Goal: Task Accomplishment & Management: Manage account settings

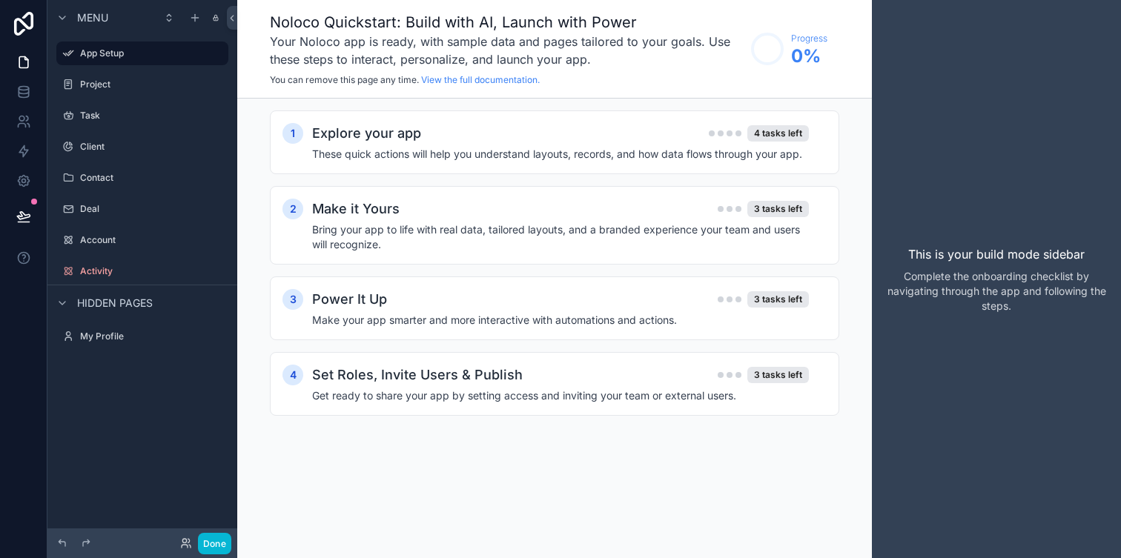
click at [586, 26] on h1 "Noloco Quickstart: Build with AI, Launch with Power" at bounding box center [507, 22] width 474 height 21
drag, startPoint x: 782, startPoint y: 33, endPoint x: 819, endPoint y: 70, distance: 52.4
click at [819, 70] on div "Progress 0 %" at bounding box center [785, 48] width 84 height 47
click at [134, 85] on label "Project" at bounding box center [139, 85] width 119 height 12
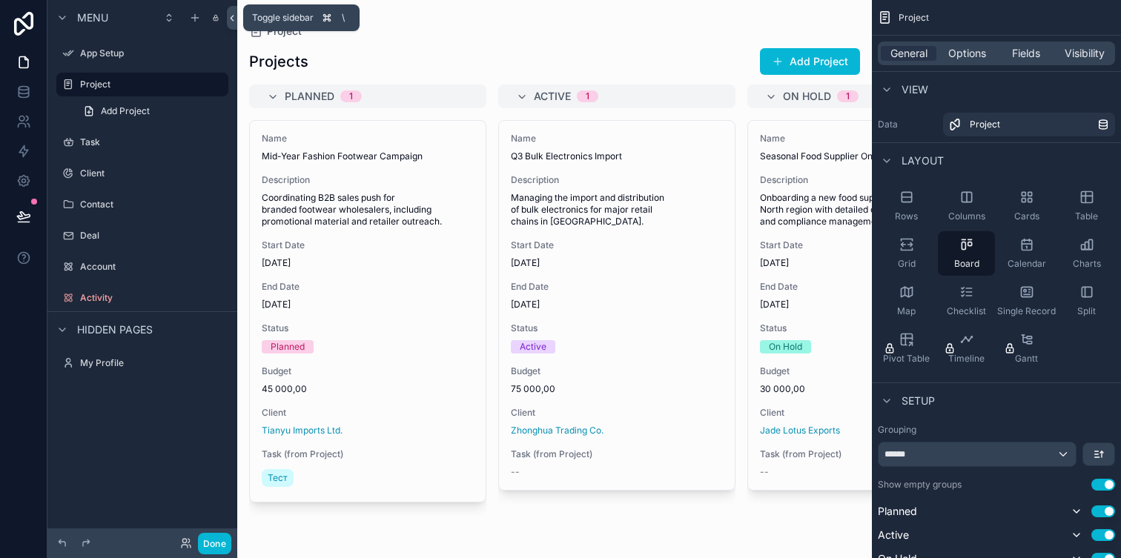
click at [230, 14] on icon at bounding box center [232, 18] width 10 height 11
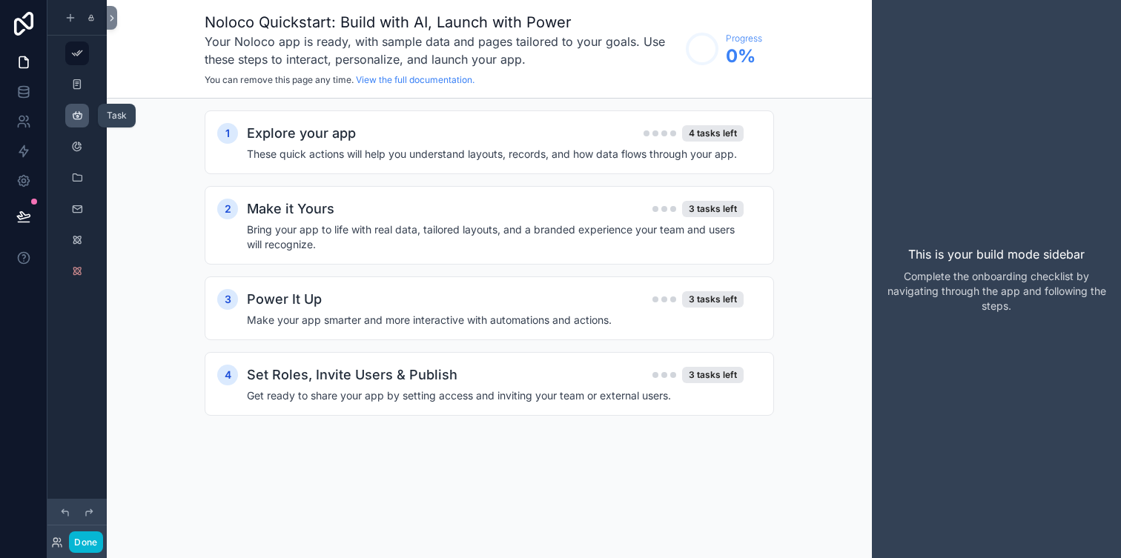
click at [79, 115] on icon "scrollable content" at bounding box center [77, 116] width 12 height 12
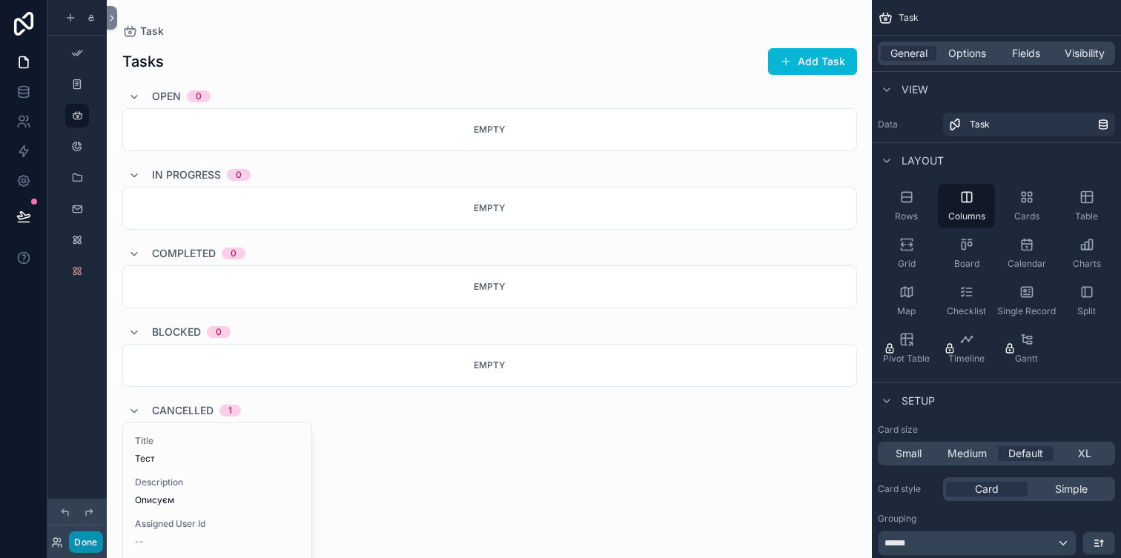
click at [88, 543] on button "Done" at bounding box center [85, 541] width 33 height 21
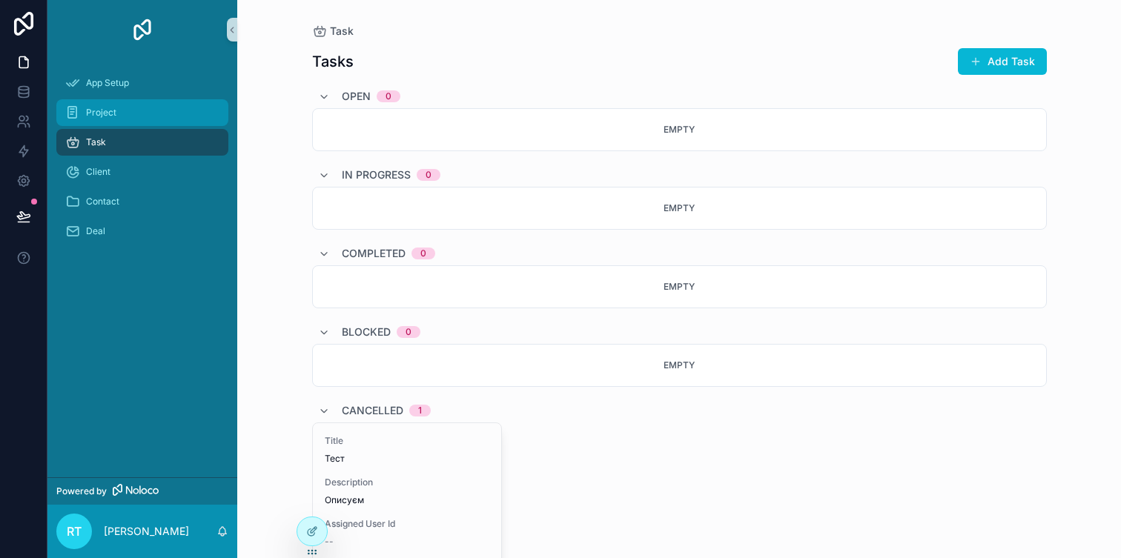
click at [162, 122] on div "Project" at bounding box center [142, 113] width 154 height 24
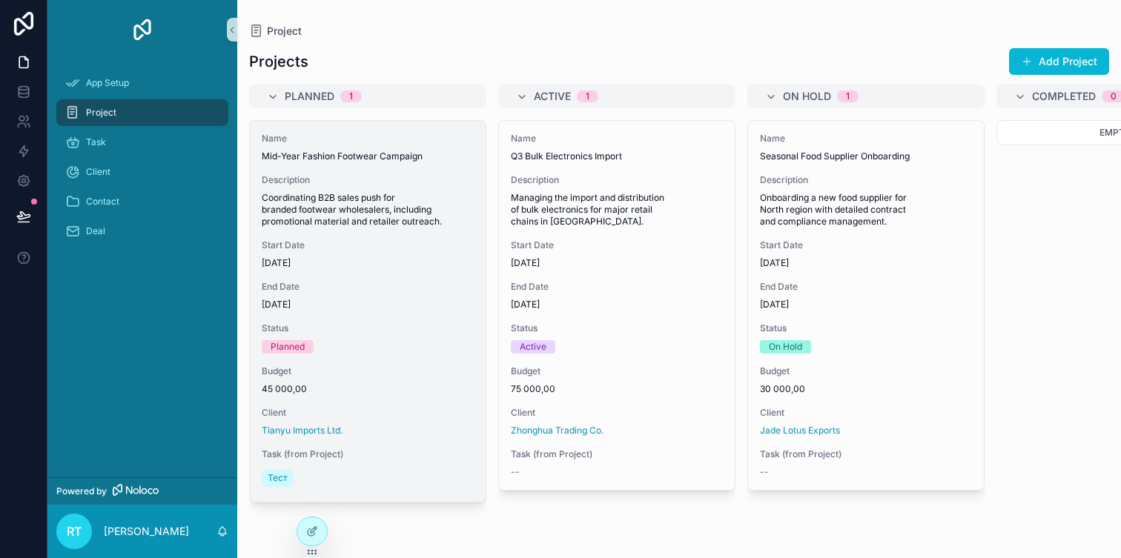
click at [400, 172] on div "Name Mid-Year Fashion Footwear Campaign Description Coordinating B2B sales push…" at bounding box center [368, 311] width 236 height 381
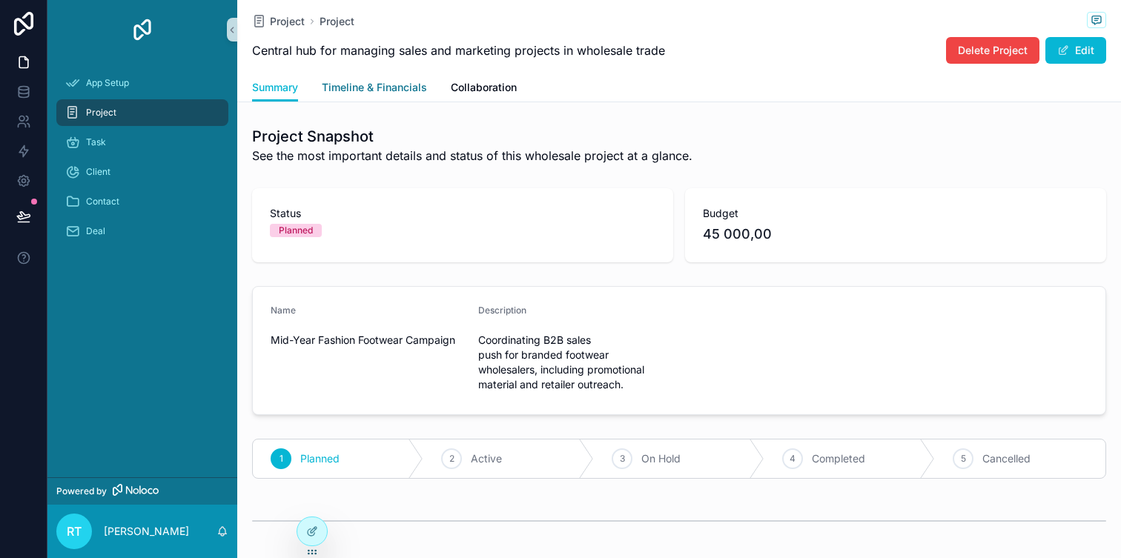
click at [394, 83] on span "Timeline & Financials" at bounding box center [374, 87] width 105 height 15
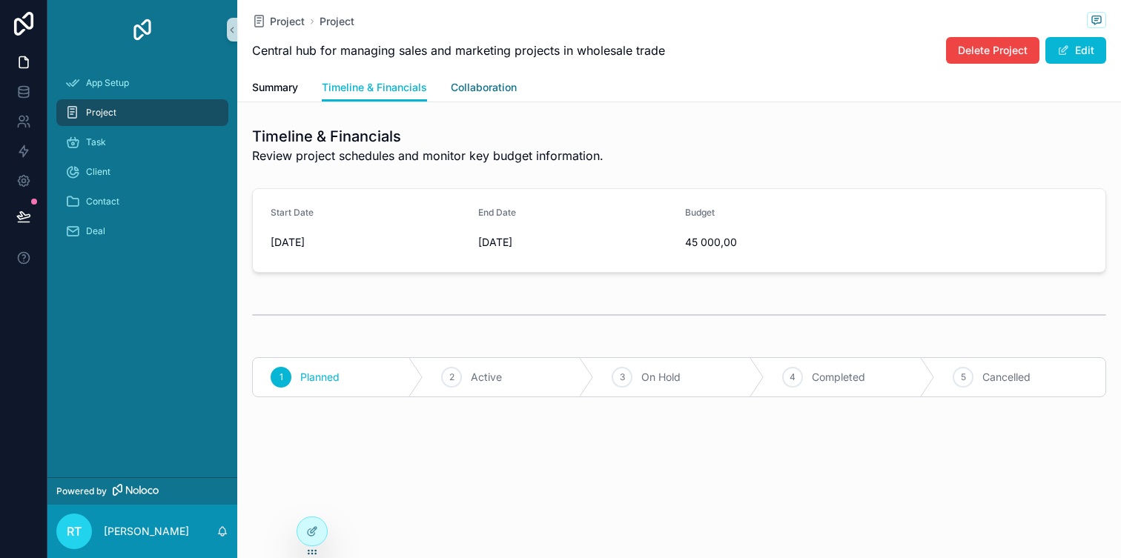
click at [484, 89] on span "Collaboration" at bounding box center [484, 87] width 66 height 15
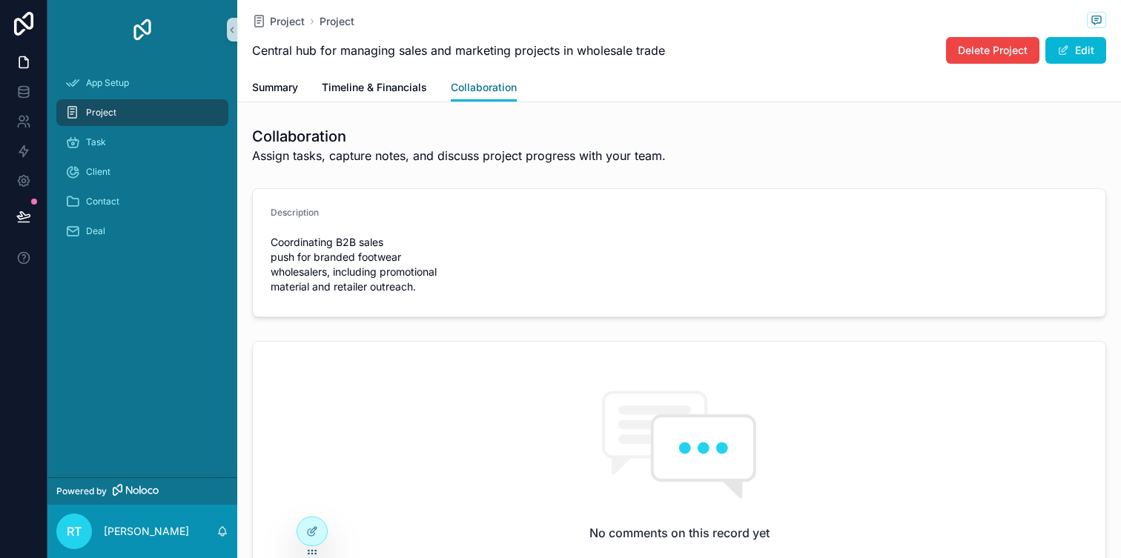
click at [484, 89] on span "Collaboration" at bounding box center [484, 87] width 66 height 15
click at [278, 85] on span "Summary" at bounding box center [275, 87] width 46 height 15
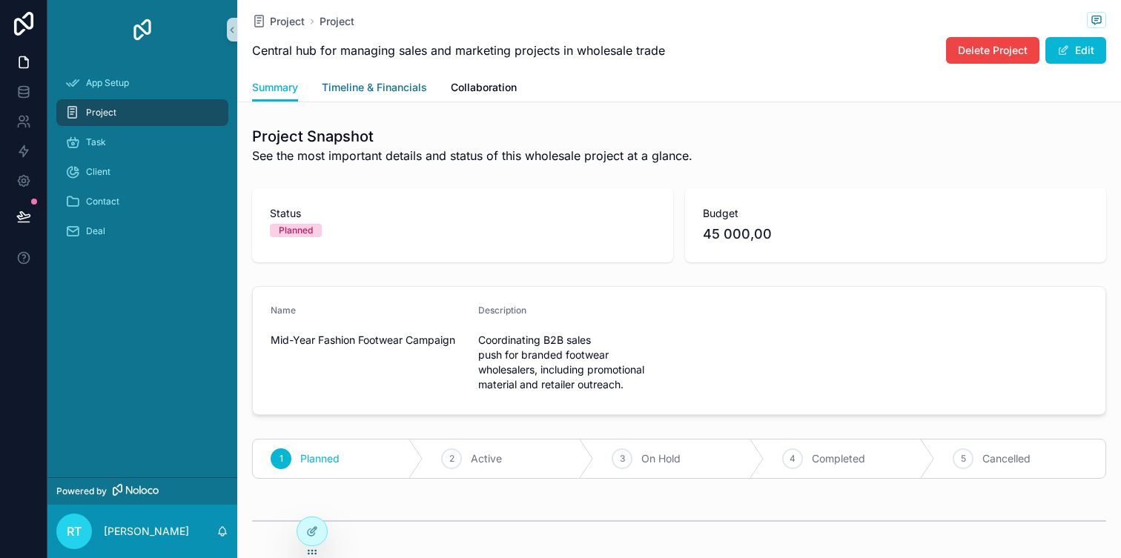
click at [382, 90] on span "Timeline & Financials" at bounding box center [374, 87] width 105 height 15
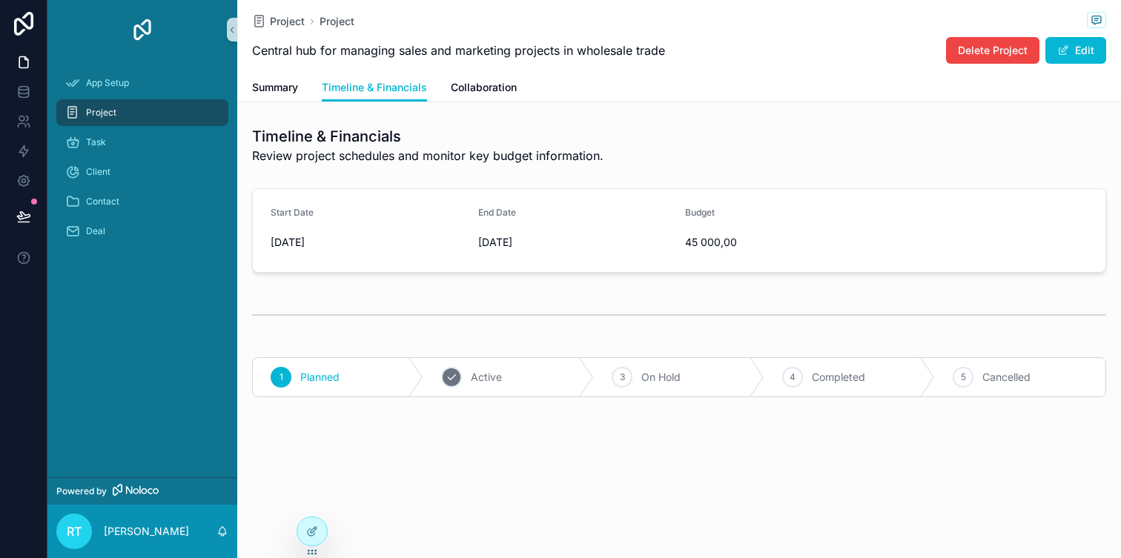
click at [526, 374] on div "2 Active" at bounding box center [508, 377] width 170 height 39
click at [362, 377] on div "Planned" at bounding box center [338, 377] width 170 height 39
click at [277, 94] on span "Summary" at bounding box center [275, 87] width 46 height 15
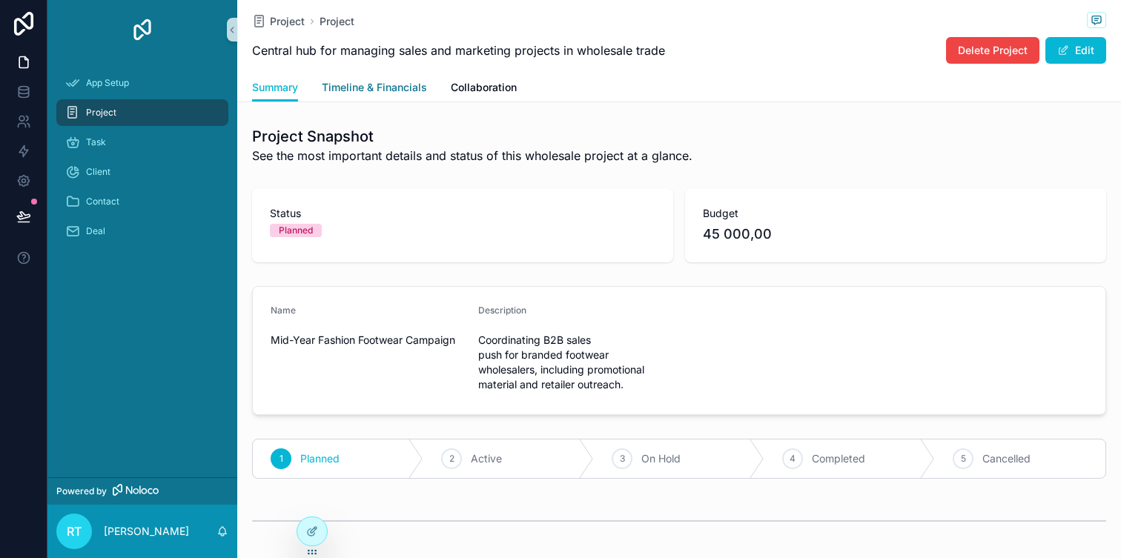
click at [356, 87] on span "Timeline & Financials" at bounding box center [374, 87] width 105 height 15
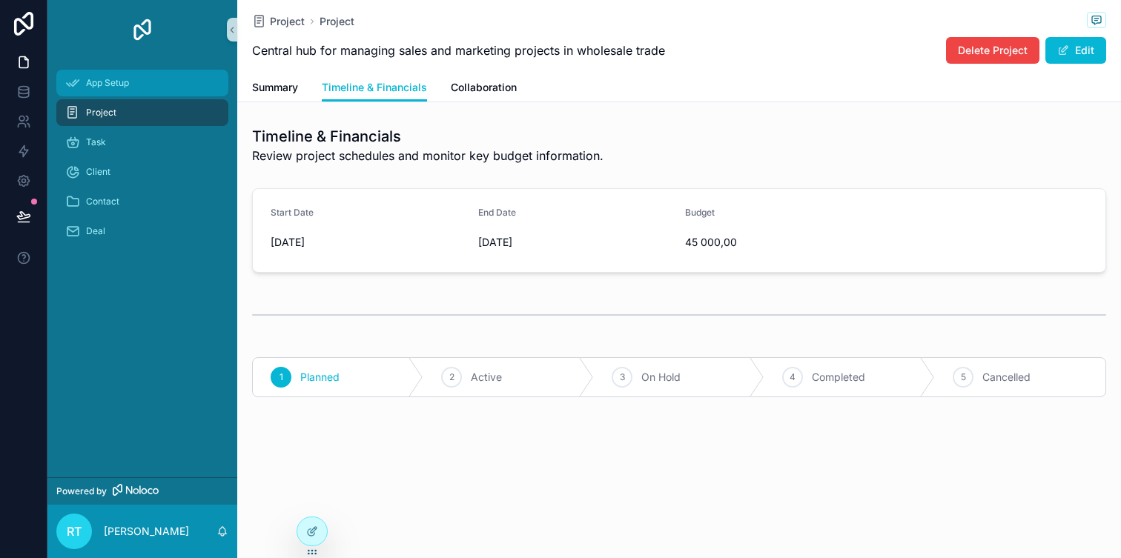
click at [125, 82] on span "App Setup" at bounding box center [107, 83] width 43 height 12
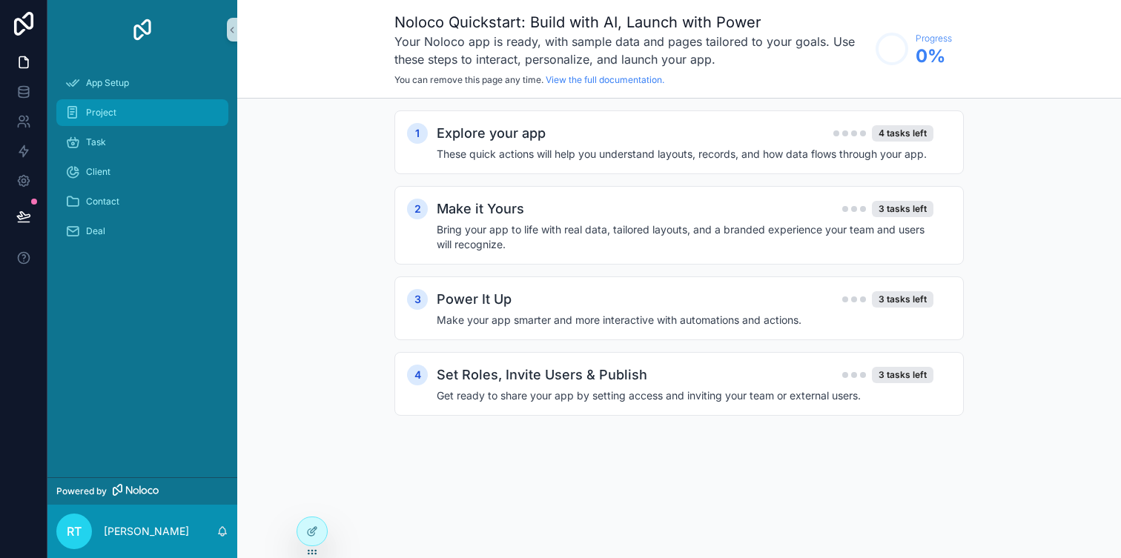
click at [120, 105] on div "Project" at bounding box center [142, 113] width 154 height 24
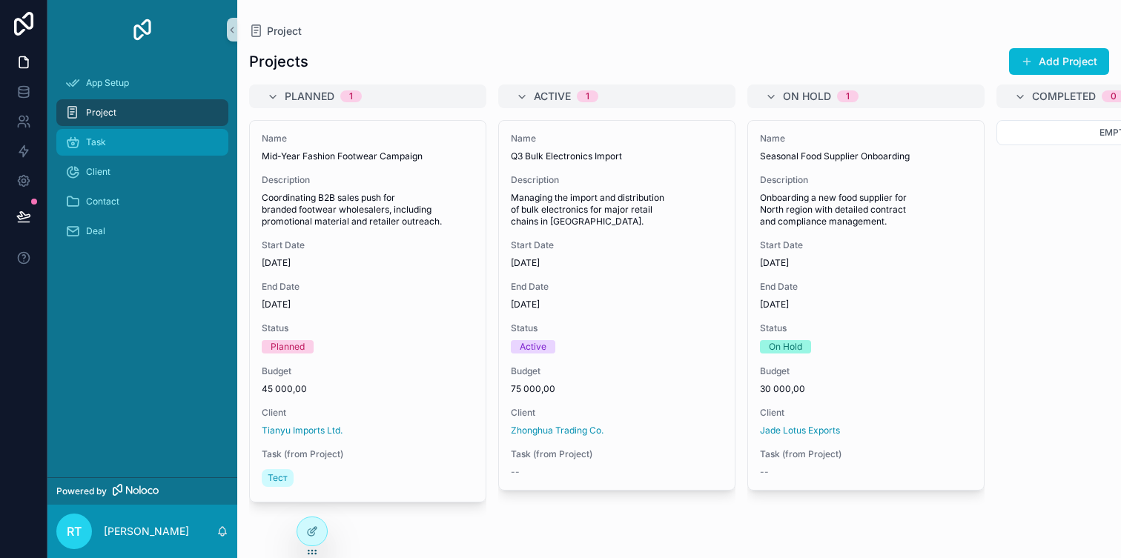
click at [112, 141] on div "Task" at bounding box center [142, 142] width 154 height 24
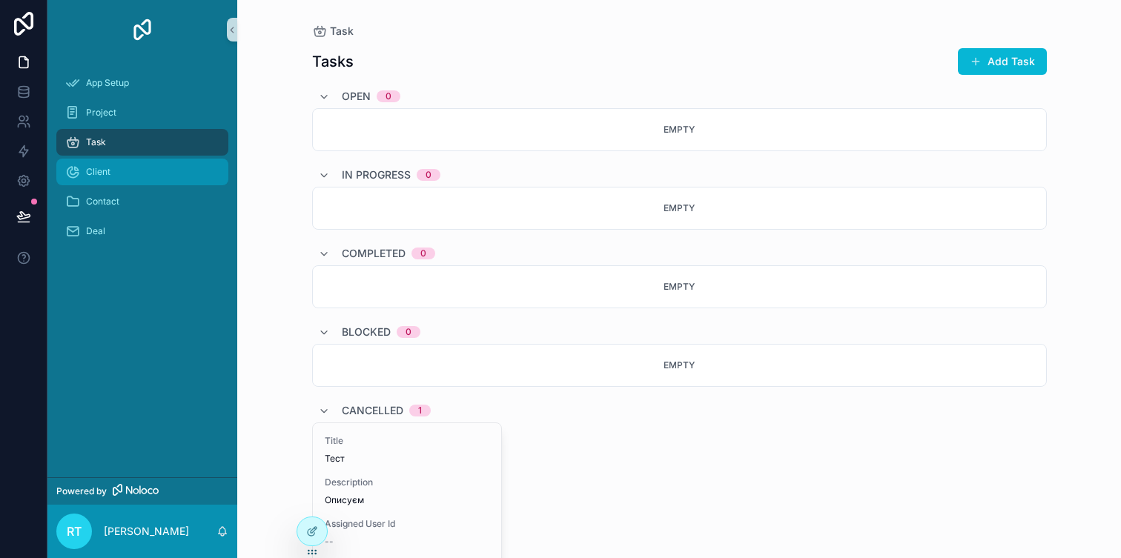
click at [107, 176] on span "Client" at bounding box center [98, 172] width 24 height 12
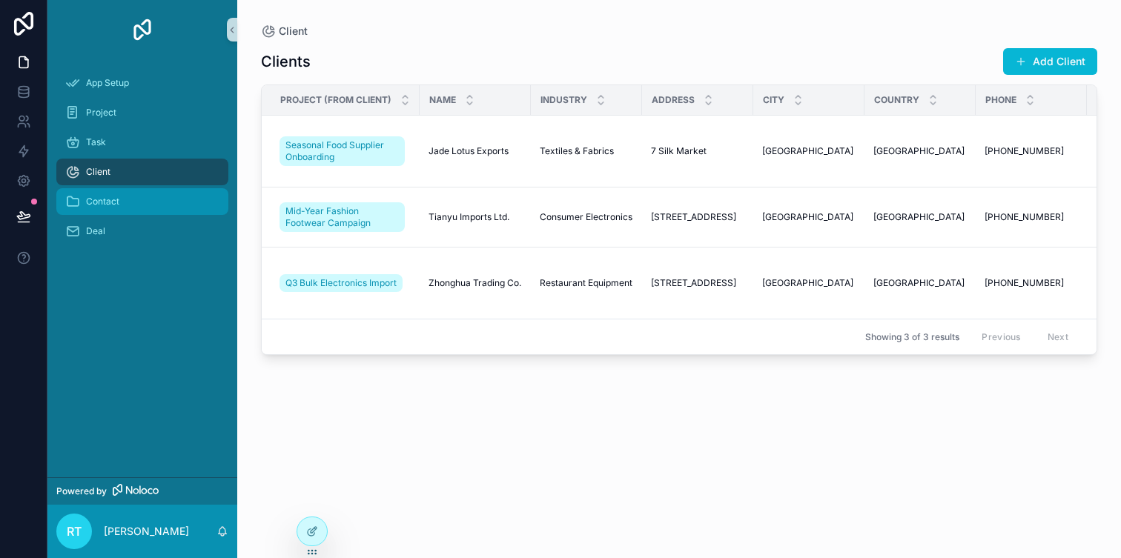
click at [116, 210] on div "Contact" at bounding box center [142, 202] width 154 height 24
click at [168, 239] on div "Deal" at bounding box center [142, 231] width 154 height 24
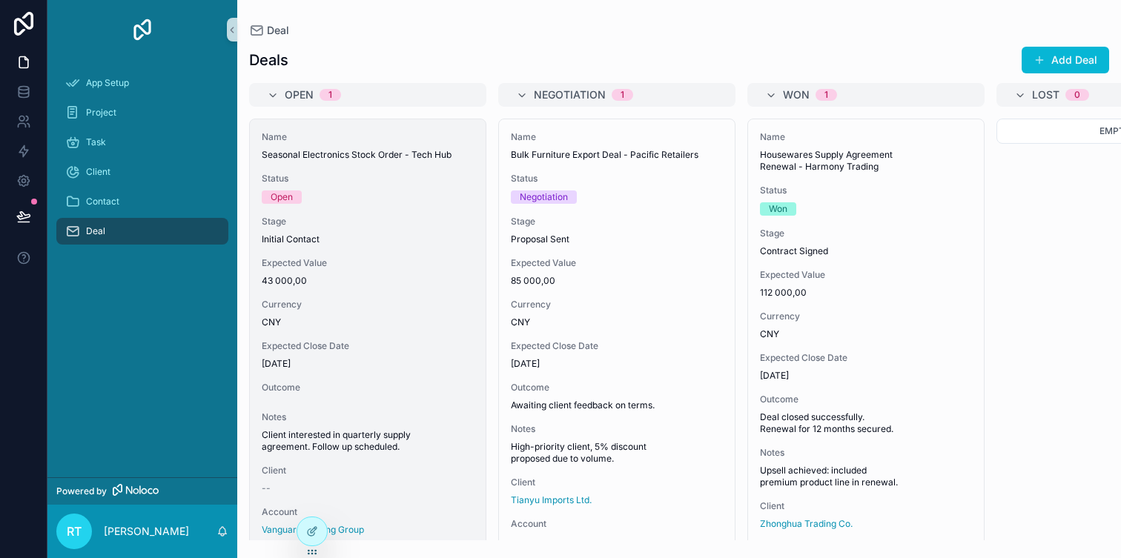
click at [393, 197] on div "Open" at bounding box center [368, 197] width 212 height 13
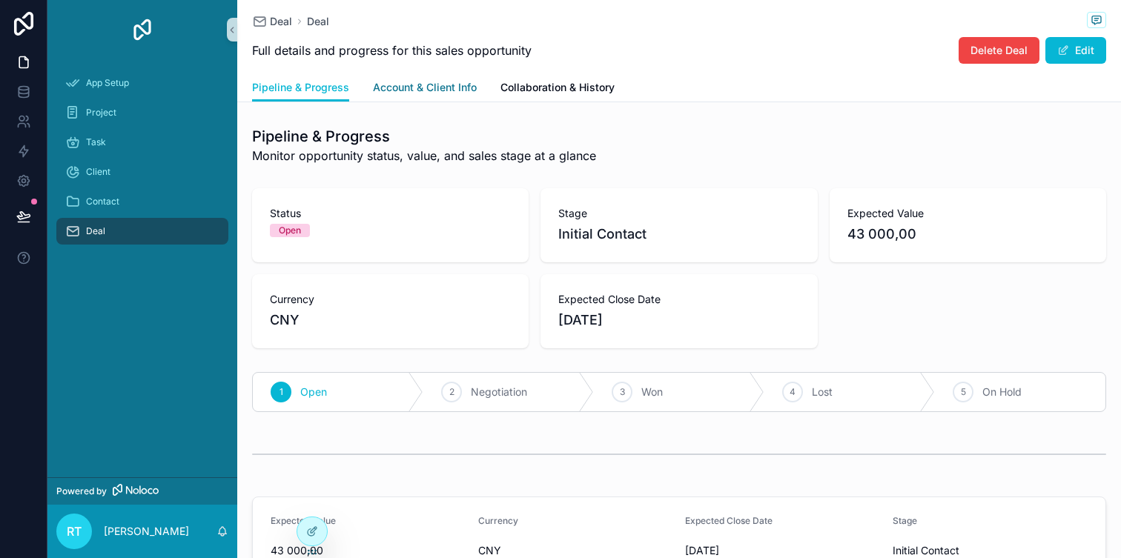
click at [432, 90] on span "Account & Client Info" at bounding box center [425, 87] width 104 height 15
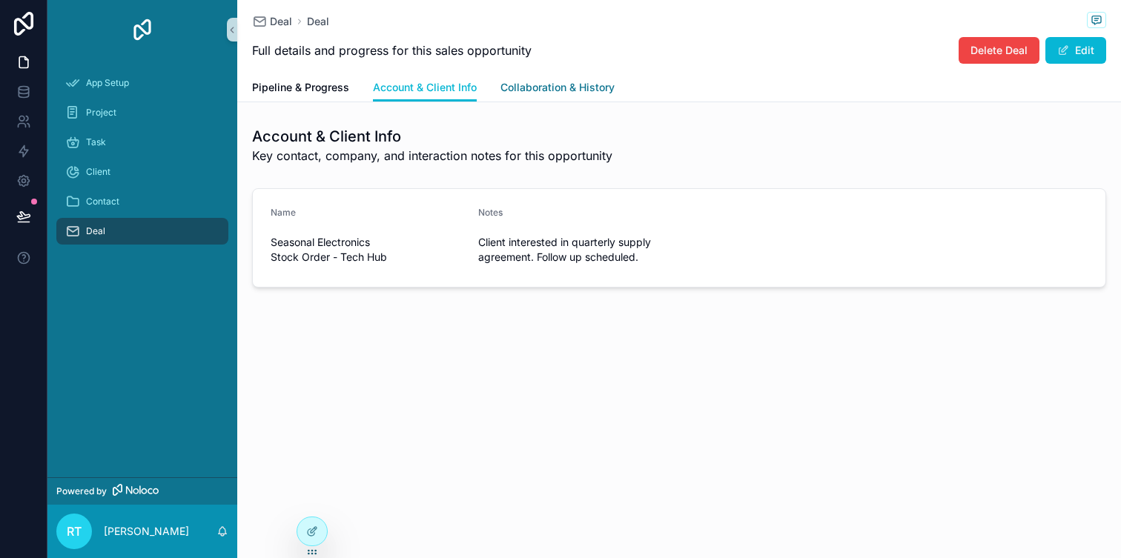
click at [563, 90] on span "Collaboration & History" at bounding box center [557, 87] width 114 height 15
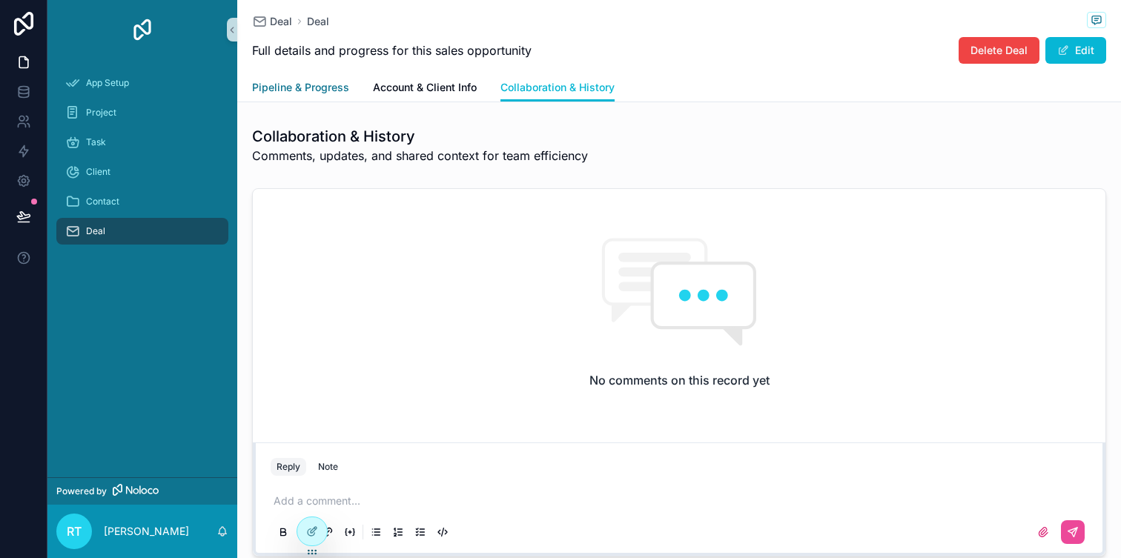
click at [310, 79] on link "Pipeline & Progress" at bounding box center [300, 89] width 97 height 30
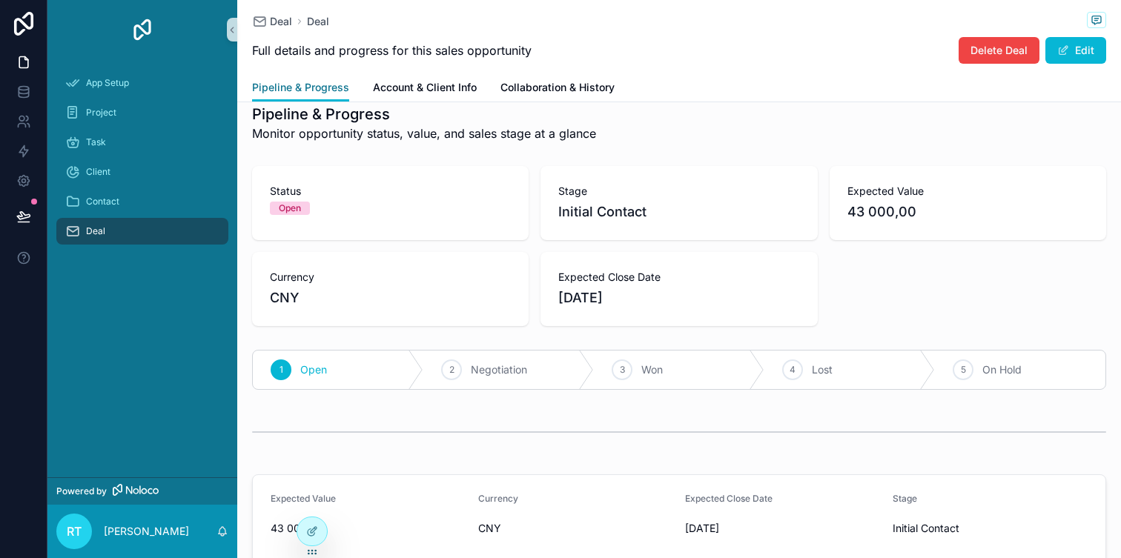
scroll to position [13, 0]
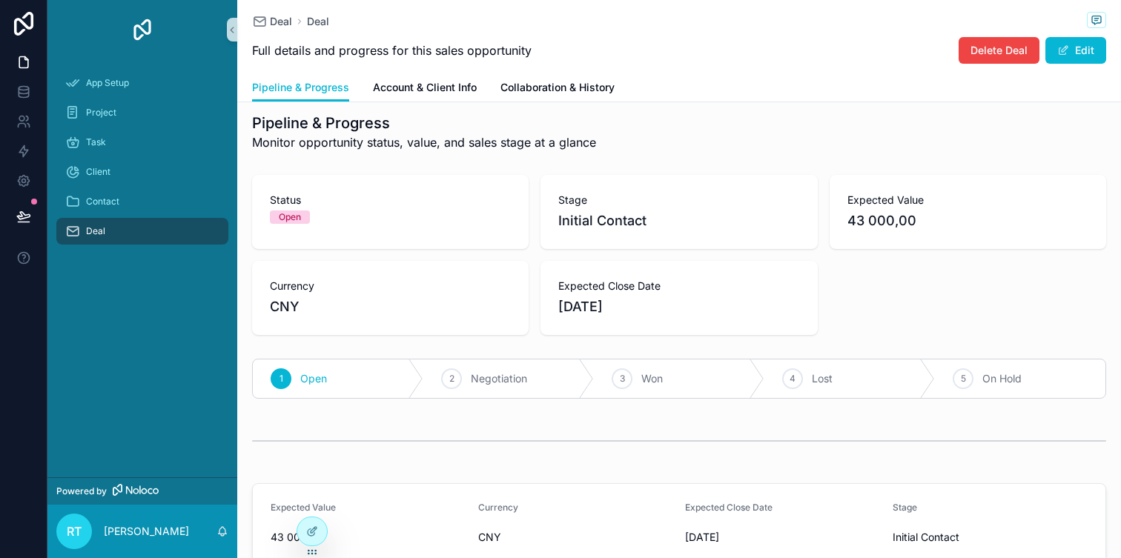
click at [606, 213] on span "Initial Contact" at bounding box center [678, 221] width 241 height 21
click at [577, 216] on span "Initial Contact" at bounding box center [678, 221] width 241 height 21
click at [563, 222] on span "Initial Contact" at bounding box center [678, 221] width 241 height 21
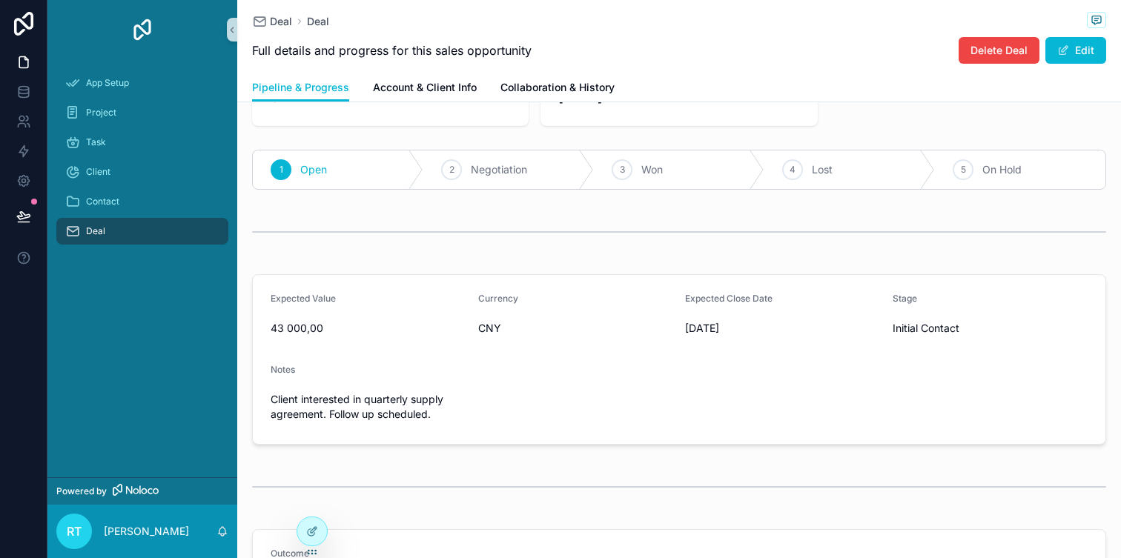
scroll to position [0, 0]
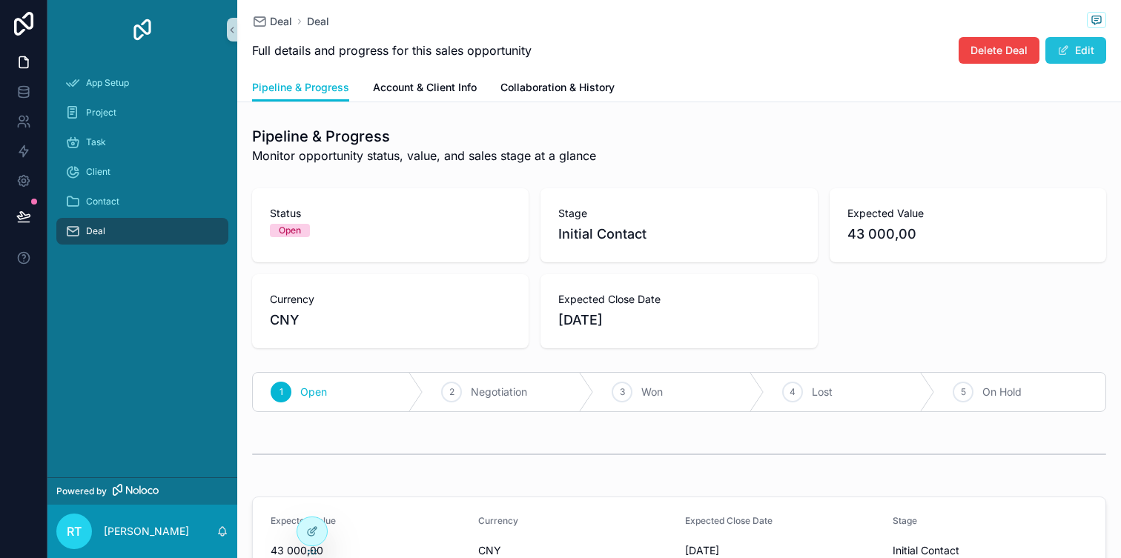
click at [1098, 57] on button "Edit" at bounding box center [1075, 50] width 61 height 27
click at [621, 256] on div "Stage Initial Contact" at bounding box center [678, 225] width 276 height 74
click at [621, 231] on span "Initial Contact" at bounding box center [678, 234] width 241 height 21
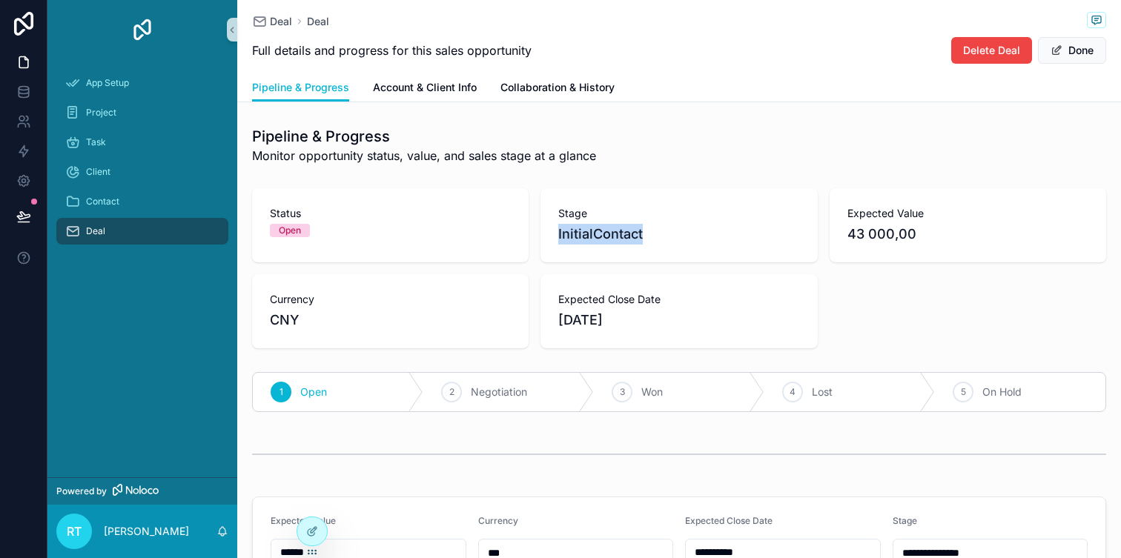
click at [621, 231] on wtf "Contact" at bounding box center [618, 234] width 50 height 16
click at [1065, 50] on button "Done" at bounding box center [1072, 50] width 68 height 27
click at [677, 239] on span "Initial Contact" at bounding box center [678, 234] width 241 height 21
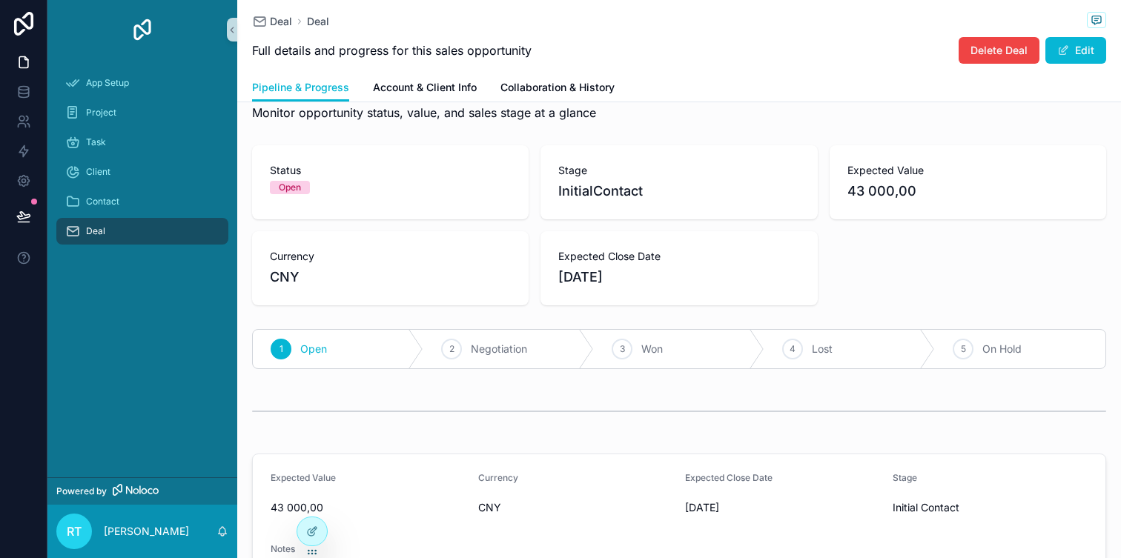
scroll to position [44, 0]
click at [519, 362] on div "2 Negotiation" at bounding box center [508, 348] width 170 height 39
click at [666, 344] on div "3 Won" at bounding box center [679, 348] width 170 height 39
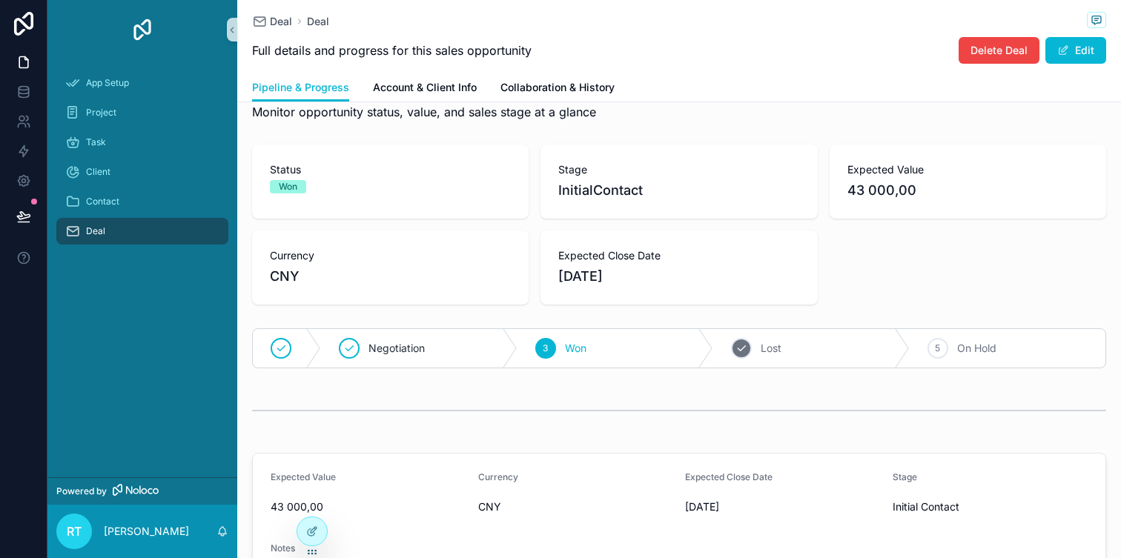
click at [763, 348] on span "Lost" at bounding box center [771, 348] width 21 height 15
click at [912, 354] on div "5 On Hold" at bounding box center [986, 348] width 239 height 39
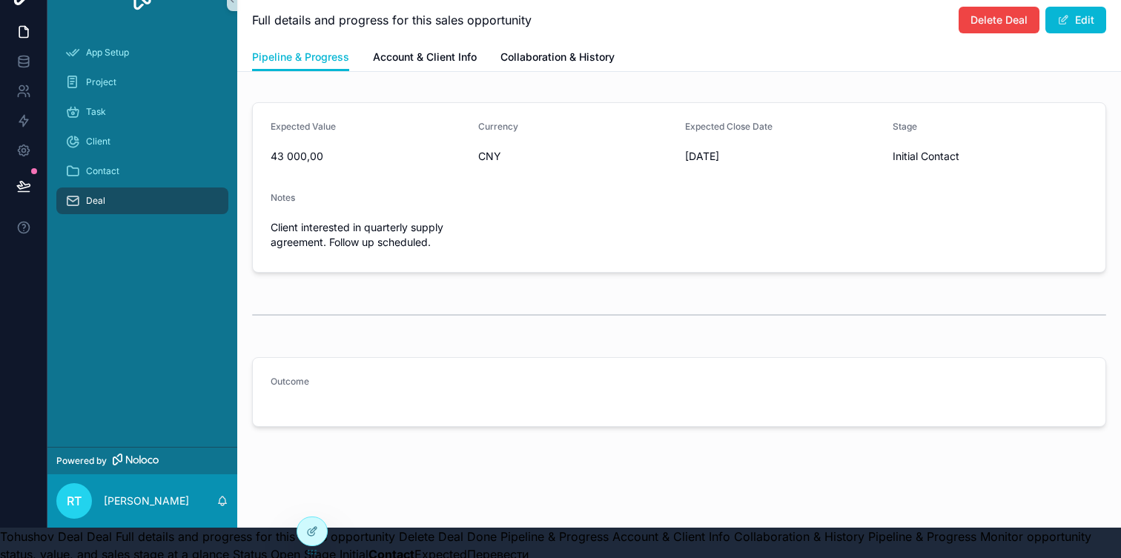
scroll to position [52, 0]
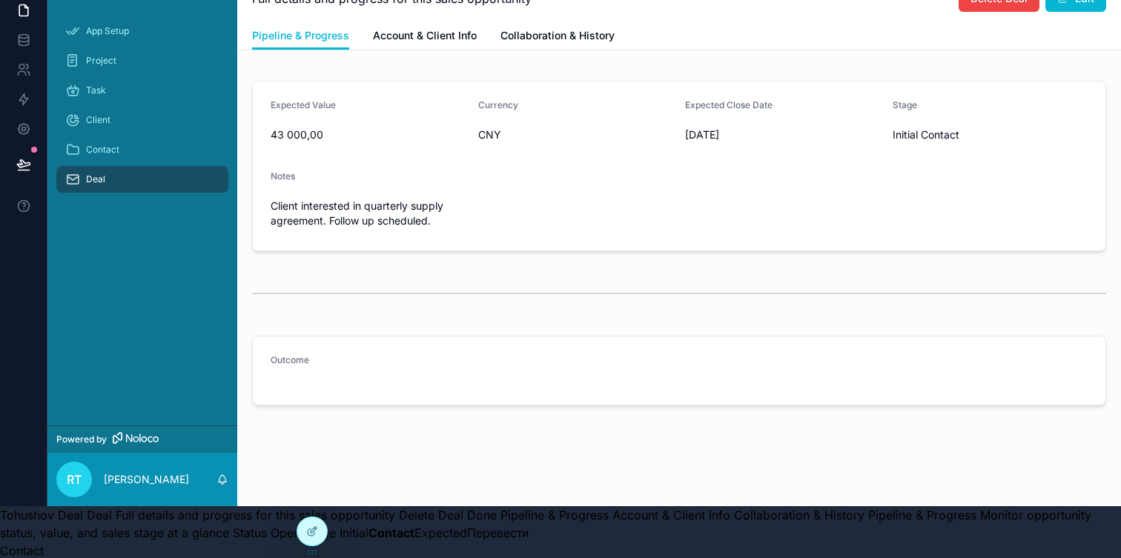
click at [297, 362] on span "Outcome" at bounding box center [290, 359] width 39 height 11
click at [304, 368] on div "Outcome" at bounding box center [369, 363] width 196 height 18
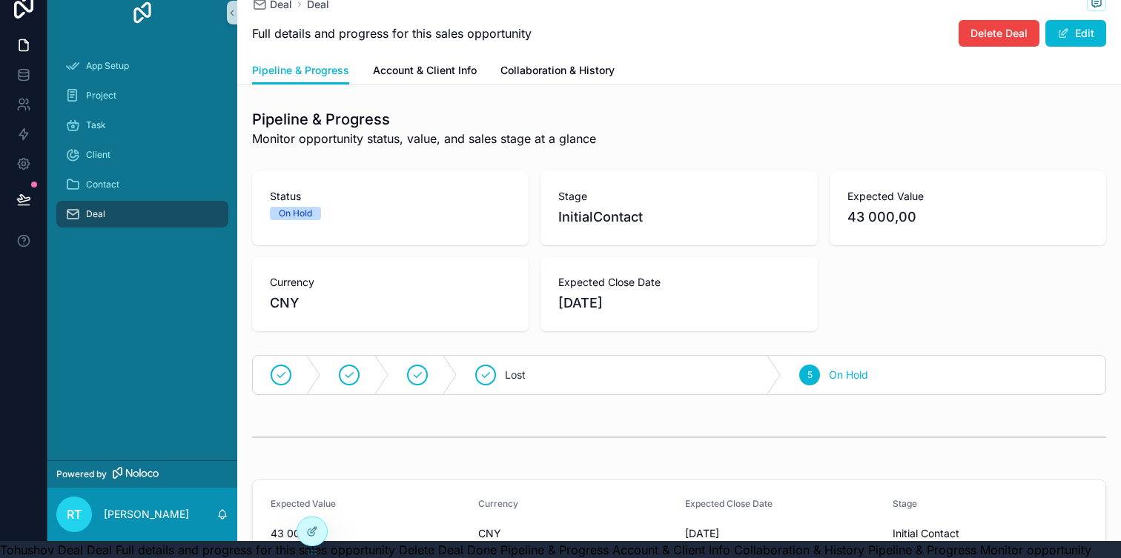
scroll to position [0, 0]
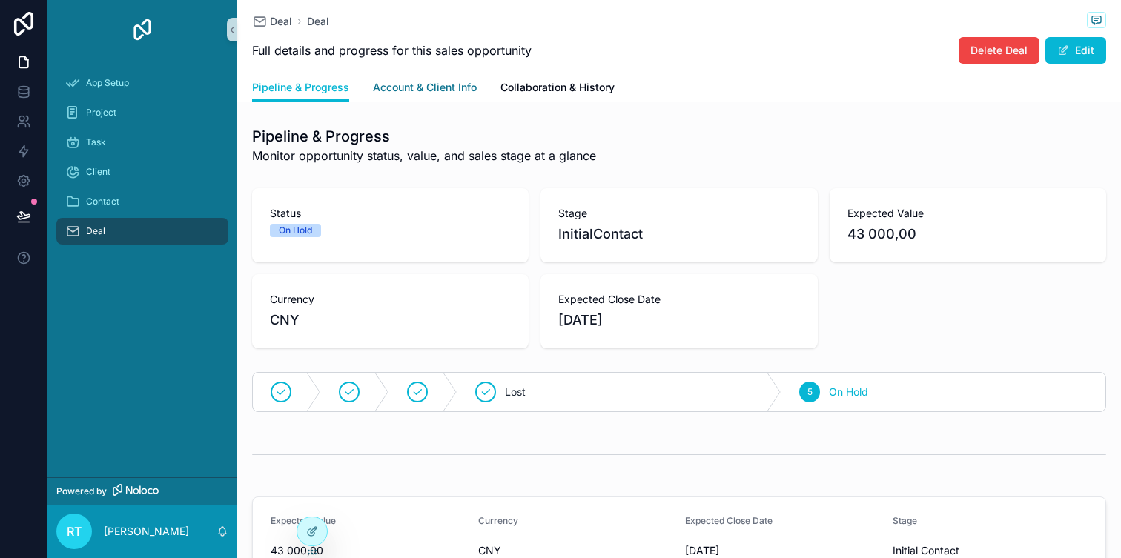
click at [432, 93] on span "Account & Client Info" at bounding box center [425, 87] width 104 height 15
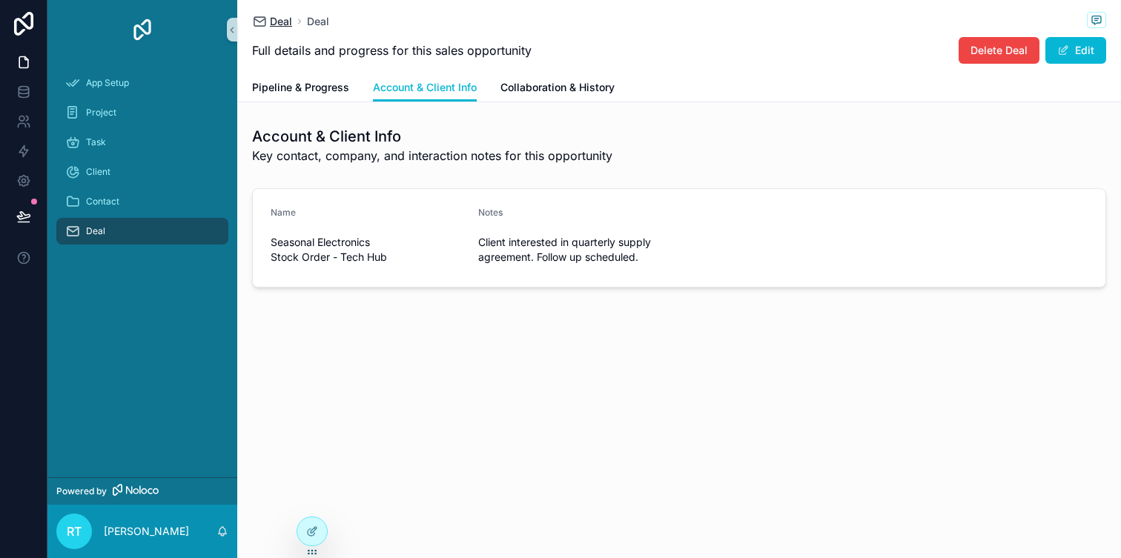
click at [268, 20] on link "Deal" at bounding box center [272, 21] width 40 height 15
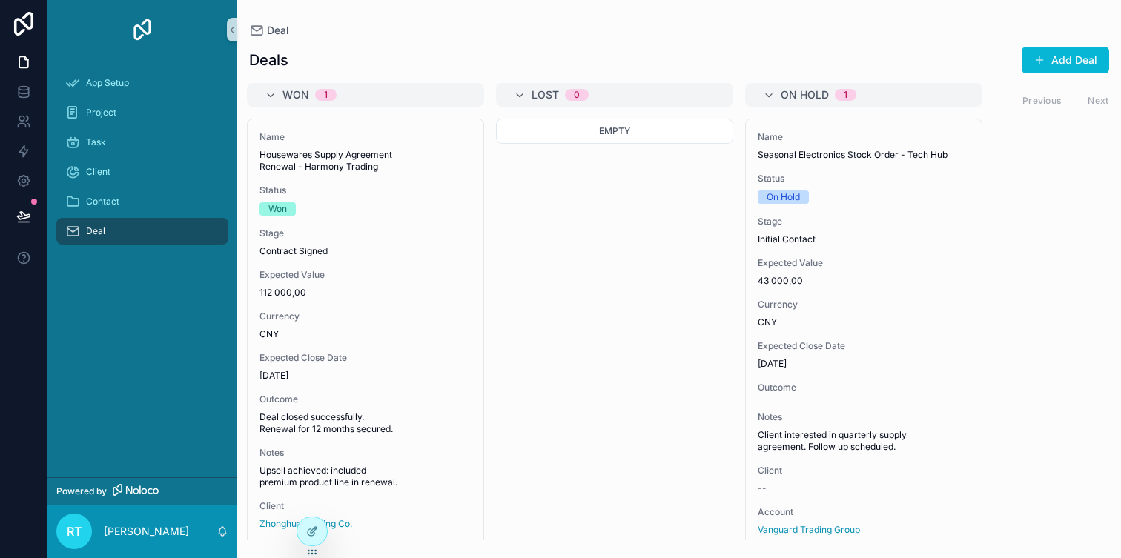
scroll to position [0, 528]
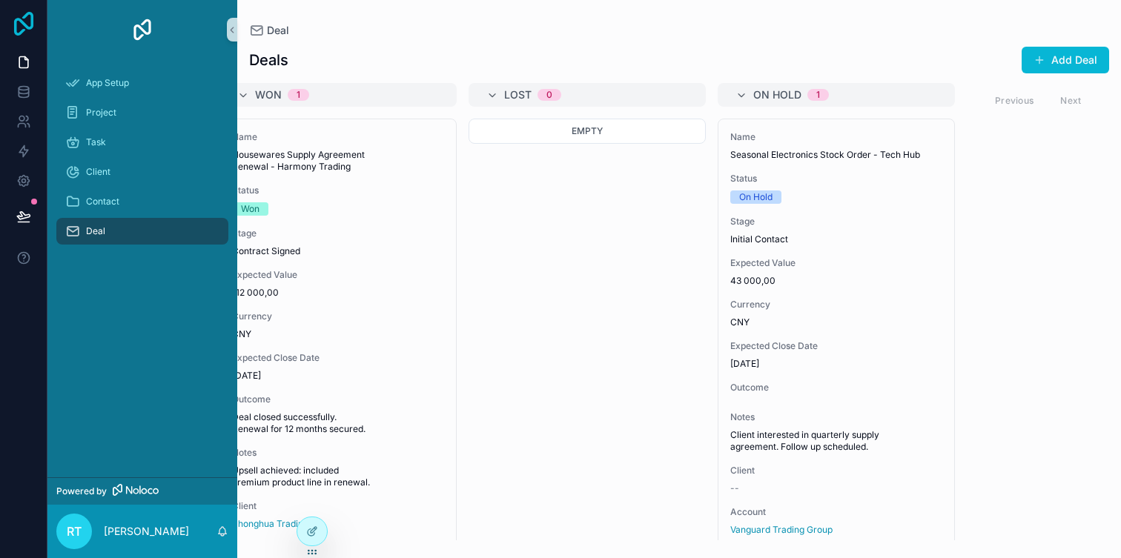
click at [21, 25] on icon at bounding box center [24, 24] width 30 height 24
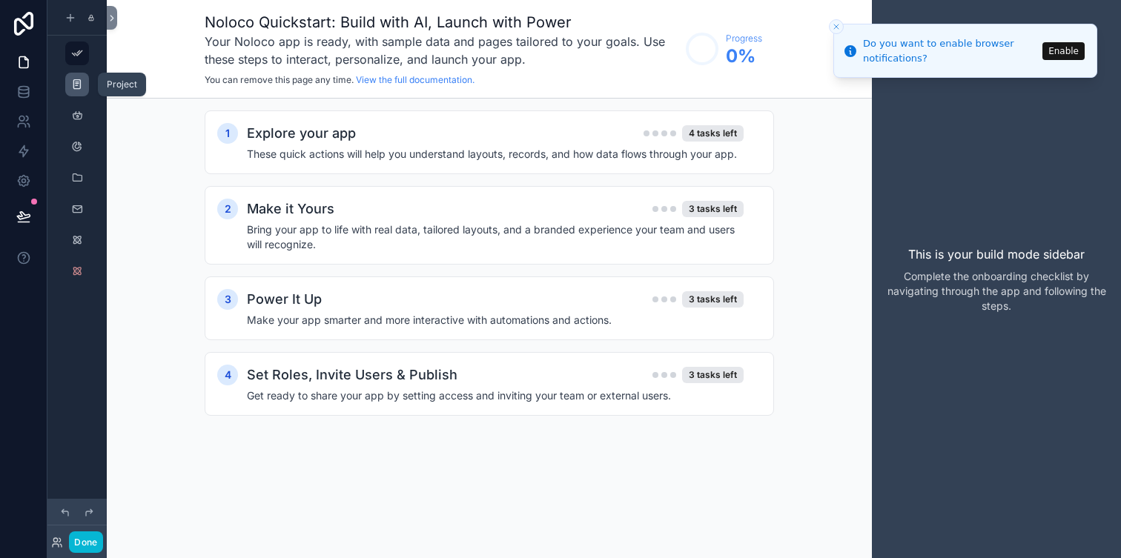
click at [78, 84] on icon "scrollable content" at bounding box center [77, 85] width 12 height 12
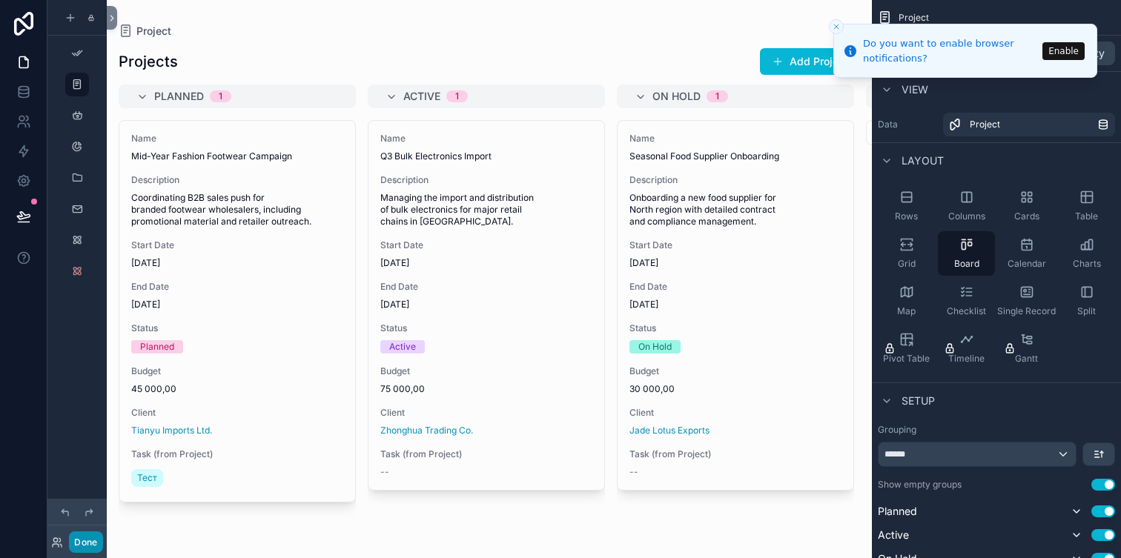
click at [86, 535] on button "Done" at bounding box center [85, 541] width 33 height 21
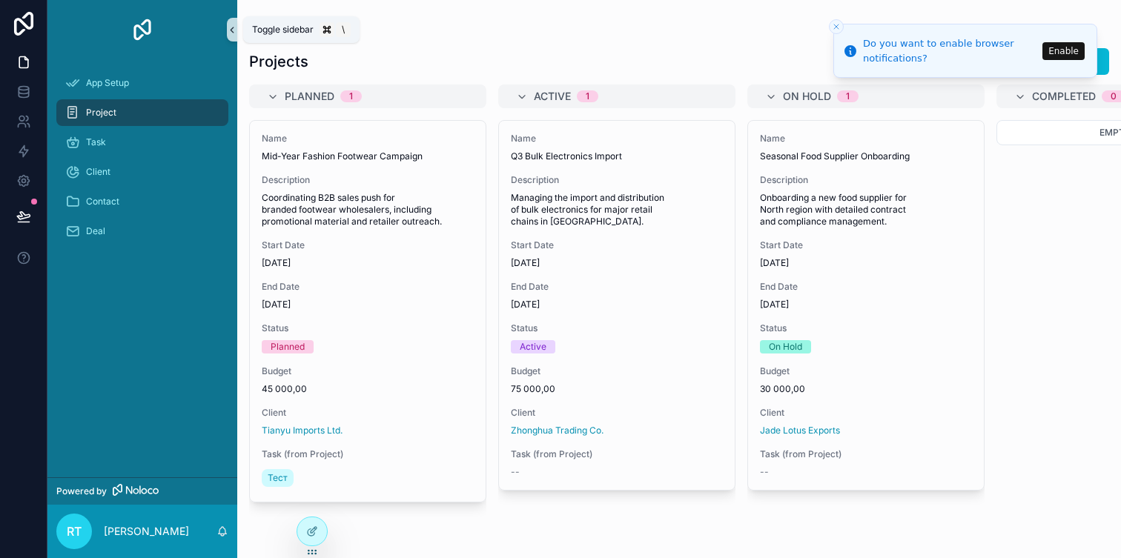
click at [232, 31] on icon at bounding box center [232, 29] width 3 height 5
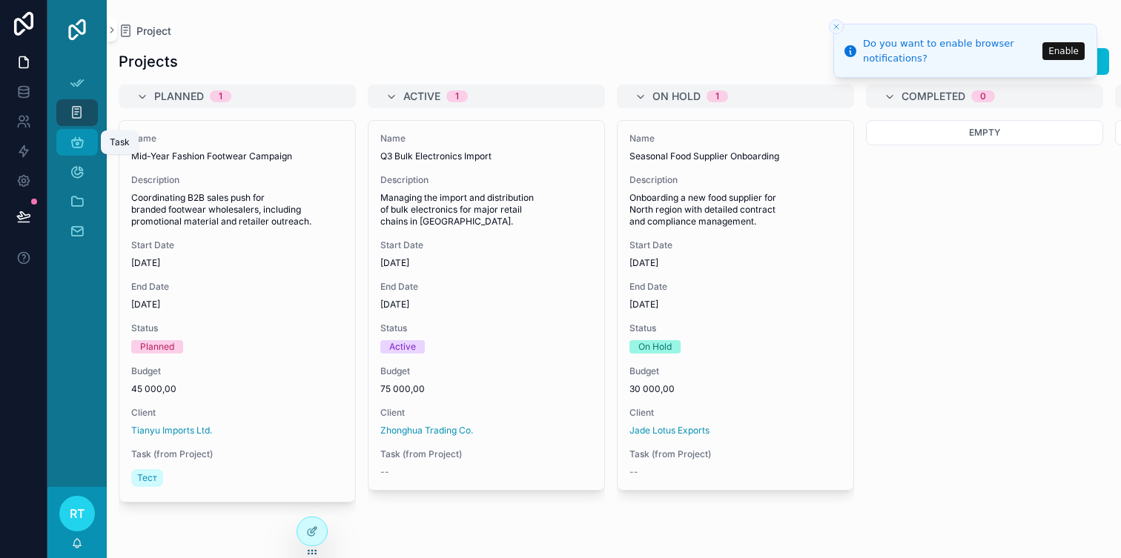
click at [84, 141] on icon "scrollable content" at bounding box center [77, 142] width 15 height 15
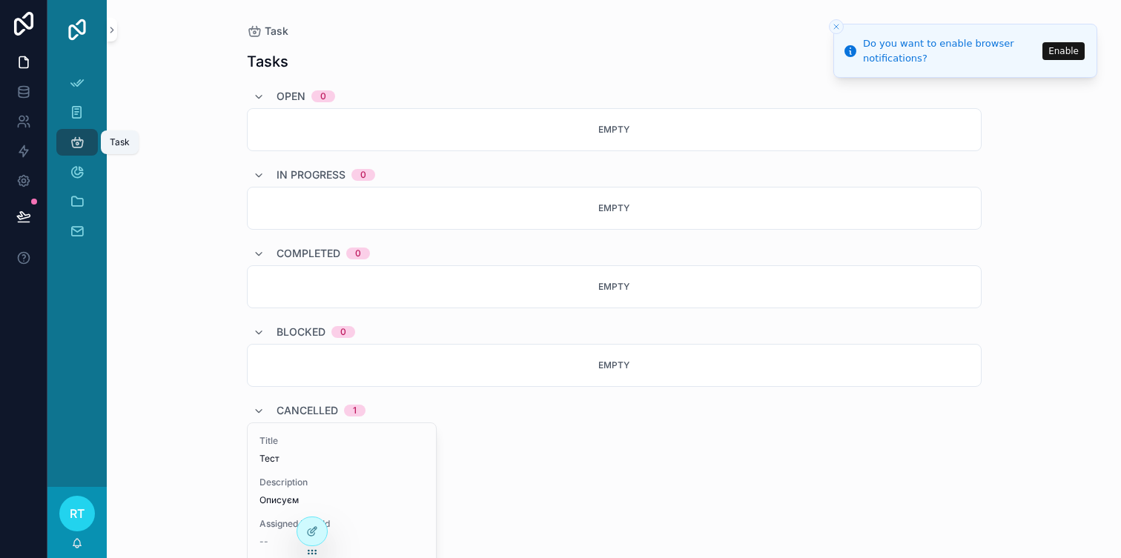
click at [92, 141] on link "Task" at bounding box center [77, 142] width 42 height 27
click at [1057, 54] on button "Enable" at bounding box center [1063, 51] width 42 height 18
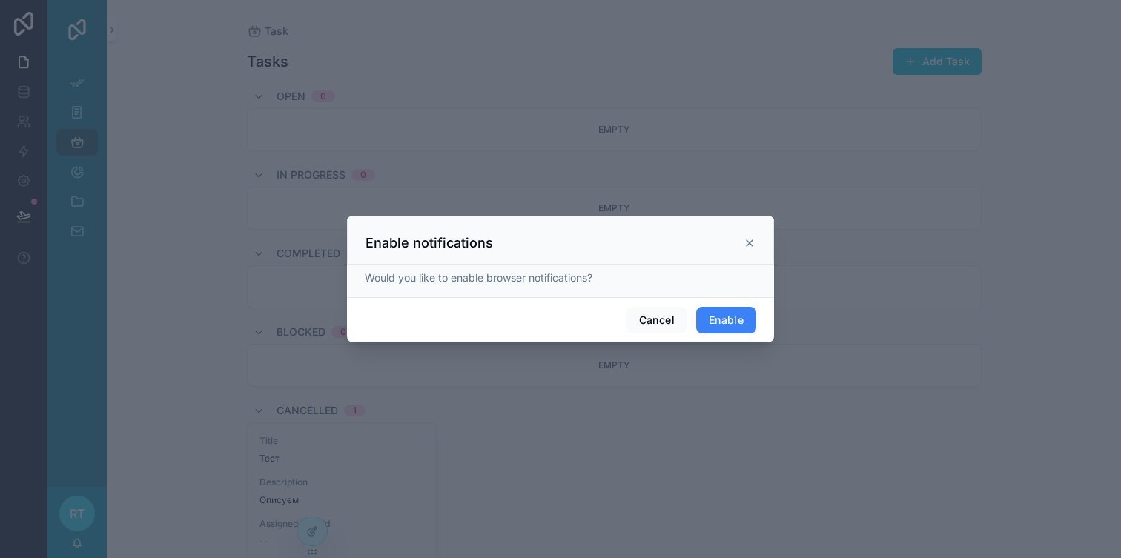
click at [729, 321] on button "Enable" at bounding box center [726, 320] width 60 height 27
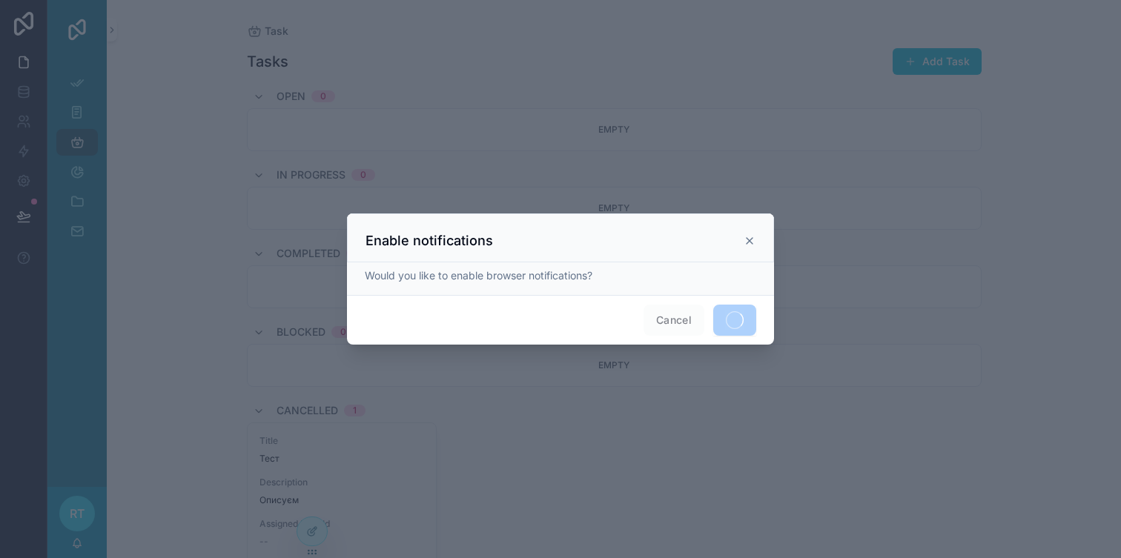
click at [753, 237] on icon at bounding box center [749, 241] width 12 height 12
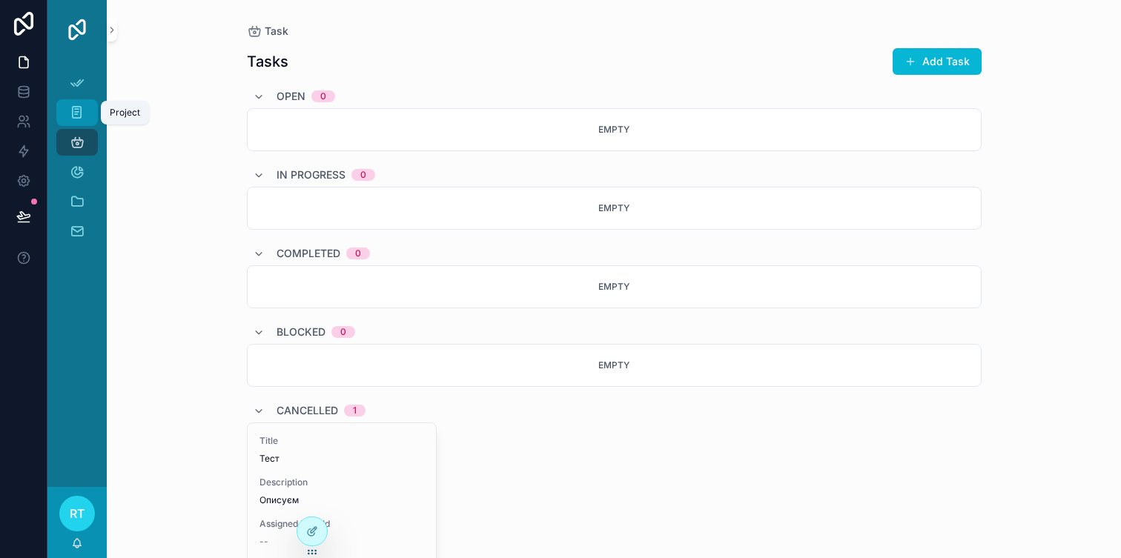
click at [76, 108] on icon "scrollable content" at bounding box center [77, 112] width 14 height 15
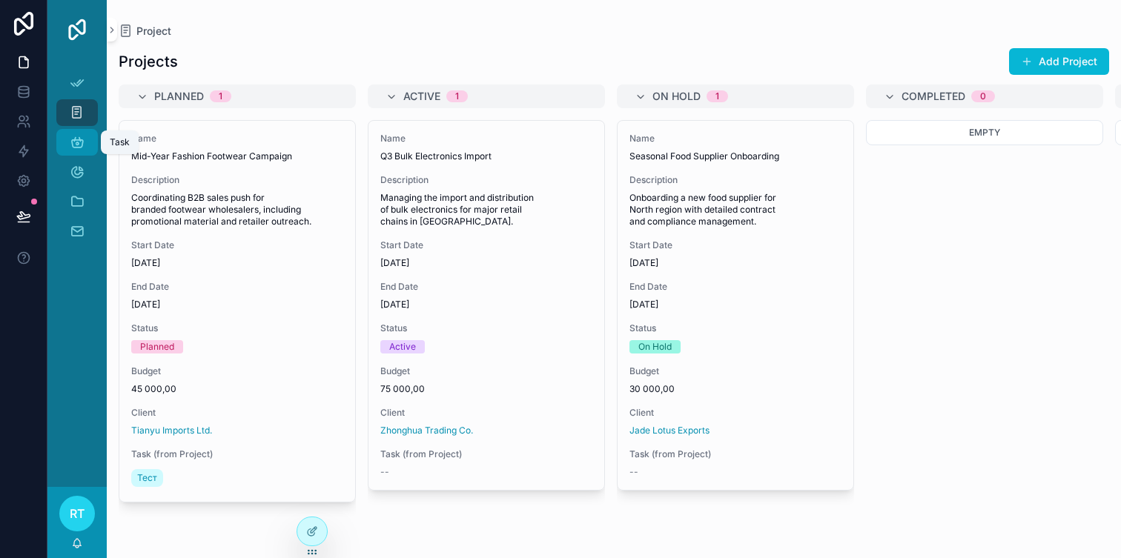
click at [66, 137] on div "Task" at bounding box center [77, 142] width 24 height 24
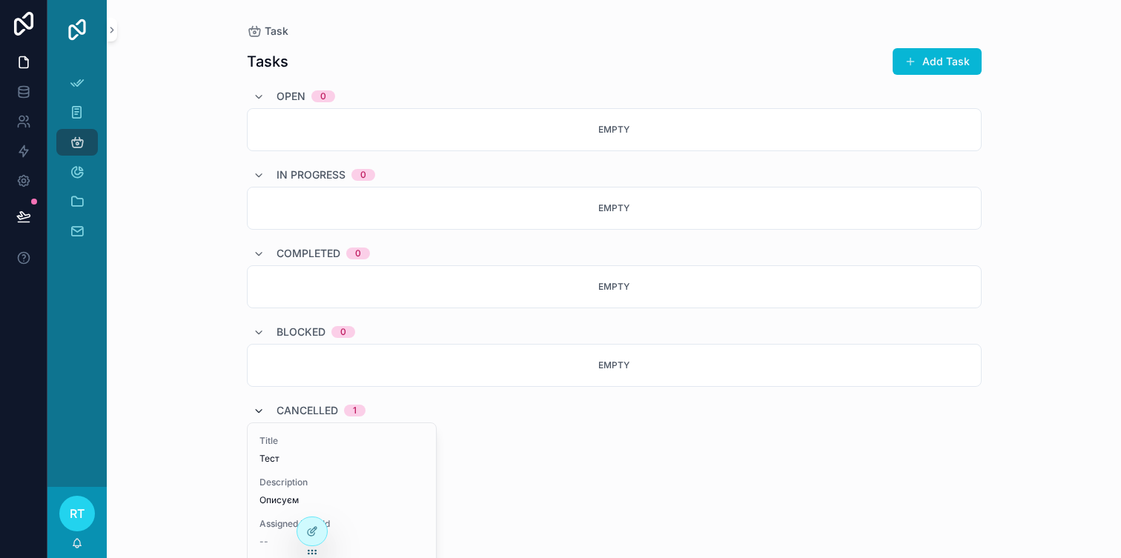
click at [261, 411] on icon at bounding box center [259, 411] width 12 height 12
click at [80, 166] on icon "scrollable content" at bounding box center [77, 172] width 15 height 15
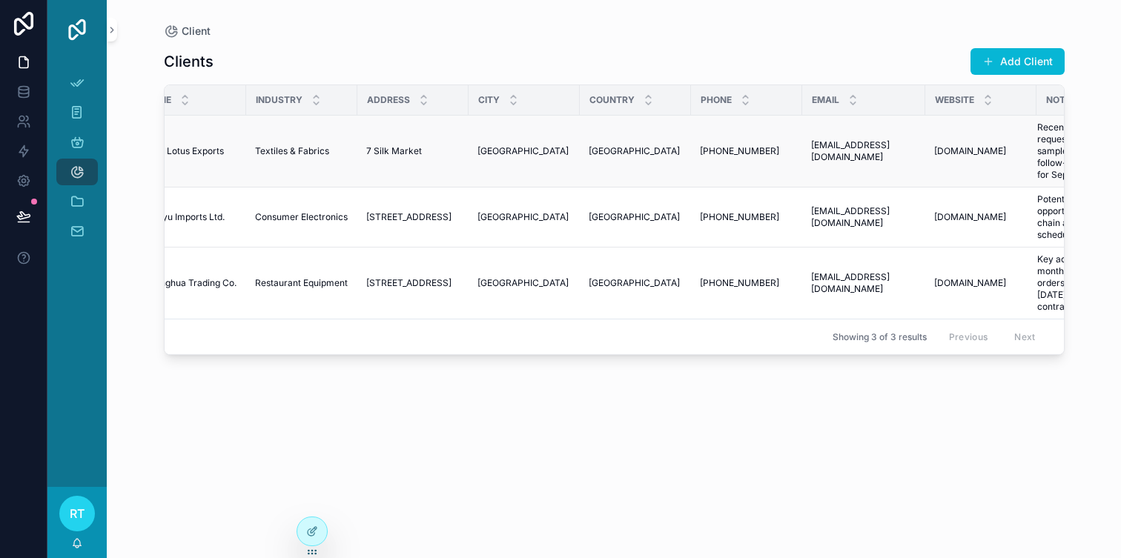
scroll to position [0, 291]
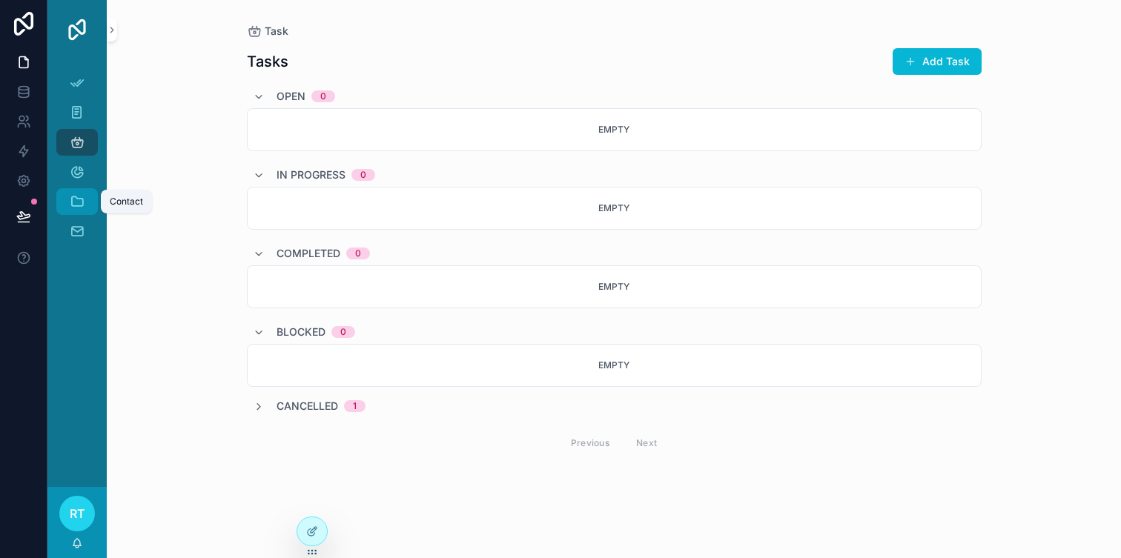
click at [70, 195] on icon "scrollable content" at bounding box center [77, 201] width 15 height 15
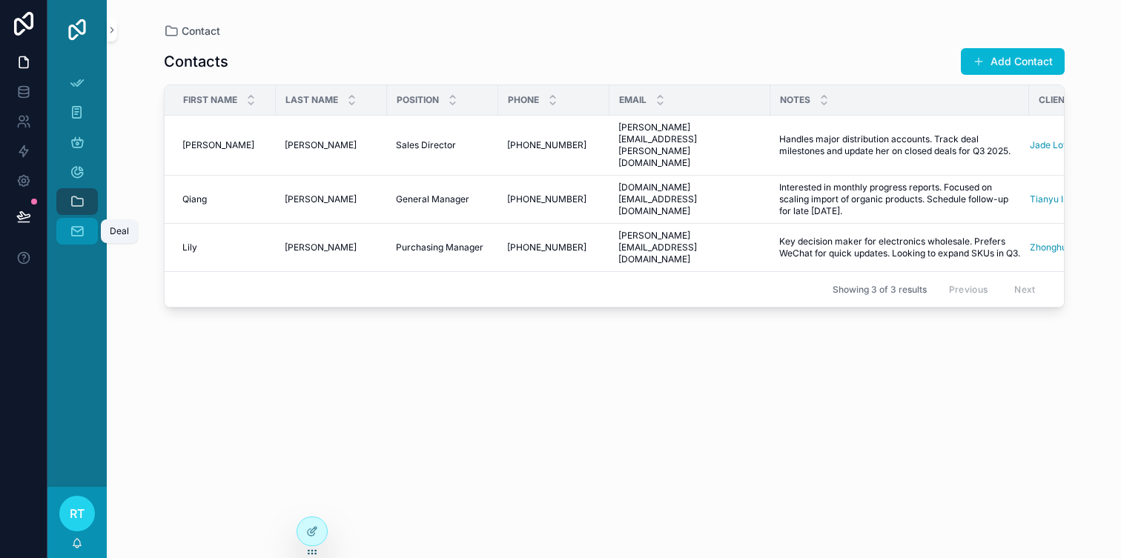
click at [87, 231] on div "Deal" at bounding box center [77, 231] width 24 height 24
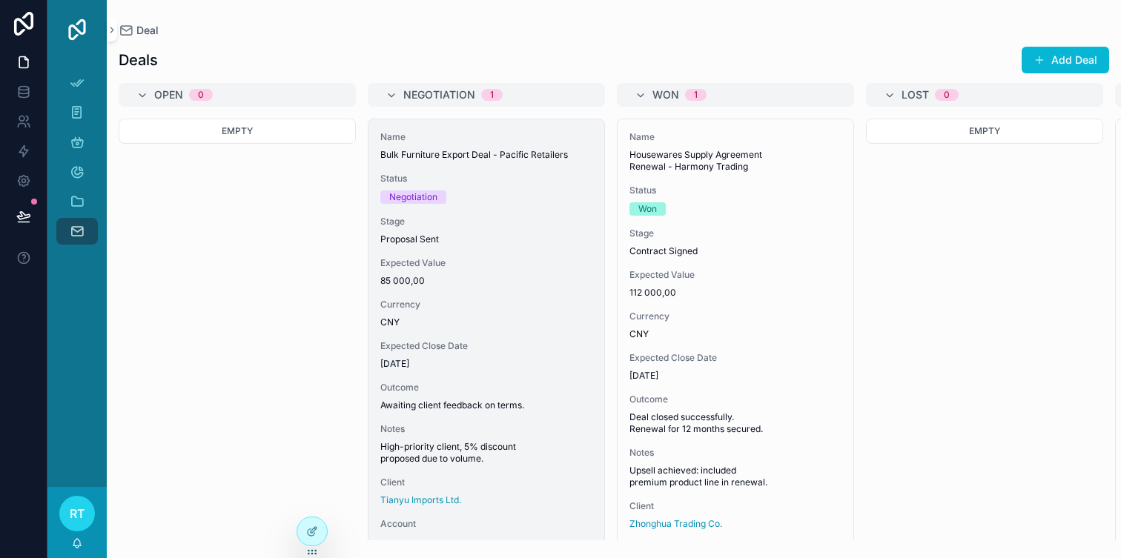
click at [489, 159] on span "Bulk Furniture Export Deal - Pacific Retailers" at bounding box center [486, 155] width 212 height 12
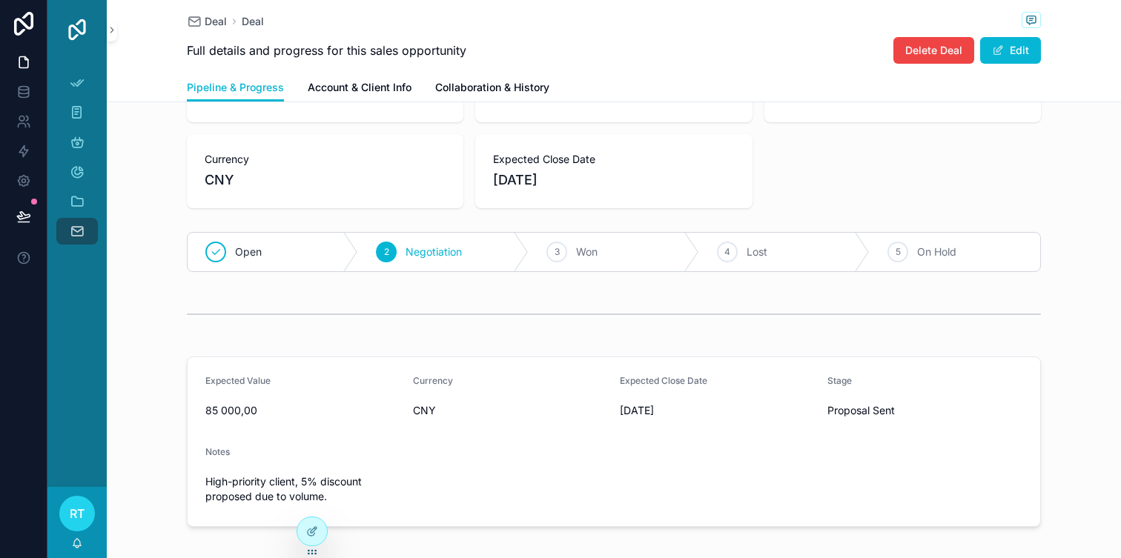
scroll to position [129, 0]
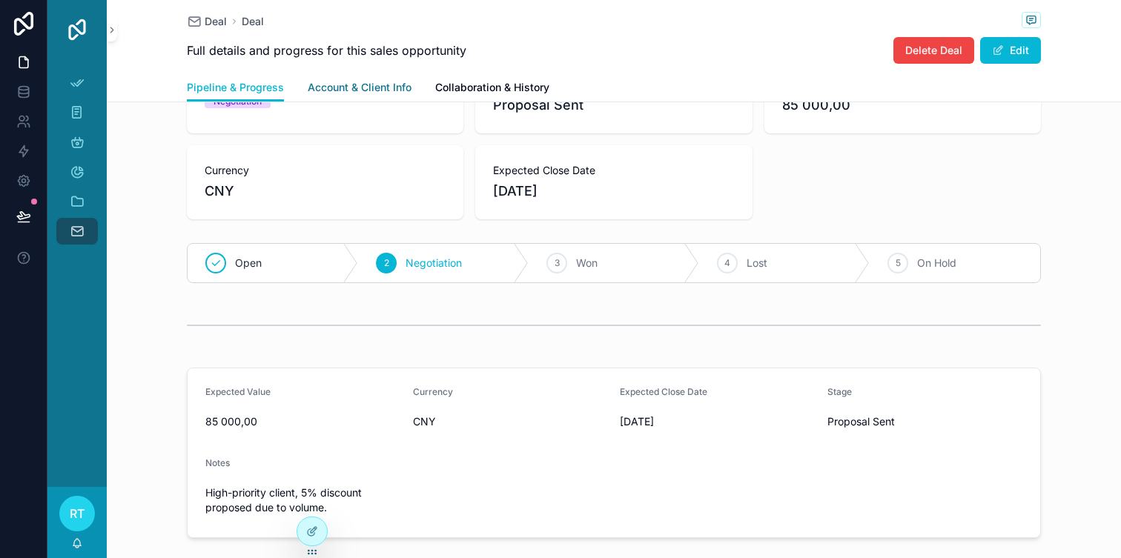
click at [351, 81] on span "Account & Client Info" at bounding box center [360, 87] width 104 height 15
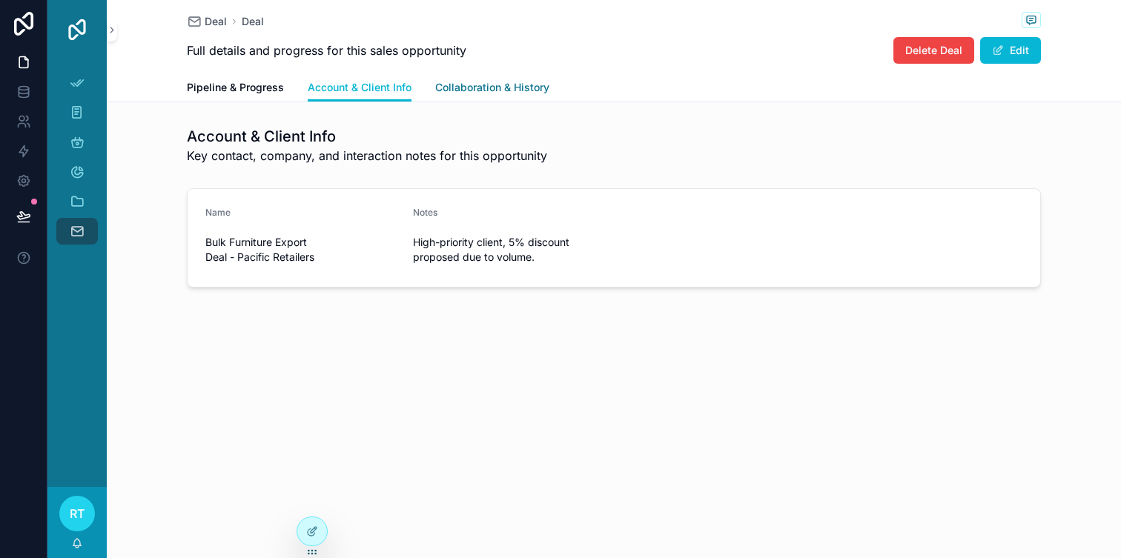
click at [477, 87] on span "Collaboration & History" at bounding box center [492, 87] width 114 height 15
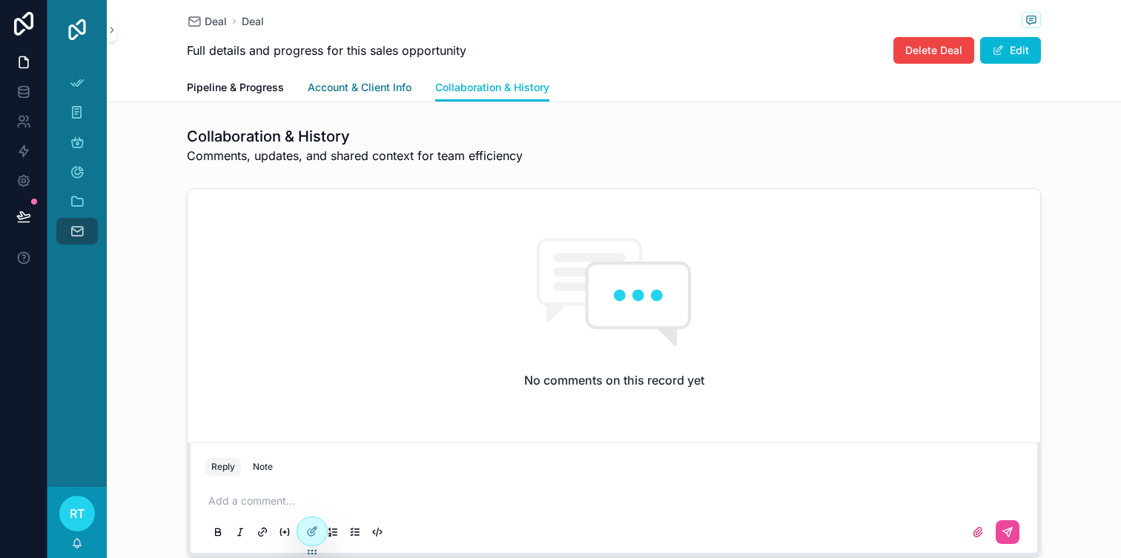
click at [352, 80] on span "Account & Client Info" at bounding box center [360, 87] width 104 height 15
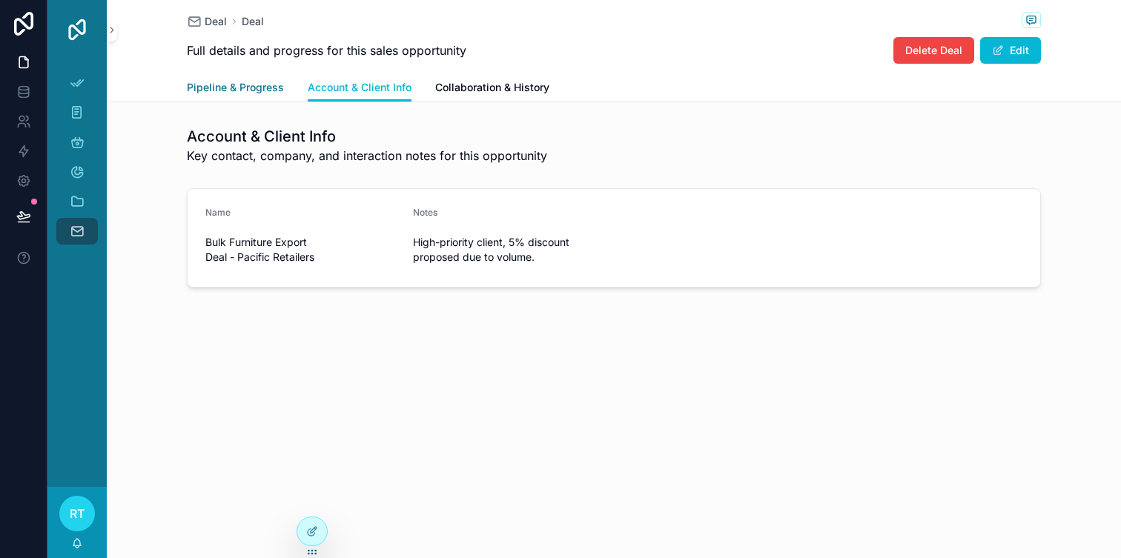
click at [248, 85] on span "Pipeline & Progress" at bounding box center [235, 87] width 97 height 15
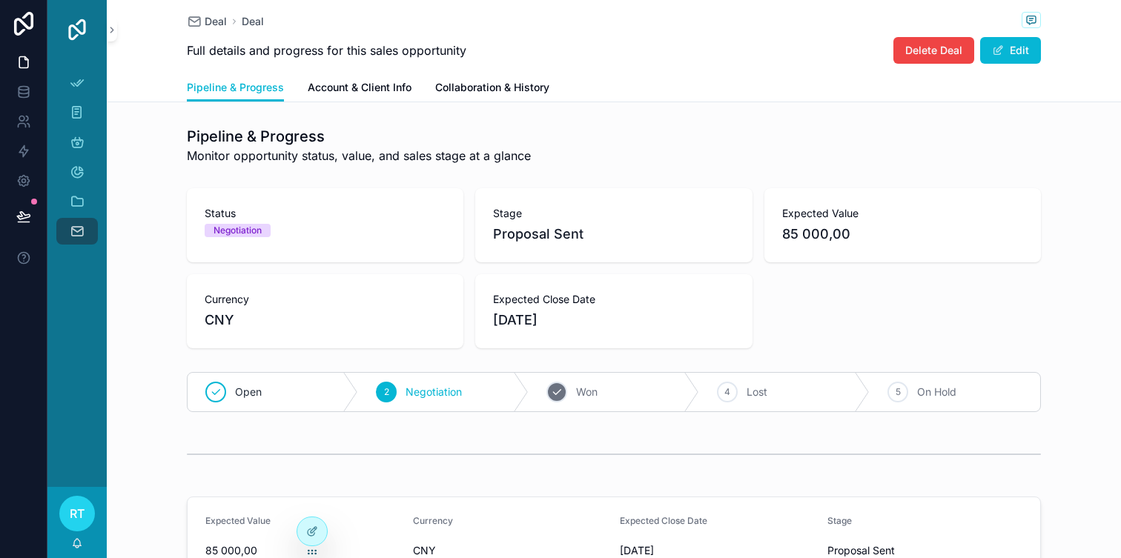
click at [573, 395] on div "3 Won" at bounding box center [614, 392] width 170 height 39
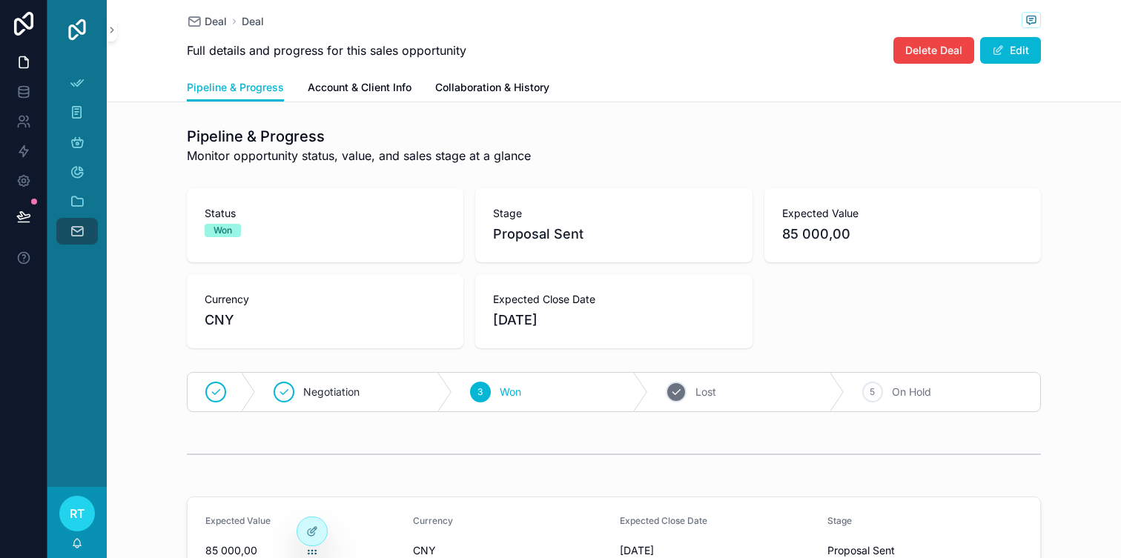
click at [695, 377] on div "4 Lost" at bounding box center [746, 392] width 196 height 39
click at [856, 388] on span "On Hold" at bounding box center [868, 392] width 39 height 15
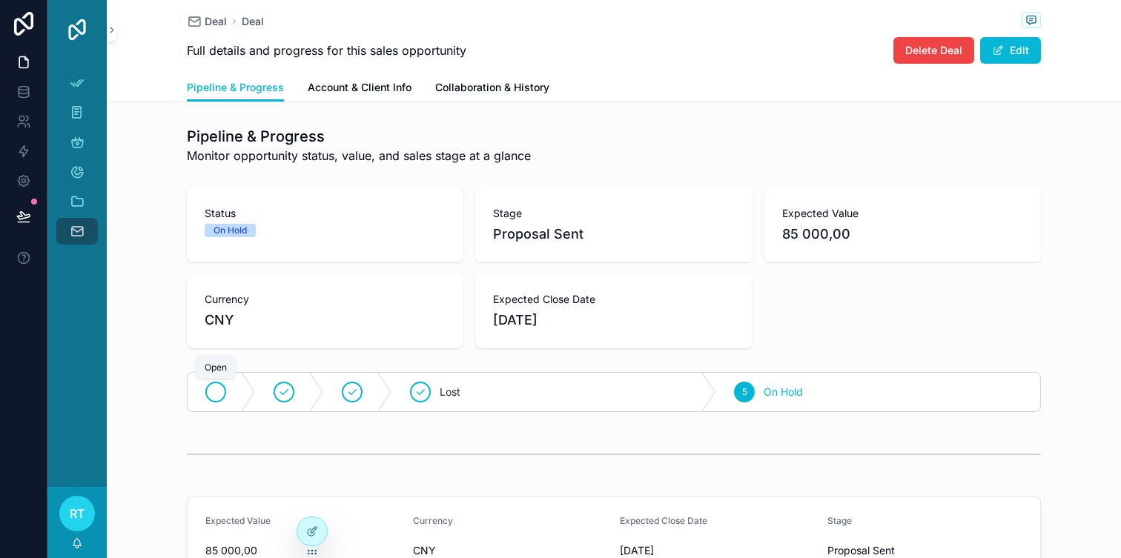
click at [224, 388] on div at bounding box center [215, 392] width 21 height 21
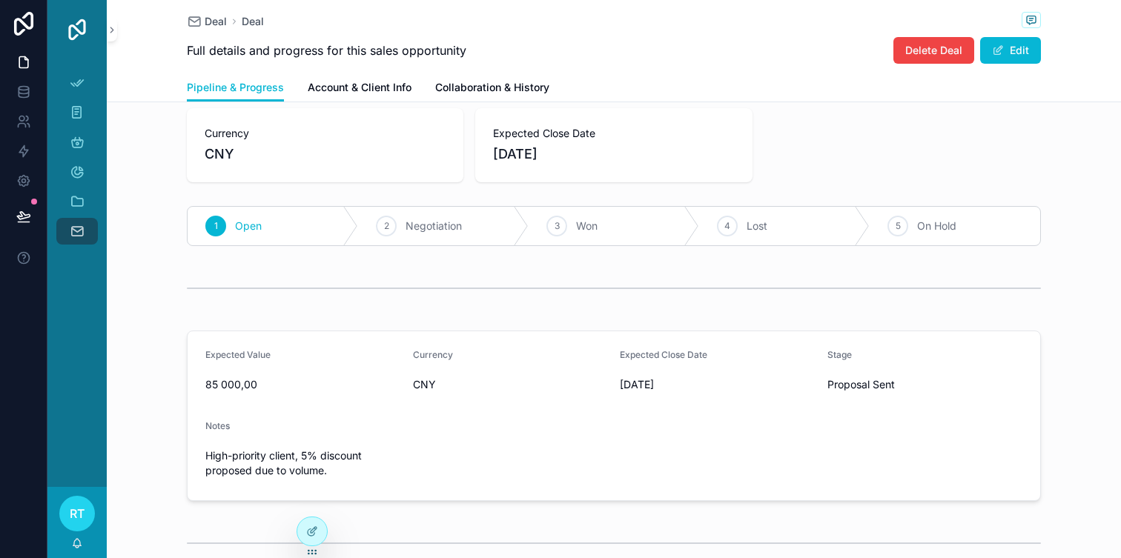
scroll to position [256, 0]
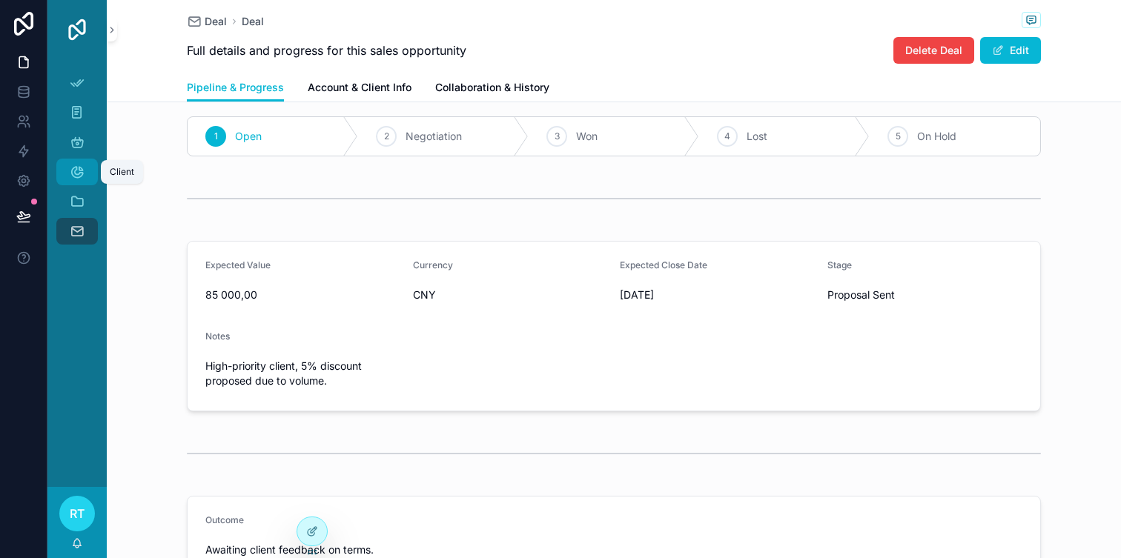
click at [82, 173] on icon "scrollable content" at bounding box center [77, 172] width 15 height 15
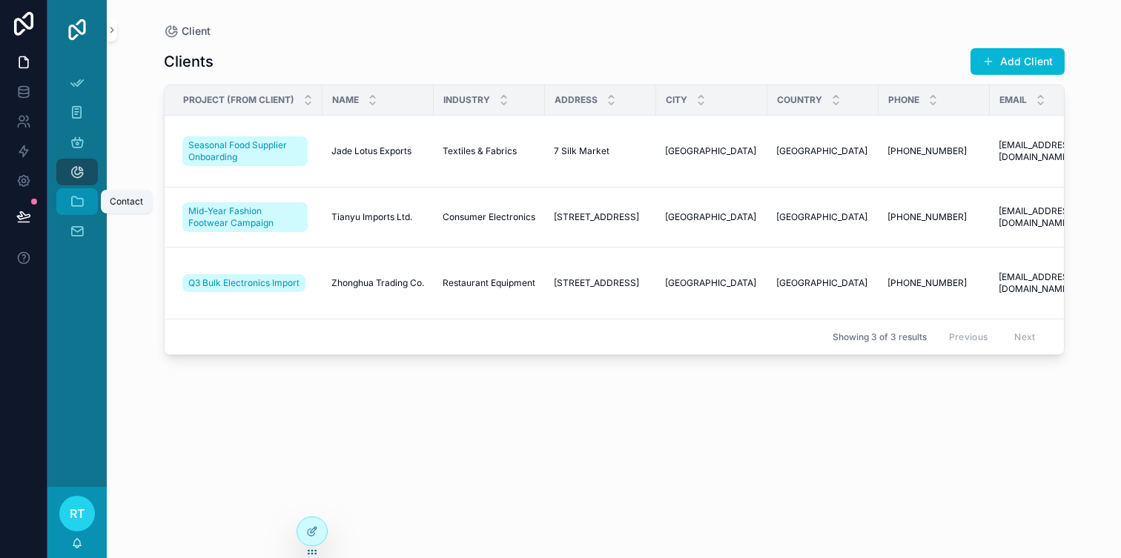
click at [78, 208] on icon "scrollable content" at bounding box center [77, 201] width 15 height 15
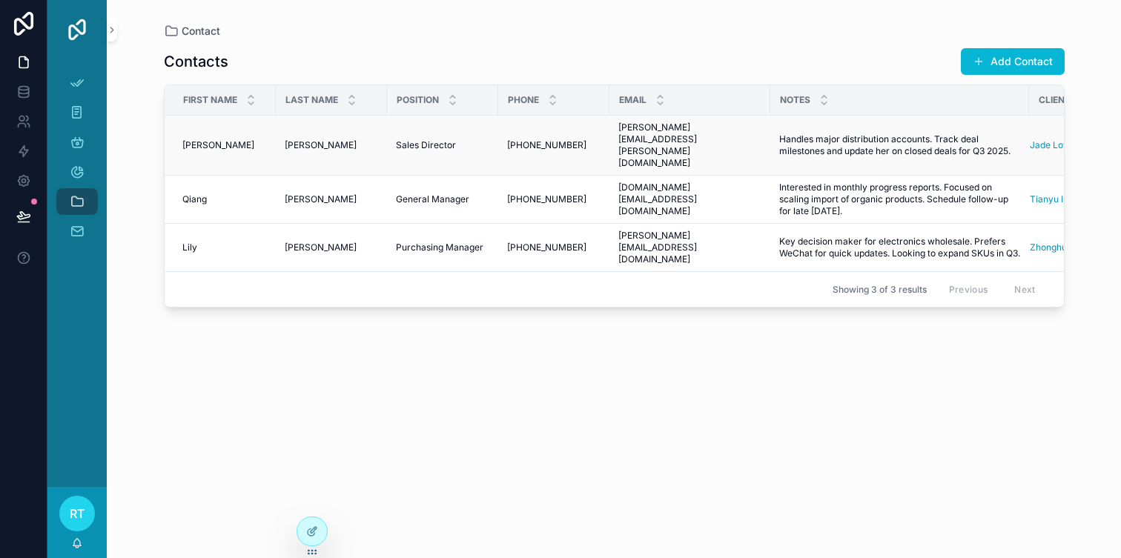
click at [381, 139] on td "Zhou Zhou" at bounding box center [331, 146] width 111 height 60
click at [291, 139] on span "Zhou" at bounding box center [321, 145] width 72 height 12
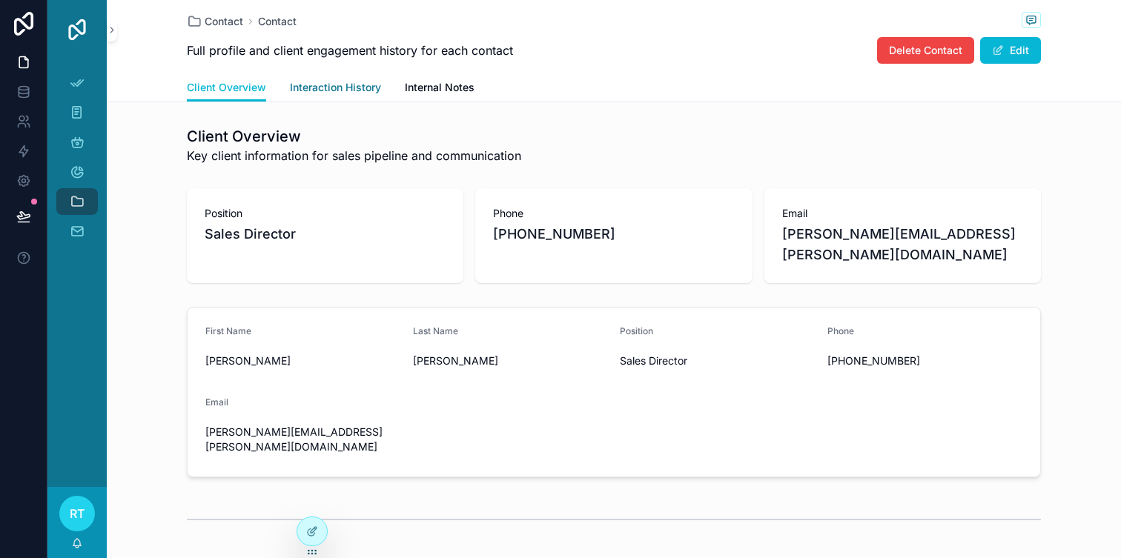
click at [322, 79] on link "Interaction History" at bounding box center [335, 89] width 91 height 30
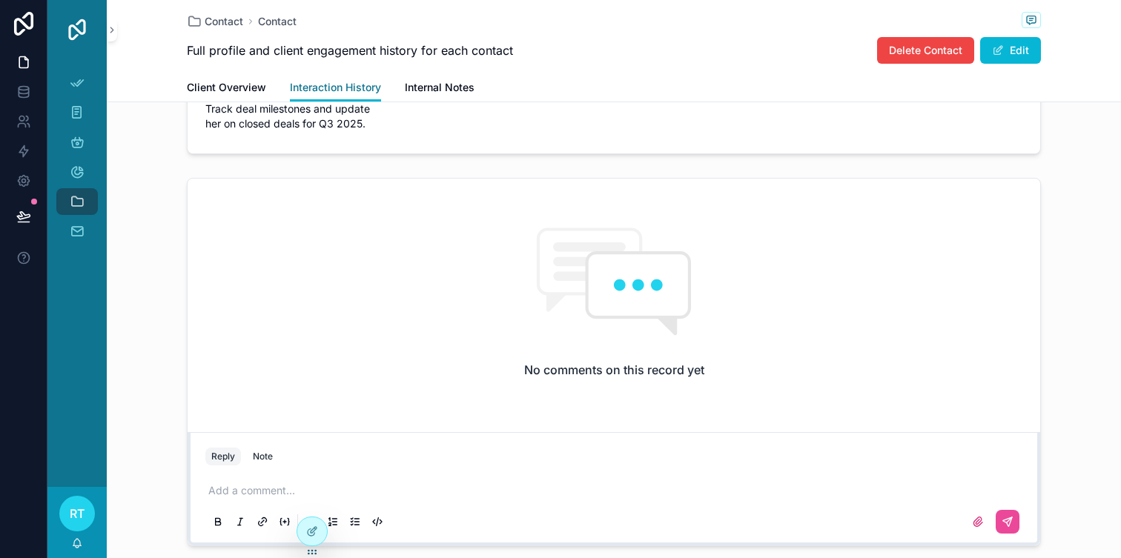
scroll to position [155, 0]
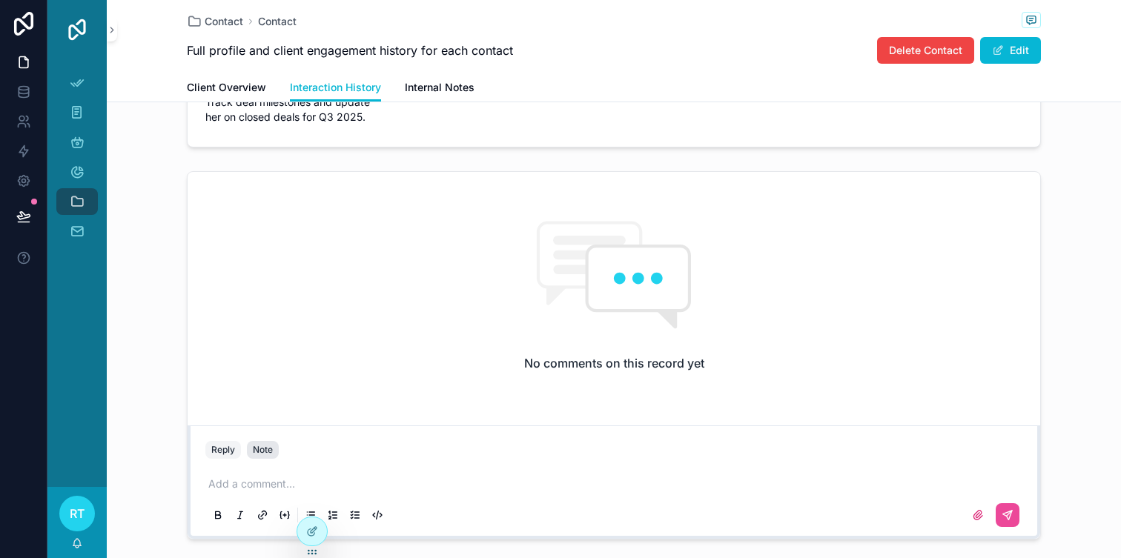
click at [266, 448] on div "Note" at bounding box center [263, 450] width 20 height 12
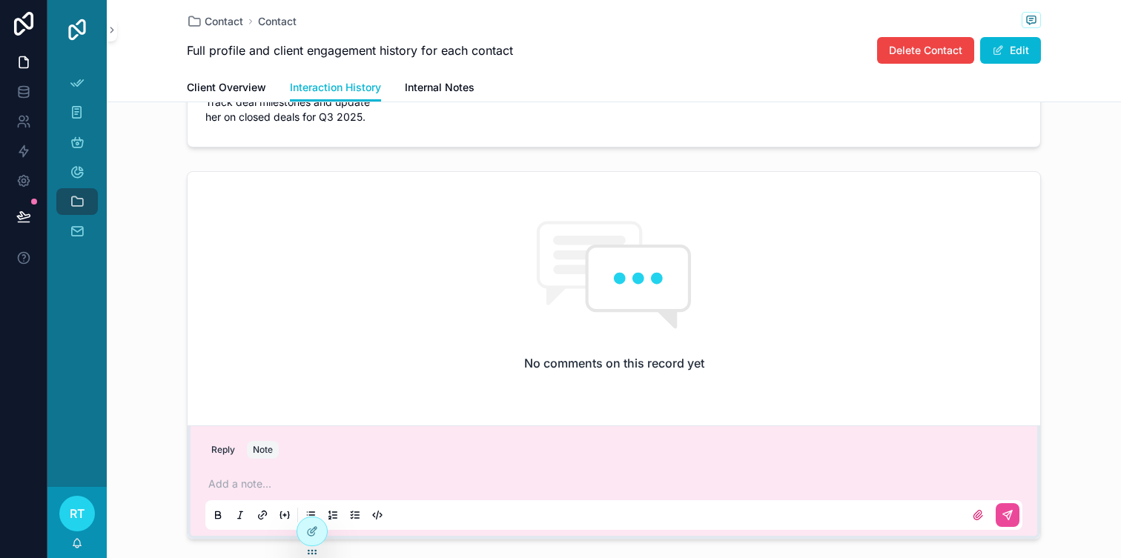
click at [222, 475] on div "Add a note..." at bounding box center [613, 499] width 817 height 62
click at [222, 478] on p at bounding box center [616, 484] width 817 height 15
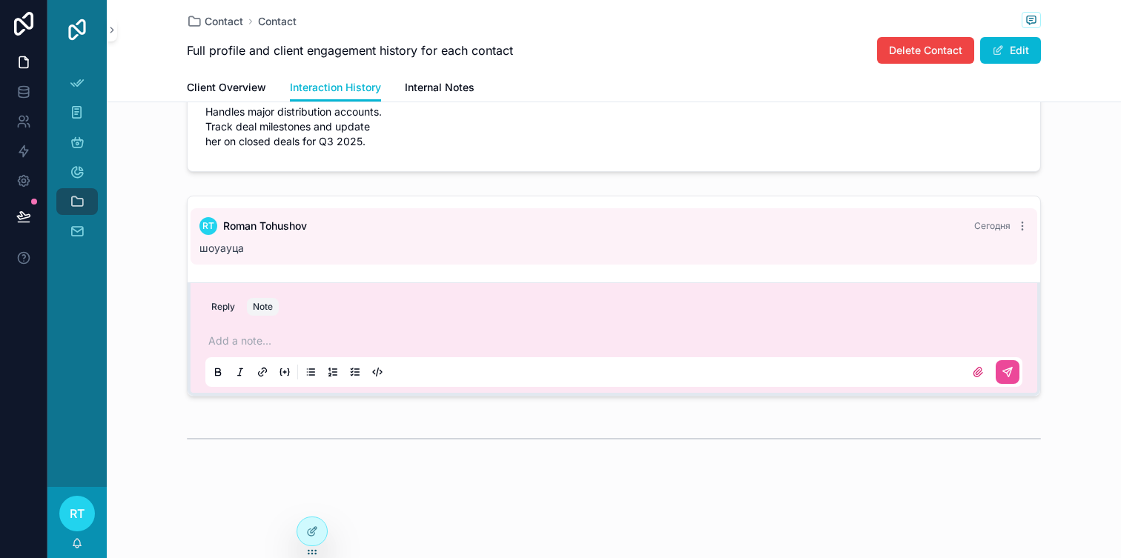
click at [279, 337] on p at bounding box center [616, 341] width 817 height 15
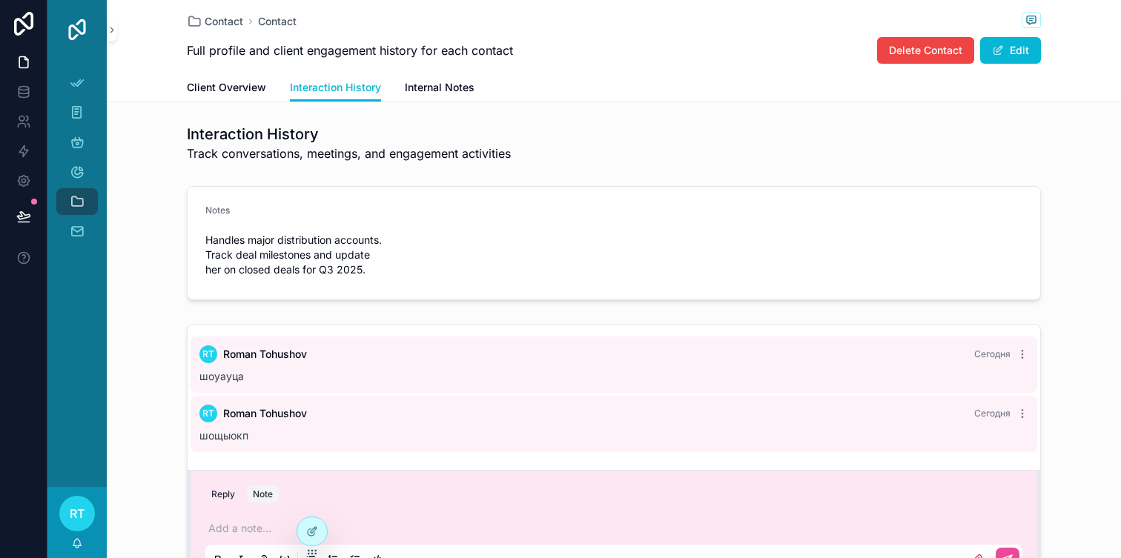
scroll to position [0, 0]
click at [430, 83] on span "Internal Notes" at bounding box center [440, 87] width 70 height 15
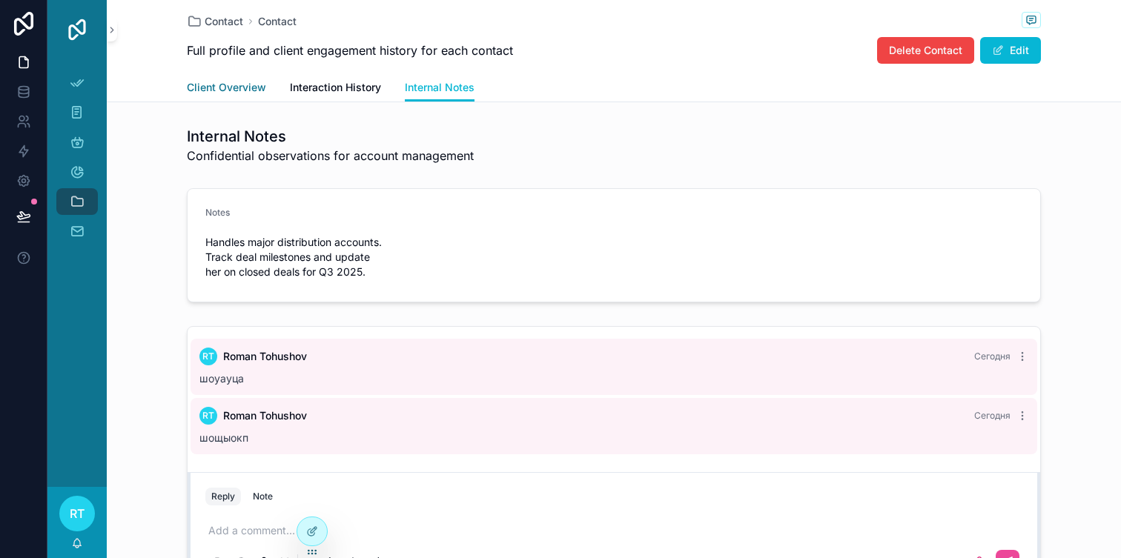
click at [245, 93] on span "Client Overview" at bounding box center [226, 87] width 79 height 15
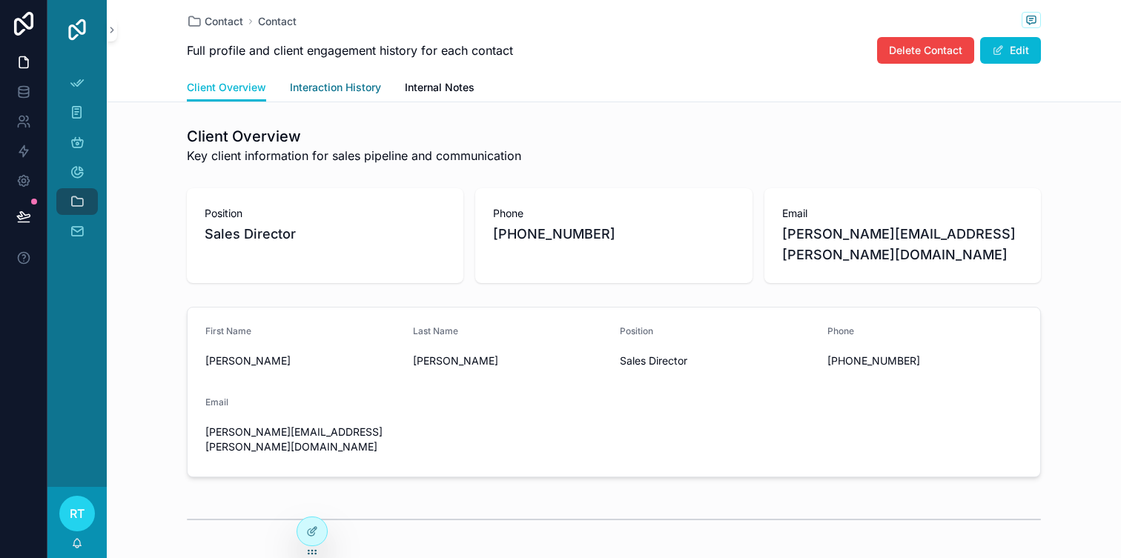
click at [351, 93] on span "Interaction History" at bounding box center [335, 87] width 91 height 15
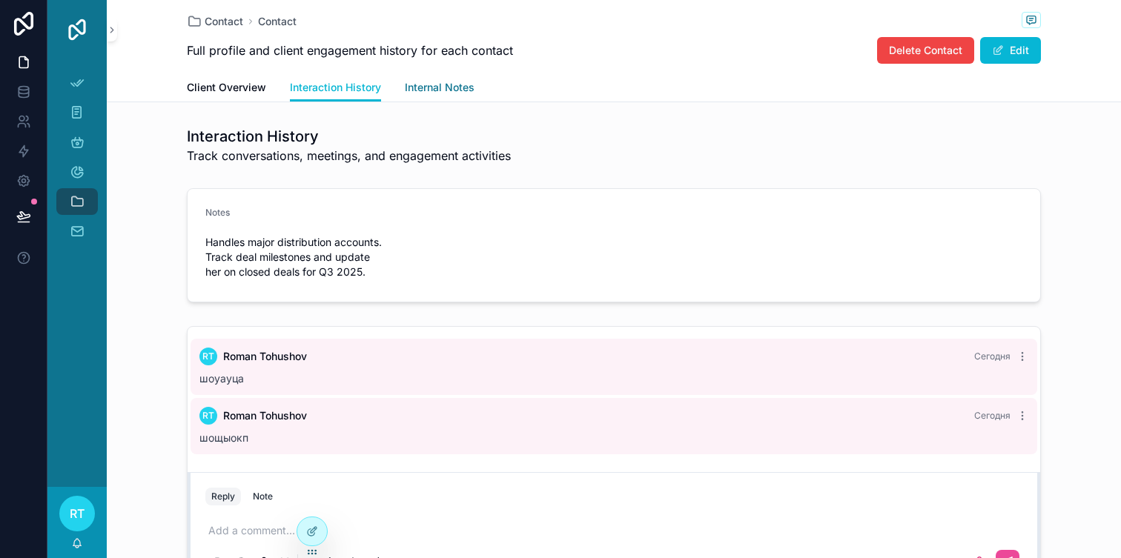
click at [424, 86] on span "Internal Notes" at bounding box center [440, 87] width 70 height 15
click at [365, 80] on span "Interaction History" at bounding box center [335, 87] width 91 height 15
click at [451, 76] on link "Internal Notes" at bounding box center [440, 89] width 70 height 30
click at [363, 79] on link "Interaction History" at bounding box center [335, 89] width 91 height 30
click at [1022, 47] on button "Edit" at bounding box center [1010, 50] width 61 height 27
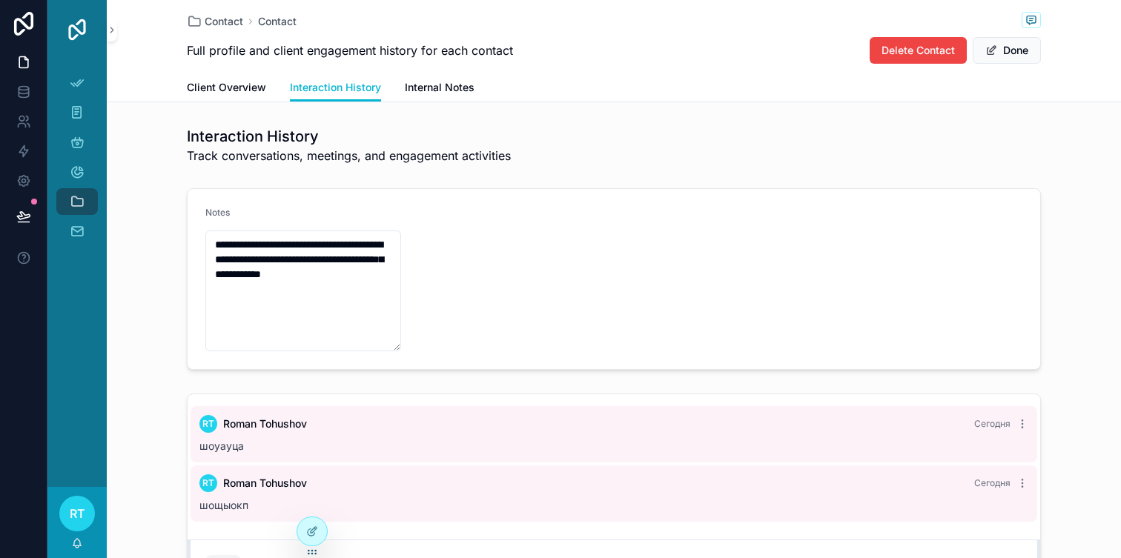
drag, startPoint x: 399, startPoint y: 331, endPoint x: 980, endPoint y: 350, distance: 581.4
click at [980, 350] on form "**********" at bounding box center [614, 279] width 852 height 180
click at [291, 529] on div "RT Roman Tohushov Сегодня шоуауца RT Roman Tohushov Сегодня шощыокп" at bounding box center [614, 463] width 852 height 139
click at [313, 529] on icon at bounding box center [312, 532] width 12 height 12
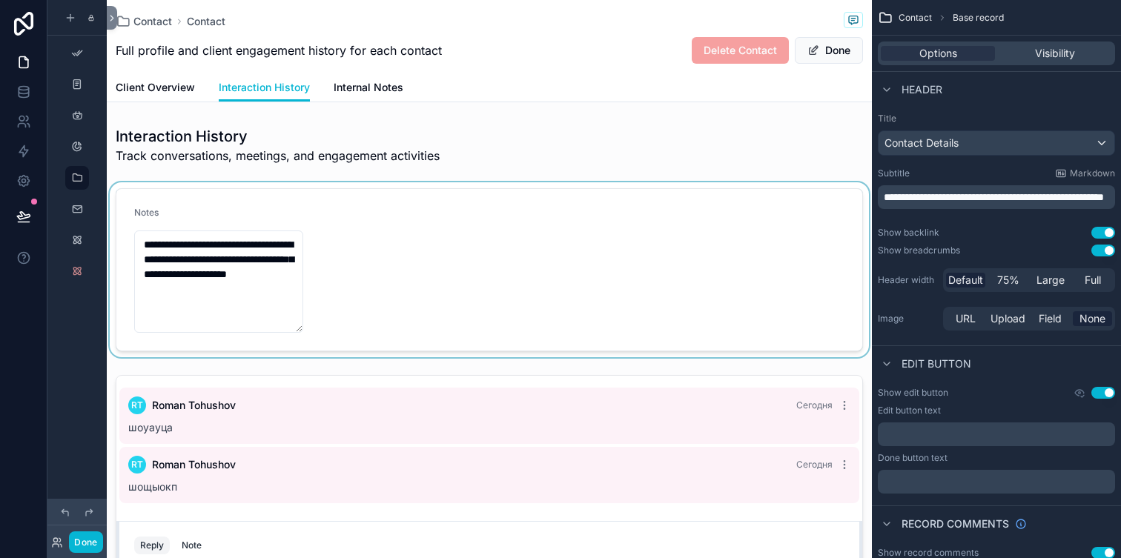
click at [297, 263] on div at bounding box center [489, 269] width 765 height 175
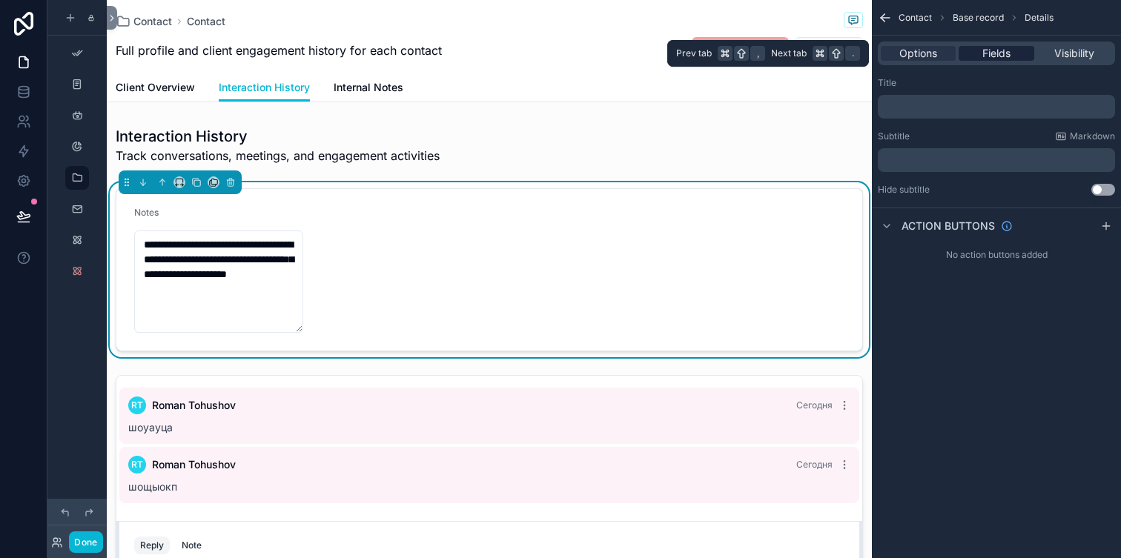
click at [992, 48] on span "Fields" at bounding box center [996, 53] width 28 height 15
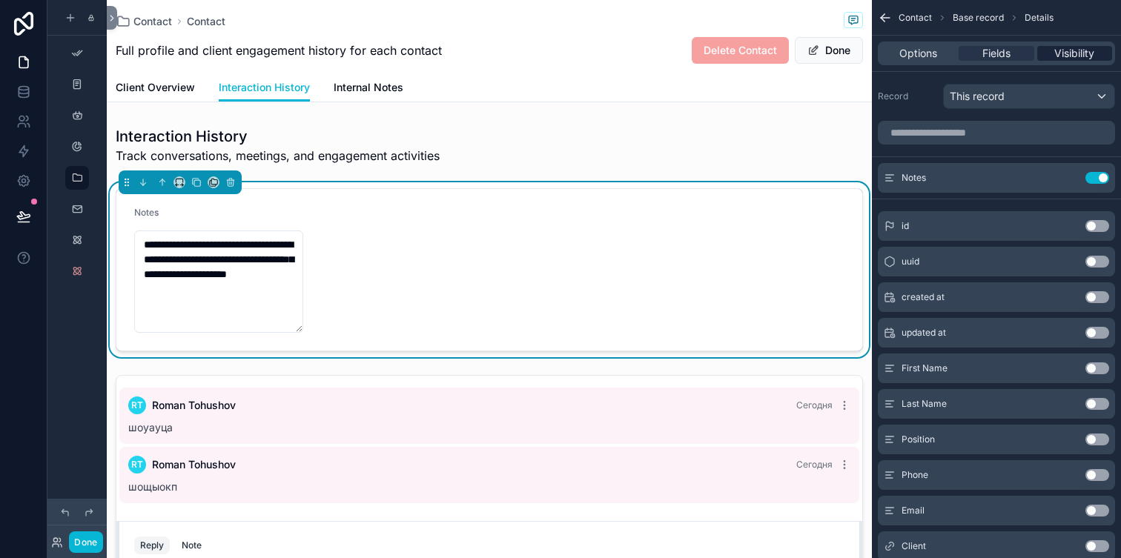
click at [1065, 49] on span "Visibility" at bounding box center [1074, 53] width 40 height 15
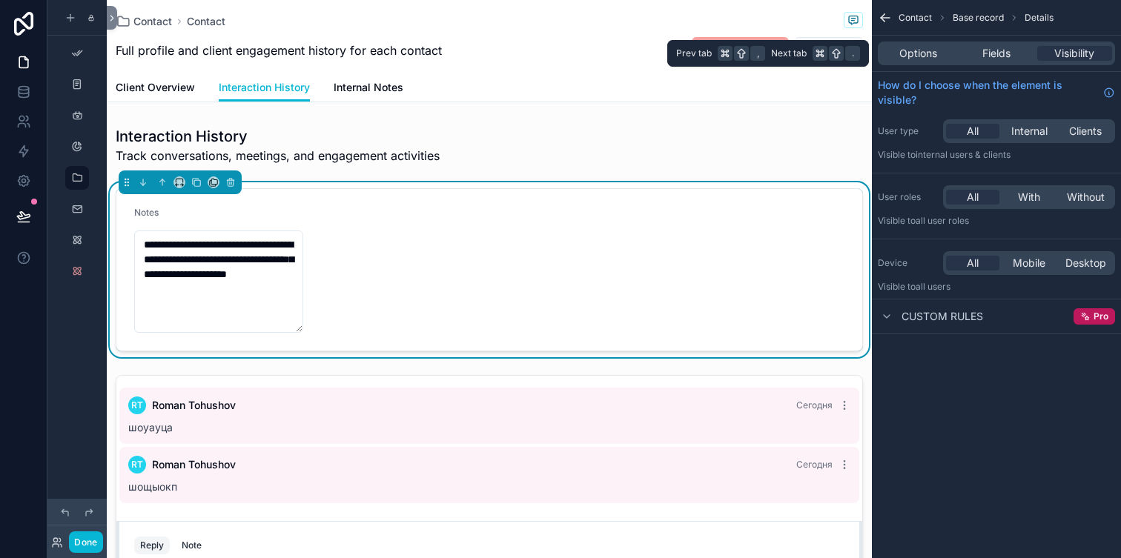
click at [927, 44] on div "Options Fields Visibility" at bounding box center [996, 54] width 237 height 24
click at [927, 45] on div "Options Fields Visibility" at bounding box center [996, 54] width 237 height 24
click at [917, 53] on span "Options" at bounding box center [918, 53] width 38 height 15
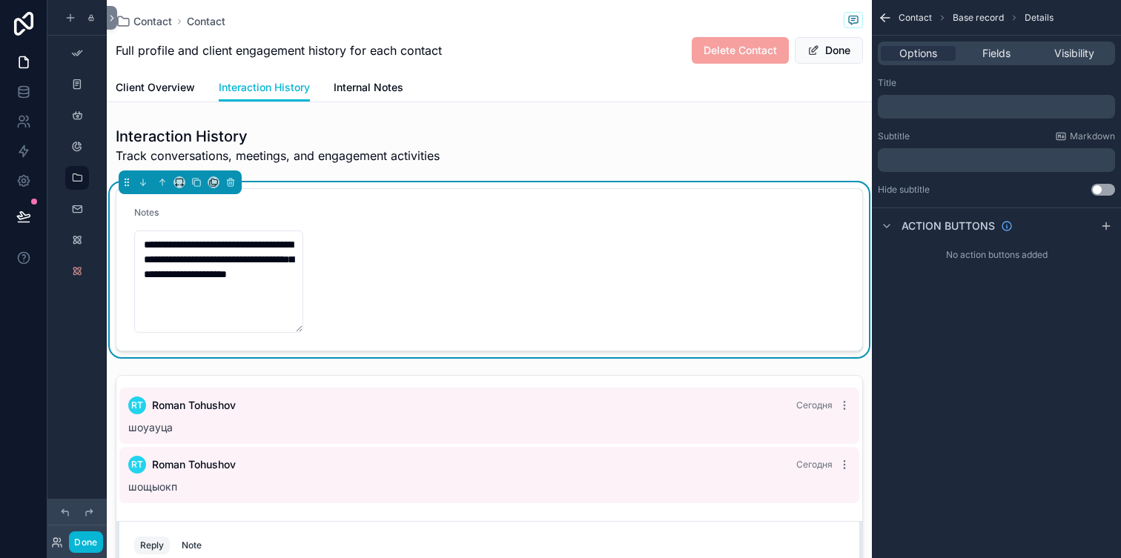
click at [958, 102] on p "﻿" at bounding box center [998, 107] width 228 height 12
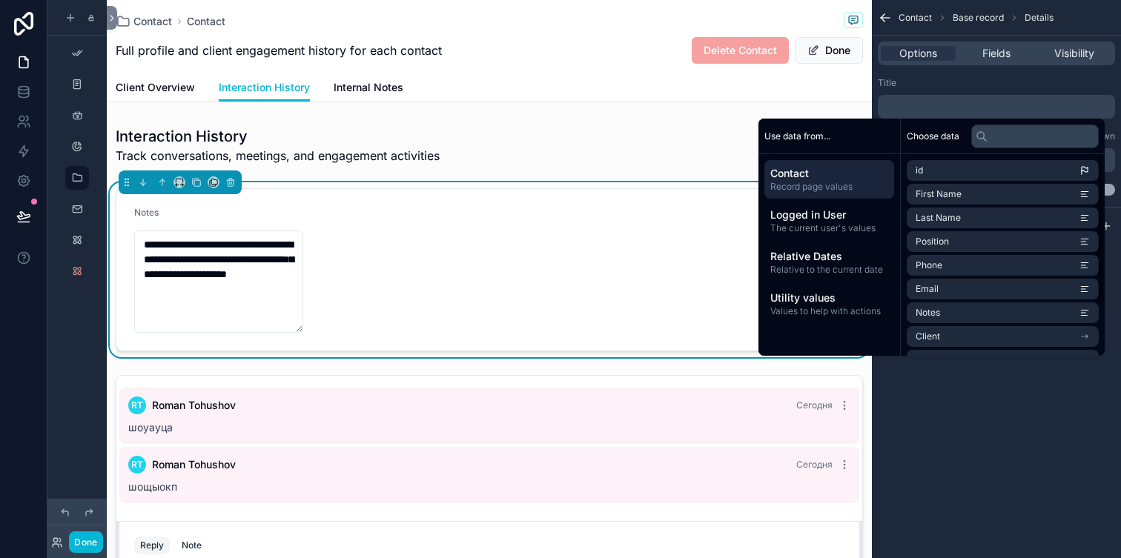
click at [1008, 75] on div "Title ﻿ Subtitle Markdown ﻿ Hide subtitle Use setting" at bounding box center [996, 136] width 249 height 130
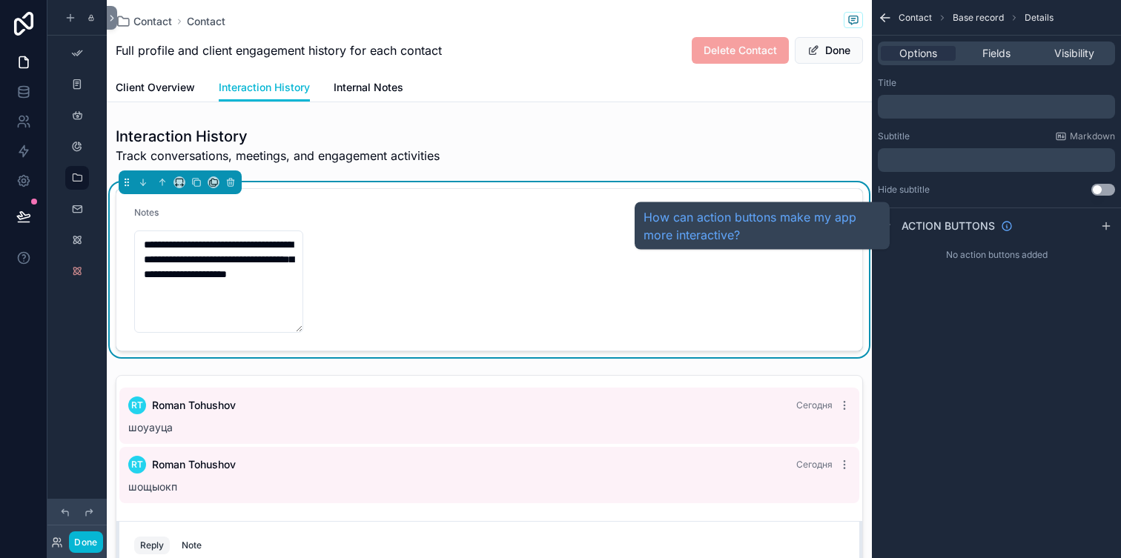
click at [947, 229] on span "Action buttons" at bounding box center [947, 226] width 93 height 15
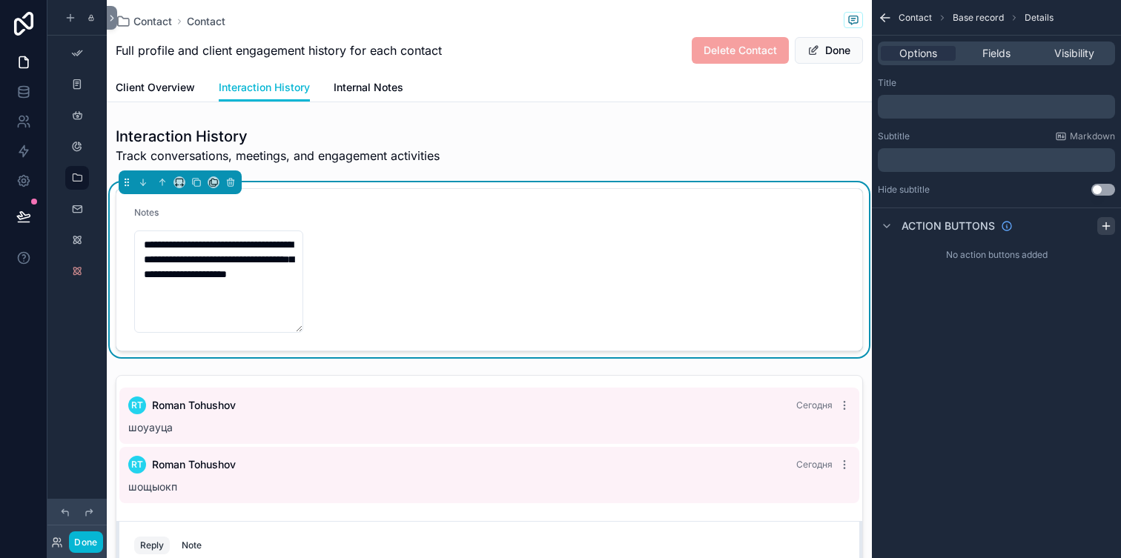
click at [1097, 228] on div "scrollable content" at bounding box center [1106, 226] width 18 height 18
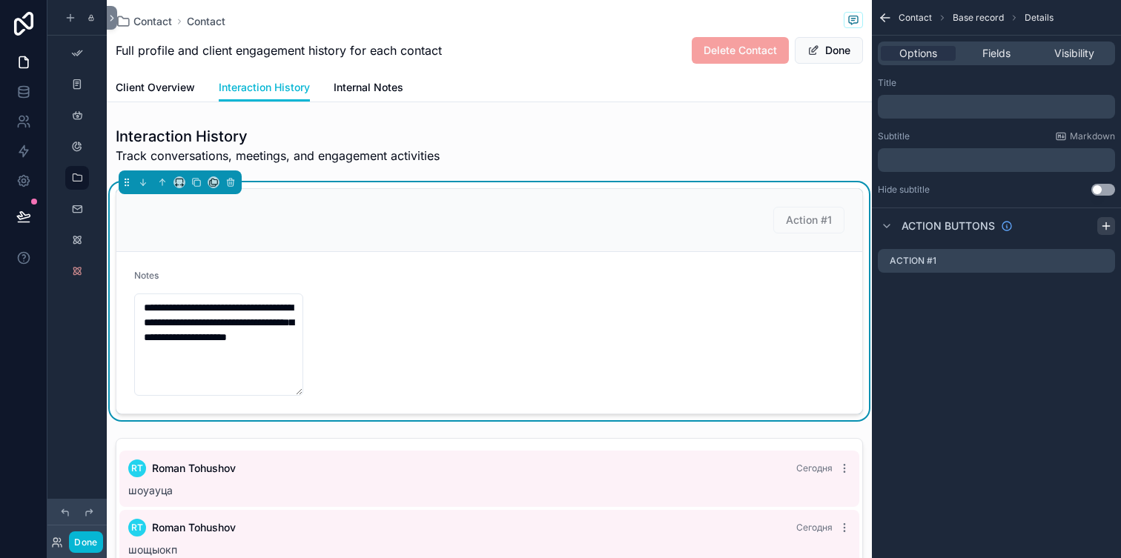
click at [1097, 228] on div "scrollable content" at bounding box center [1106, 226] width 18 height 18
click at [1086, 260] on icon "scrollable content" at bounding box center [1086, 261] width 0 height 3
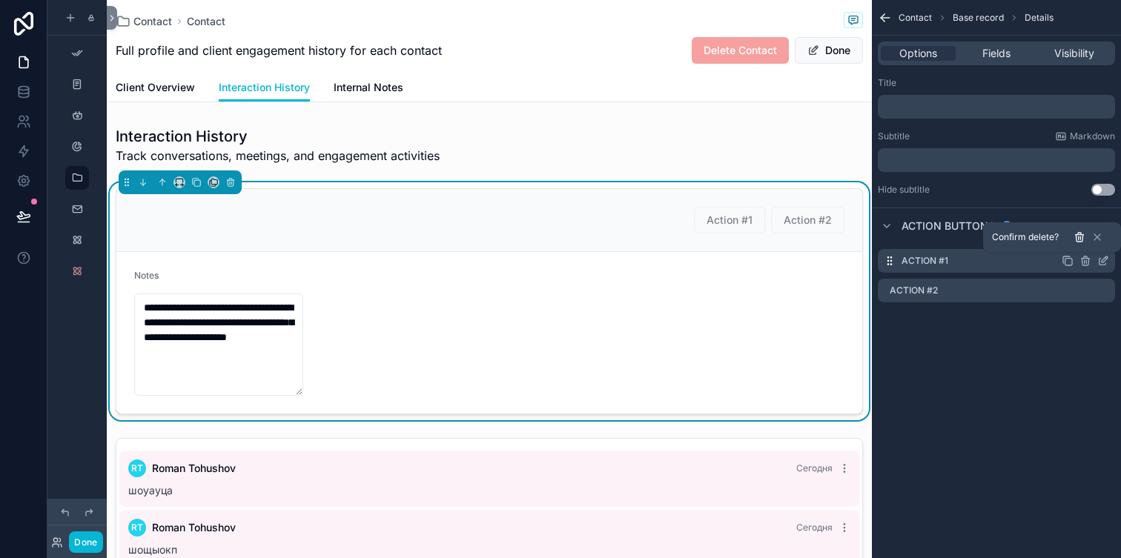
click at [1079, 245] on button at bounding box center [1079, 237] width 18 height 18
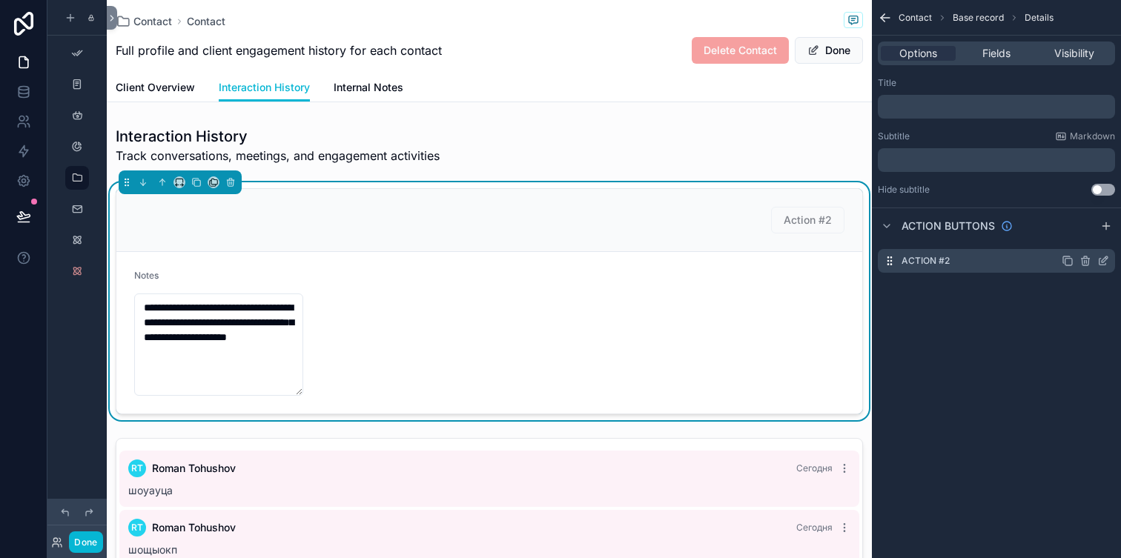
click at [1082, 259] on icon "scrollable content" at bounding box center [1086, 259] width 8 height 0
click at [1076, 236] on icon at bounding box center [1079, 237] width 12 height 12
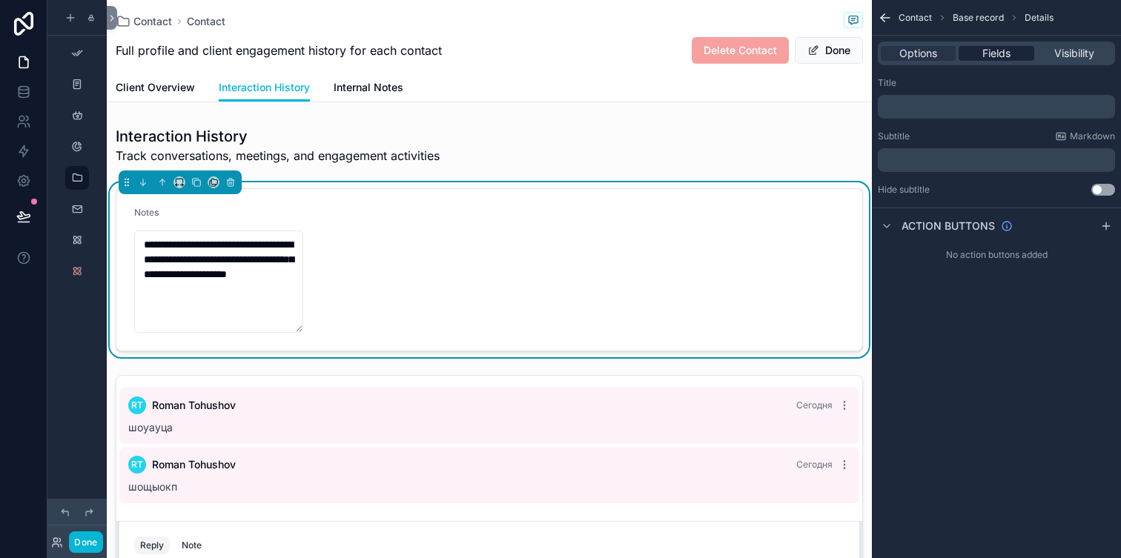
click at [1004, 58] on span "Fields" at bounding box center [996, 53] width 28 height 15
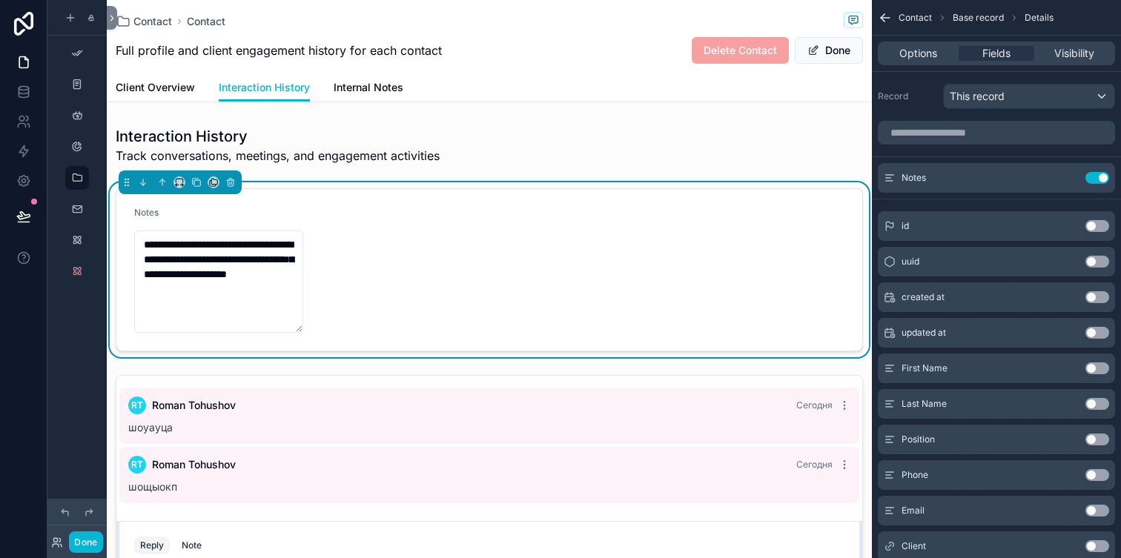
click at [1092, 226] on button "Use setting" at bounding box center [1097, 226] width 24 height 12
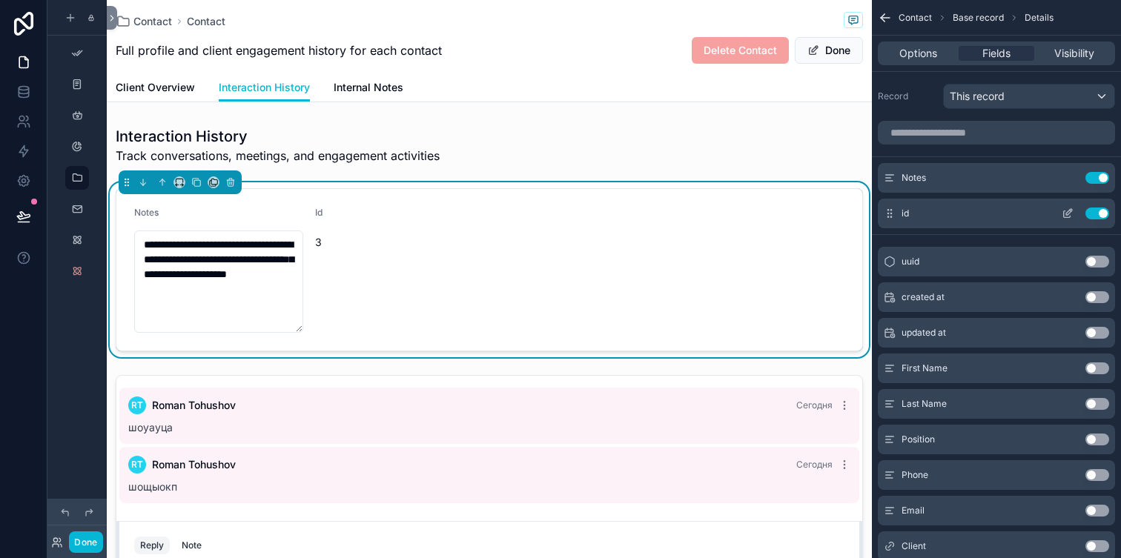
click at [1098, 219] on div "id Use setting" at bounding box center [996, 214] width 237 height 30
click at [1098, 213] on button "Use setting" at bounding box center [1097, 214] width 24 height 12
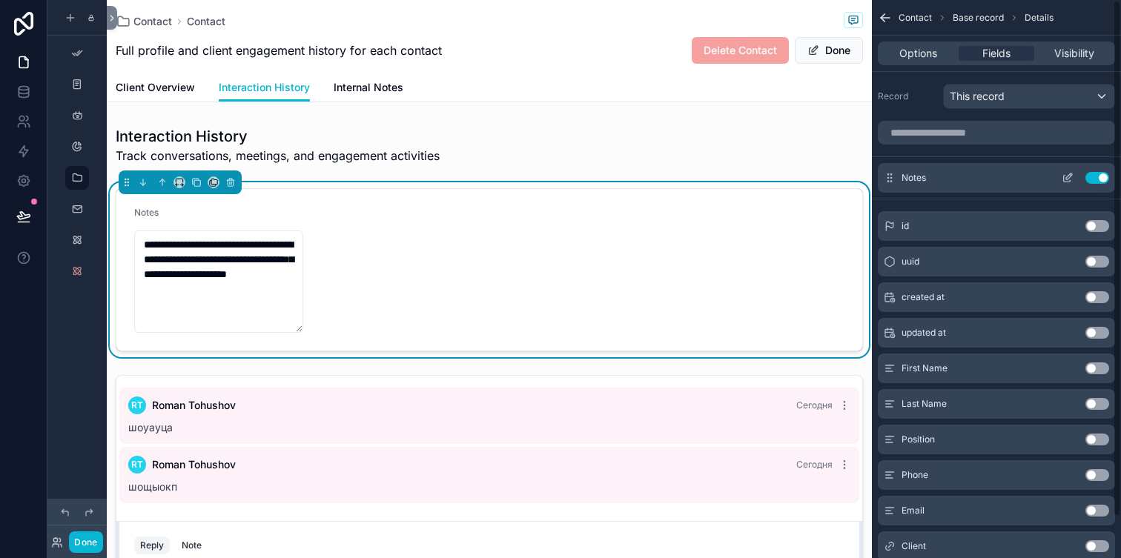
click at [1073, 175] on icon "scrollable content" at bounding box center [1067, 178] width 12 height 12
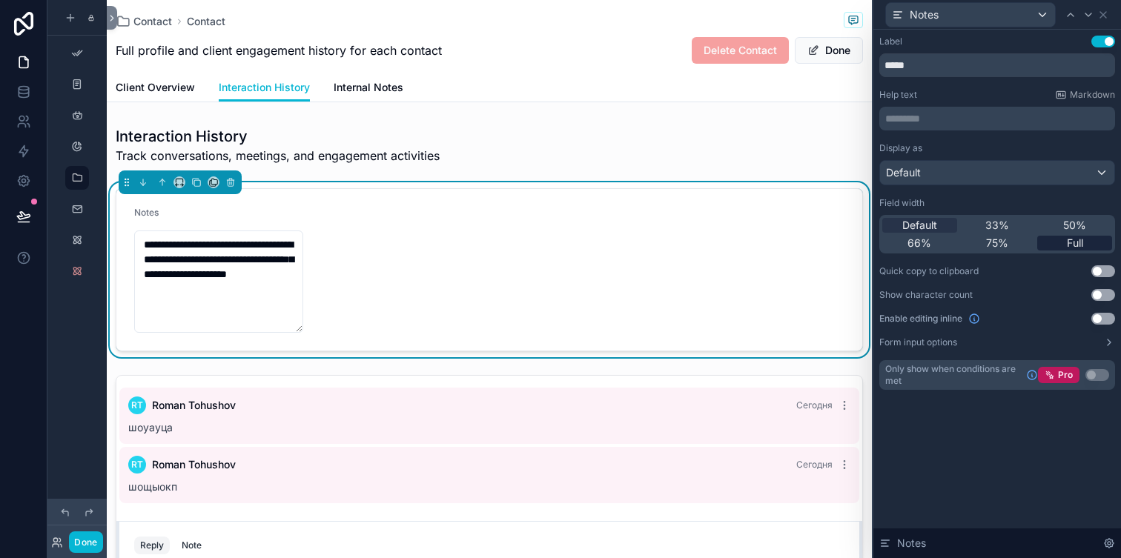
click at [1069, 238] on span "Full" at bounding box center [1075, 243] width 16 height 15
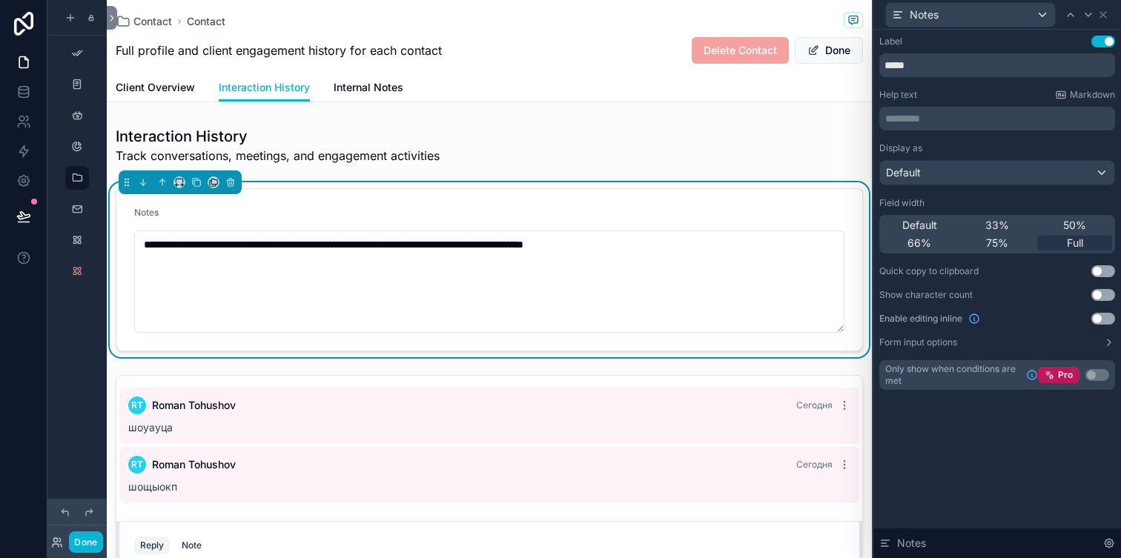
click at [1096, 294] on button "Use setting" at bounding box center [1103, 295] width 24 height 12
click at [1102, 320] on button "Use setting" at bounding box center [1103, 319] width 24 height 12
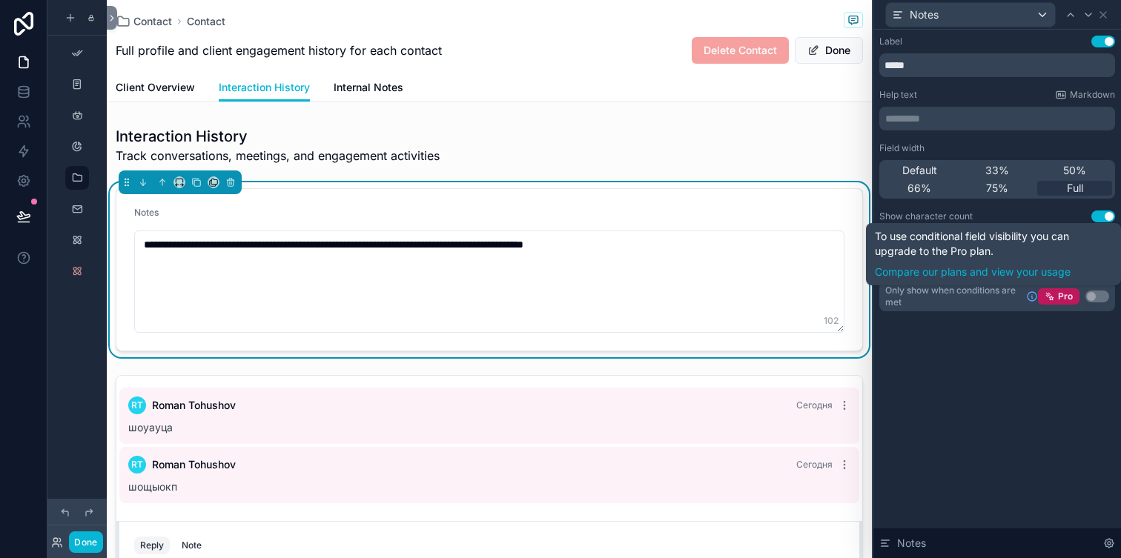
click at [984, 362] on div "Label Use setting ***** Help text Markdown ********* ﻿ Field width Default 33% …" at bounding box center [997, 294] width 248 height 529
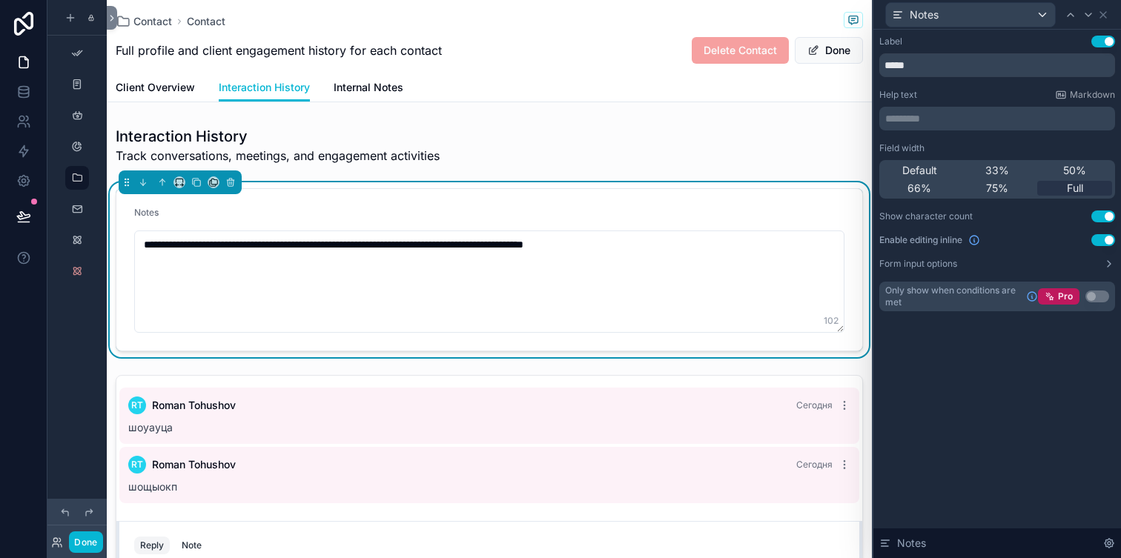
click at [1101, 239] on button "Use setting" at bounding box center [1103, 240] width 24 height 12
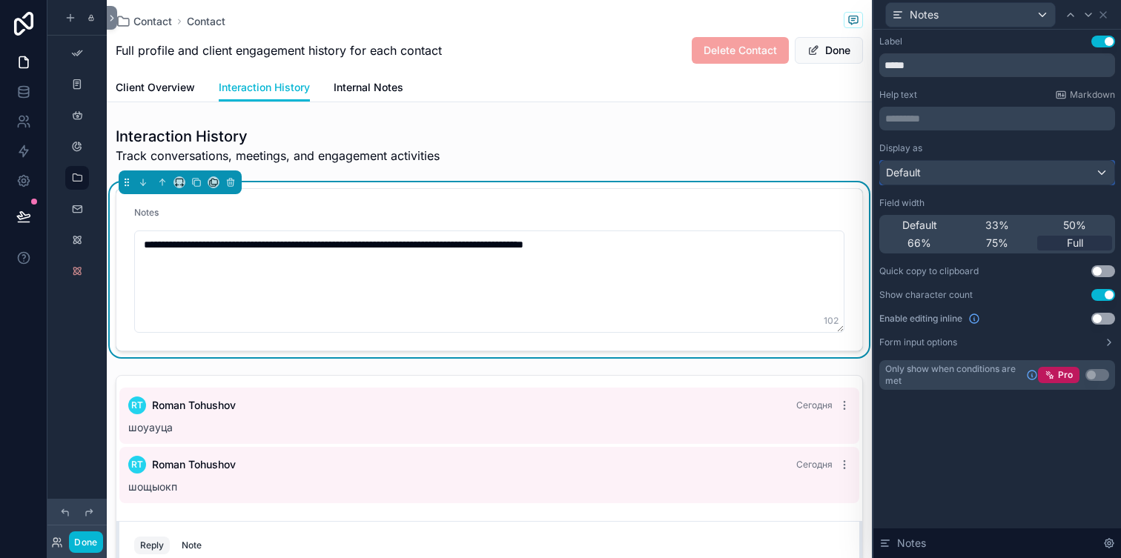
click at [975, 179] on div "Default" at bounding box center [997, 173] width 234 height 24
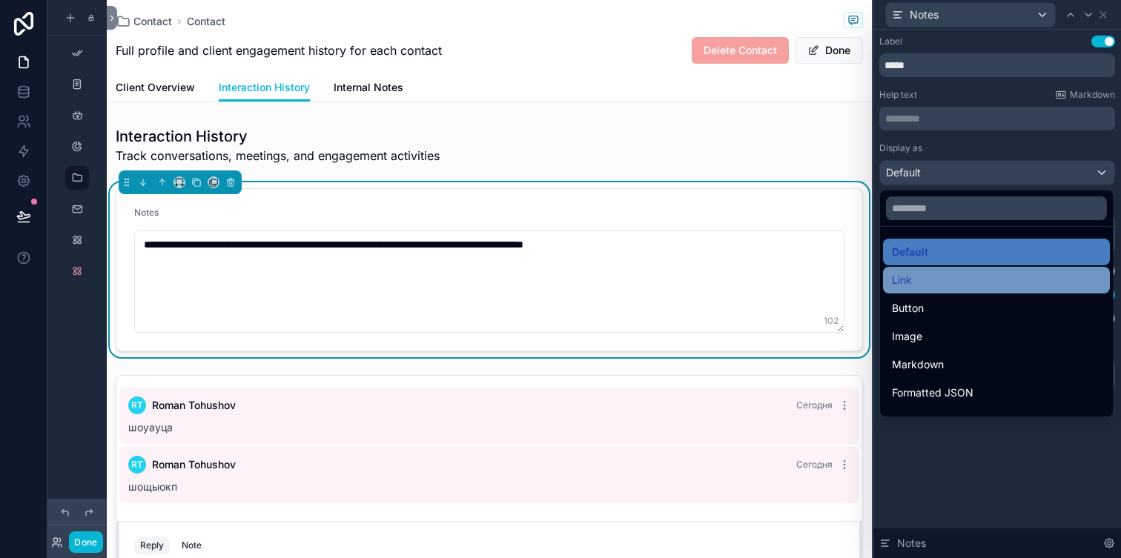
click at [958, 285] on div "Link" at bounding box center [996, 280] width 209 height 18
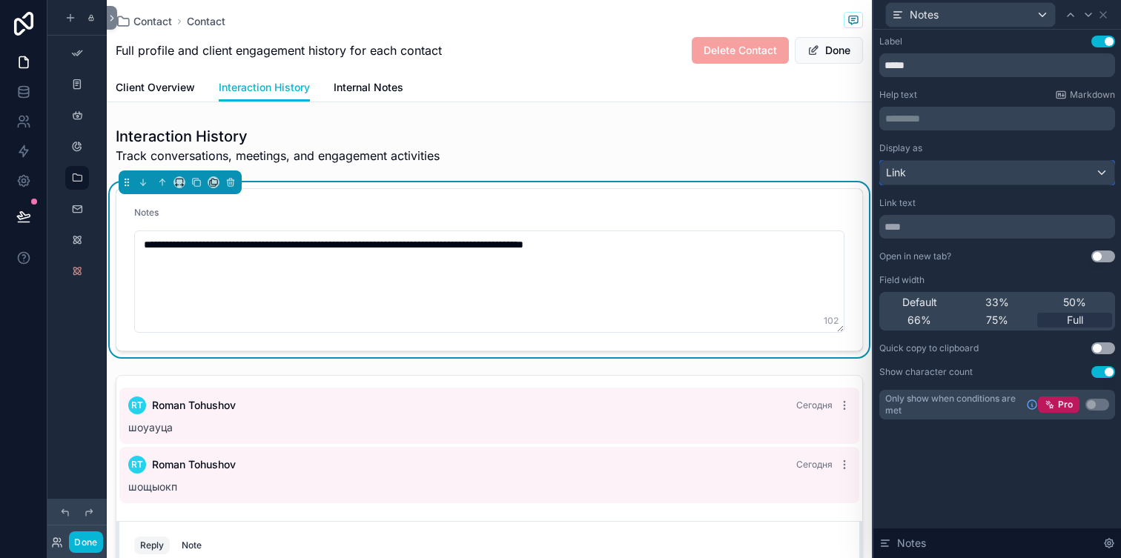
click at [960, 174] on div "Link" at bounding box center [997, 173] width 234 height 24
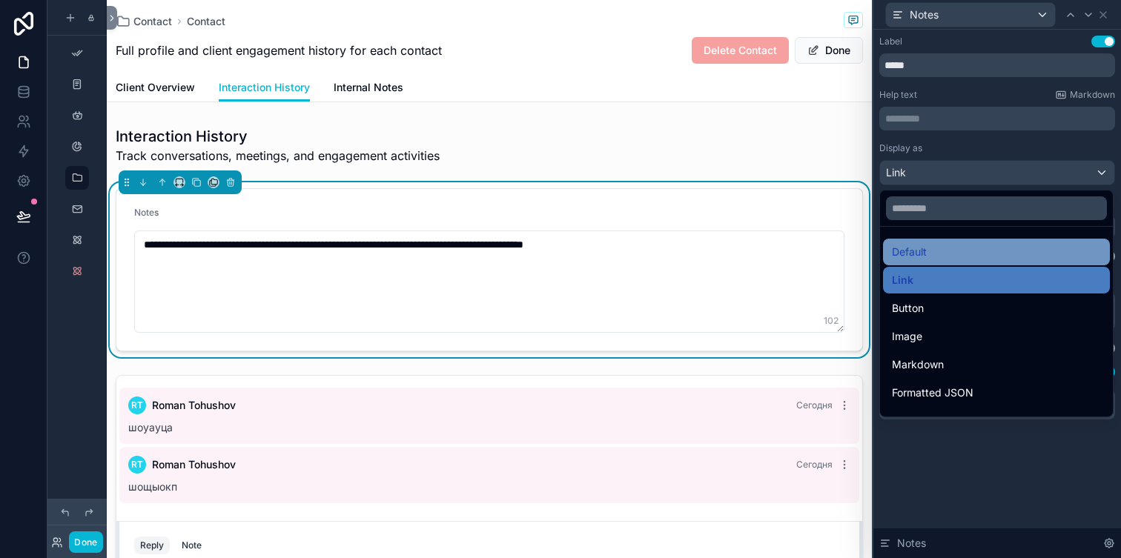
click at [955, 251] on div "Default" at bounding box center [996, 252] width 209 height 18
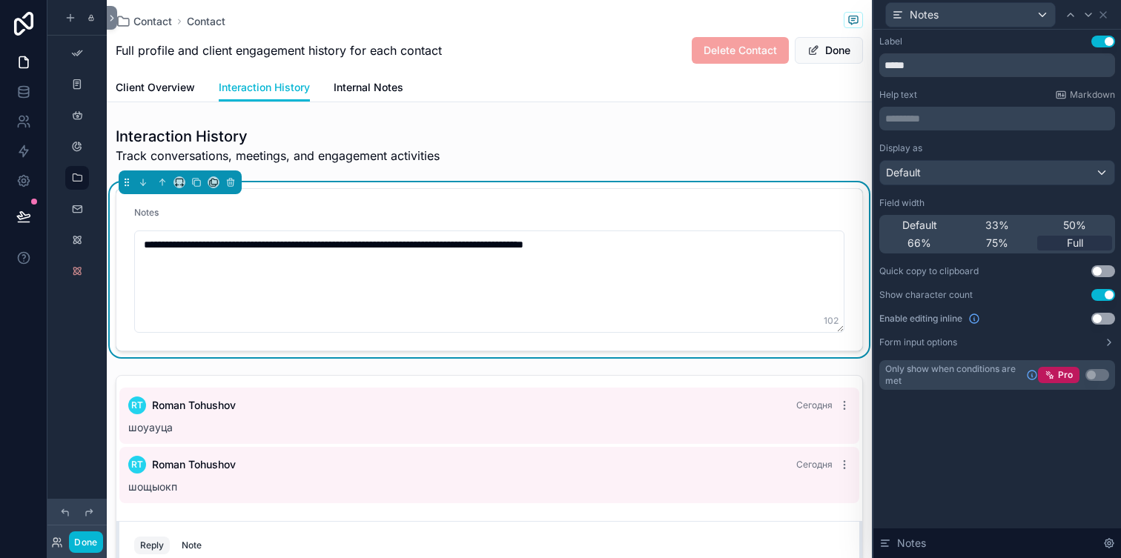
click at [947, 117] on p "********* ﻿" at bounding box center [998, 118] width 227 height 15
click at [957, 92] on div "Help text Markdown" at bounding box center [997, 95] width 236 height 12
click at [76, 538] on button "Done" at bounding box center [85, 541] width 33 height 21
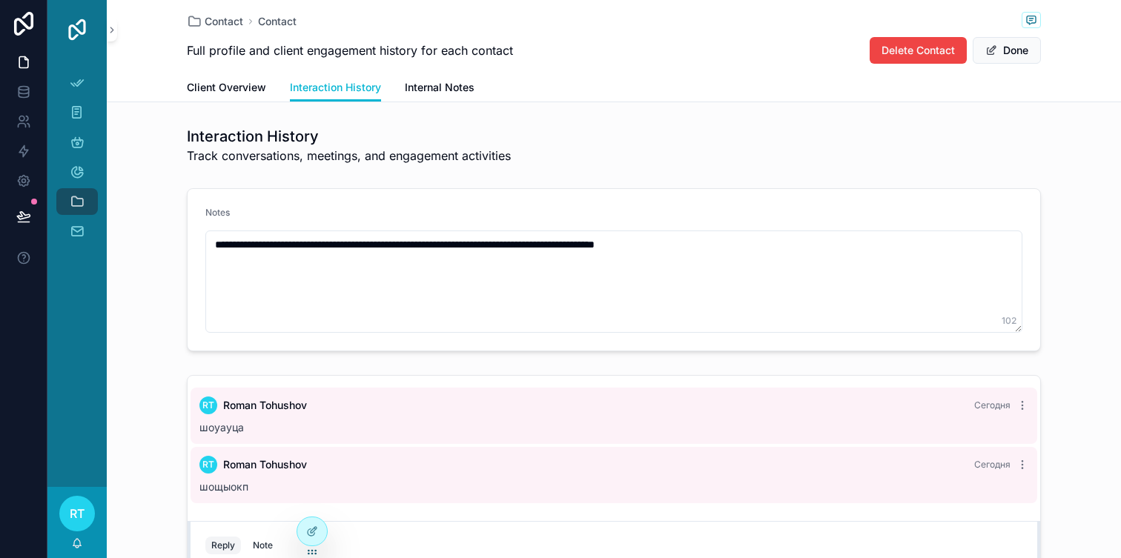
click at [407, 211] on div "Notes" at bounding box center [613, 216] width 817 height 18
click at [1016, 53] on button "Done" at bounding box center [1007, 50] width 68 height 27
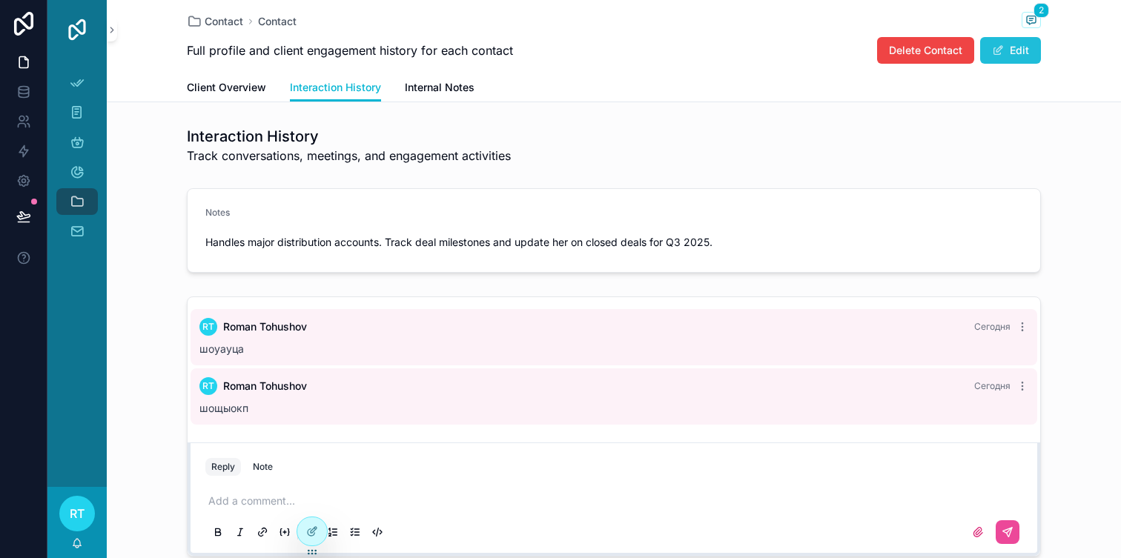
click at [1016, 47] on button "Edit" at bounding box center [1010, 50] width 61 height 27
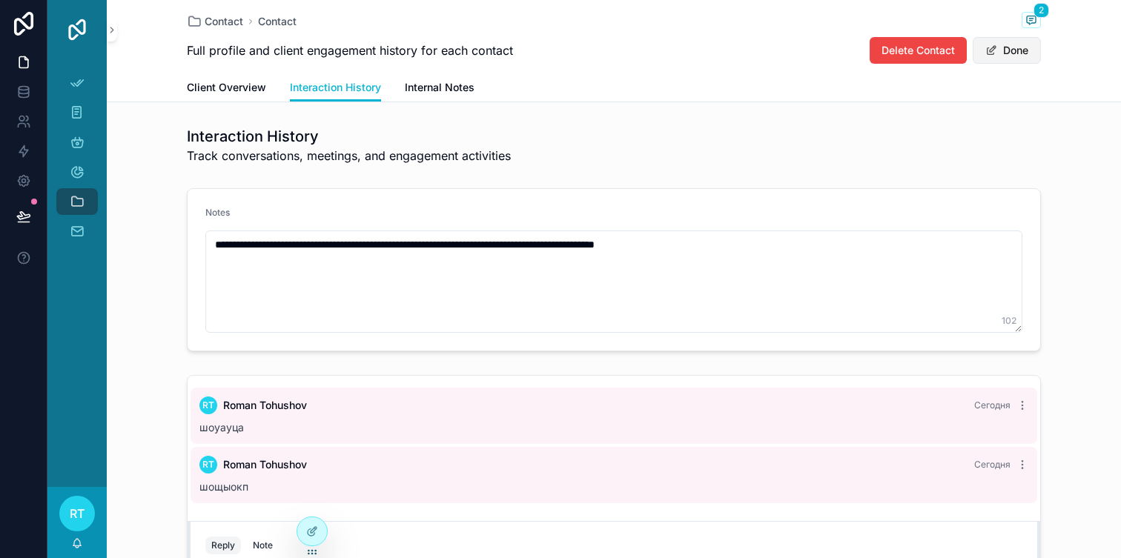
click at [1016, 47] on button "Done" at bounding box center [1007, 50] width 68 height 27
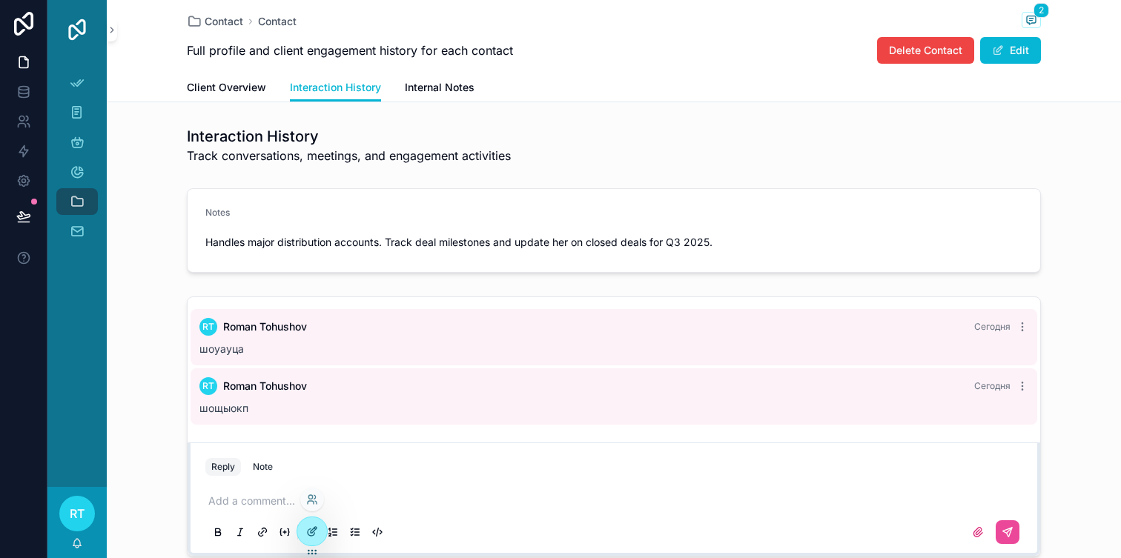
click at [319, 529] on div at bounding box center [312, 531] width 30 height 28
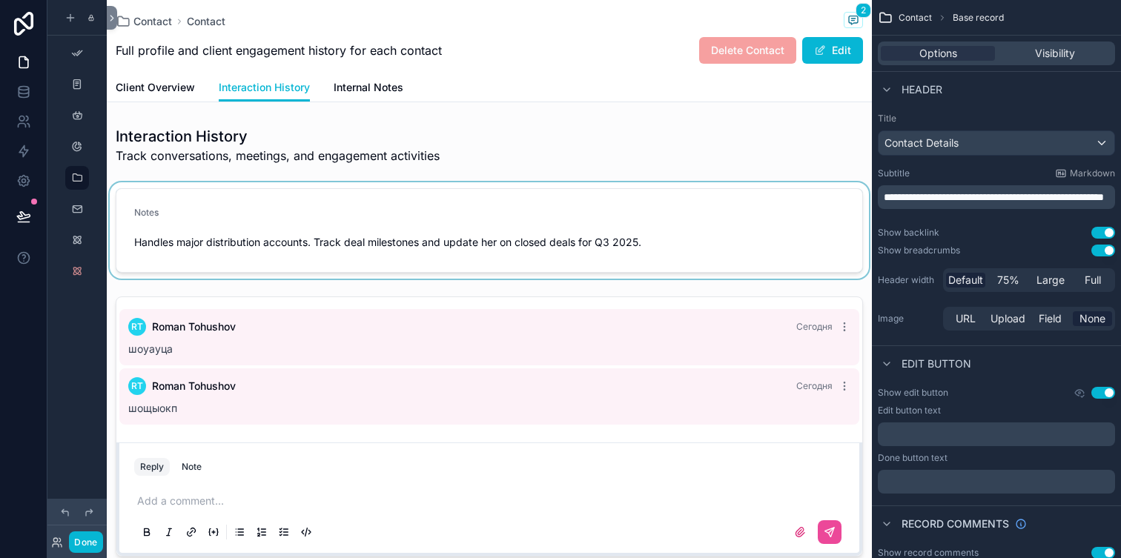
click at [445, 204] on div at bounding box center [489, 230] width 765 height 96
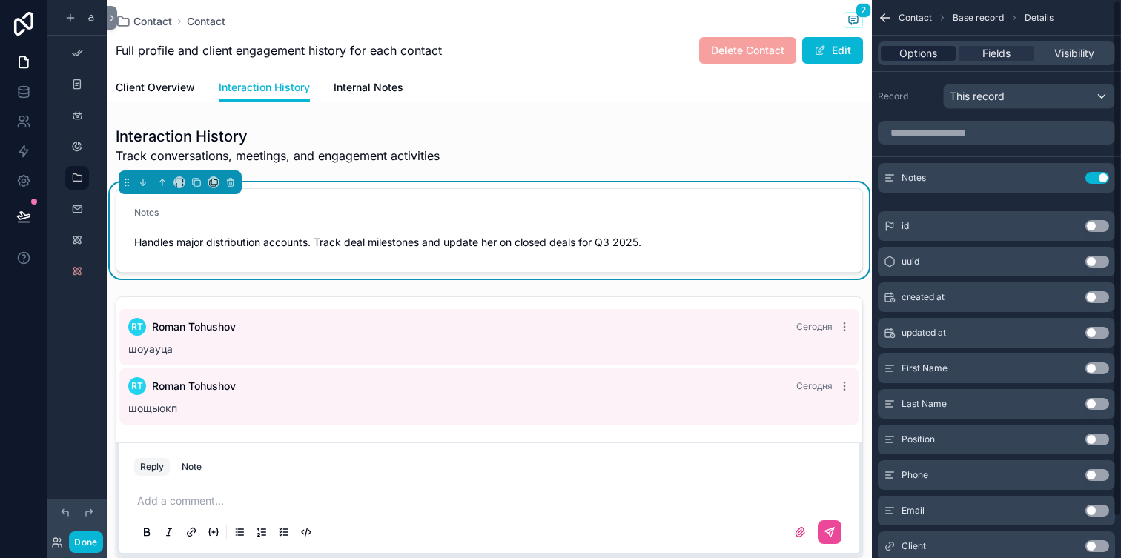
click at [938, 51] on div "Options" at bounding box center [918, 53] width 75 height 15
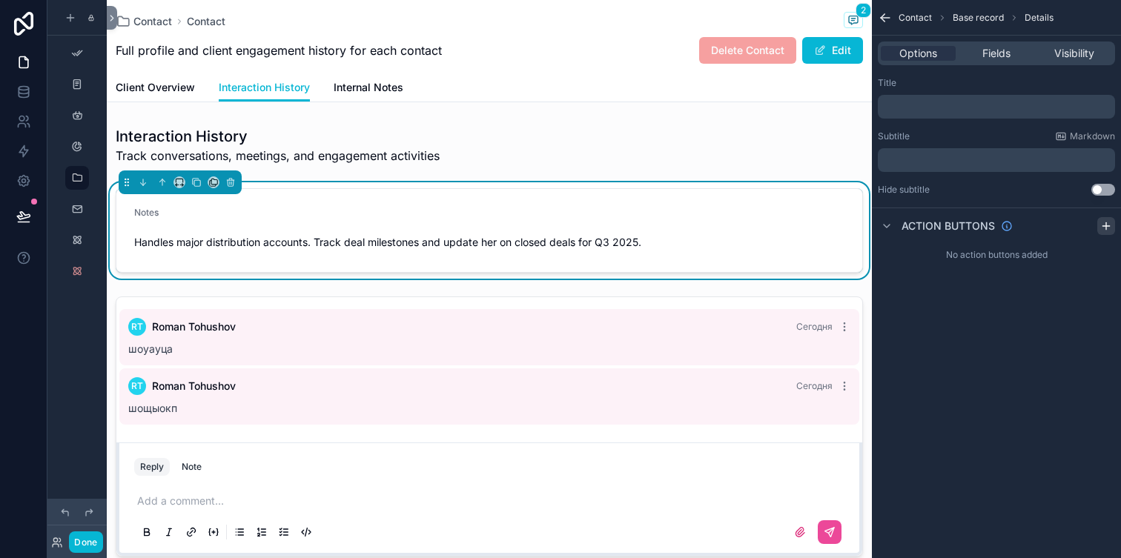
click at [1109, 225] on icon "scrollable content" at bounding box center [1106, 226] width 12 height 12
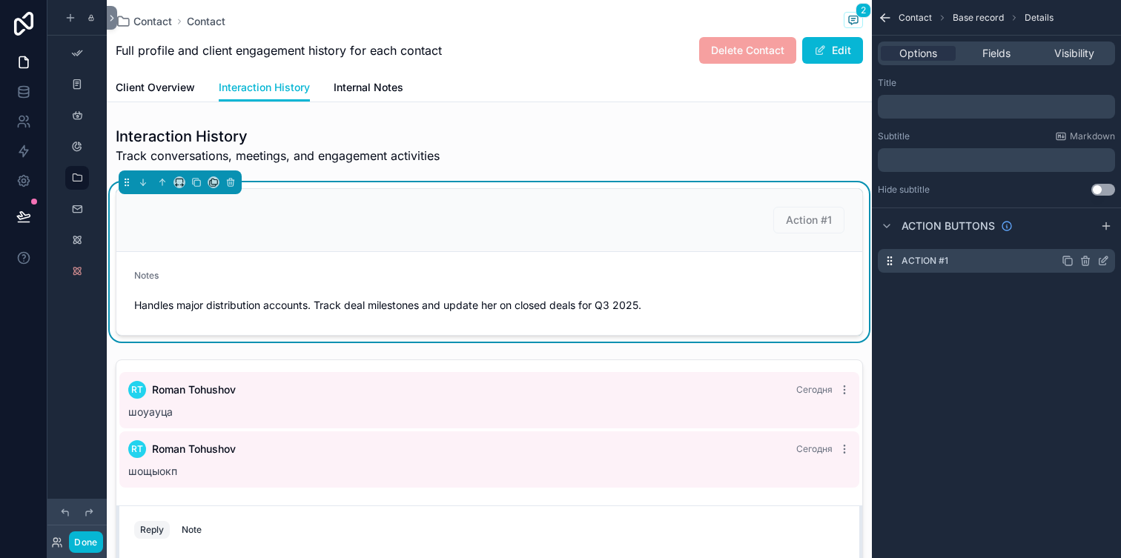
click at [926, 263] on label "Action #1" at bounding box center [924, 261] width 47 height 12
click at [813, 218] on span "Action #1" at bounding box center [808, 219] width 71 height 13
click at [968, 264] on div "Action #1" at bounding box center [996, 261] width 237 height 24
click at [1100, 262] on icon "scrollable content" at bounding box center [1103, 261] width 12 height 12
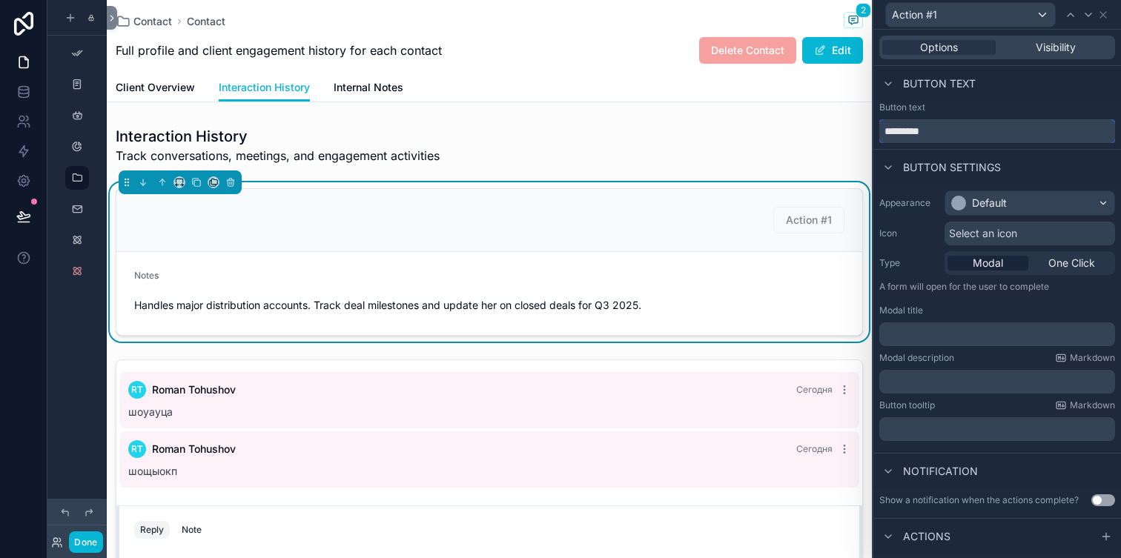
click at [951, 125] on input "*********" at bounding box center [997, 131] width 236 height 24
type input "*"
type input "**********"
click at [1030, 189] on div "Appearance Default Icon Select an icon Type Modal One Click A form will open fo…" at bounding box center [997, 316] width 248 height 262
click at [1024, 205] on div "Default" at bounding box center [1029, 203] width 169 height 24
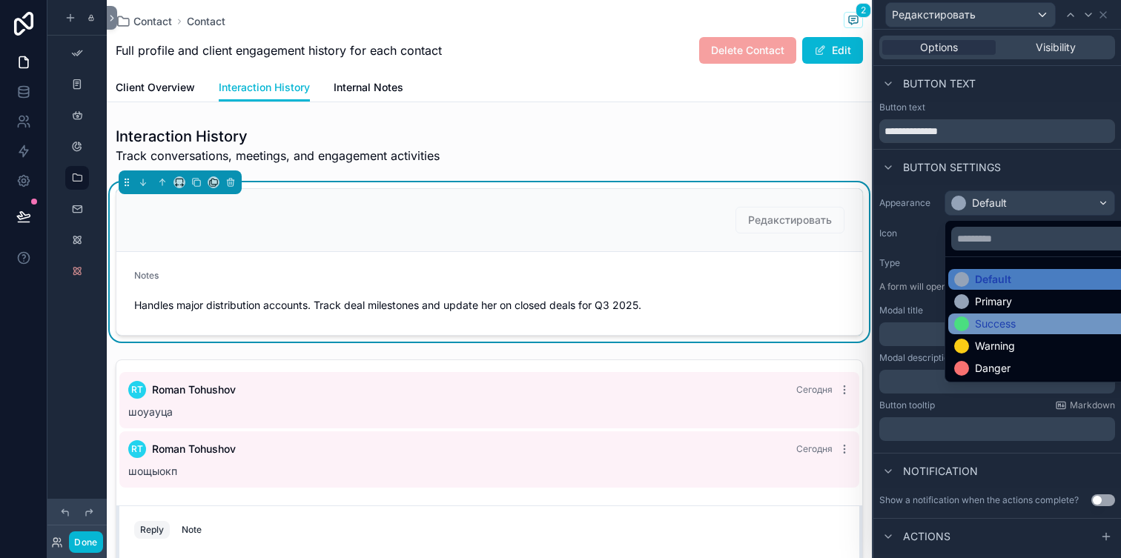
click at [996, 319] on div "Success" at bounding box center [995, 324] width 41 height 15
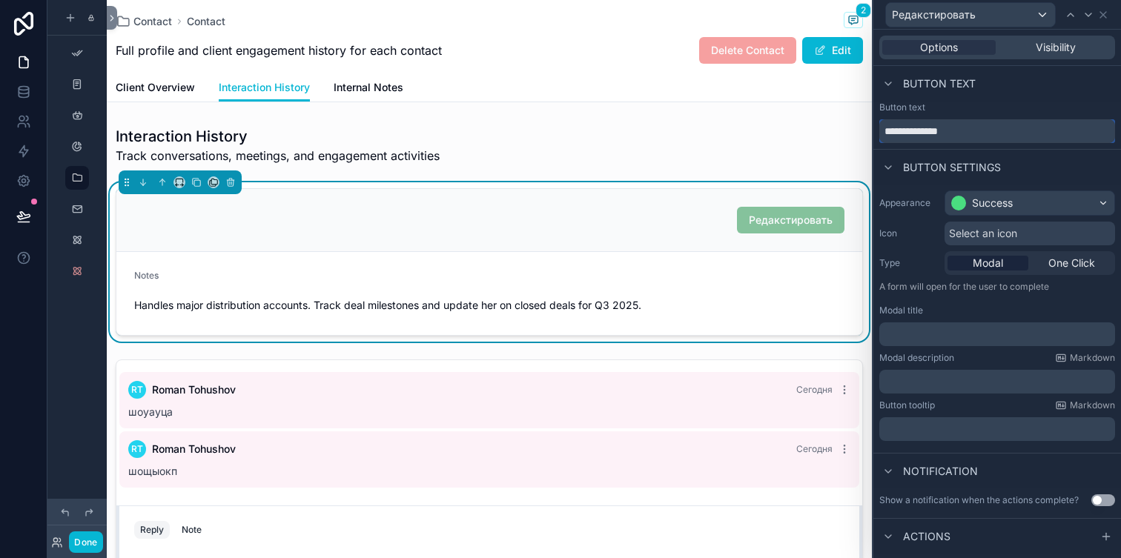
click at [968, 138] on input "**********" at bounding box center [997, 131] width 236 height 24
type input "**********"
click at [1009, 239] on span "Select an icon" at bounding box center [983, 233] width 68 height 15
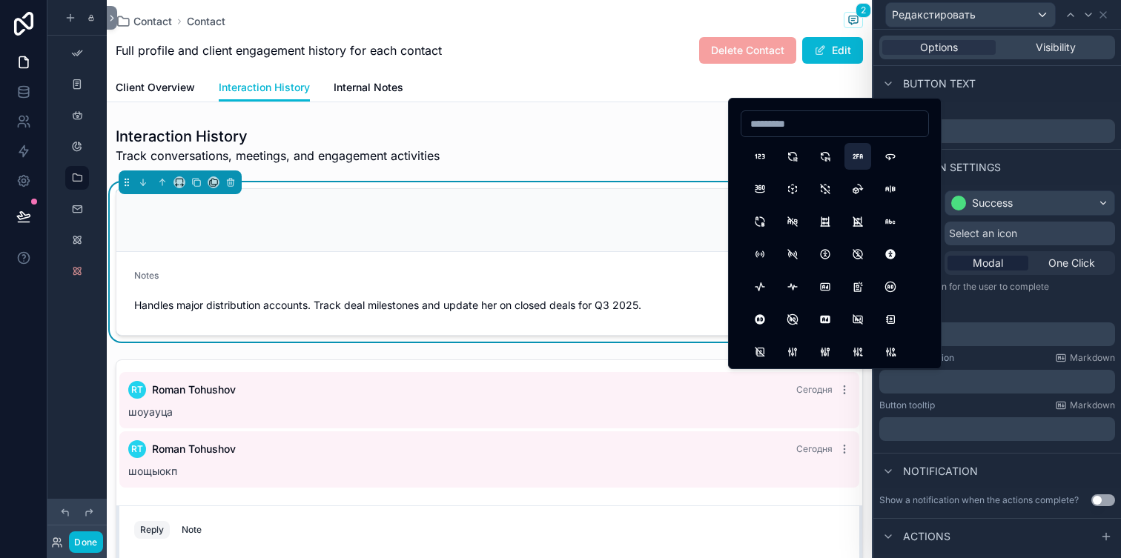
click at [858, 163] on button "2fa" at bounding box center [857, 156] width 27 height 27
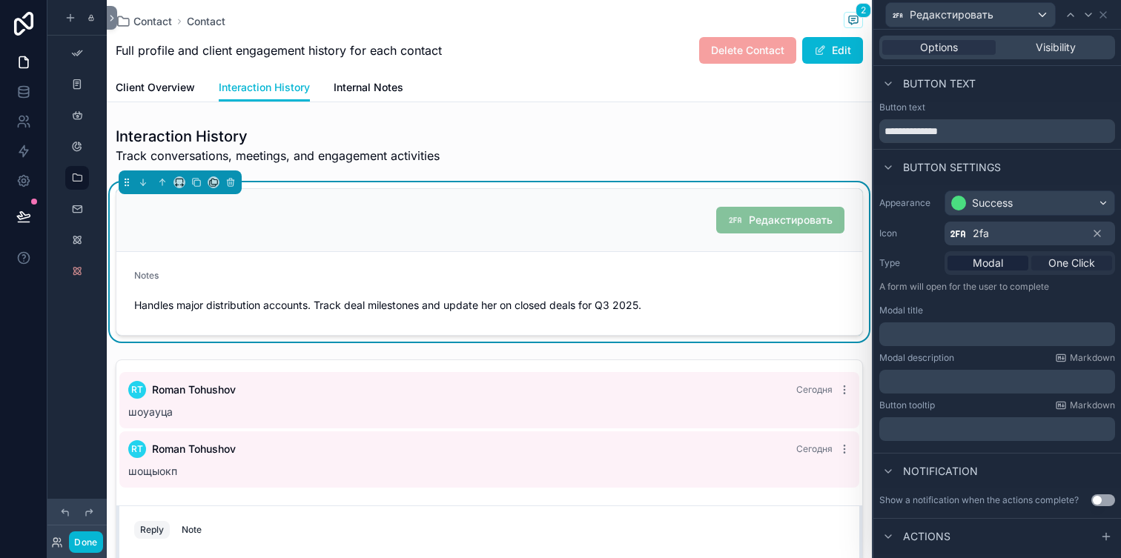
click at [1056, 263] on span "One Click" at bounding box center [1071, 263] width 47 height 15
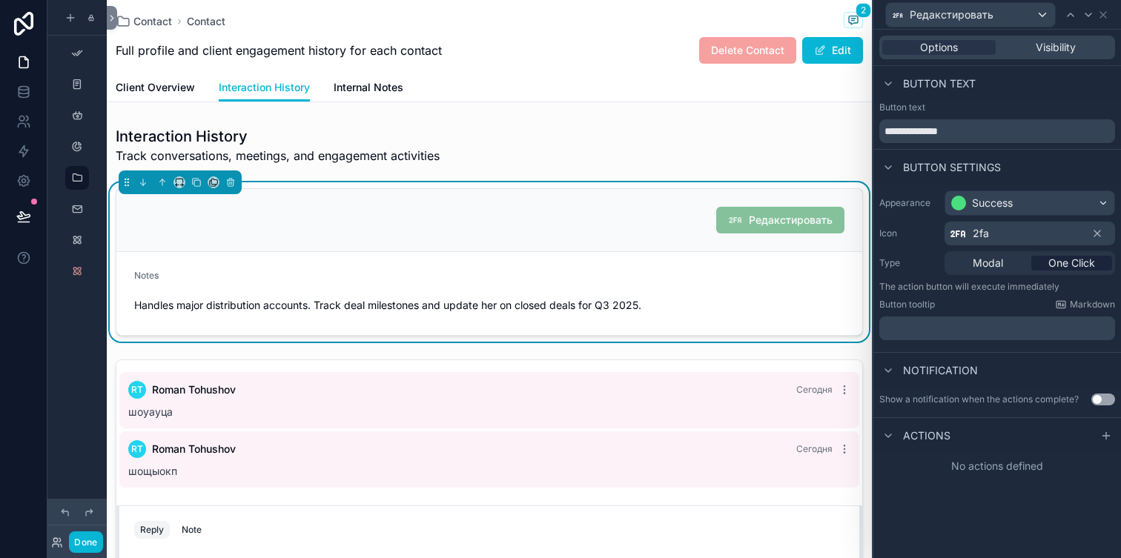
click at [961, 331] on p "﻿" at bounding box center [998, 328] width 227 height 15
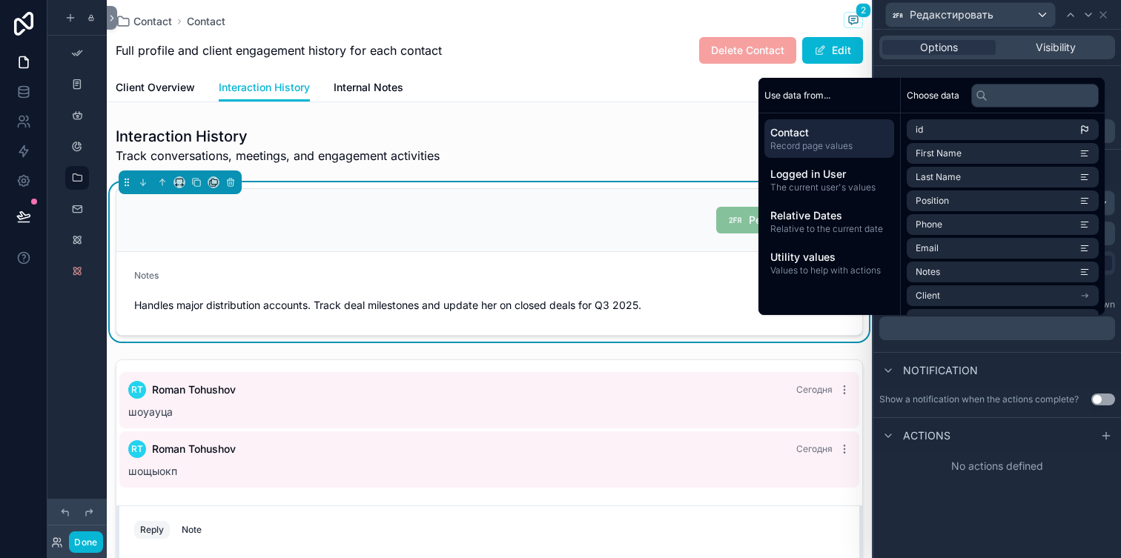
click at [1001, 376] on div "Notification" at bounding box center [997, 370] width 248 height 36
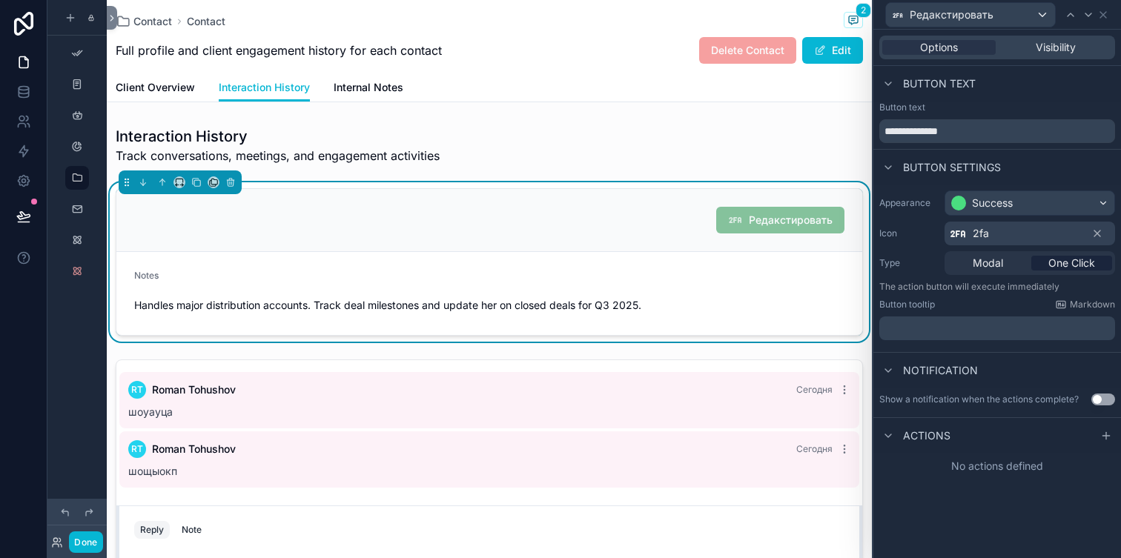
click at [1102, 402] on button "Use setting" at bounding box center [1103, 400] width 24 height 12
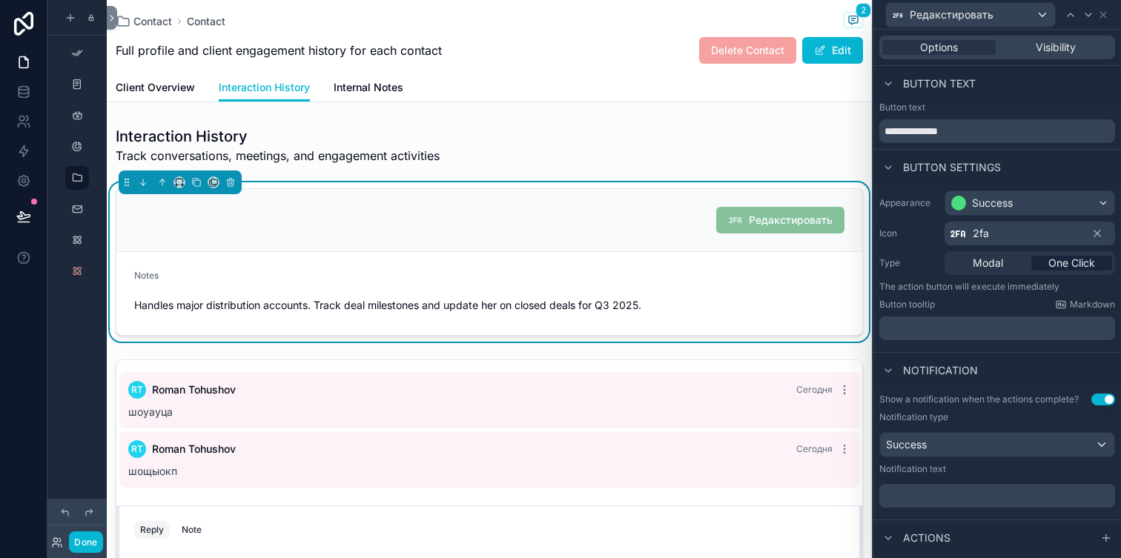
scroll to position [24, 0]
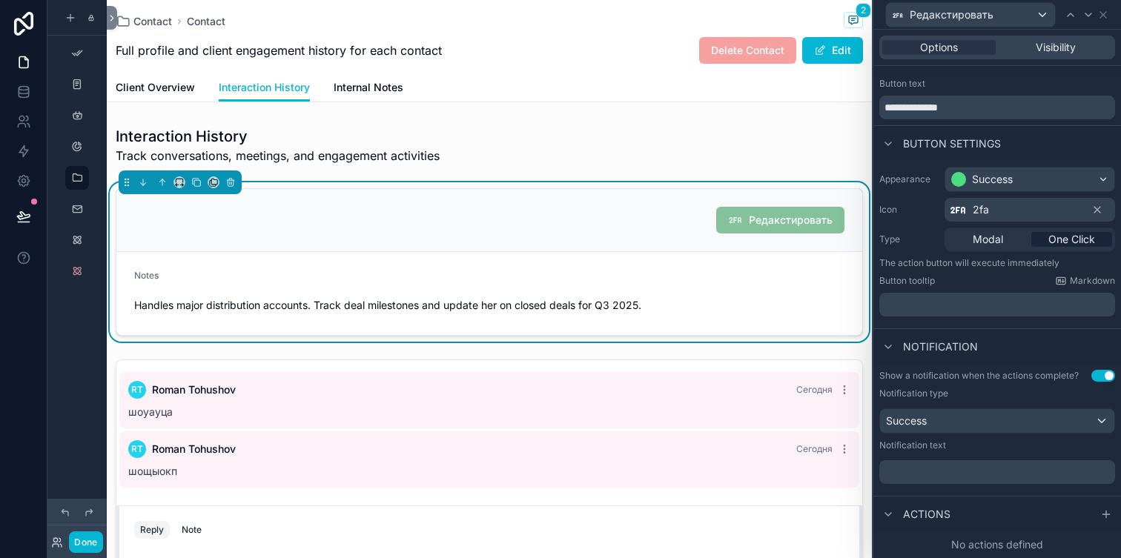
click at [959, 477] on p "﻿" at bounding box center [998, 472] width 227 height 15
click at [921, 193] on div "Appearance Success Icon 2fa Type Modal One Click The action button will execute…" at bounding box center [997, 242] width 248 height 162
click at [1112, 514] on div at bounding box center [1106, 515] width 18 height 18
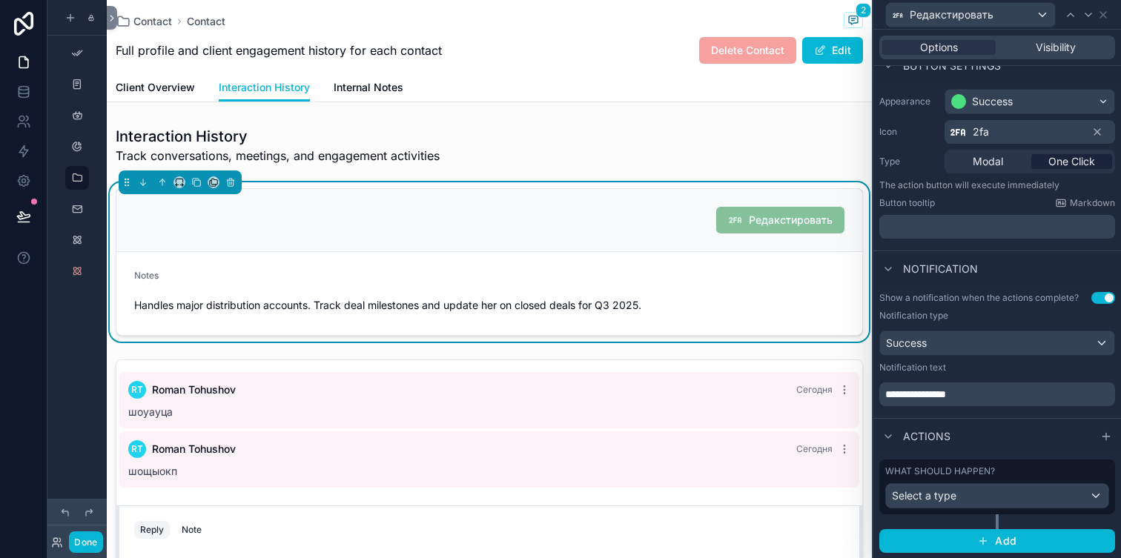
scroll to position [102, 0]
click at [1039, 500] on div "Select a type" at bounding box center [997, 496] width 222 height 24
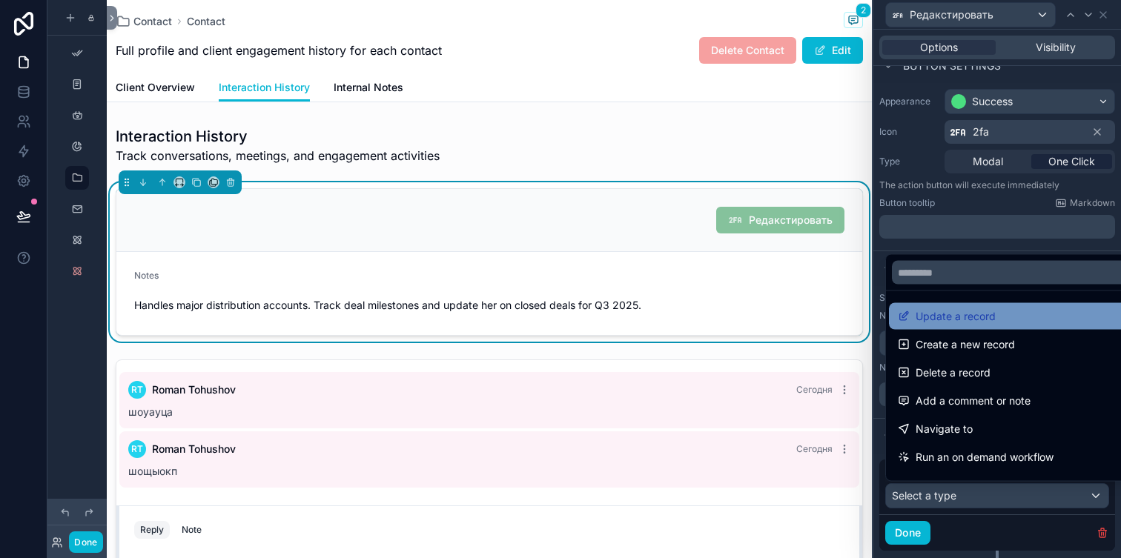
click at [1025, 319] on div "Update a record" at bounding box center [1014, 317] width 233 height 18
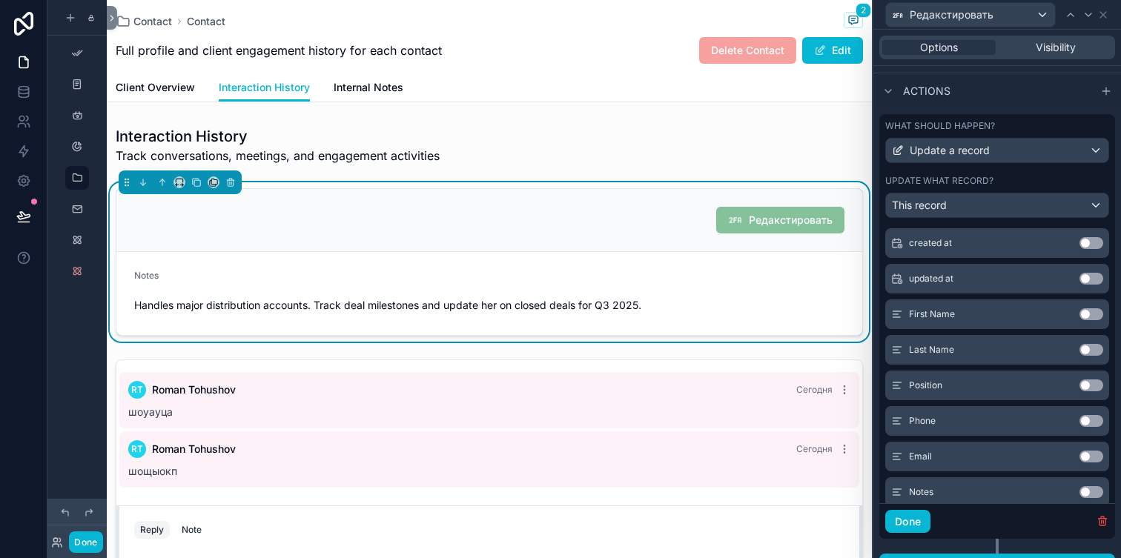
scroll to position [136, 0]
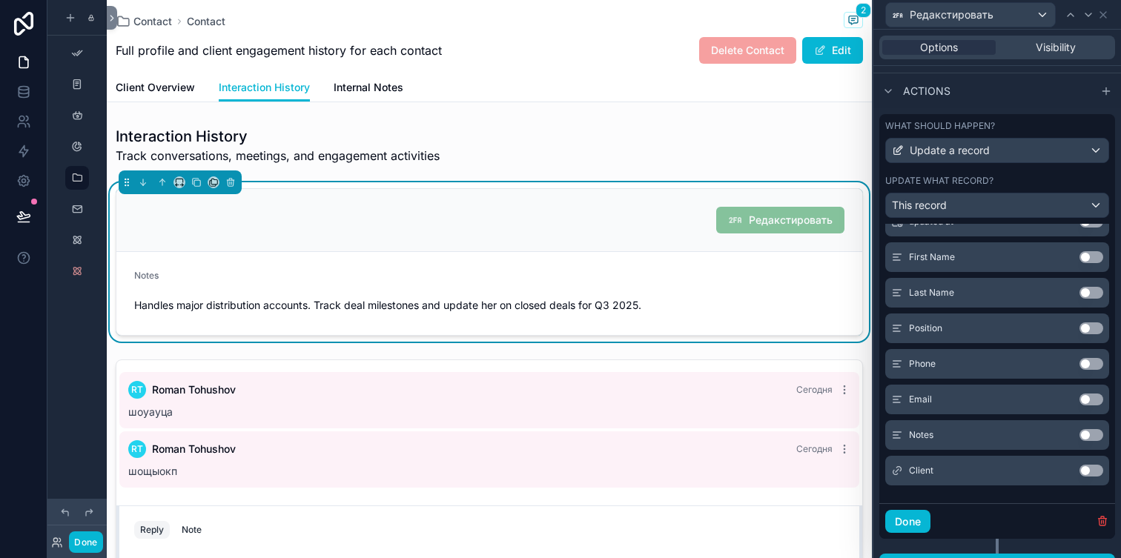
click at [1097, 434] on button "Use setting" at bounding box center [1091, 435] width 24 height 12
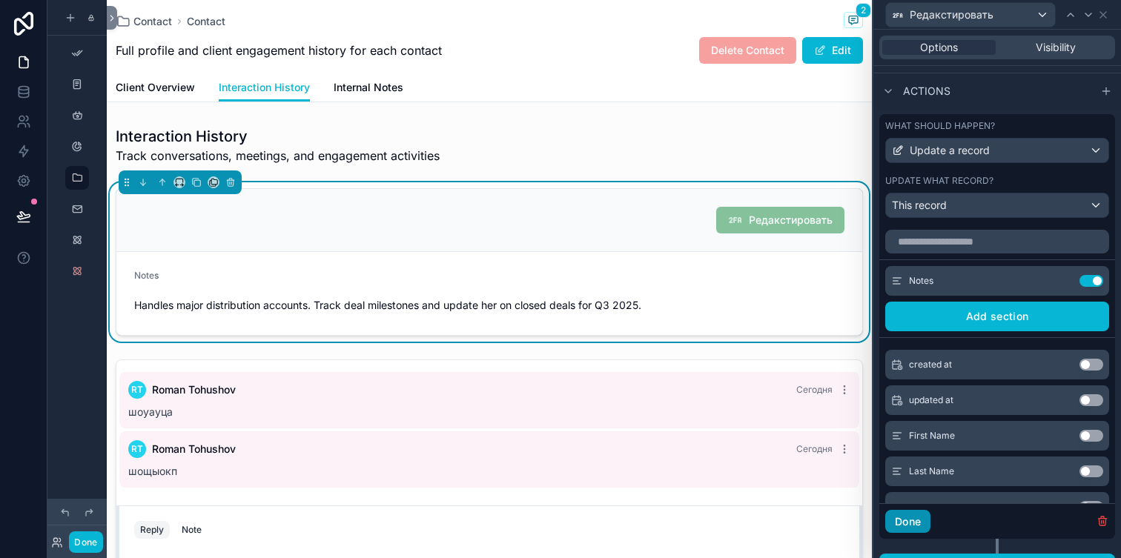
click at [902, 520] on button "Done" at bounding box center [907, 522] width 45 height 24
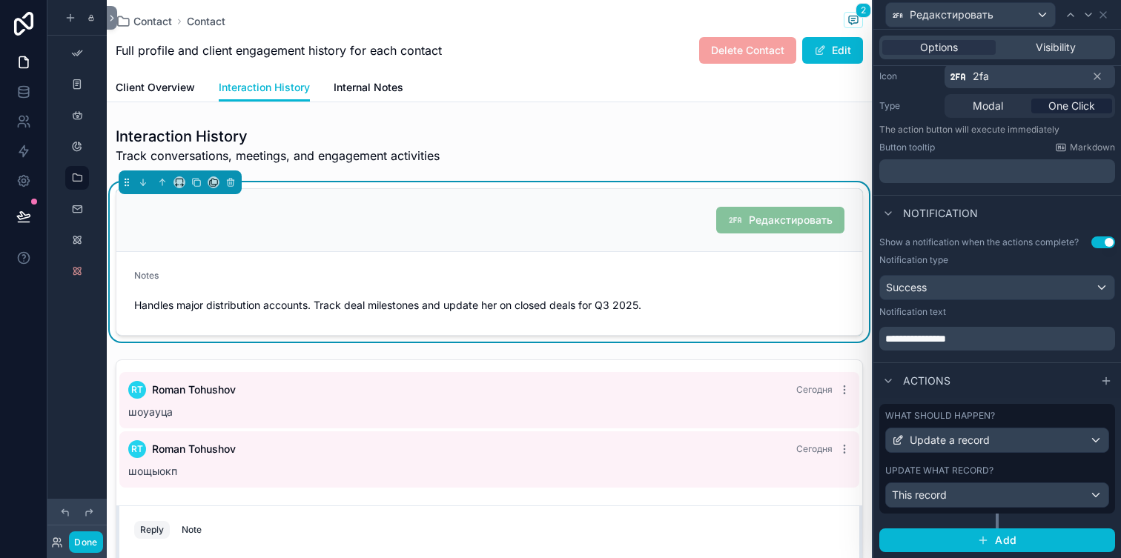
scroll to position [156, 0]
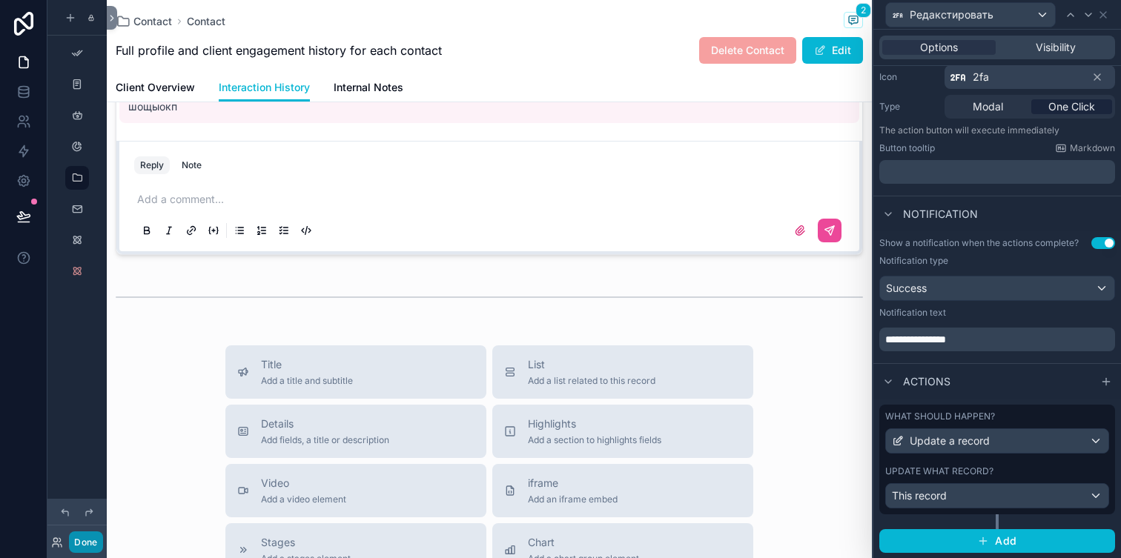
click at [79, 541] on button "Done" at bounding box center [85, 541] width 33 height 21
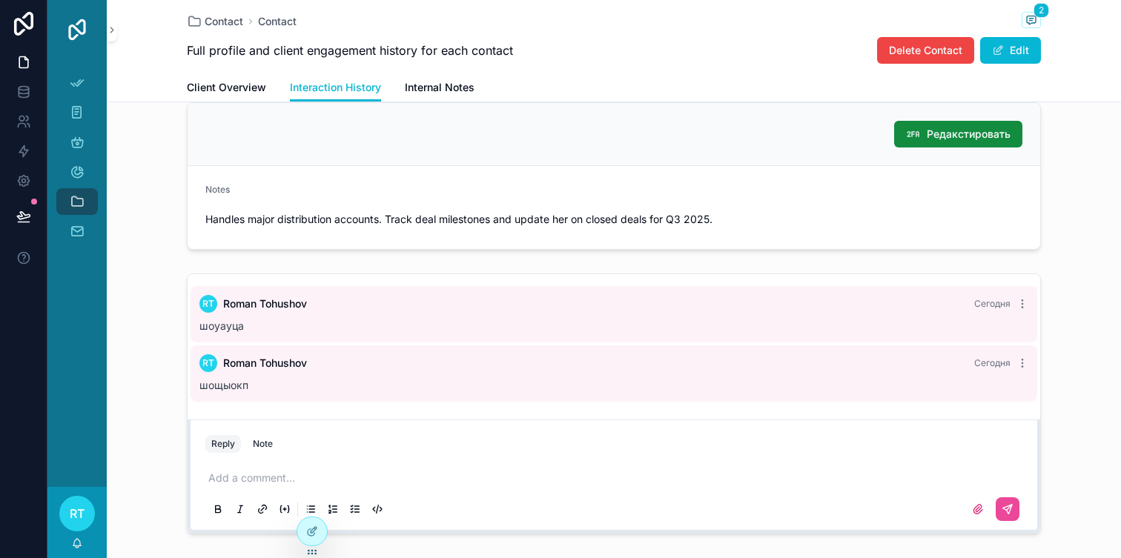
scroll to position [0, 0]
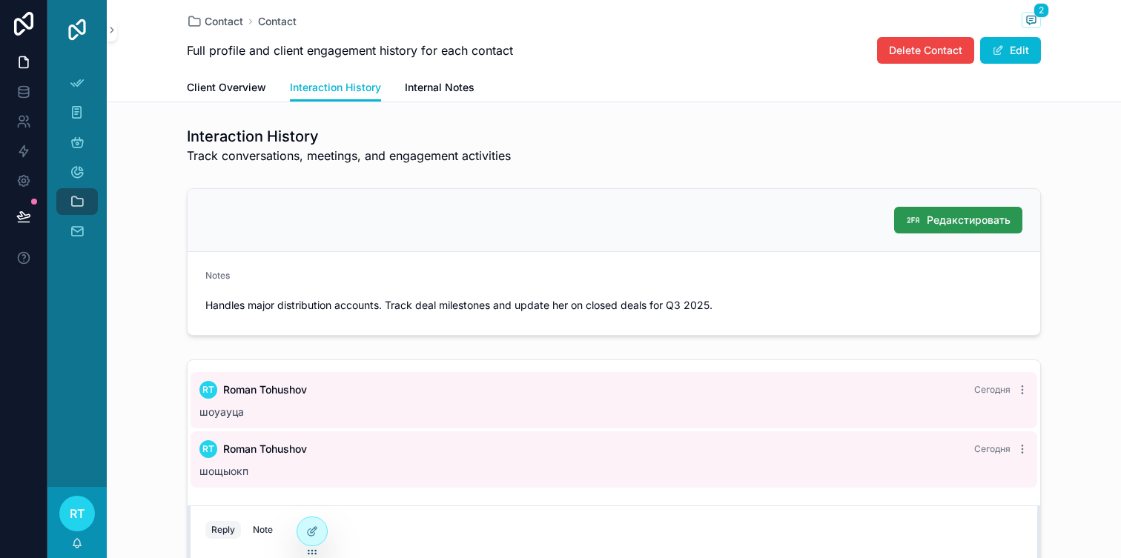
click at [937, 215] on span "Редакстировать" at bounding box center [969, 220] width 84 height 15
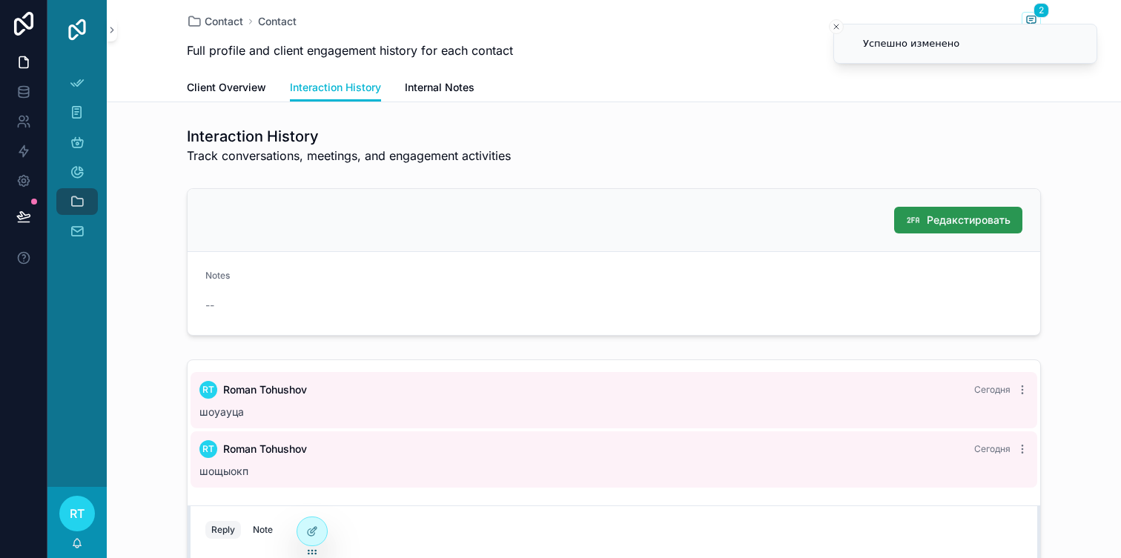
click at [977, 225] on span "Редакстировать" at bounding box center [969, 220] width 84 height 15
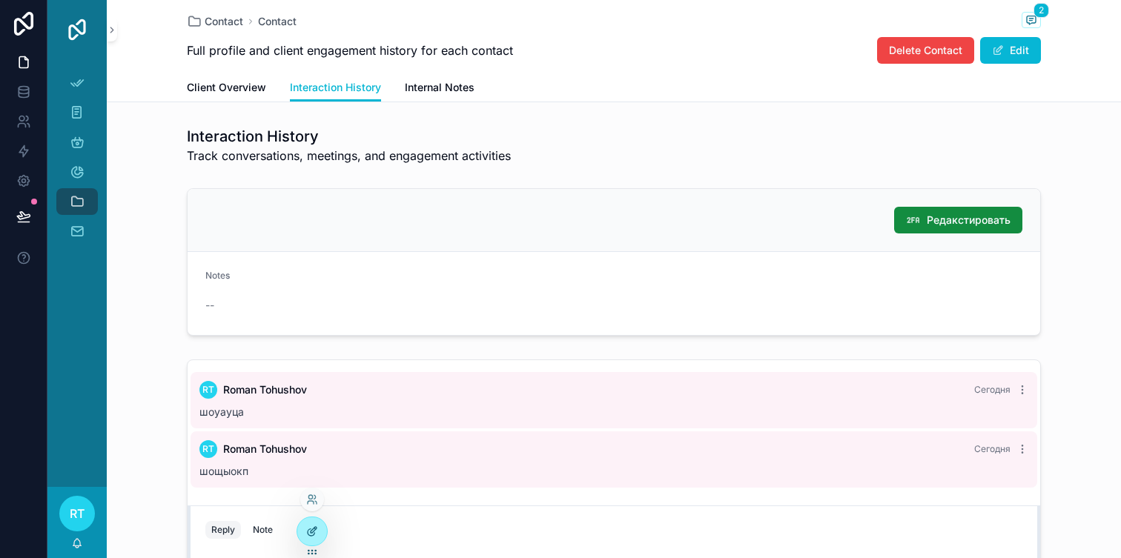
click at [311, 523] on div at bounding box center [312, 531] width 30 height 28
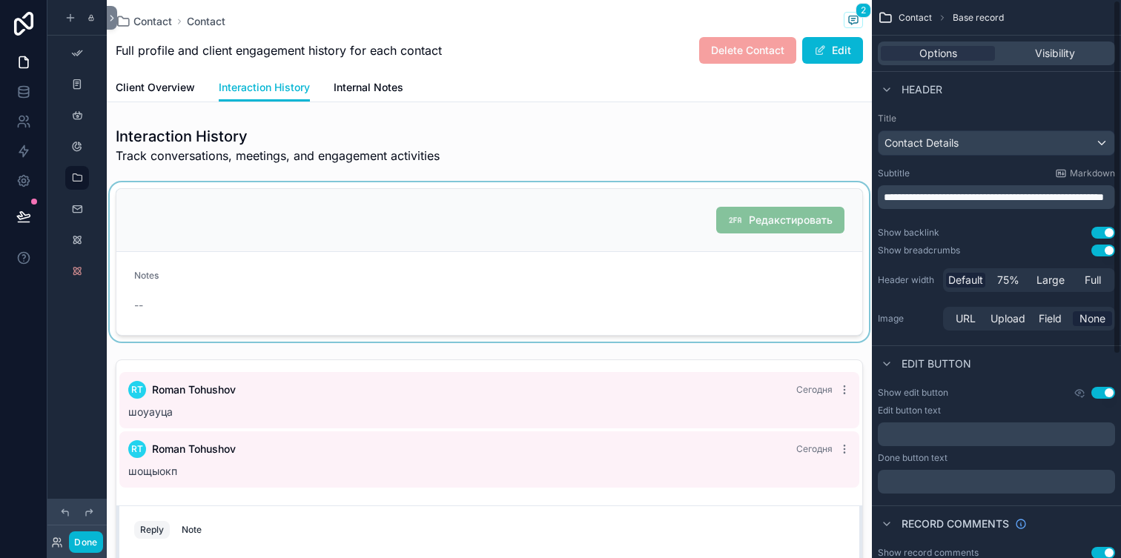
click at [822, 230] on div at bounding box center [489, 261] width 765 height 159
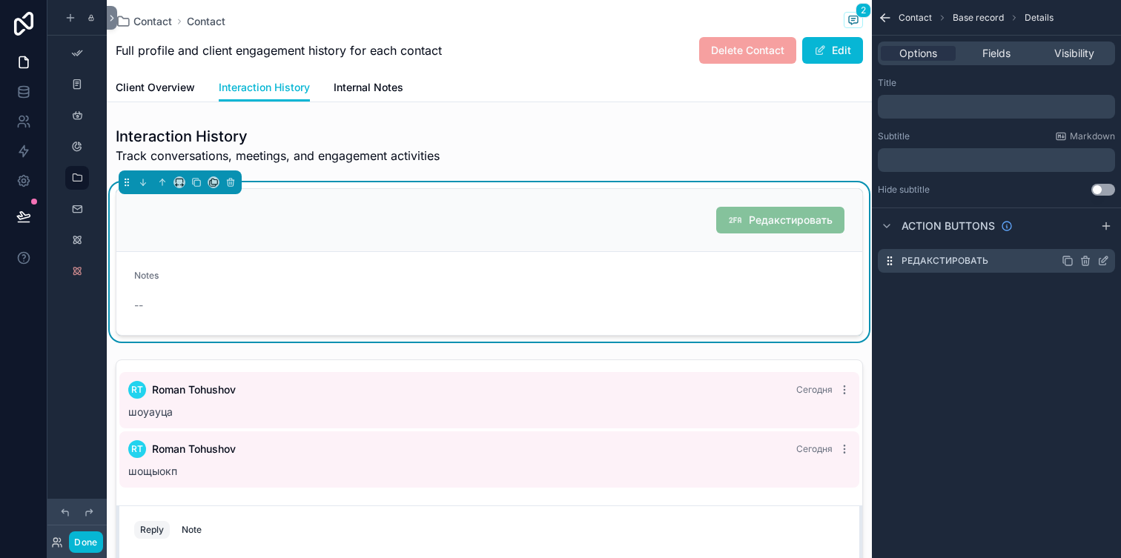
click at [1099, 262] on icon "scrollable content" at bounding box center [1103, 261] width 12 height 12
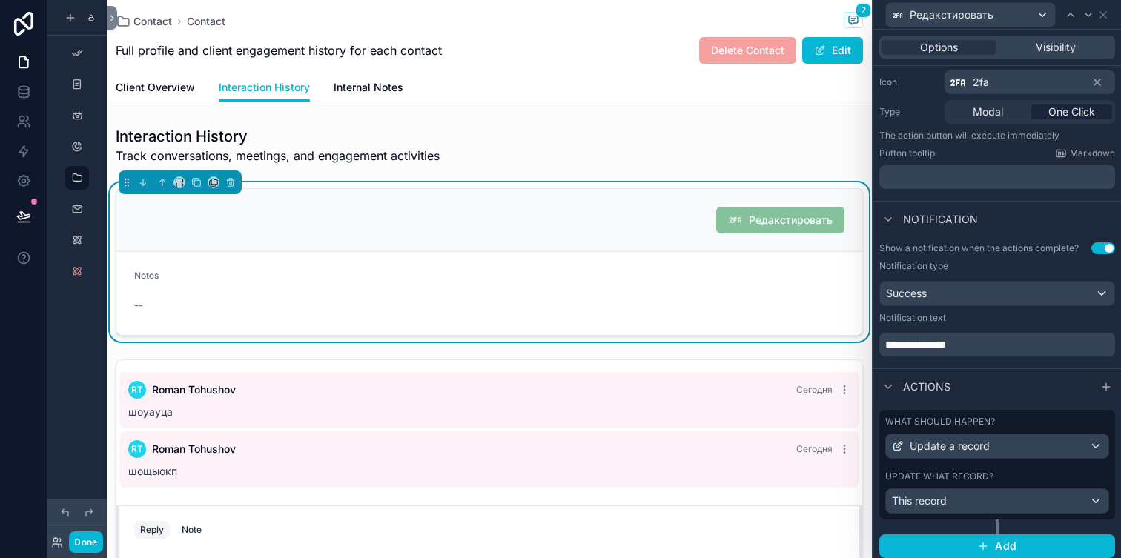
scroll to position [156, 0]
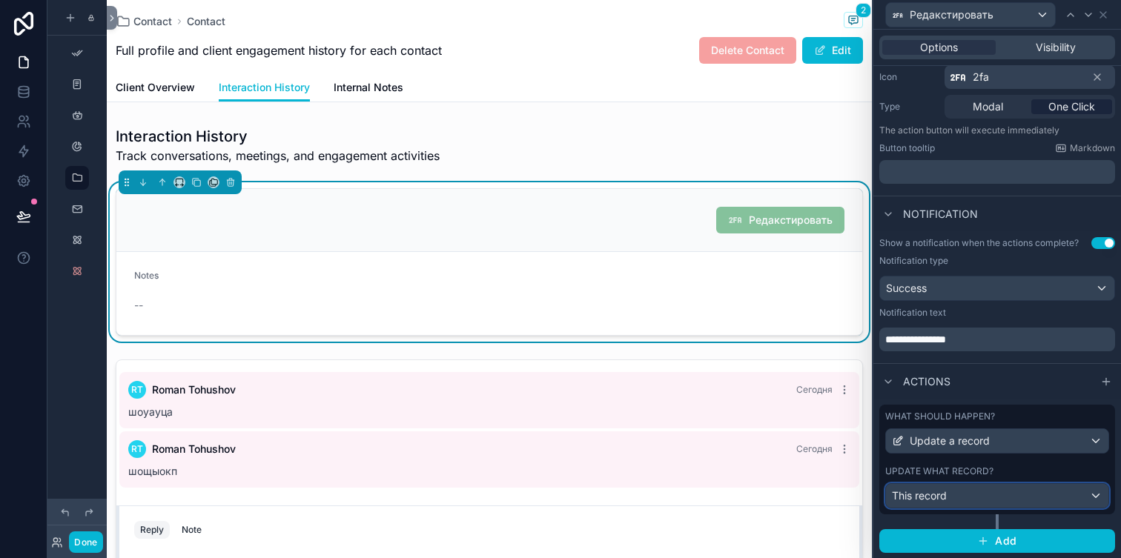
click at [996, 503] on div "This record" at bounding box center [997, 496] width 222 height 24
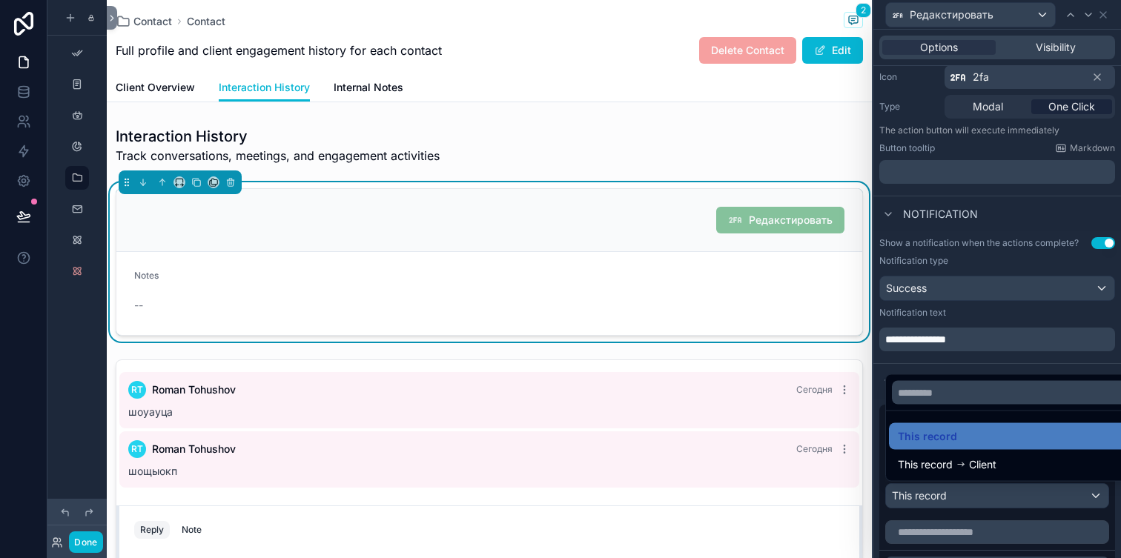
click at [990, 490] on div at bounding box center [997, 279] width 248 height 558
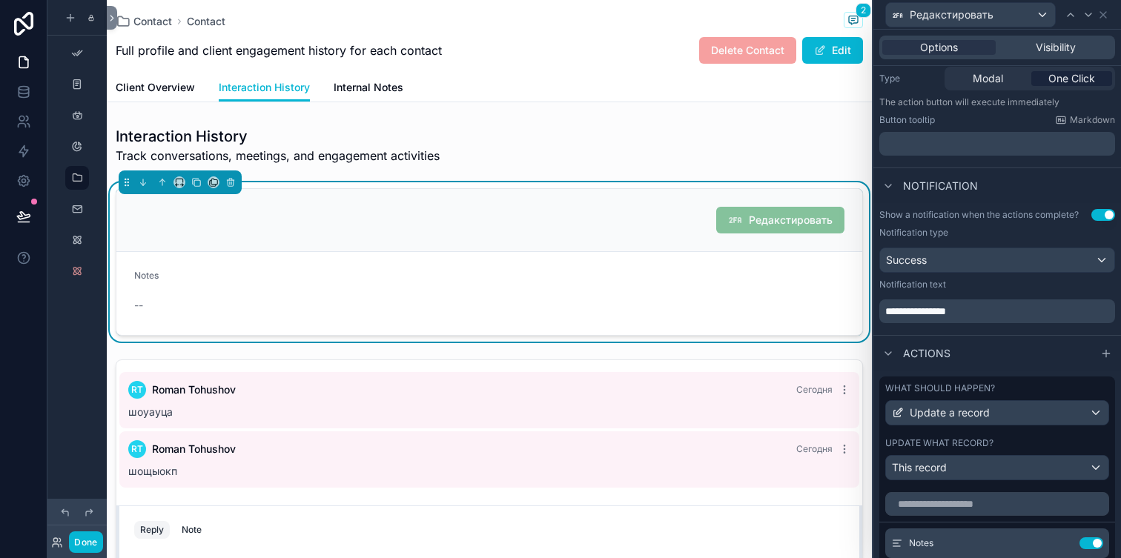
scroll to position [186, 0]
click at [1010, 413] on div "Update a record" at bounding box center [997, 412] width 222 height 24
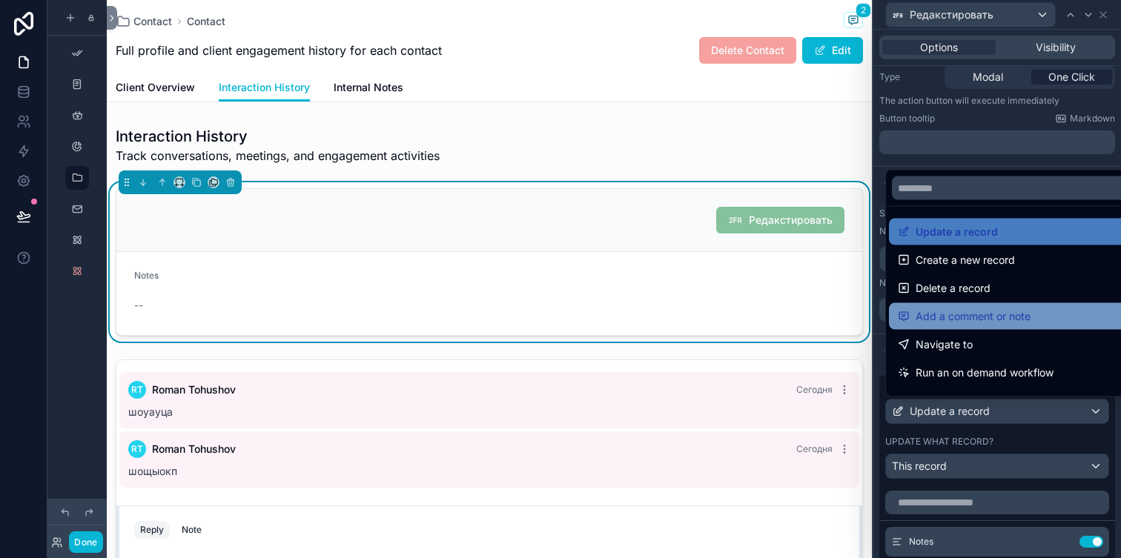
click at [1044, 314] on div "Add a comment or note" at bounding box center [1014, 317] width 233 height 18
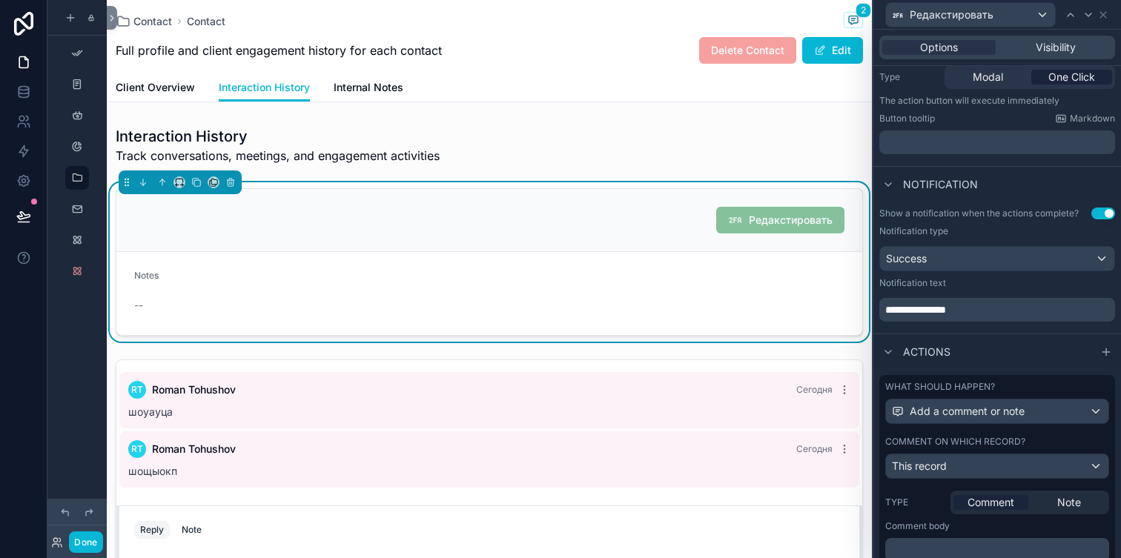
scroll to position [276, 0]
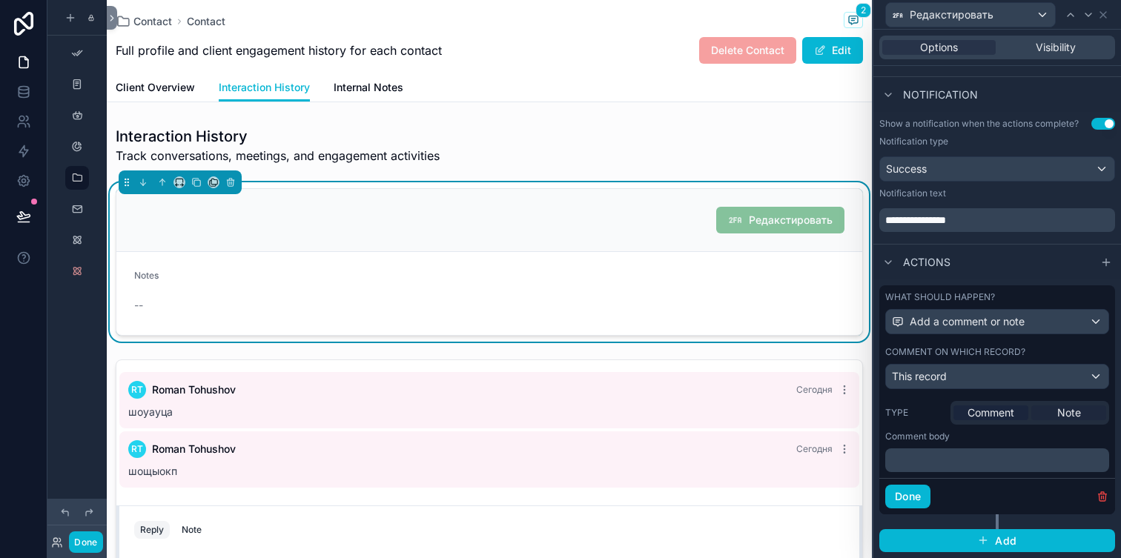
click at [1070, 415] on span "Note" at bounding box center [1069, 412] width 24 height 15
click at [87, 535] on button "Done" at bounding box center [85, 541] width 33 height 21
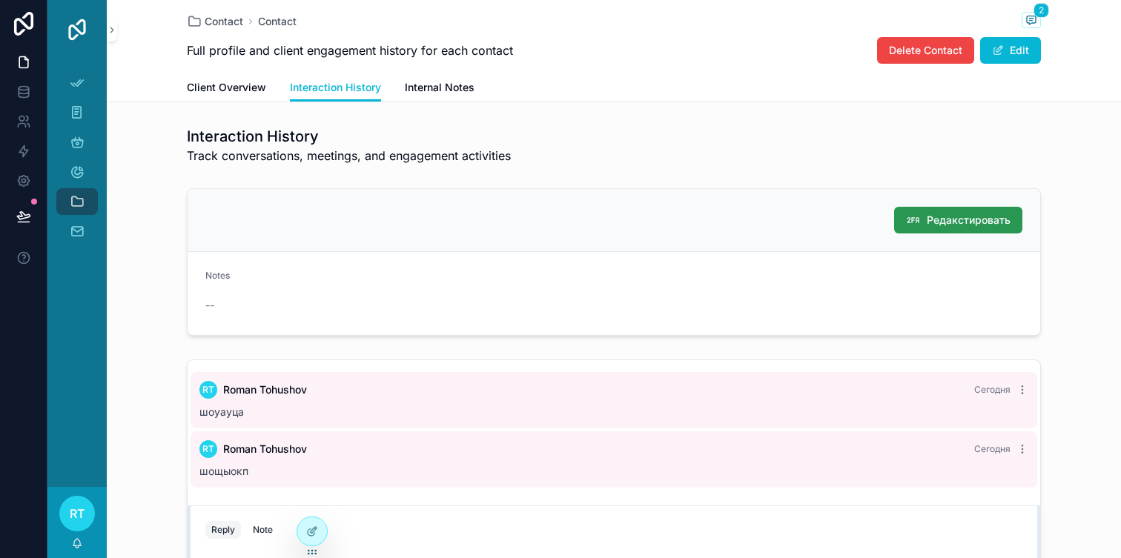
click at [944, 218] on span "Редакстировать" at bounding box center [969, 220] width 84 height 15
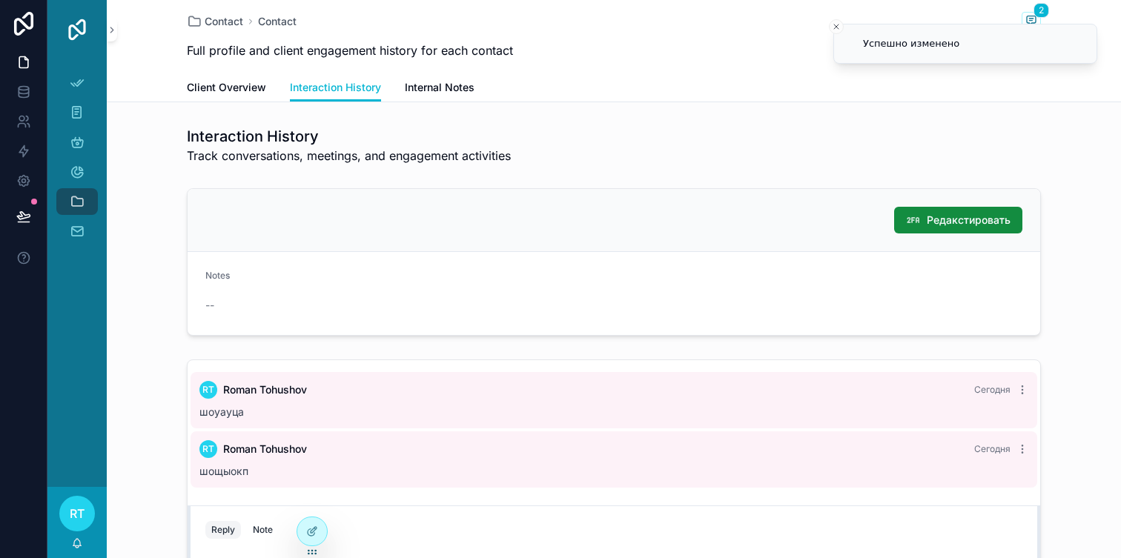
click at [944, 218] on span "Редакстировать" at bounding box center [969, 220] width 84 height 15
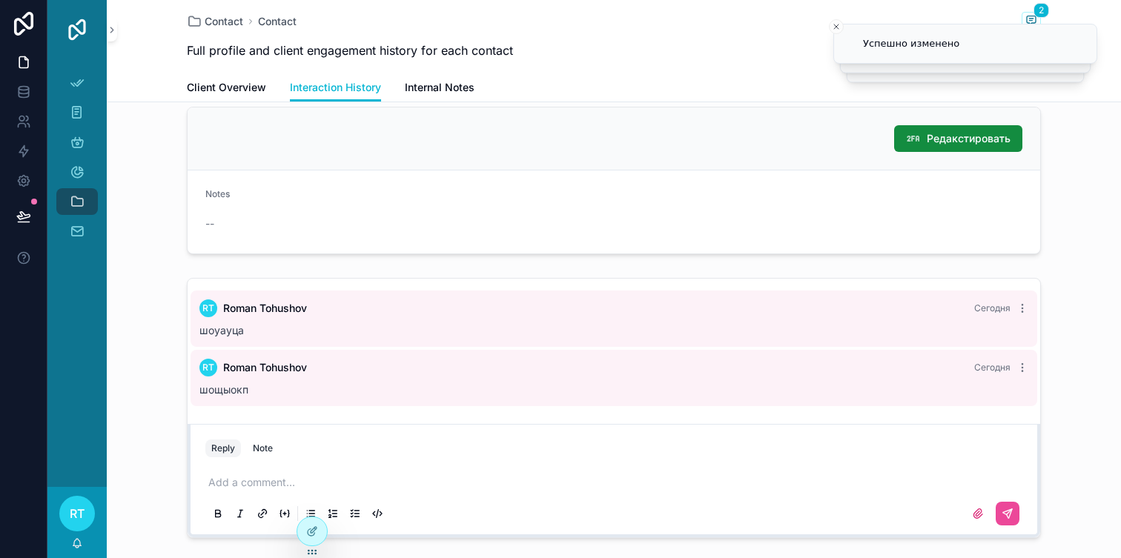
scroll to position [94, 0]
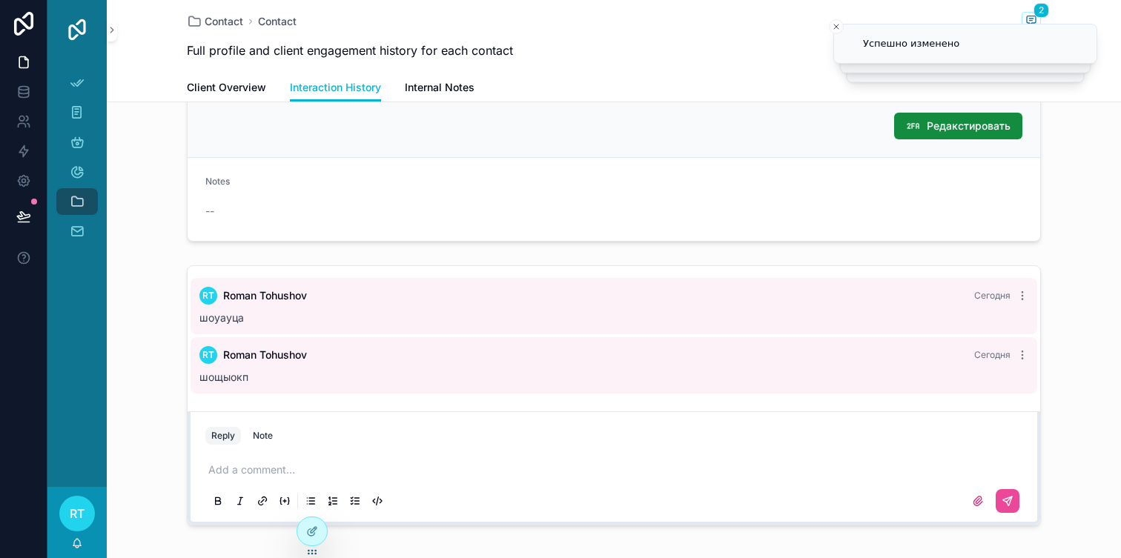
click at [525, 442] on div "Reply Note" at bounding box center [613, 436] width 835 height 24
click at [525, 465] on p at bounding box center [616, 470] width 817 height 15
click at [954, 141] on div "Редакстировать" at bounding box center [614, 126] width 852 height 63
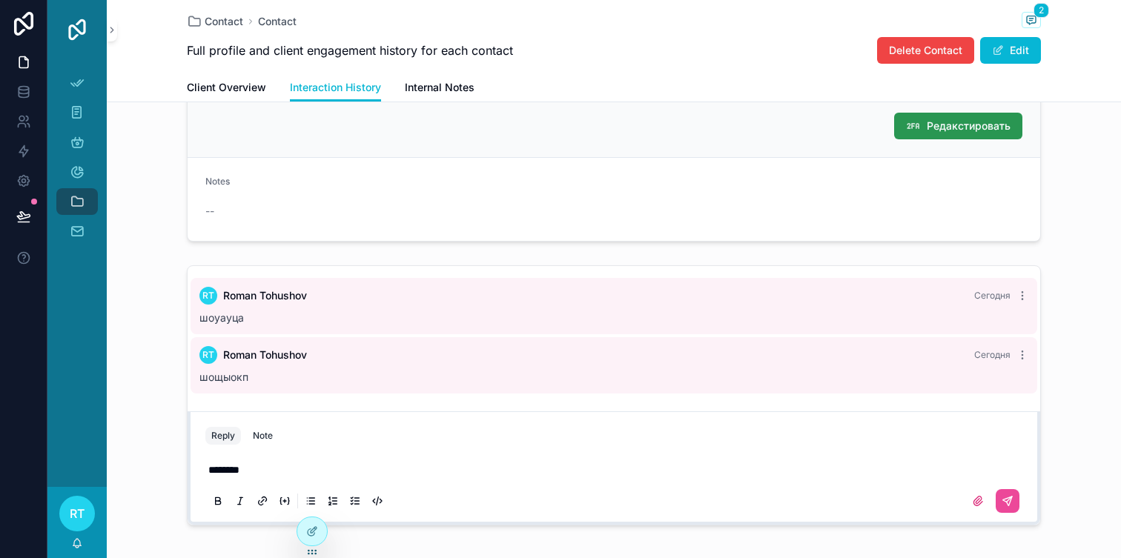
click at [954, 130] on span "Редакстировать" at bounding box center [969, 126] width 84 height 15
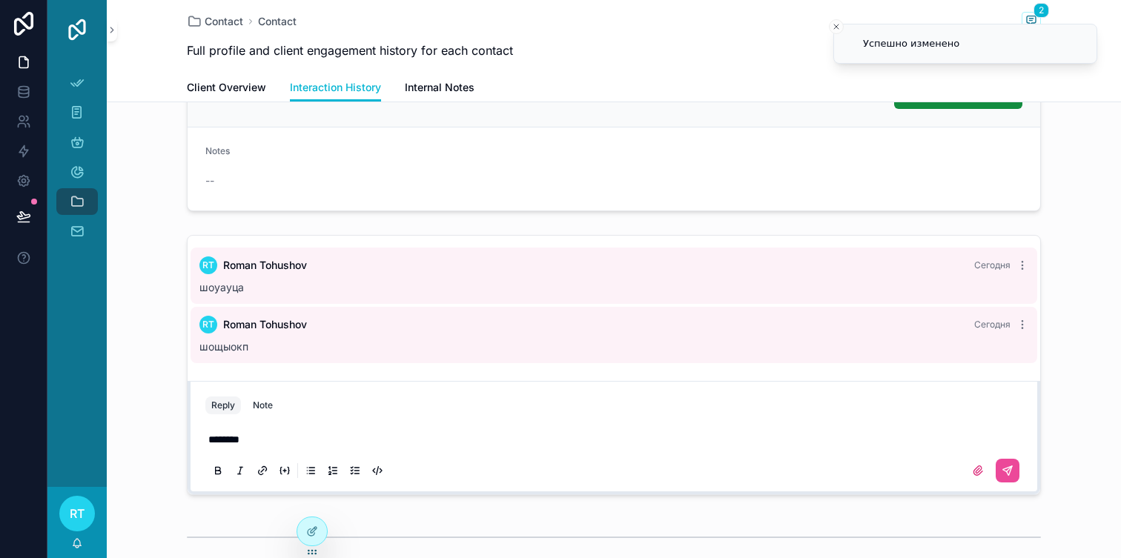
scroll to position [0, 0]
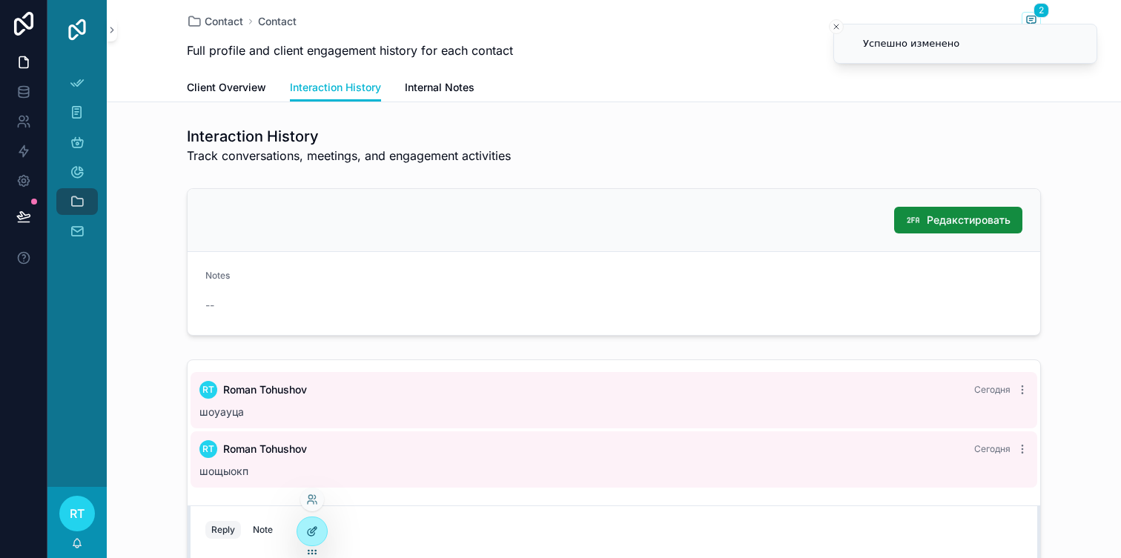
click at [308, 531] on icon at bounding box center [311, 532] width 7 height 7
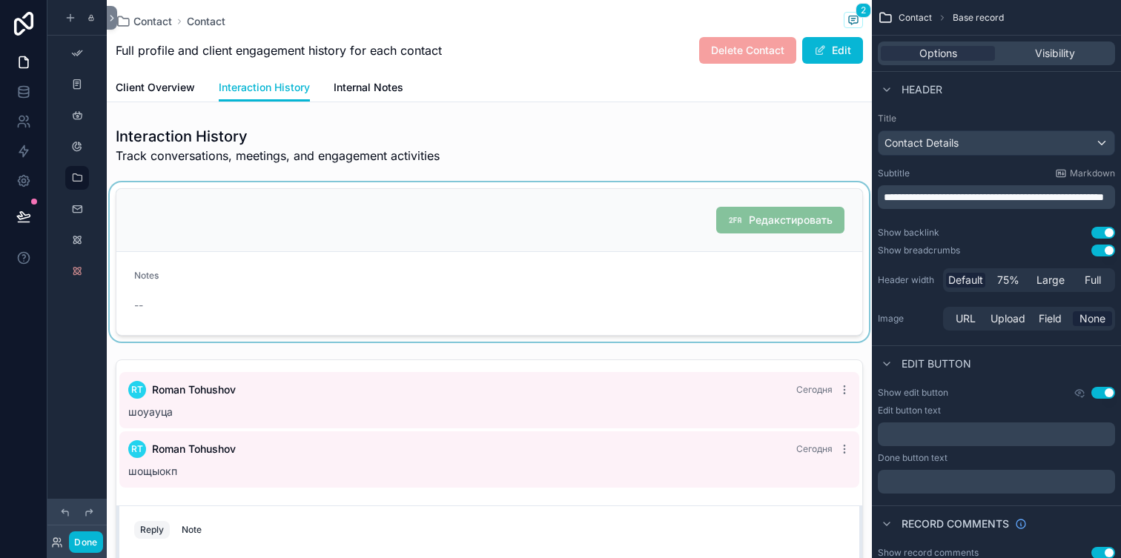
click at [790, 236] on div at bounding box center [489, 261] width 765 height 159
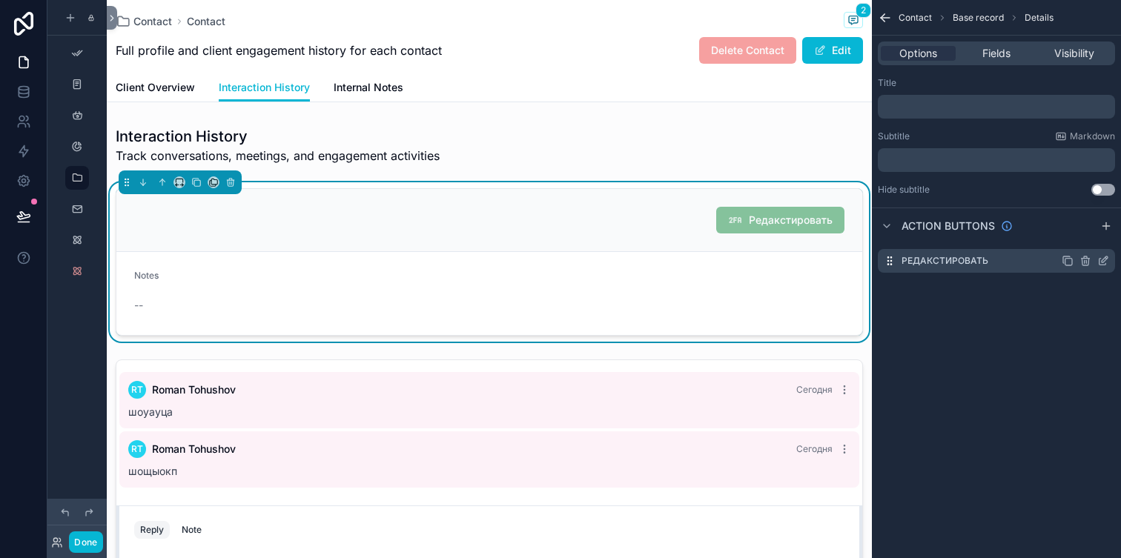
click at [1100, 256] on icon "scrollable content" at bounding box center [1103, 261] width 12 height 12
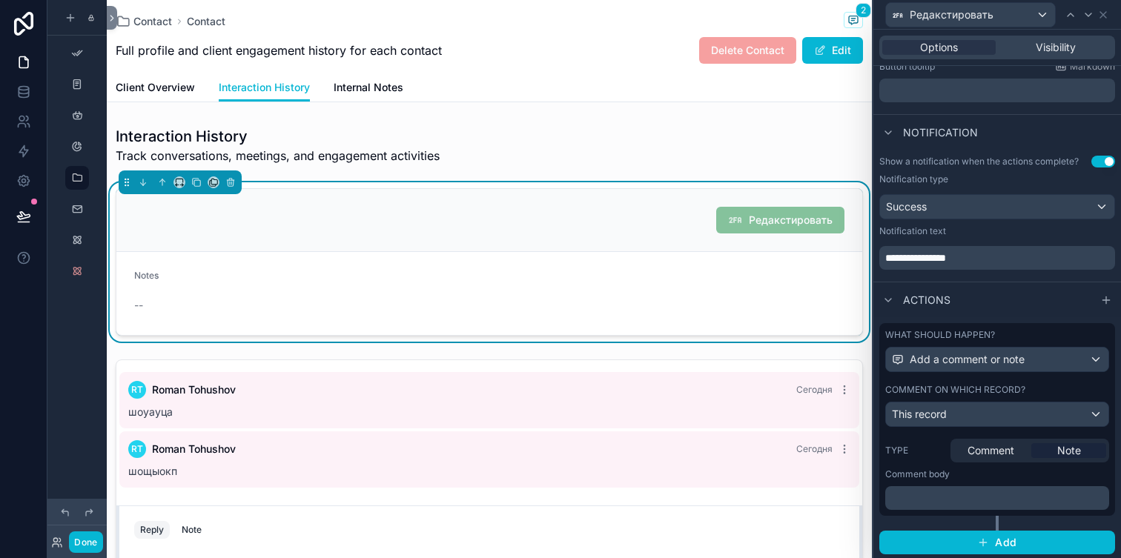
scroll to position [239, 0]
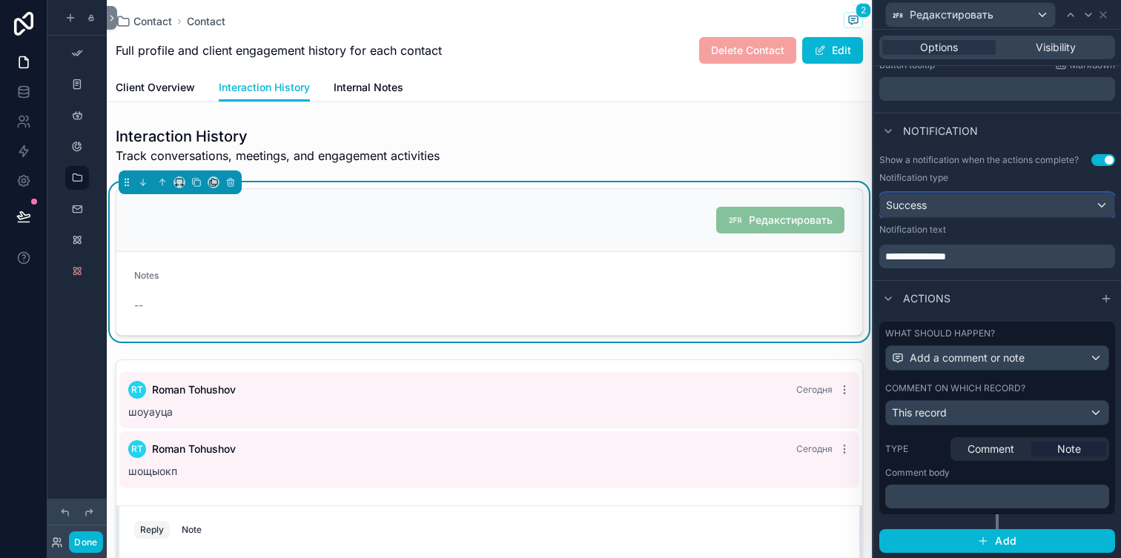
click at [984, 204] on div "Success" at bounding box center [997, 205] width 234 height 24
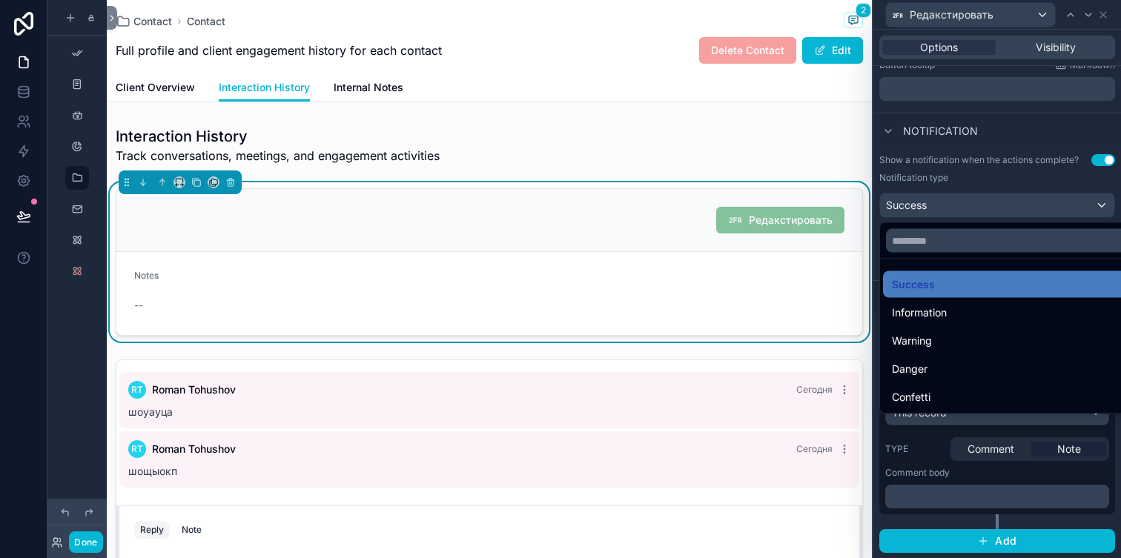
click at [984, 204] on div at bounding box center [997, 279] width 248 height 558
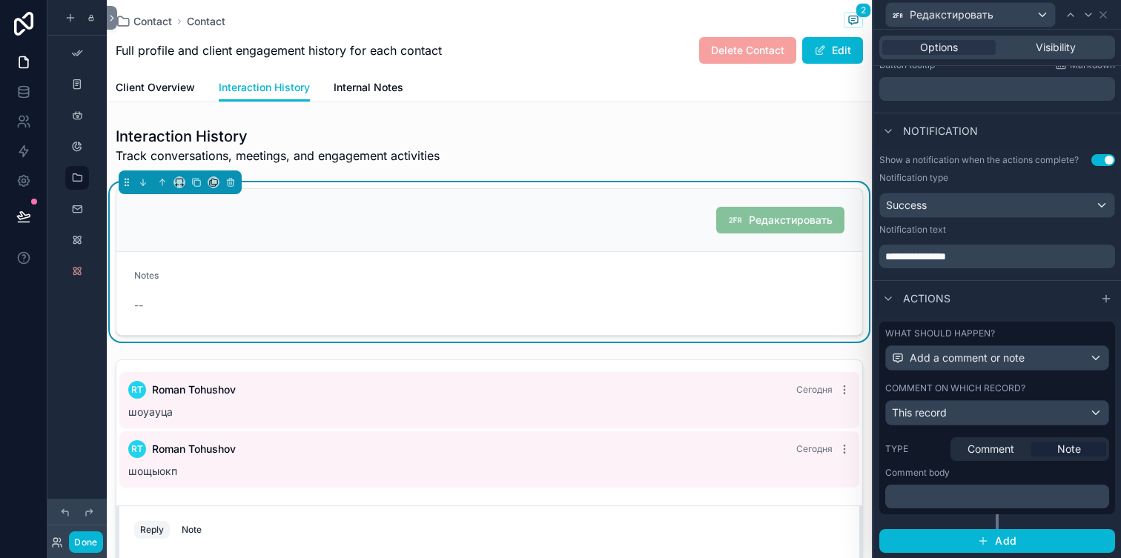
click at [965, 494] on p "﻿" at bounding box center [998, 496] width 215 height 15
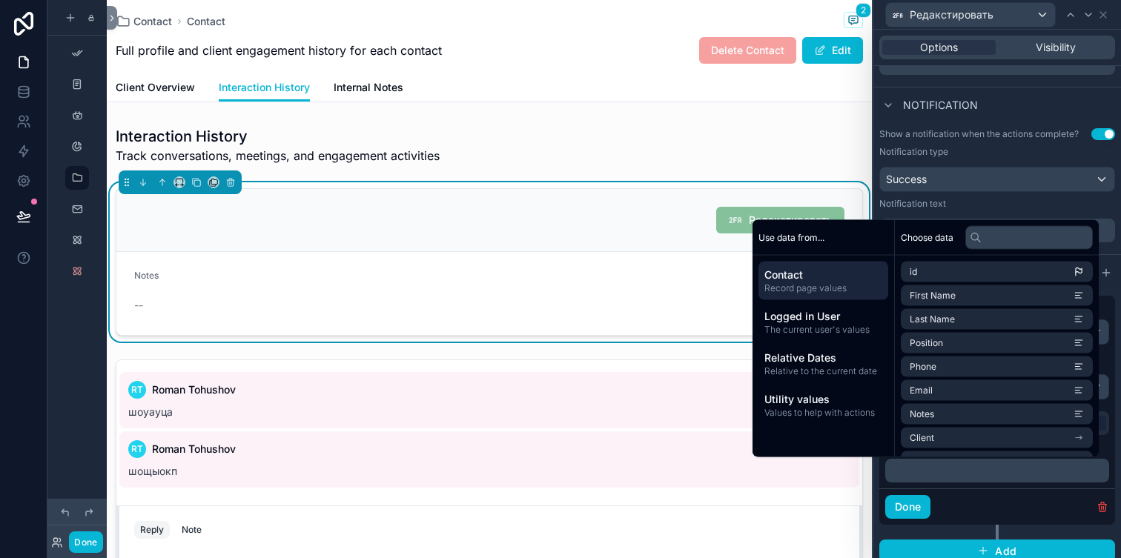
scroll to position [276, 0]
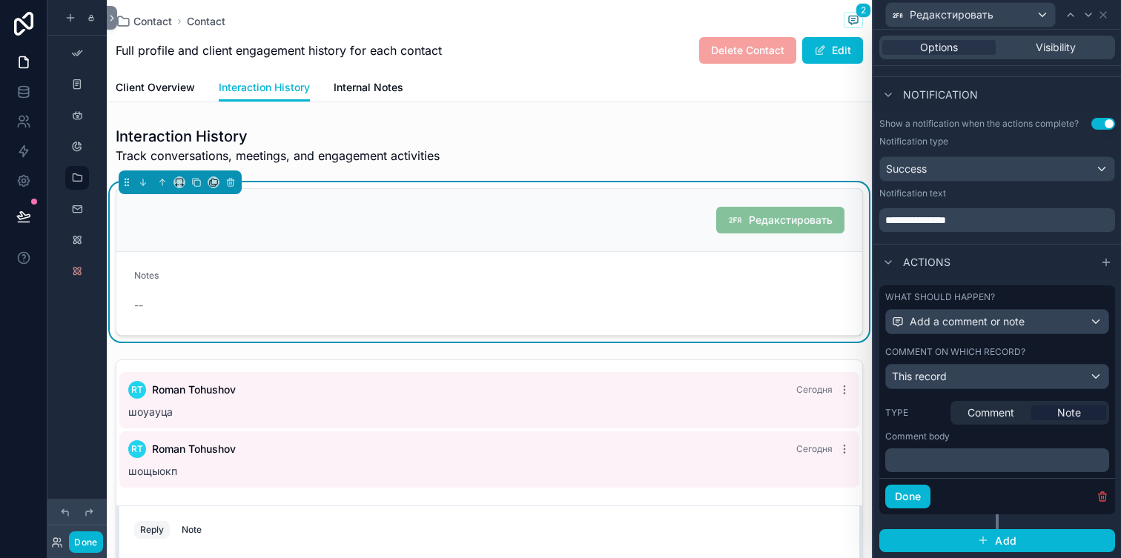
click at [988, 194] on div "Notification text" at bounding box center [997, 194] width 236 height 12
click at [687, 302] on div "--" at bounding box center [489, 305] width 710 height 15
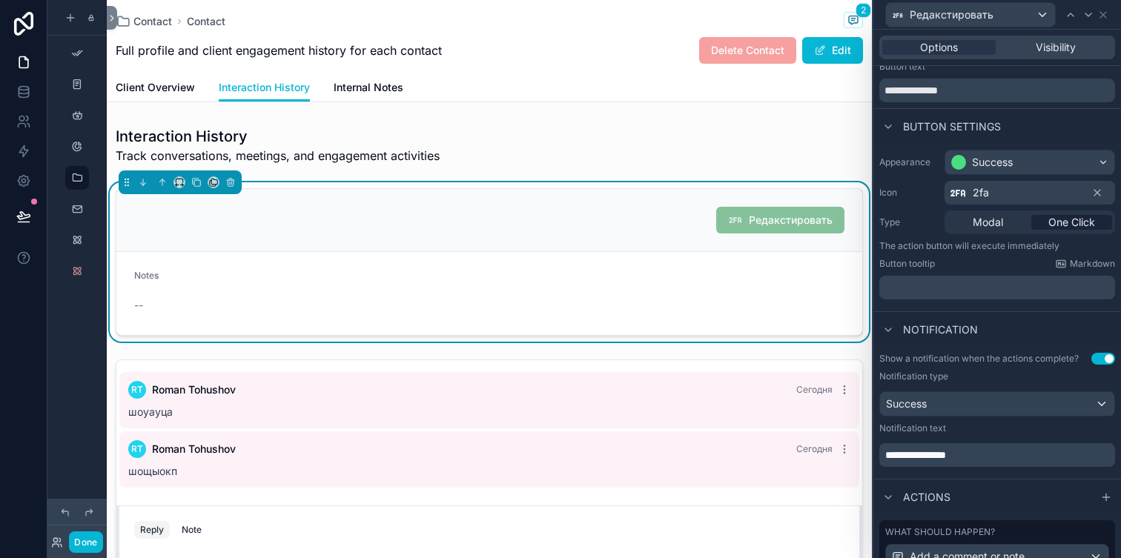
scroll to position [0, 0]
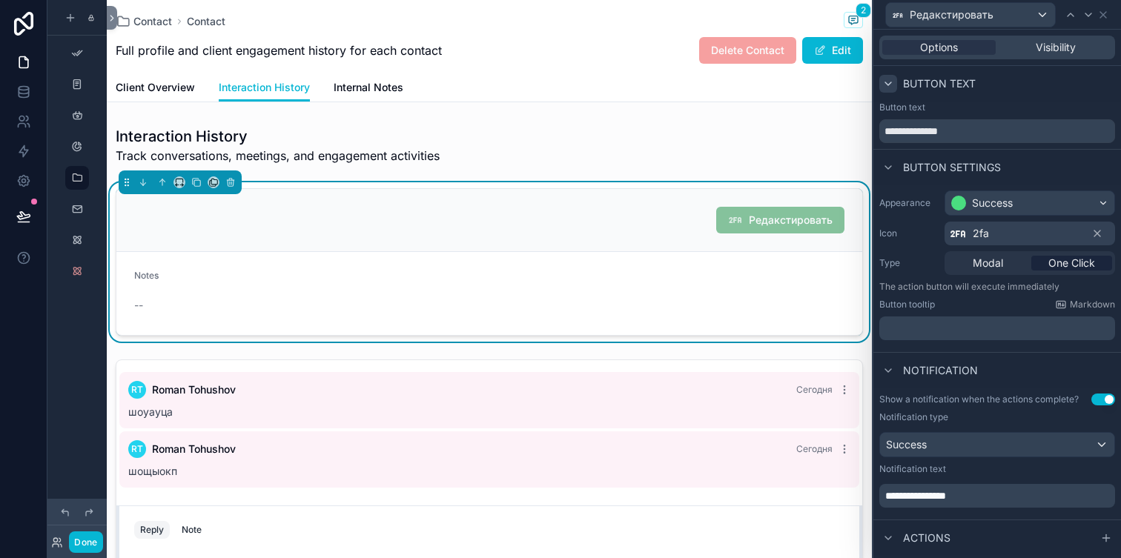
click at [895, 85] on div at bounding box center [888, 84] width 18 height 18
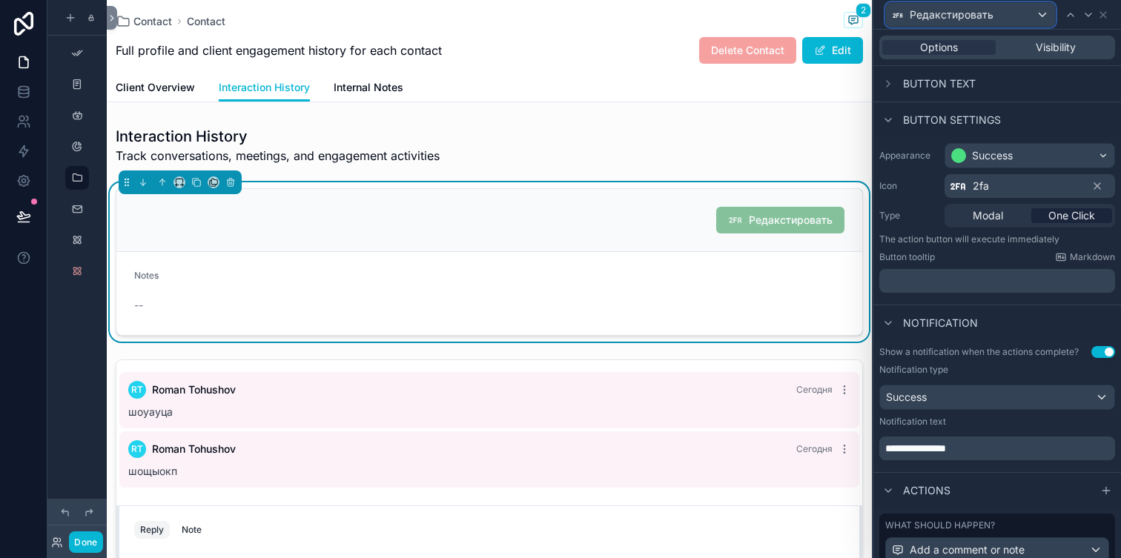
click at [955, 17] on span "Редакстировать" at bounding box center [952, 14] width 84 height 15
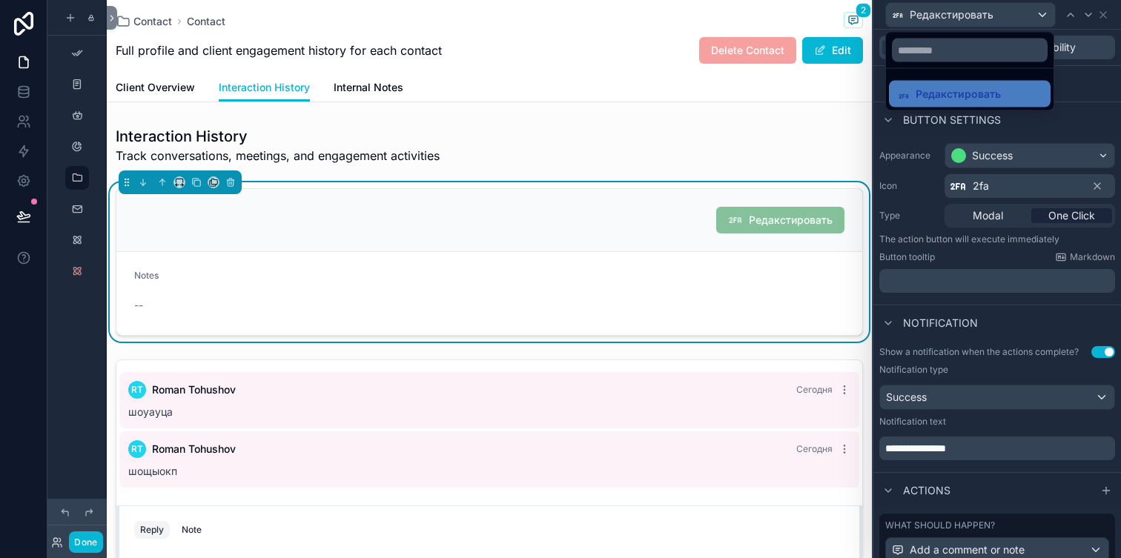
click at [955, 17] on div at bounding box center [997, 279] width 248 height 558
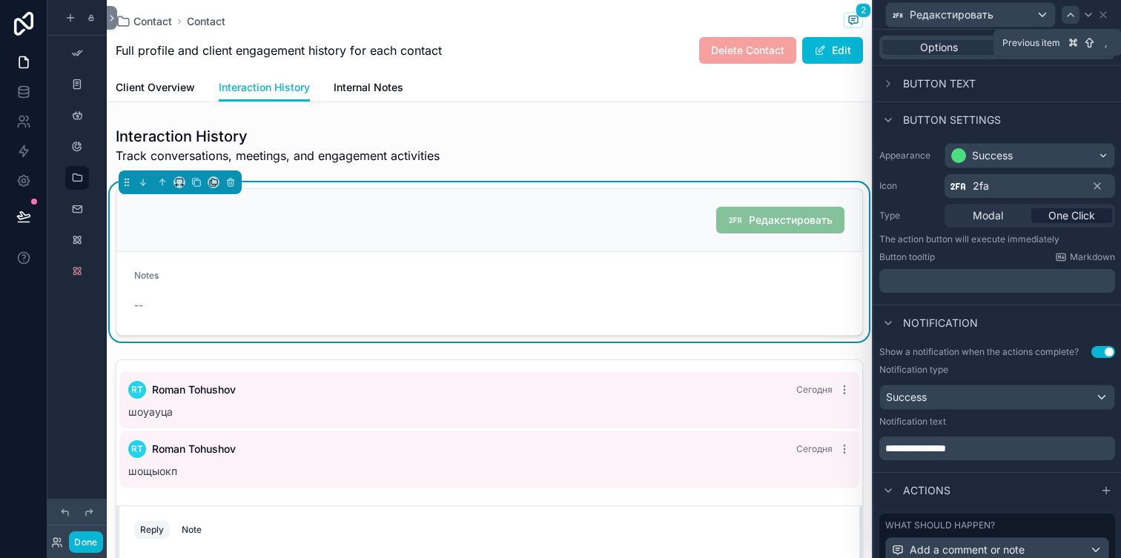
click at [1074, 16] on icon at bounding box center [1070, 15] width 12 height 12
click at [1073, 17] on icon at bounding box center [1070, 15] width 12 height 12
click at [1092, 15] on icon at bounding box center [1088, 15] width 12 height 12
click at [1028, 48] on div "Visibility" at bounding box center [1054, 47] width 113 height 15
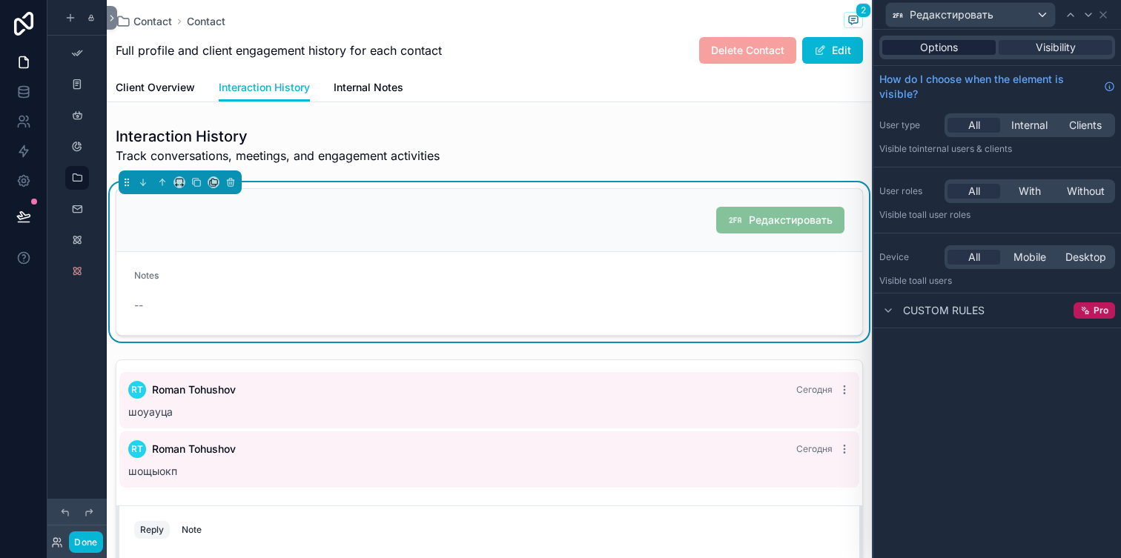
click at [973, 53] on div "Options" at bounding box center [938, 47] width 113 height 15
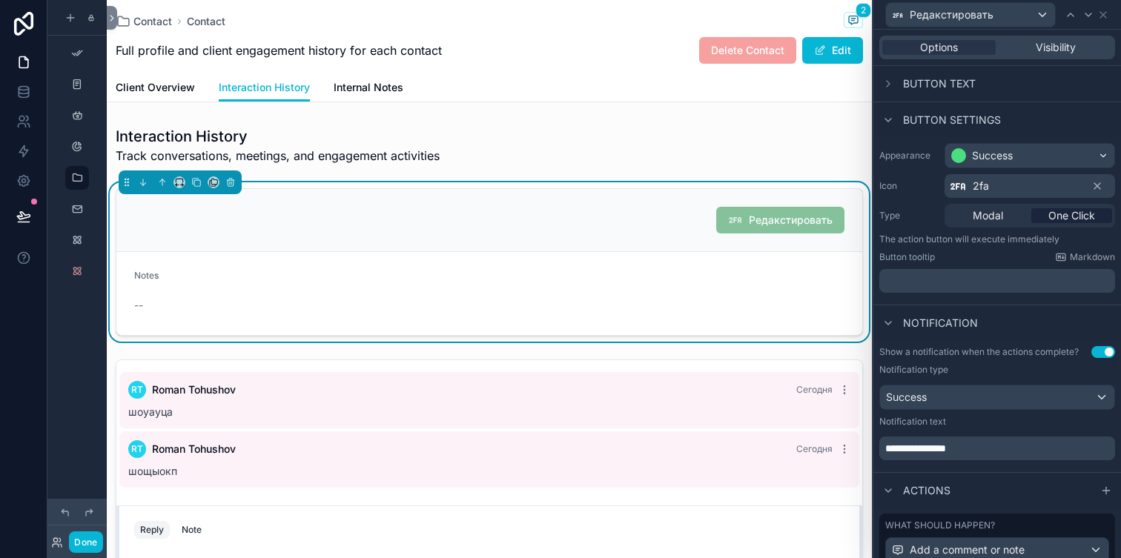
click at [910, 86] on span "Button text" at bounding box center [939, 83] width 73 height 15
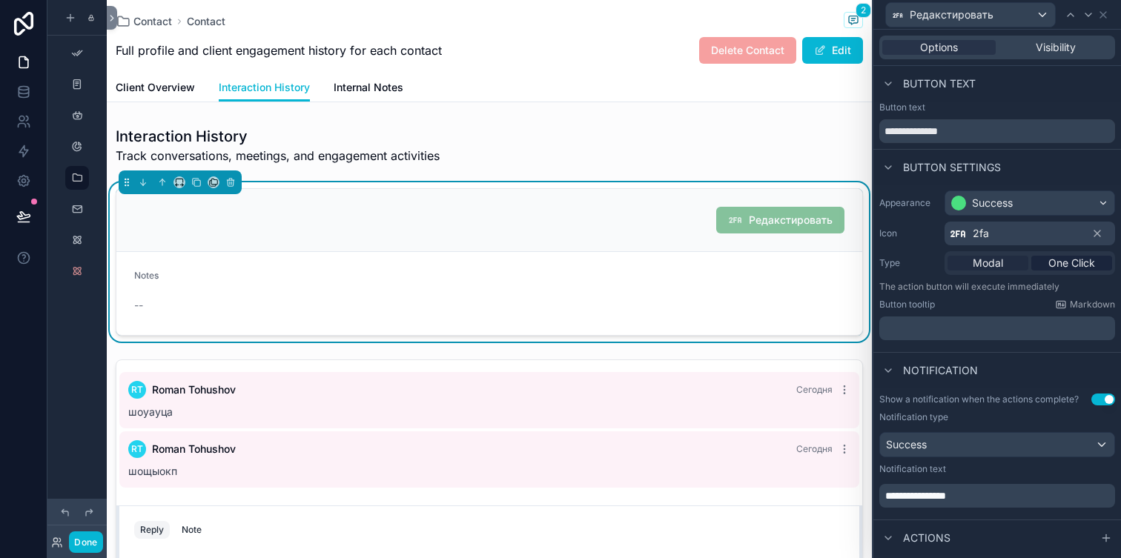
click at [988, 256] on span "Modal" at bounding box center [988, 263] width 30 height 15
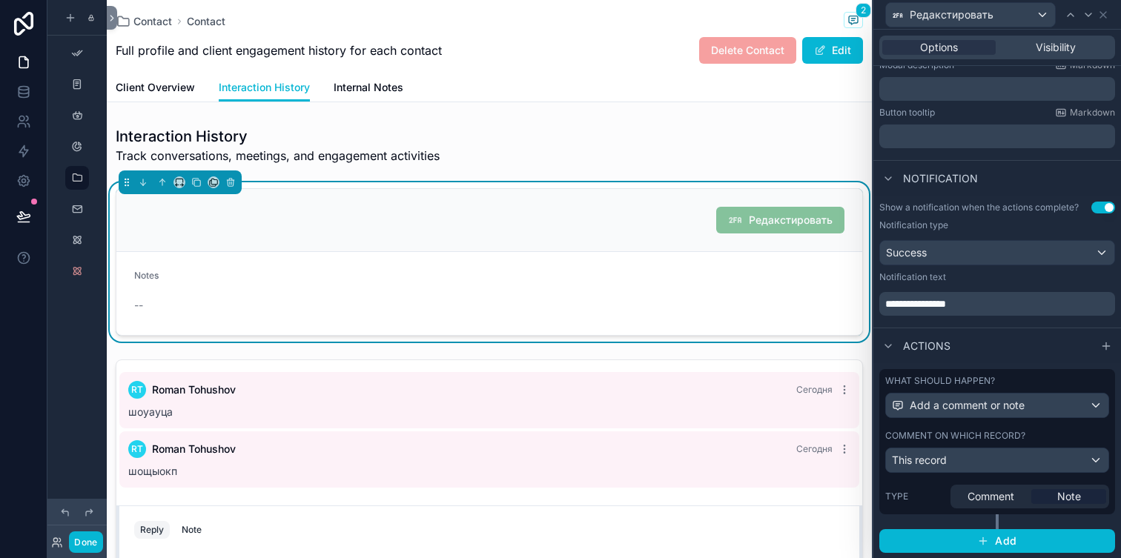
scroll to position [293, 0]
click at [977, 404] on span "Add a comment or note" at bounding box center [967, 405] width 115 height 15
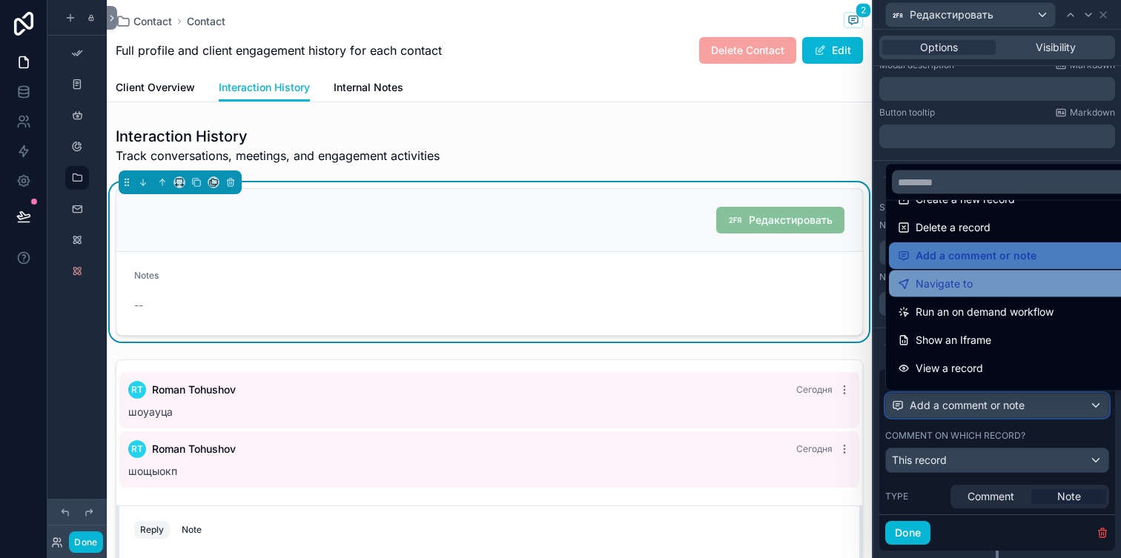
scroll to position [0, 0]
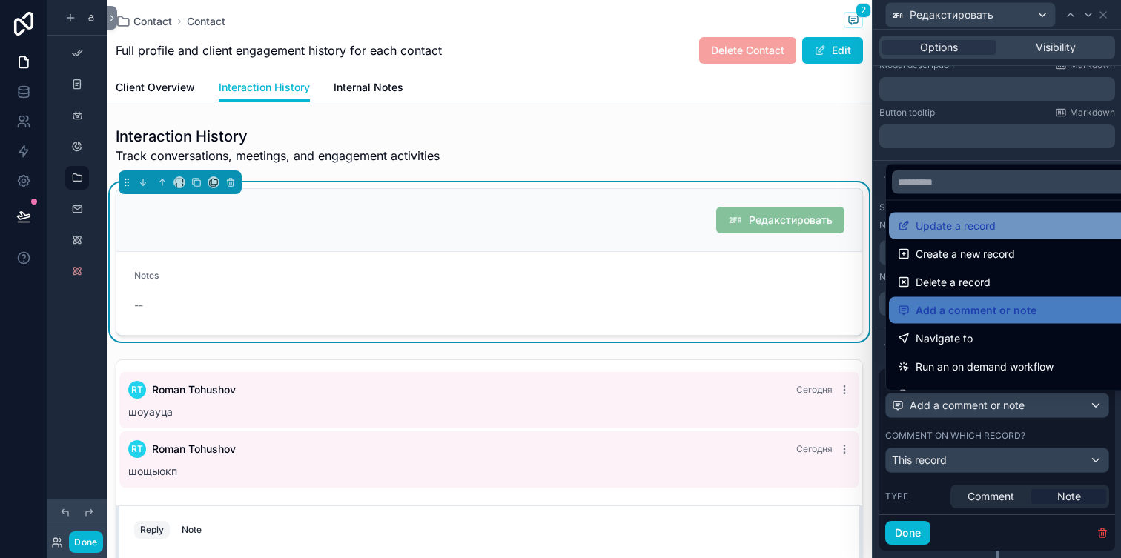
click at [967, 226] on span "Update a record" at bounding box center [955, 226] width 80 height 18
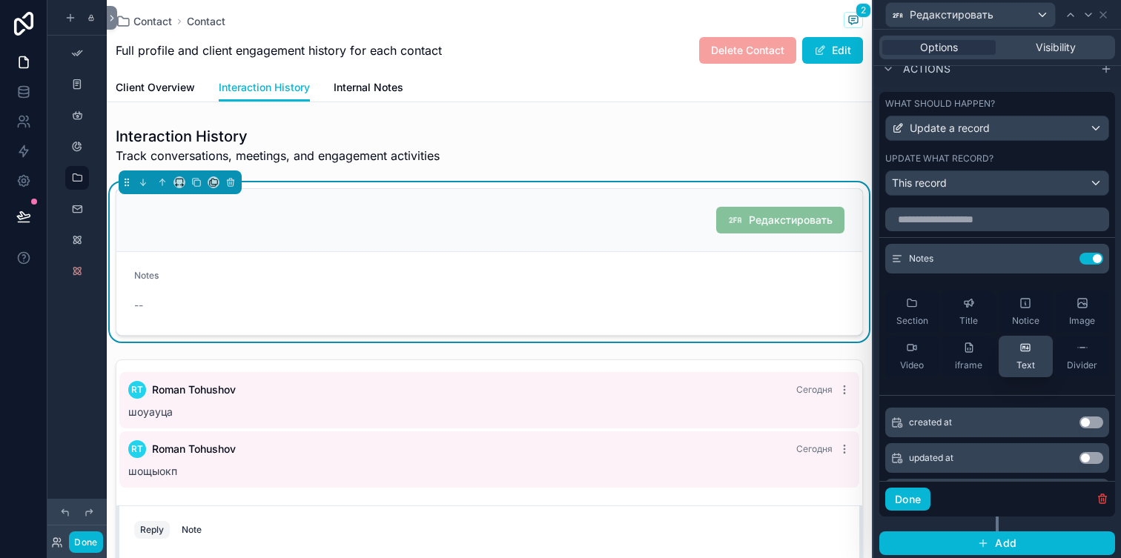
click at [1036, 351] on button "Text" at bounding box center [1025, 357] width 54 height 42
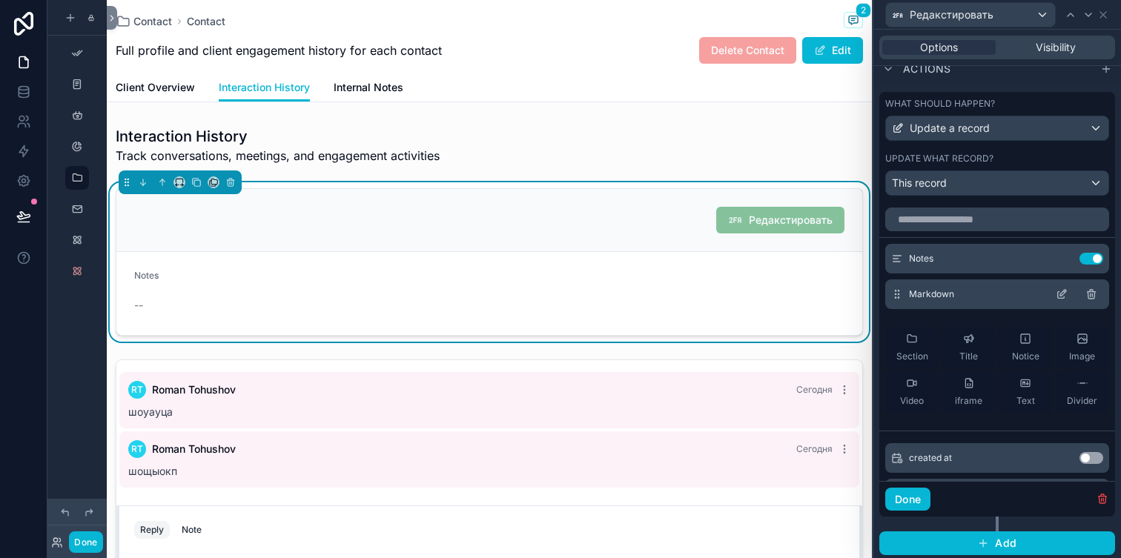
click at [1063, 296] on icon at bounding box center [1062, 294] width 12 height 12
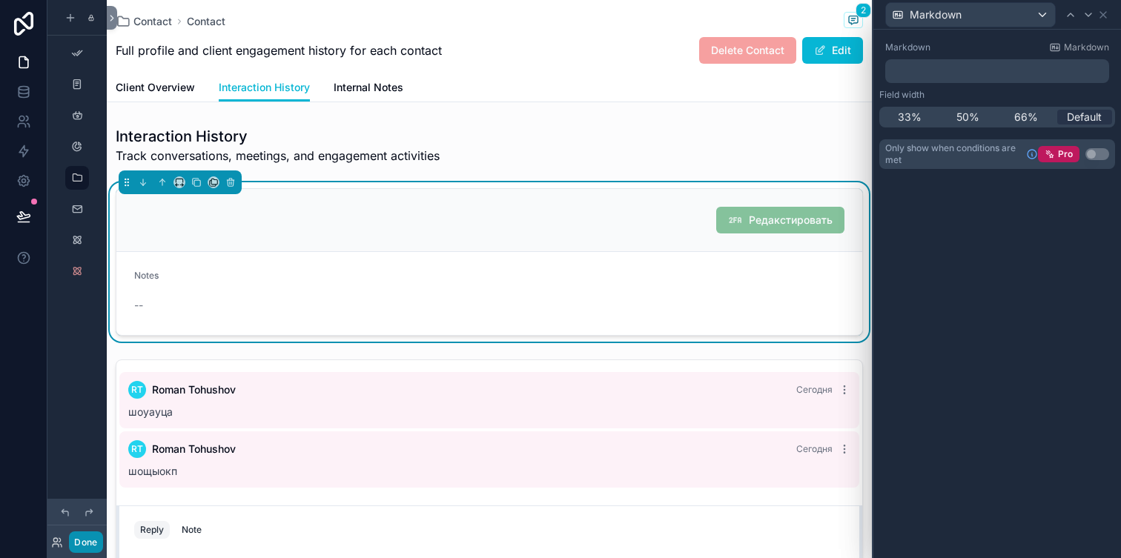
click at [85, 541] on button "Done" at bounding box center [85, 541] width 33 height 21
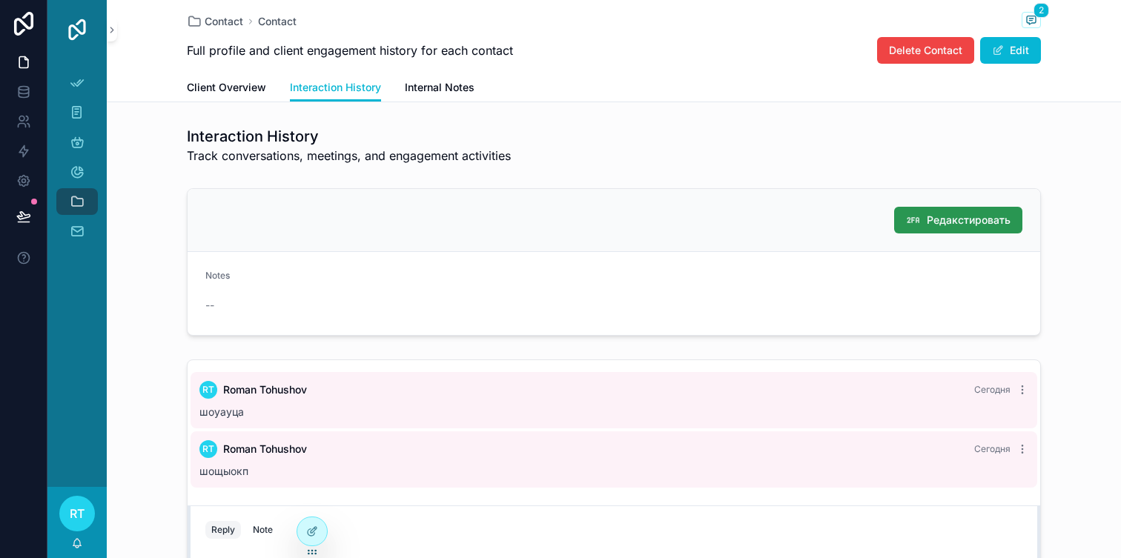
click at [959, 221] on span "Редакстировать" at bounding box center [969, 220] width 84 height 15
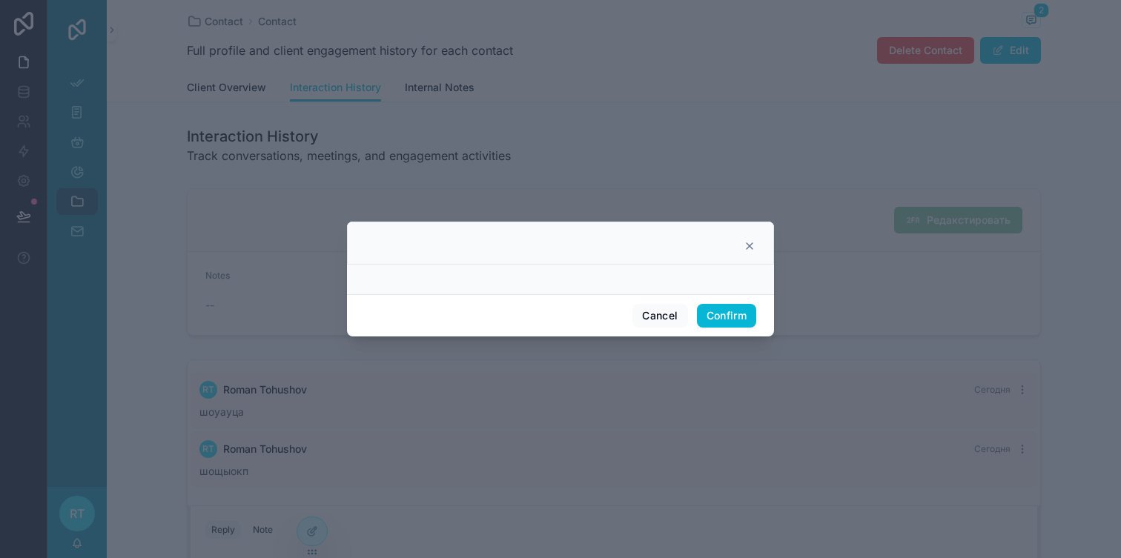
click at [538, 282] on form at bounding box center [560, 277] width 391 height 12
click at [640, 279] on form at bounding box center [560, 277] width 391 height 12
click at [695, 287] on div at bounding box center [560, 280] width 427 height 30
click at [447, 269] on div at bounding box center [560, 280] width 427 height 30
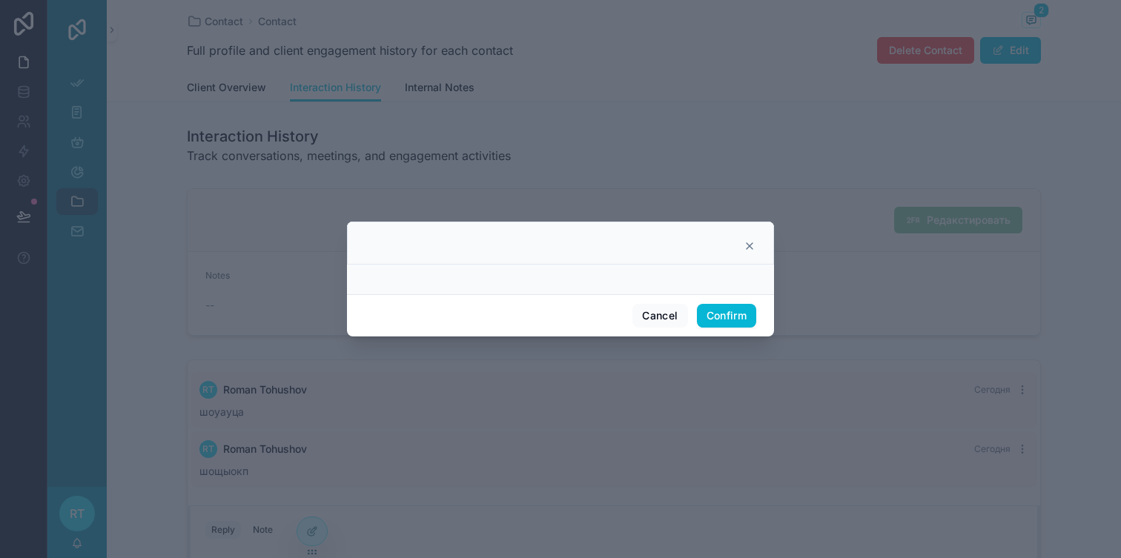
click at [753, 246] on icon at bounding box center [749, 246] width 12 height 12
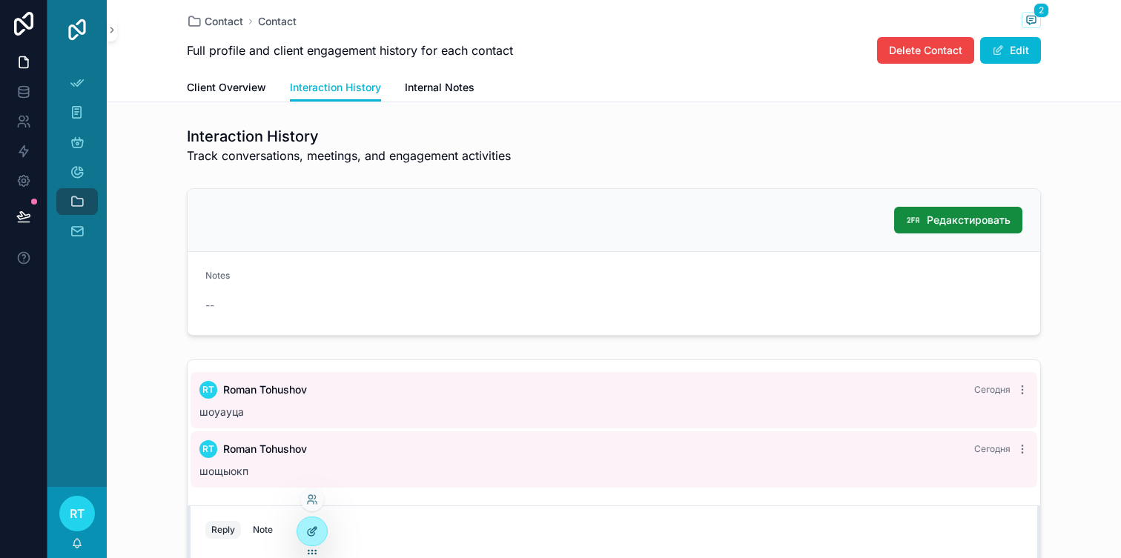
click at [319, 537] on div at bounding box center [312, 531] width 30 height 28
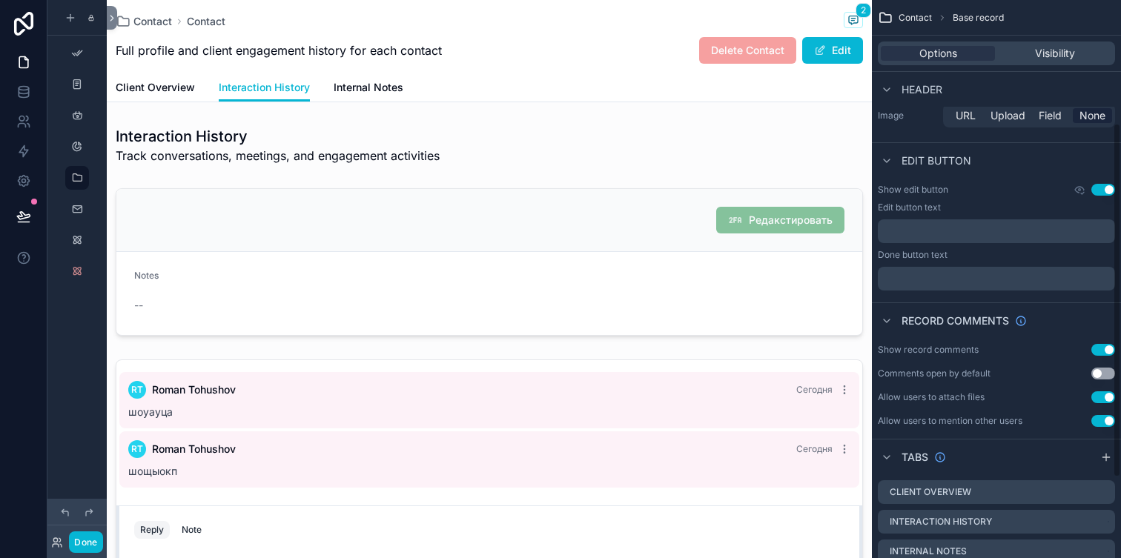
scroll to position [321, 0]
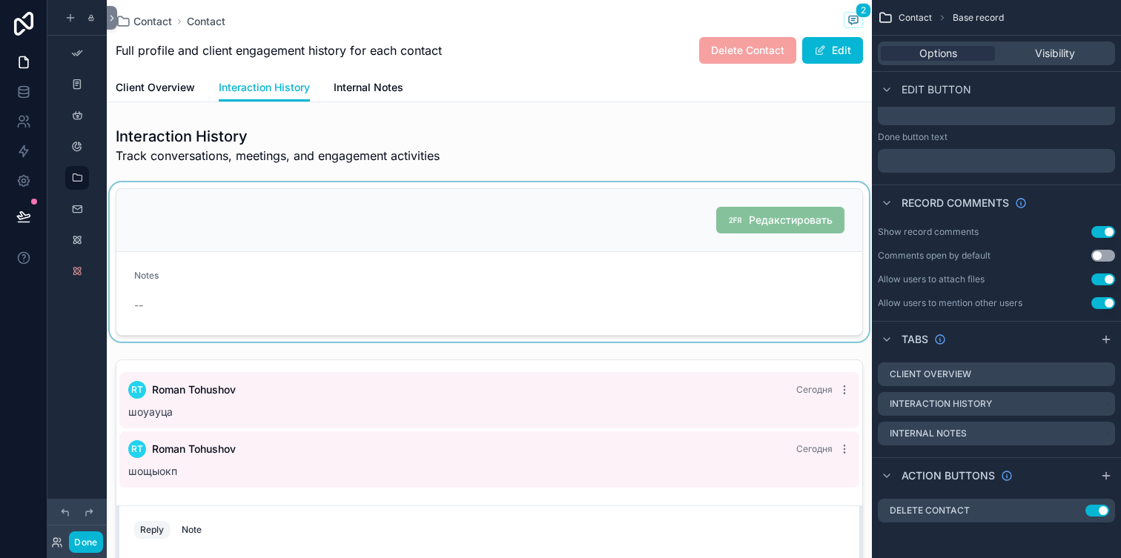
click at [772, 307] on div at bounding box center [489, 261] width 765 height 159
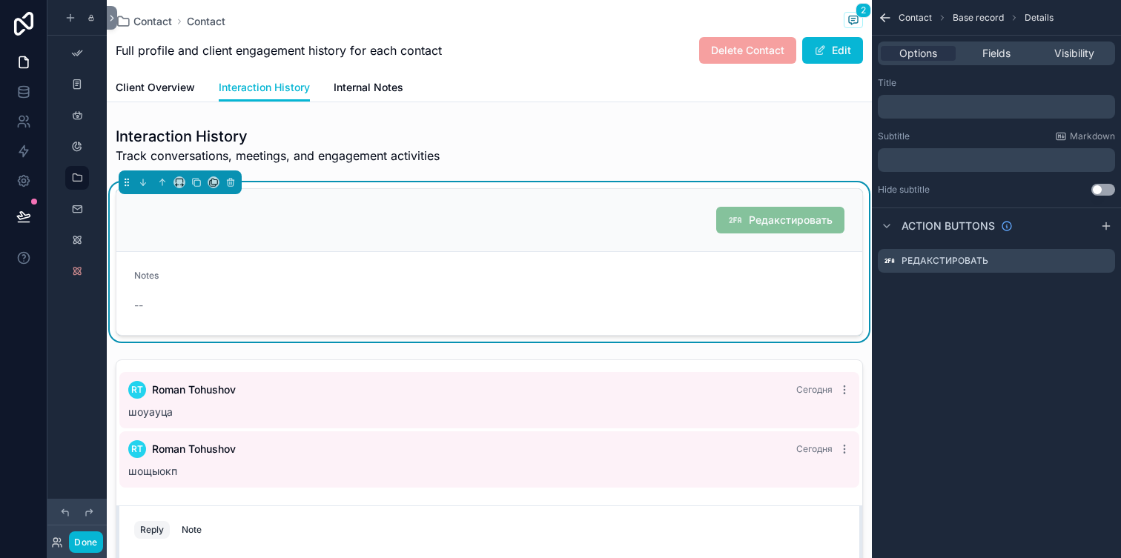
scroll to position [0, 0]
click at [1104, 261] on icon "scrollable content" at bounding box center [1103, 261] width 12 height 12
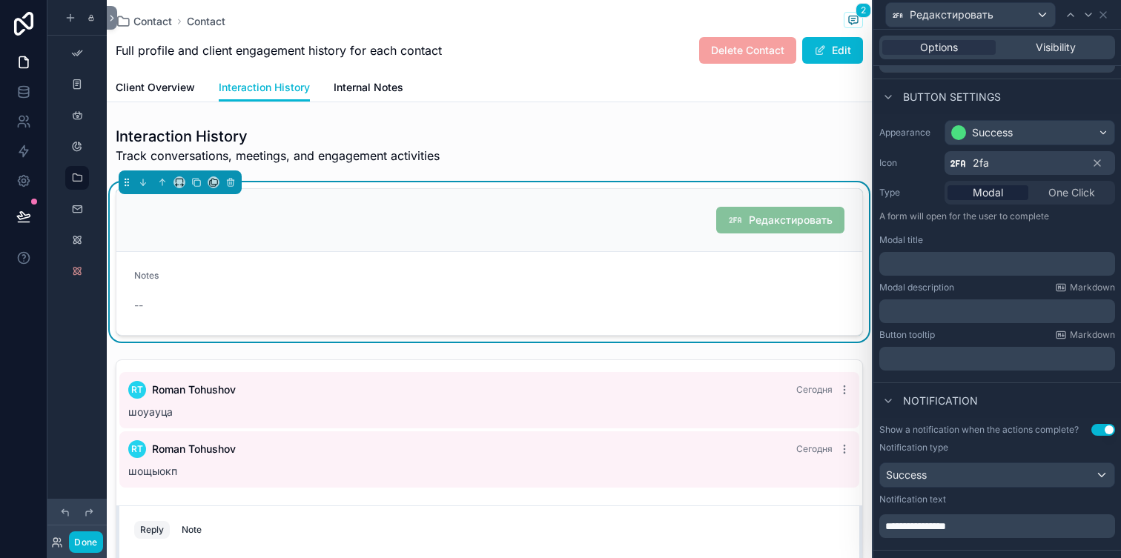
scroll to position [257, 0]
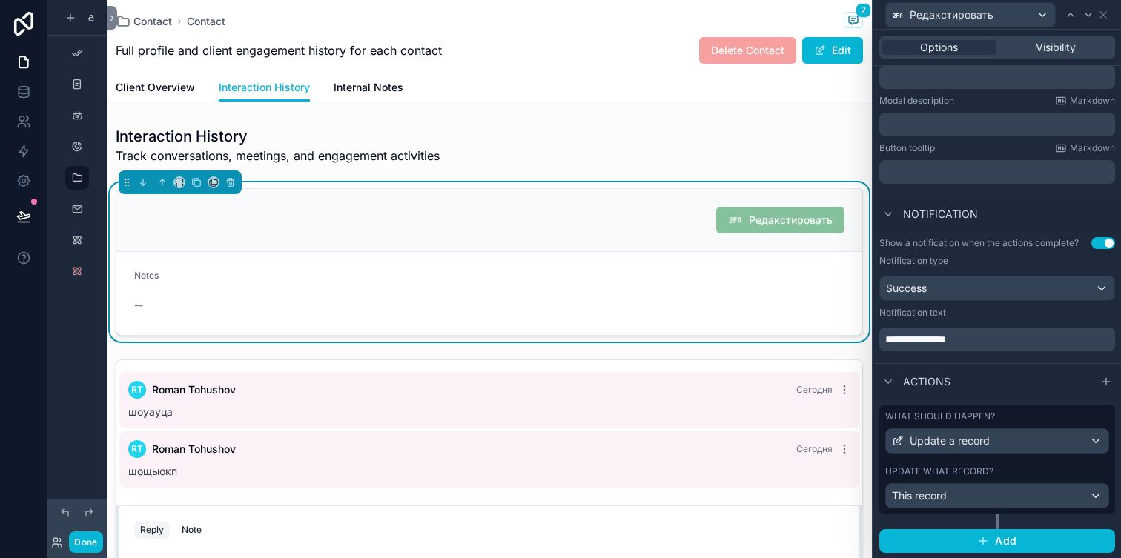
click at [983, 468] on label "Update what record?" at bounding box center [939, 472] width 108 height 12
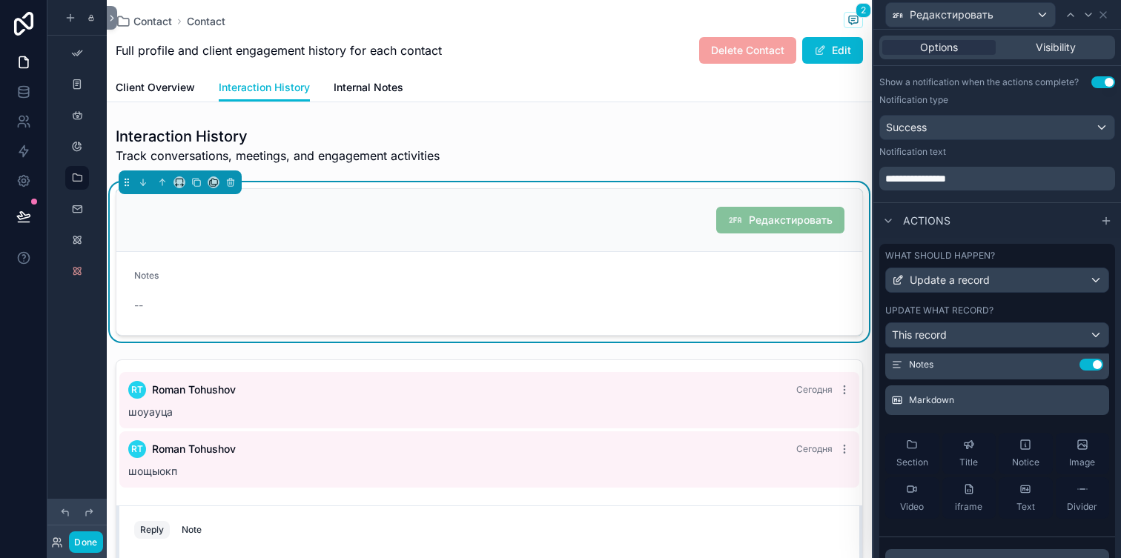
scroll to position [35, 0]
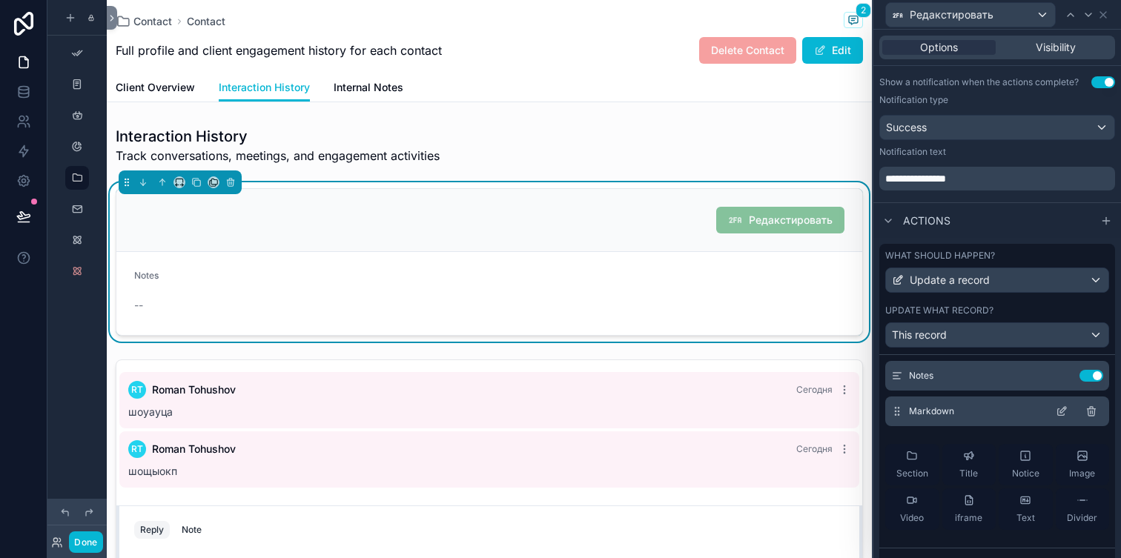
click at [1062, 410] on icon at bounding box center [1062, 411] width 12 height 12
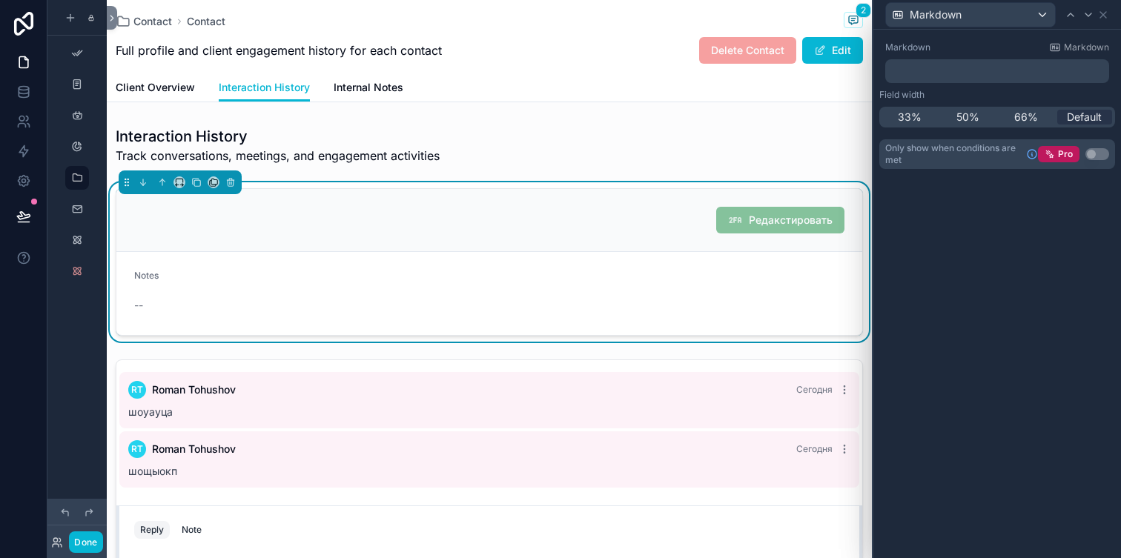
click at [980, 70] on p "﻿" at bounding box center [998, 71] width 215 height 15
click at [981, 45] on div "Markdown Markdown" at bounding box center [997, 48] width 224 height 12
click at [980, 73] on p "﻿" at bounding box center [998, 71] width 215 height 15
click at [989, 51] on div "Markdown Markdown" at bounding box center [997, 48] width 224 height 12
click at [1102, 19] on icon at bounding box center [1103, 15] width 12 height 12
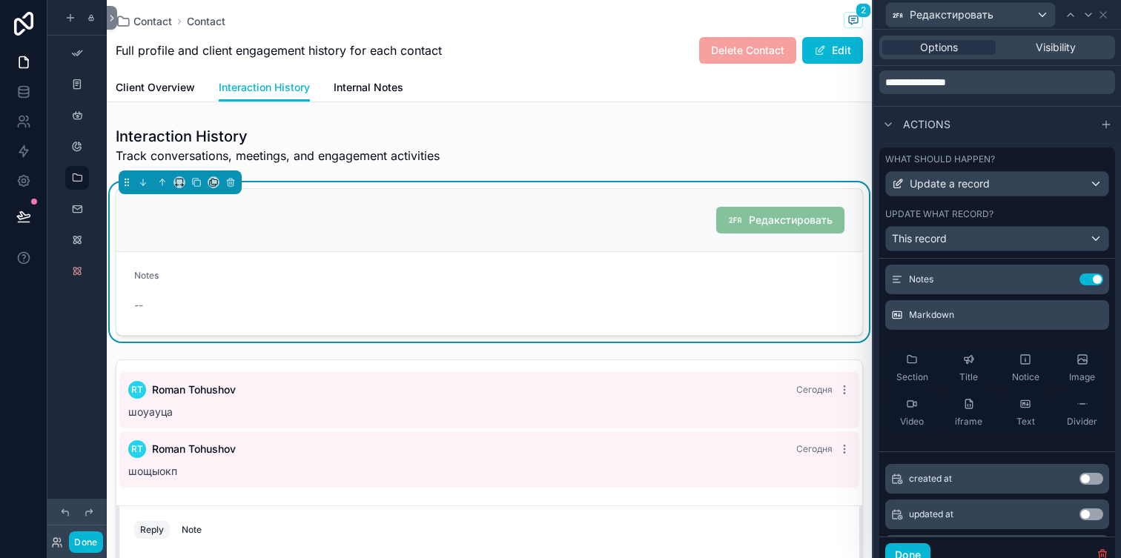
scroll to position [523, 0]
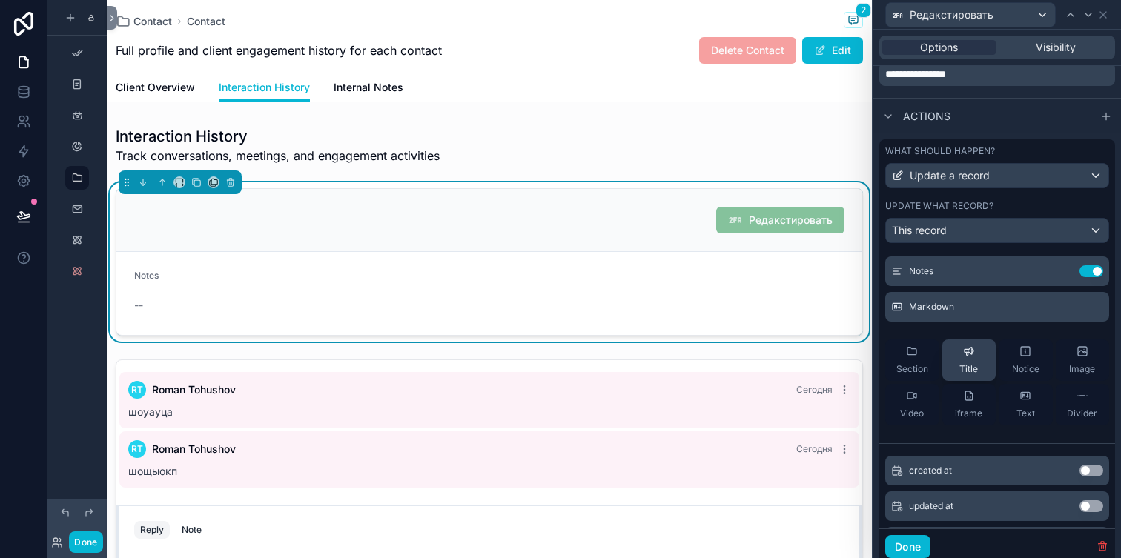
click at [974, 351] on icon at bounding box center [969, 351] width 12 height 12
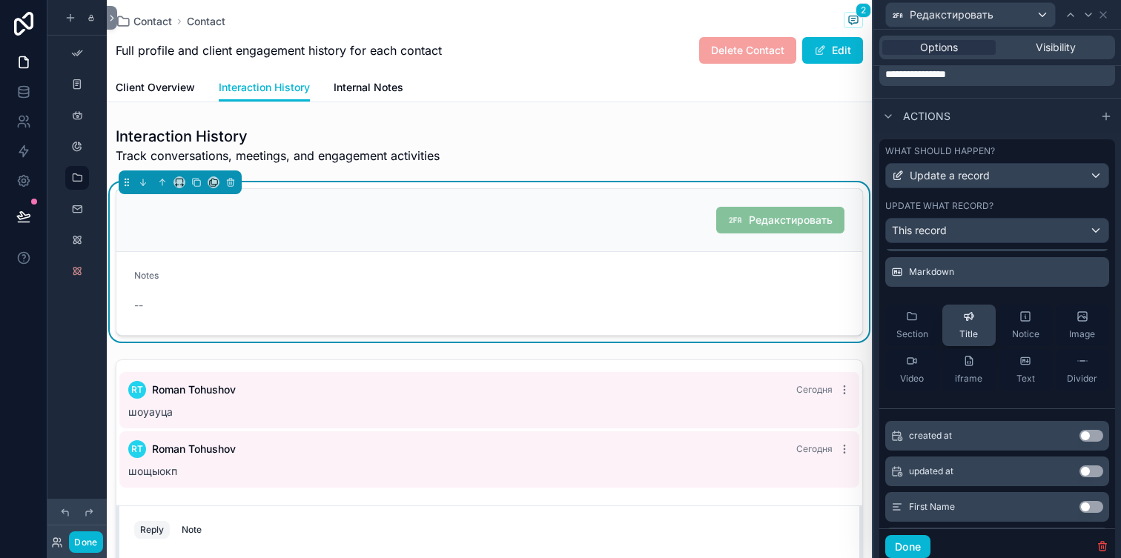
scroll to position [99, 0]
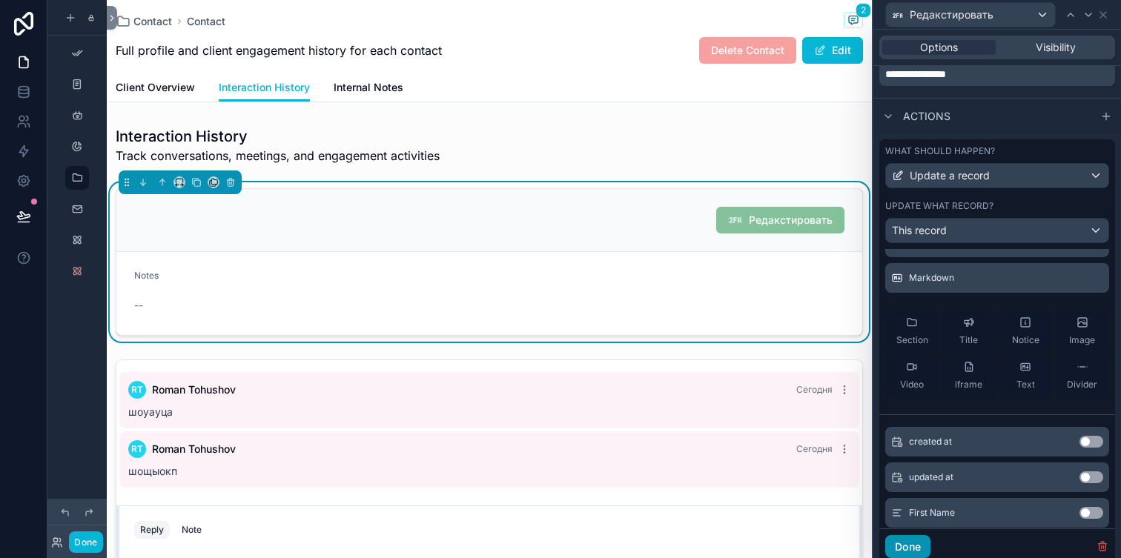
click at [906, 539] on button "Done" at bounding box center [907, 547] width 45 height 24
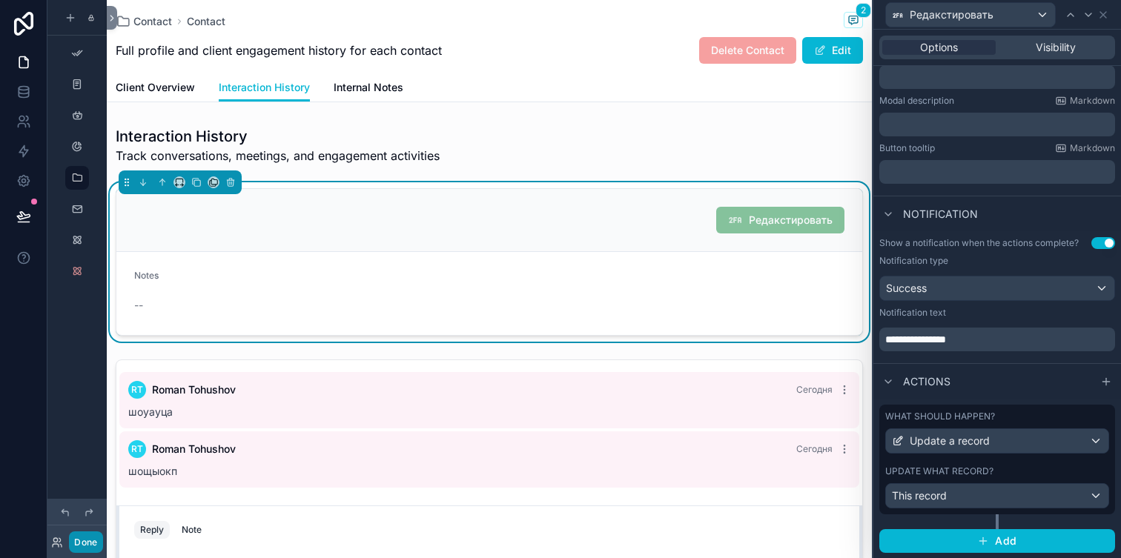
click at [85, 543] on button "Done" at bounding box center [85, 541] width 33 height 21
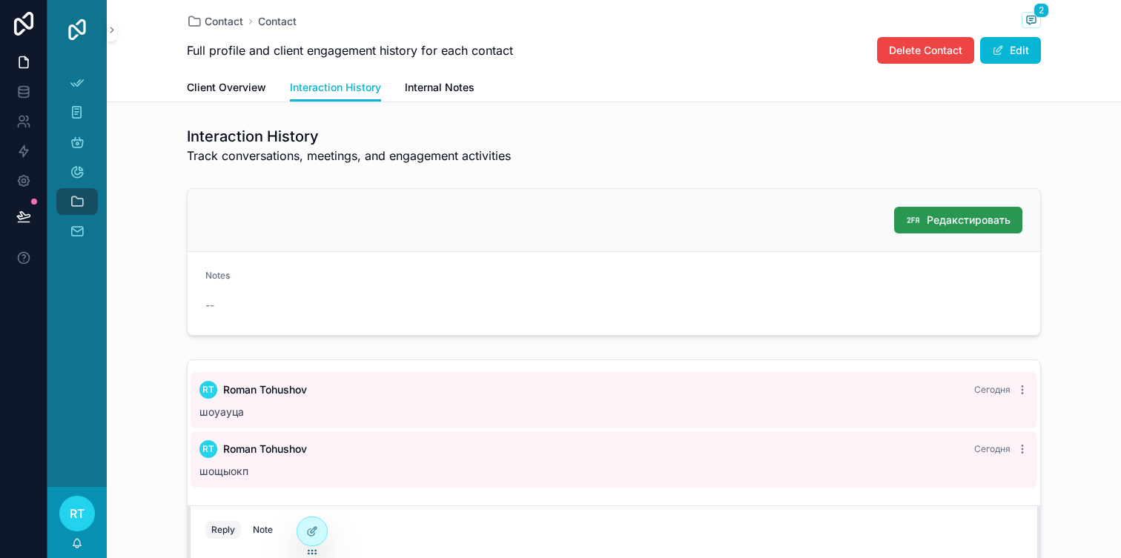
click at [963, 224] on span "Редакстировать" at bounding box center [969, 220] width 84 height 15
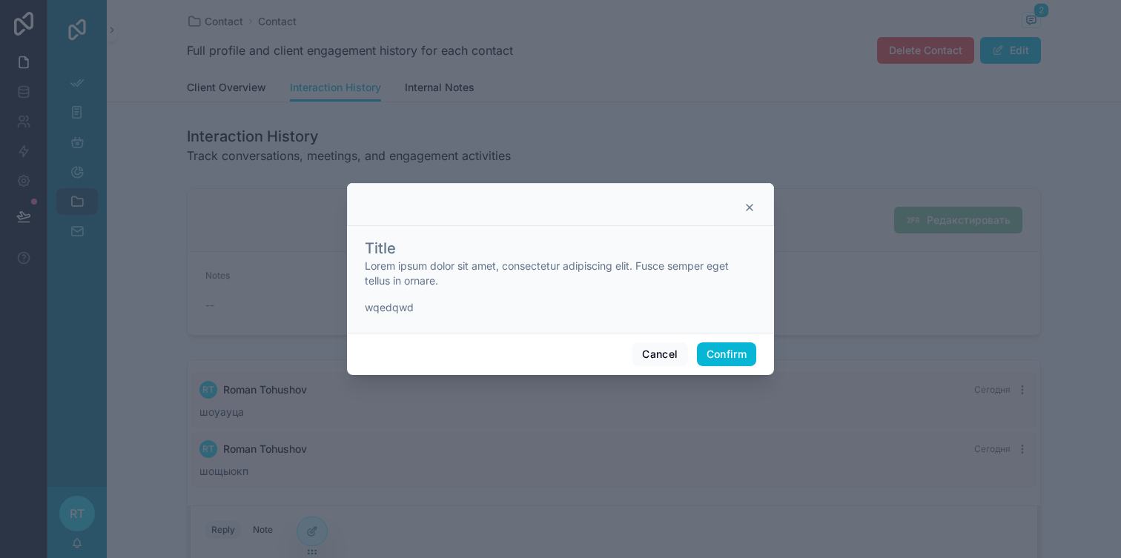
click at [441, 279] on span "Lorem ipsum dolor sit amet, consectetur adipiscing elit. Fusce semper eget tell…" at bounding box center [560, 274] width 391 height 30
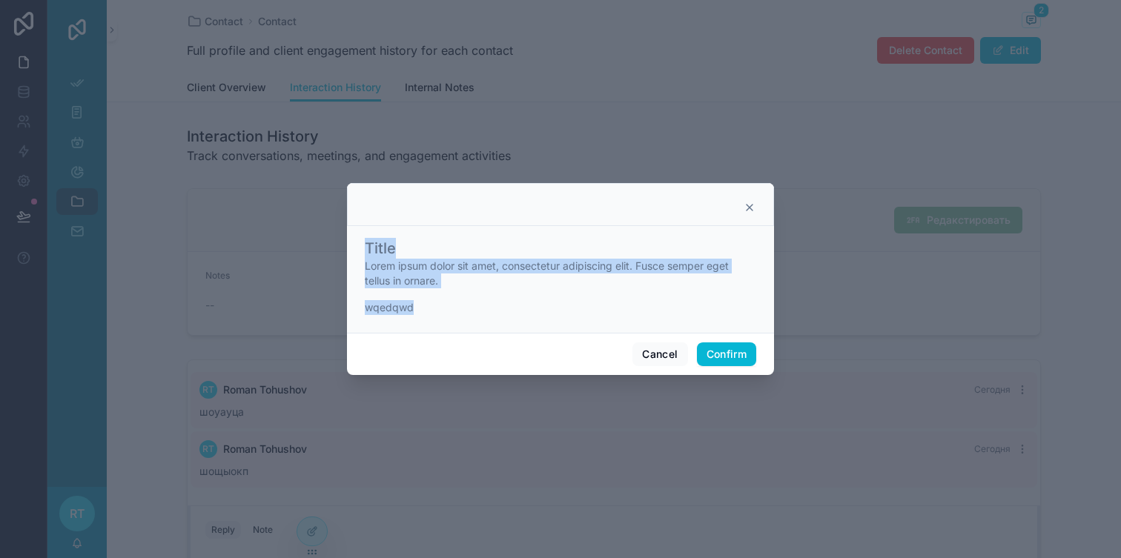
drag, startPoint x: 413, startPoint y: 305, endPoint x: 356, endPoint y: 243, distance: 83.9
click at [356, 243] on div "Title Lorem ipsum dolor sit amet, consectetur adipiscing elit. Fusce semper ege…" at bounding box center [560, 279] width 427 height 107
click at [735, 345] on button "Confirm" at bounding box center [726, 354] width 59 height 24
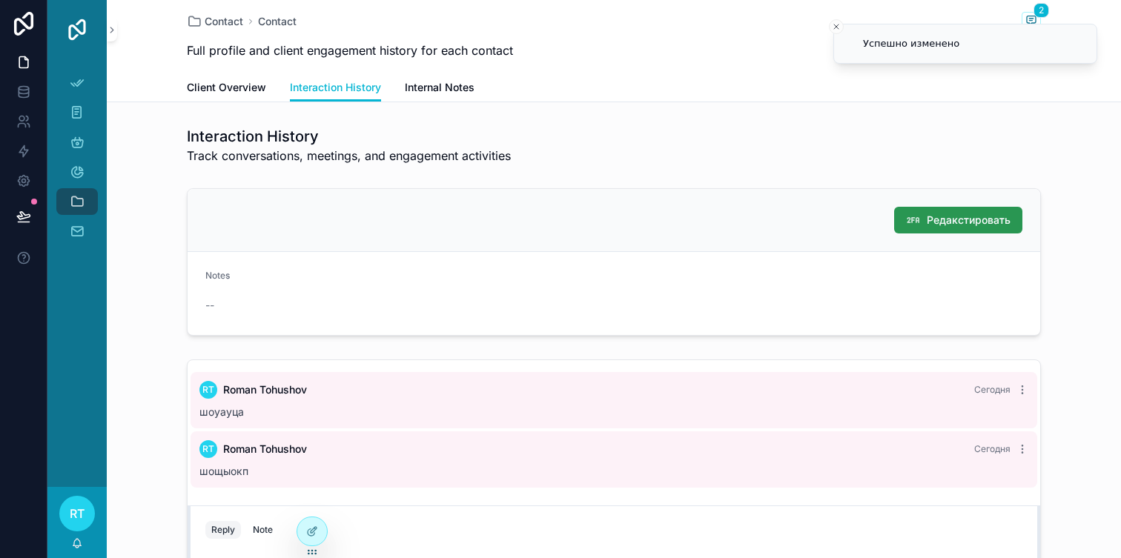
click at [937, 220] on span "Редакстировать" at bounding box center [969, 220] width 84 height 15
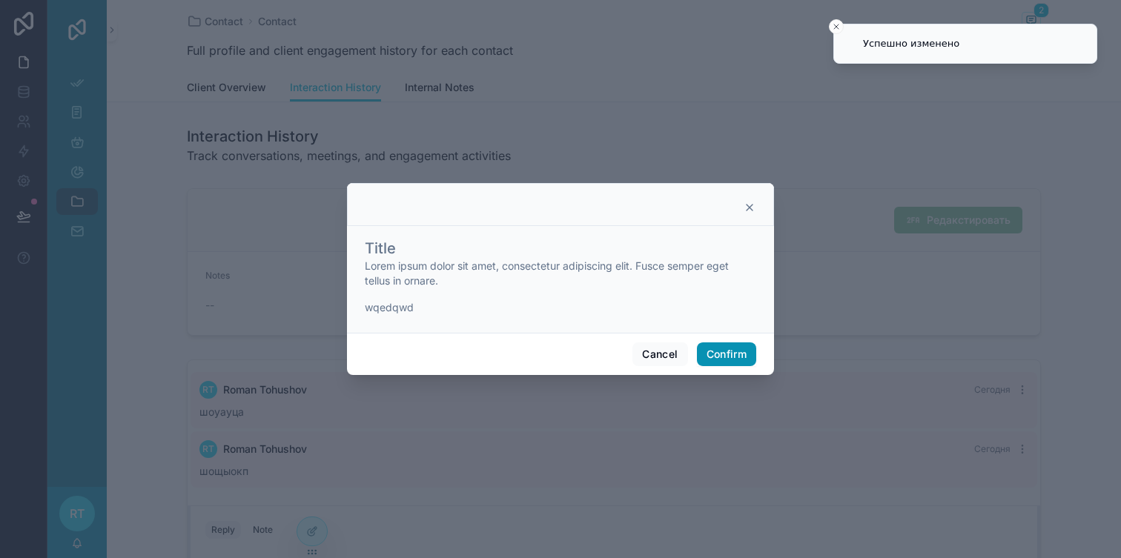
click at [715, 357] on button "Confirm" at bounding box center [726, 354] width 59 height 24
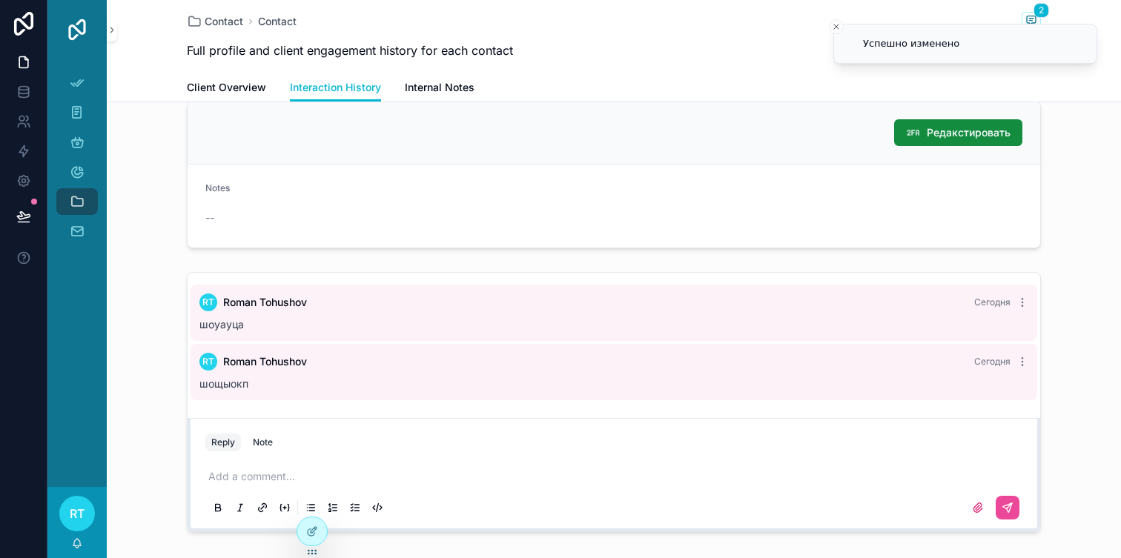
scroll to position [65, 0]
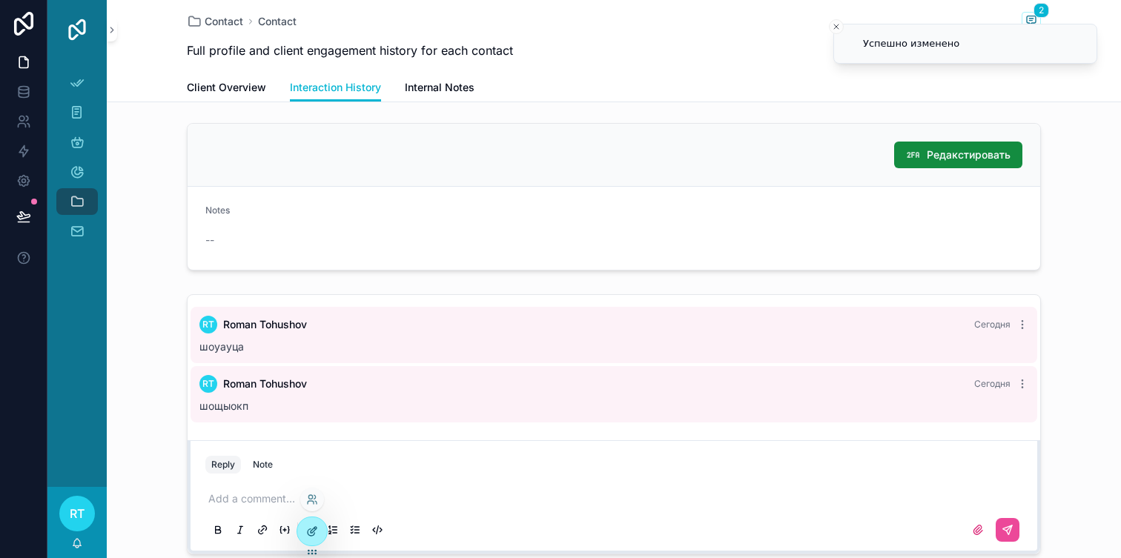
click at [302, 523] on div at bounding box center [312, 531] width 30 height 28
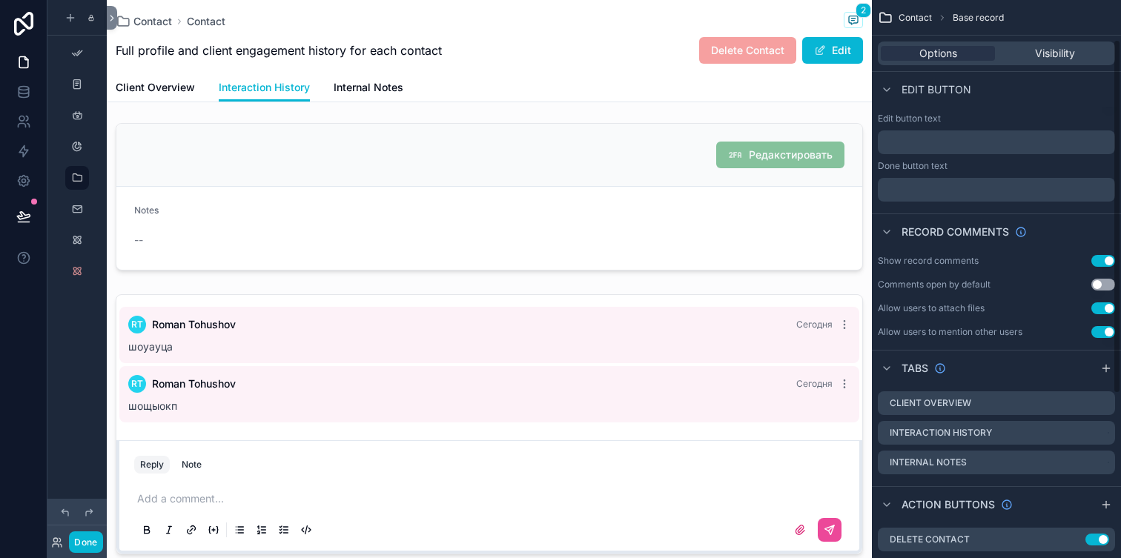
scroll to position [321, 0]
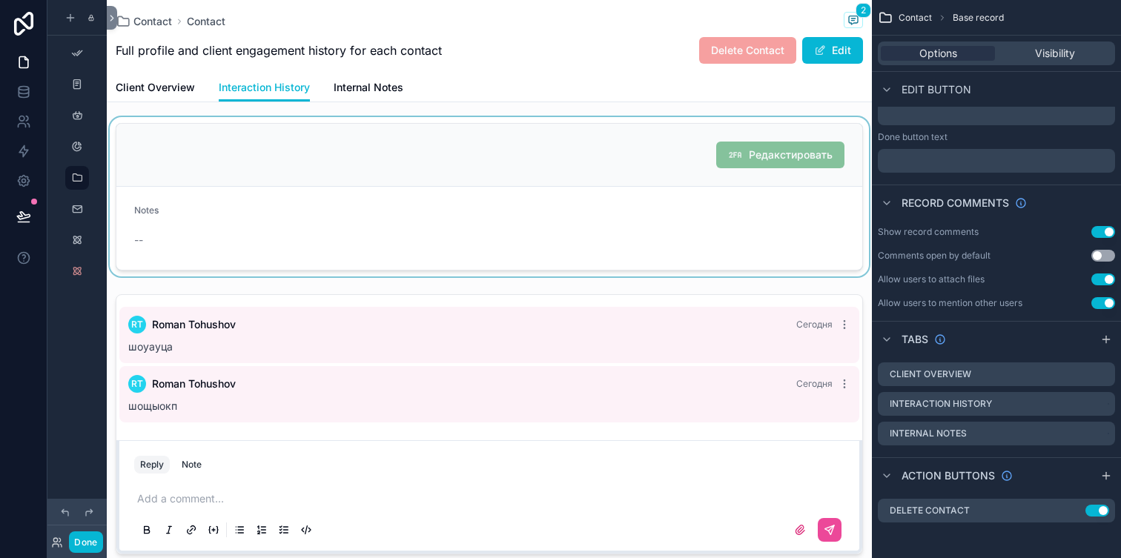
click at [763, 180] on div at bounding box center [489, 196] width 765 height 159
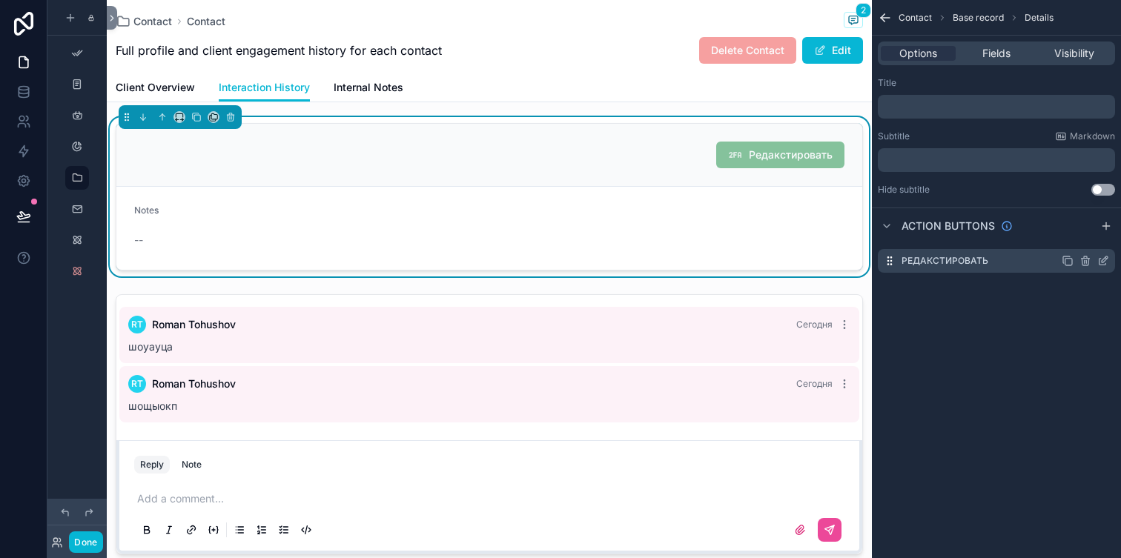
click at [1018, 258] on div "Редакстировать" at bounding box center [996, 261] width 237 height 24
click at [1102, 259] on icon "scrollable content" at bounding box center [1105, 259] width 6 height 6
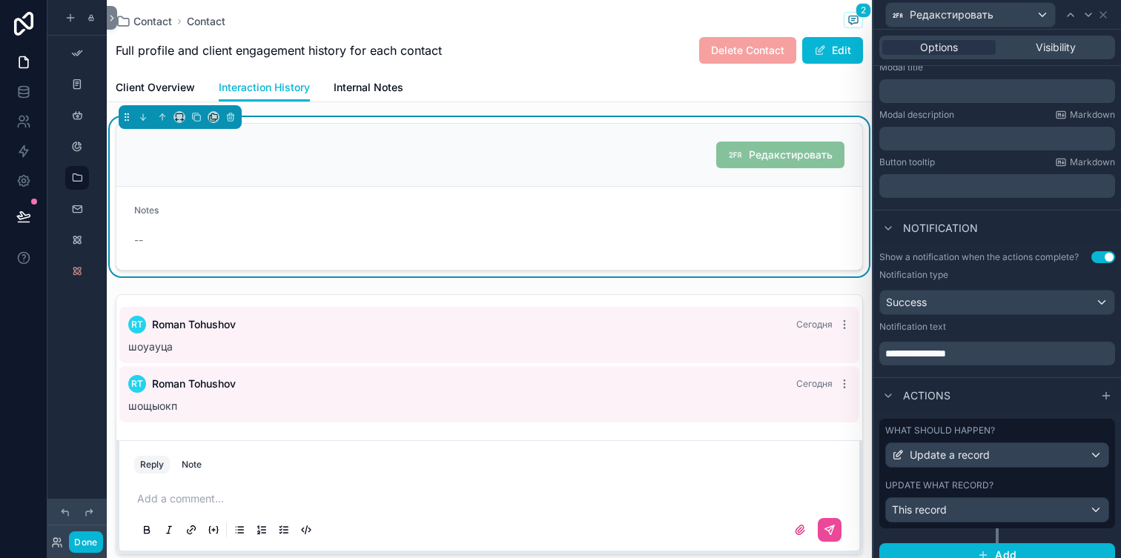
scroll to position [257, 0]
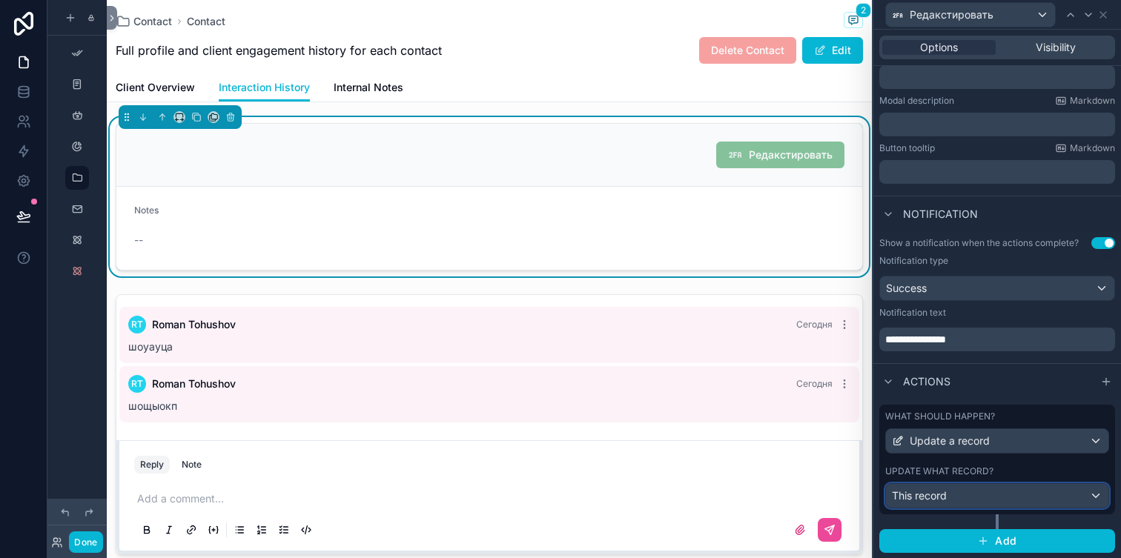
click at [996, 494] on div "This record" at bounding box center [997, 496] width 222 height 24
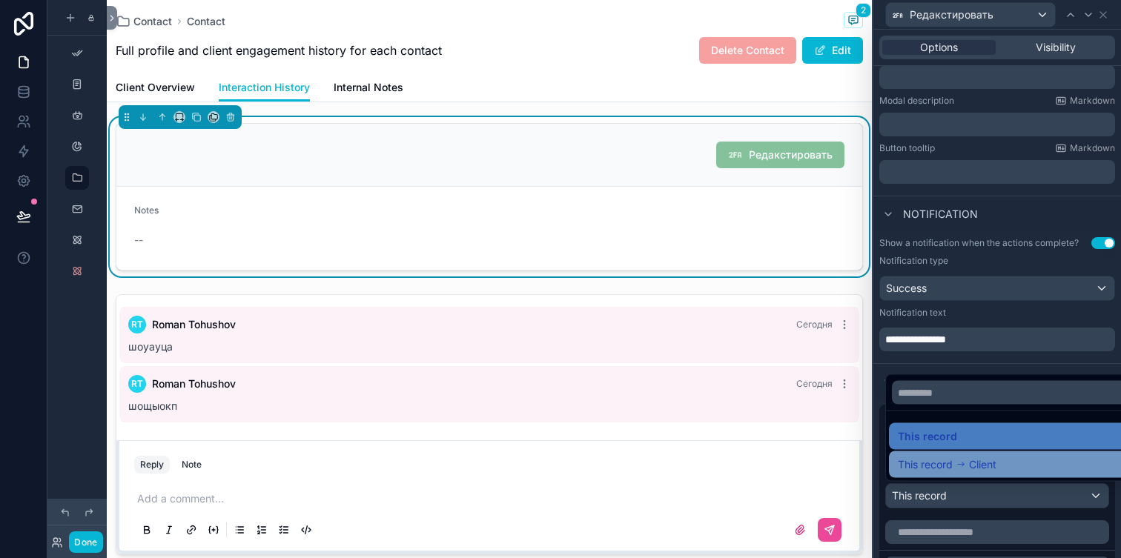
click at [1004, 463] on div "This record Client" at bounding box center [1014, 465] width 233 height 18
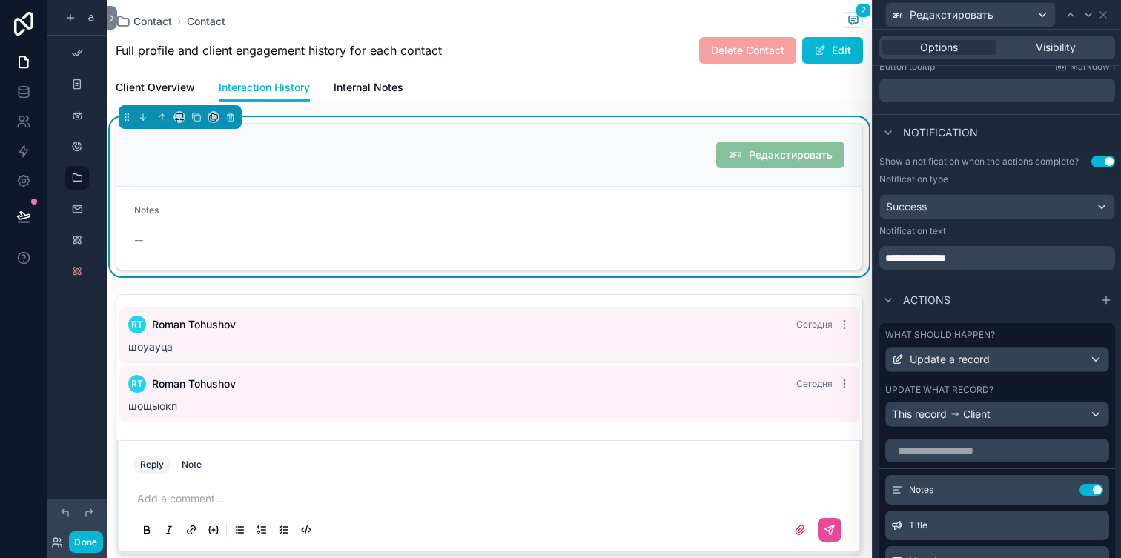
scroll to position [347, 0]
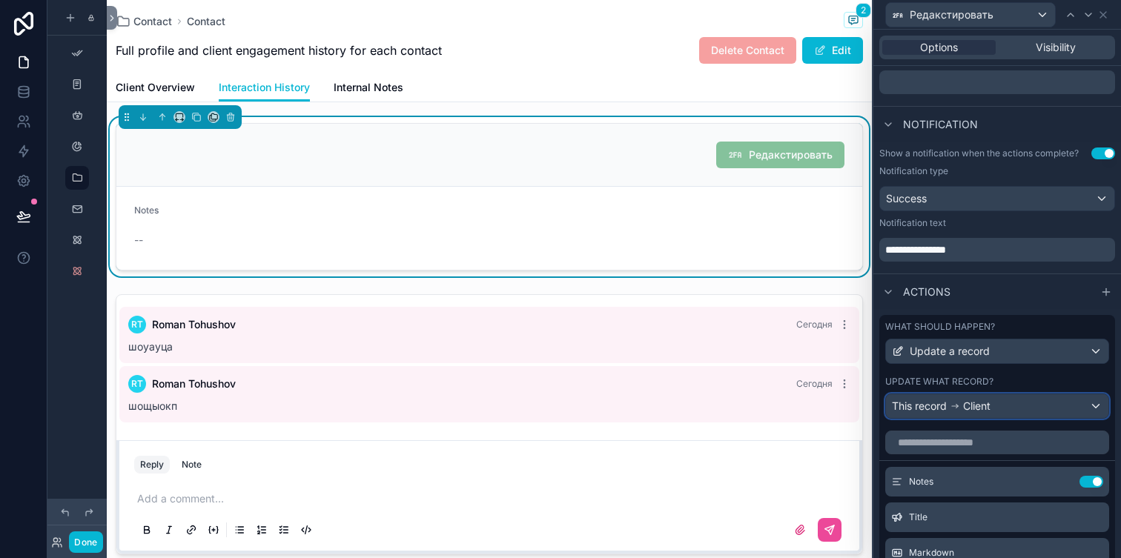
click at [1012, 414] on div "This record Client" at bounding box center [997, 406] width 222 height 24
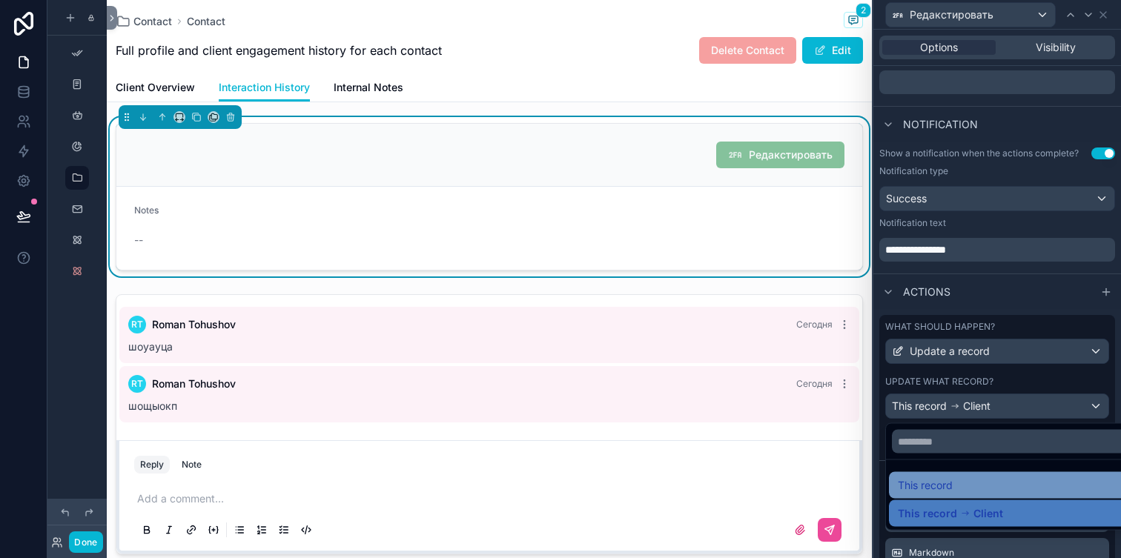
click at [1003, 486] on div "This record" at bounding box center [1014, 486] width 233 height 18
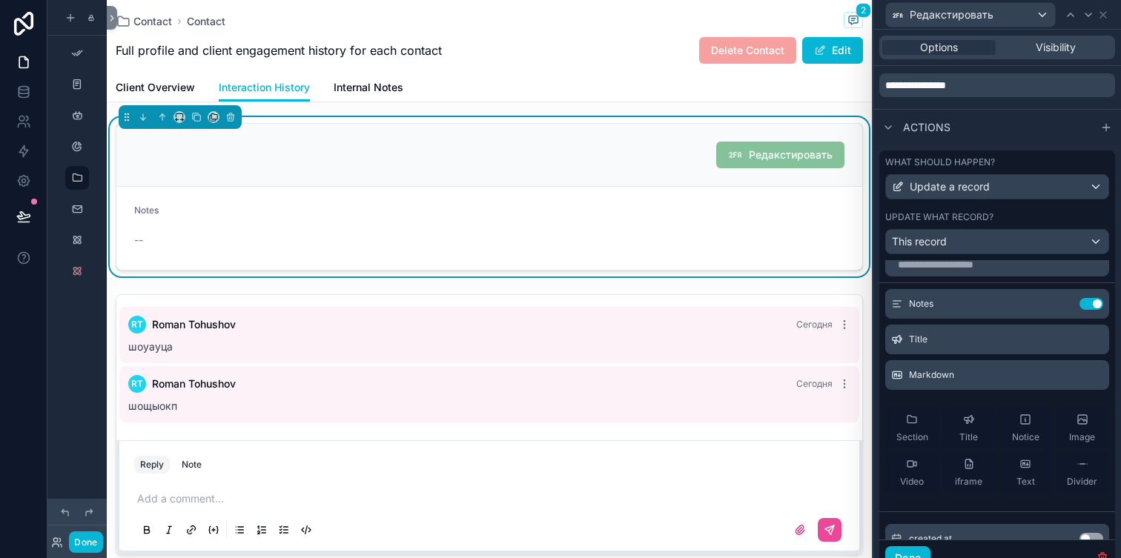
scroll to position [1, 0]
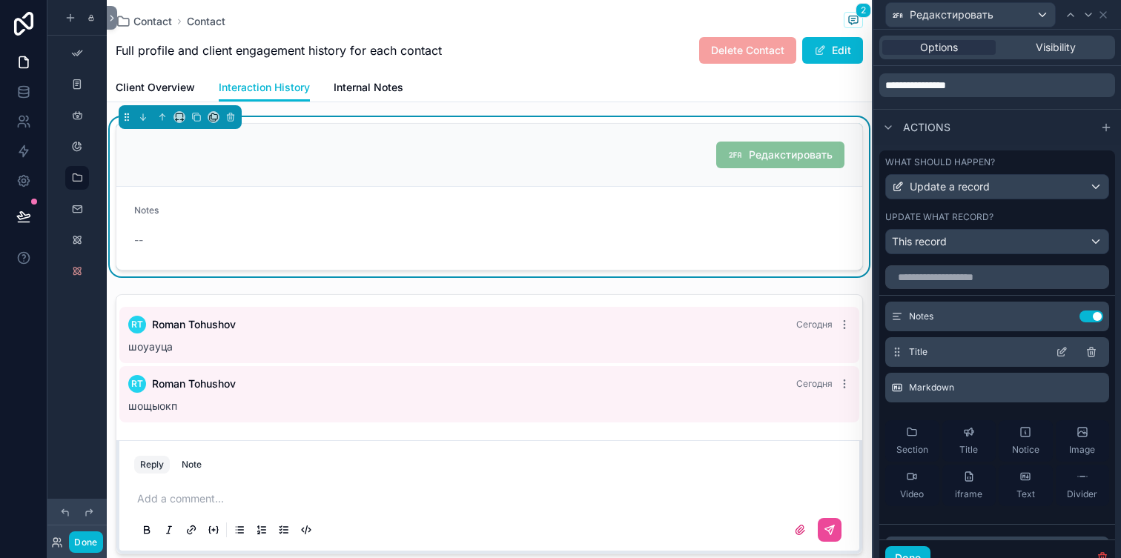
click at [1088, 350] on icon at bounding box center [1090, 353] width 7 height 7
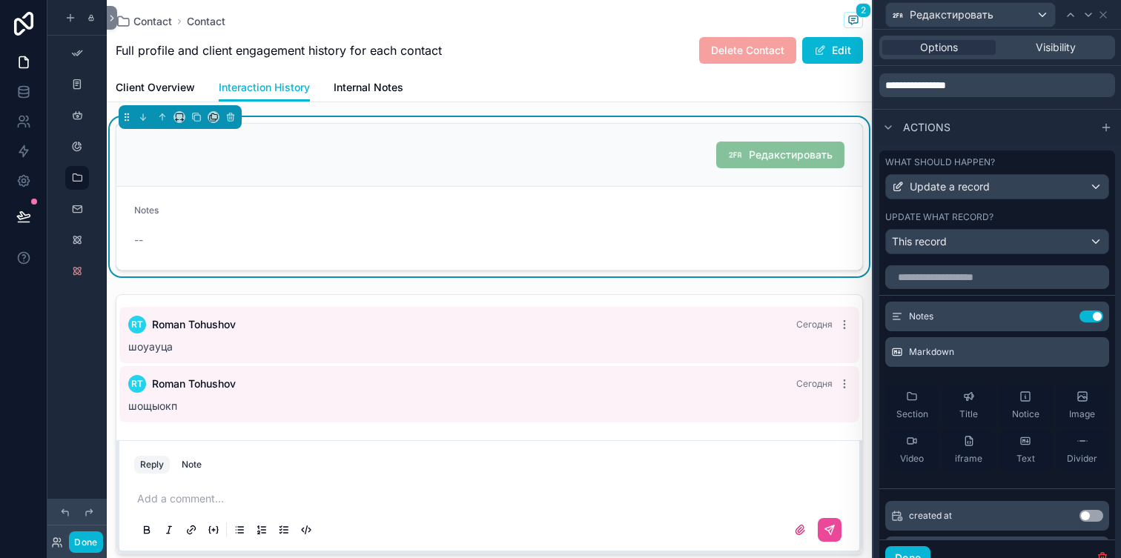
click at [0, 0] on icon at bounding box center [0, 0] width 0 height 0
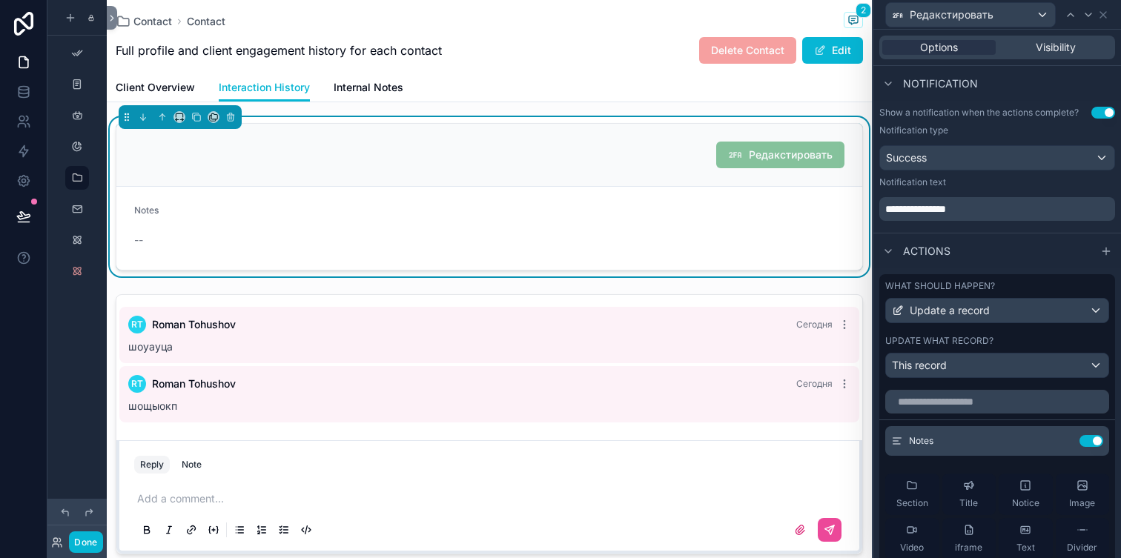
scroll to position [380, 0]
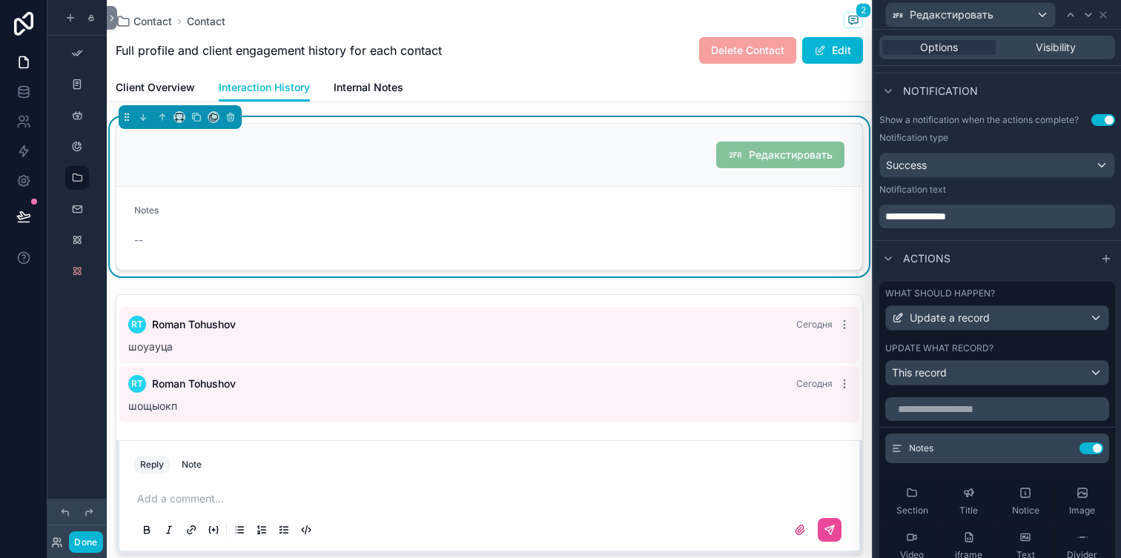
click at [791, 227] on div "Notes --" at bounding box center [489, 228] width 710 height 47
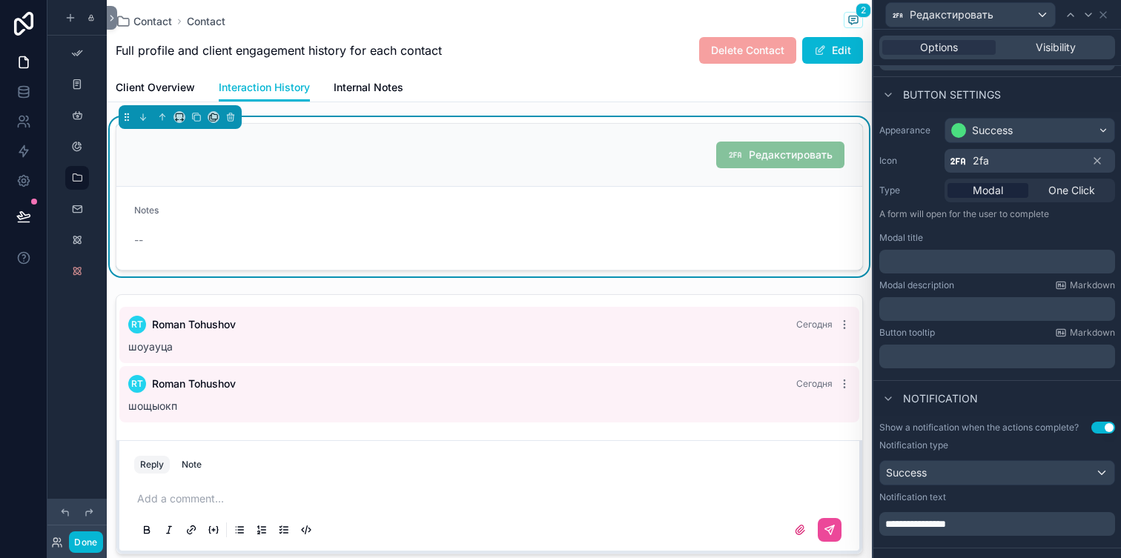
scroll to position [0, 0]
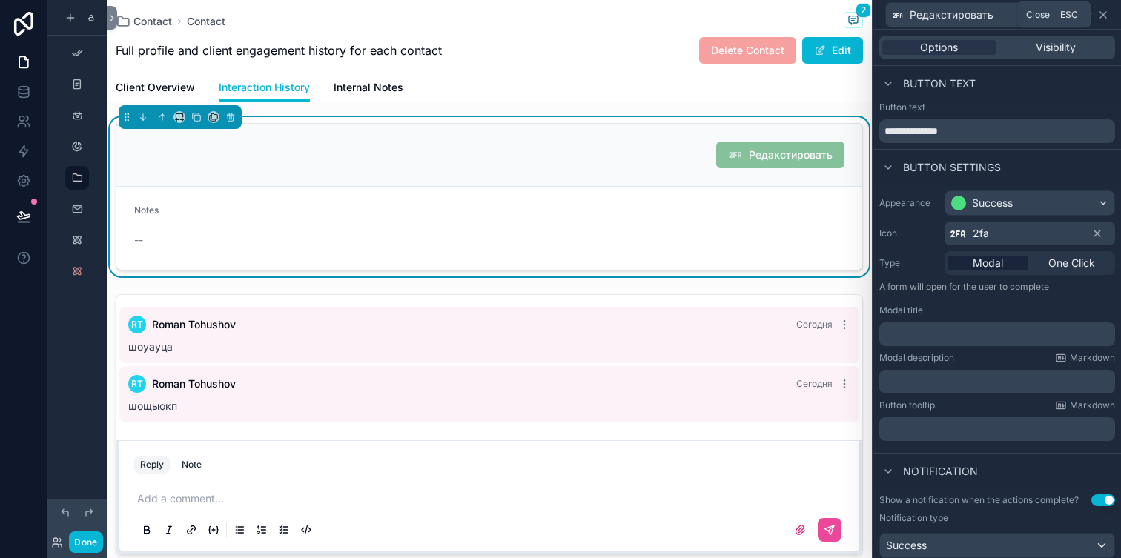
click at [1098, 14] on icon at bounding box center [1103, 15] width 12 height 12
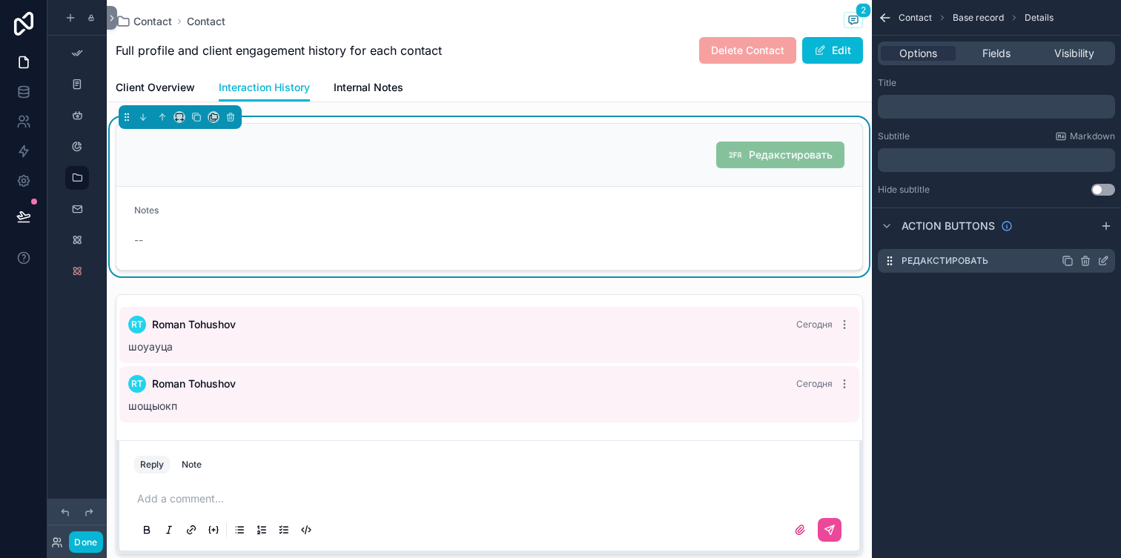
click at [1083, 260] on icon "scrollable content" at bounding box center [1085, 261] width 12 height 12
click at [1082, 237] on icon at bounding box center [1079, 237] width 12 height 12
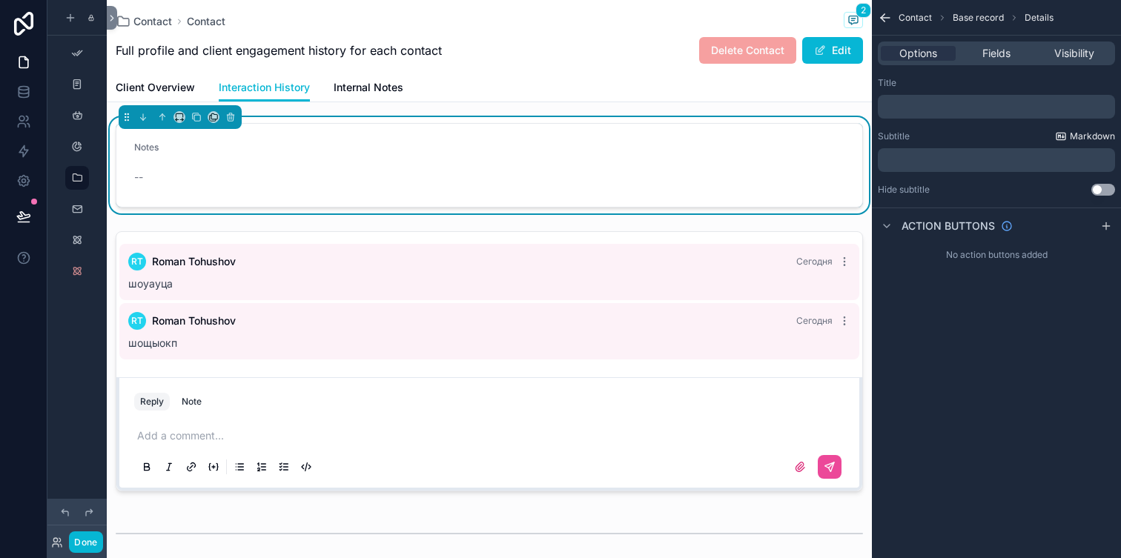
click at [1087, 140] on span "Markdown" at bounding box center [1092, 136] width 45 height 12
click at [1107, 221] on icon "scrollable content" at bounding box center [1106, 226] width 12 height 12
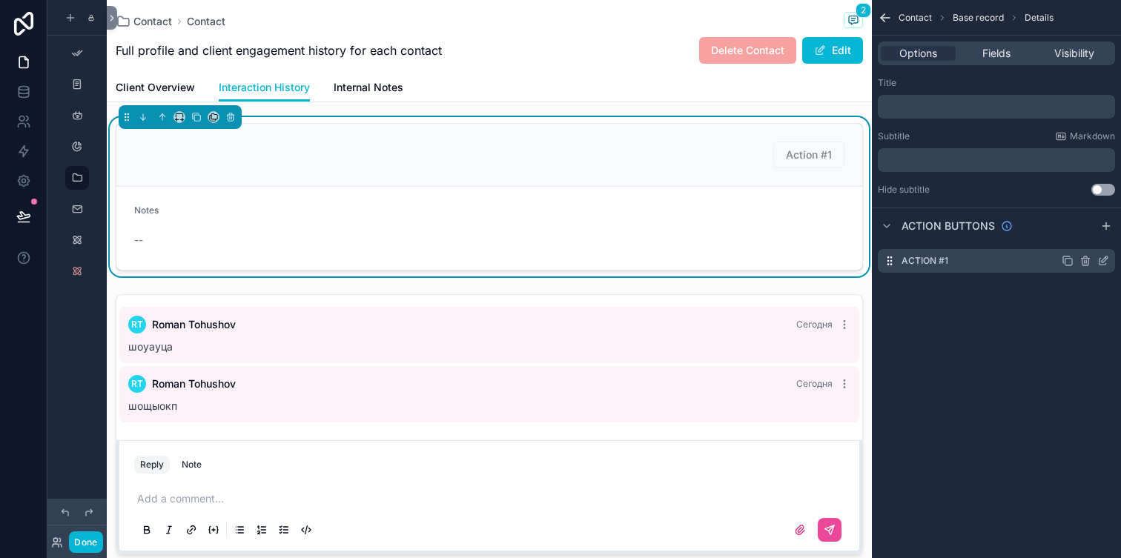
click at [1086, 265] on icon "scrollable content" at bounding box center [1085, 262] width 7 height 7
click at [1082, 235] on icon at bounding box center [1079, 238] width 7 height 7
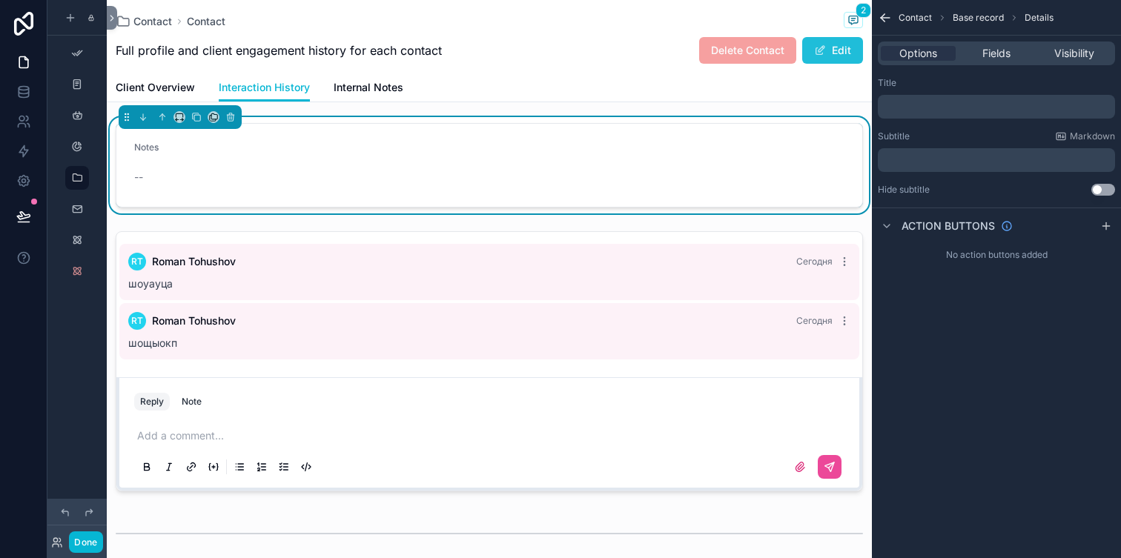
click at [827, 49] on button "Edit" at bounding box center [832, 50] width 61 height 27
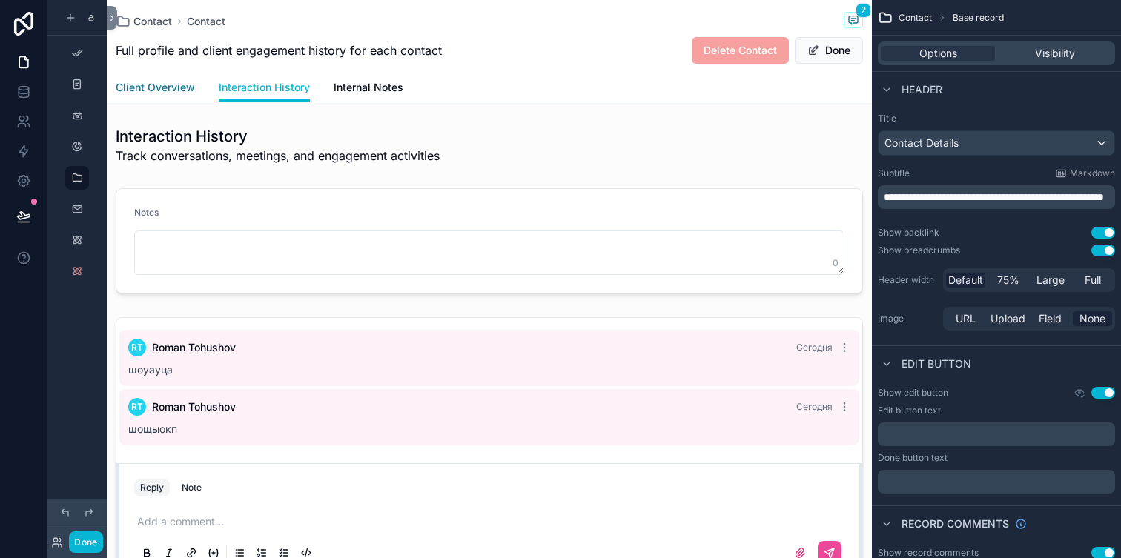
click at [184, 91] on span "Client Overview" at bounding box center [155, 87] width 79 height 15
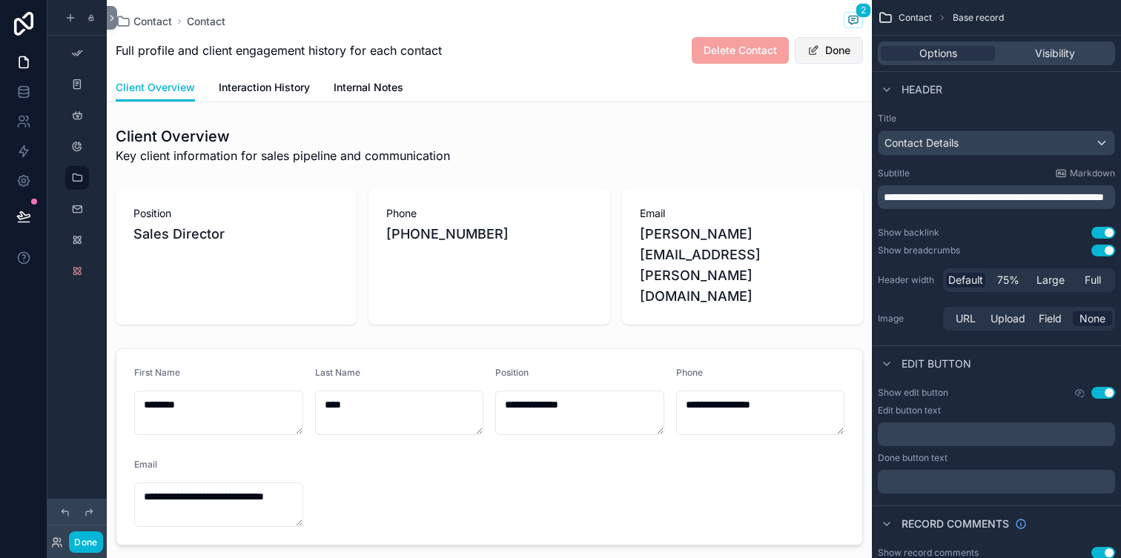
click at [838, 47] on button "Done" at bounding box center [829, 50] width 68 height 27
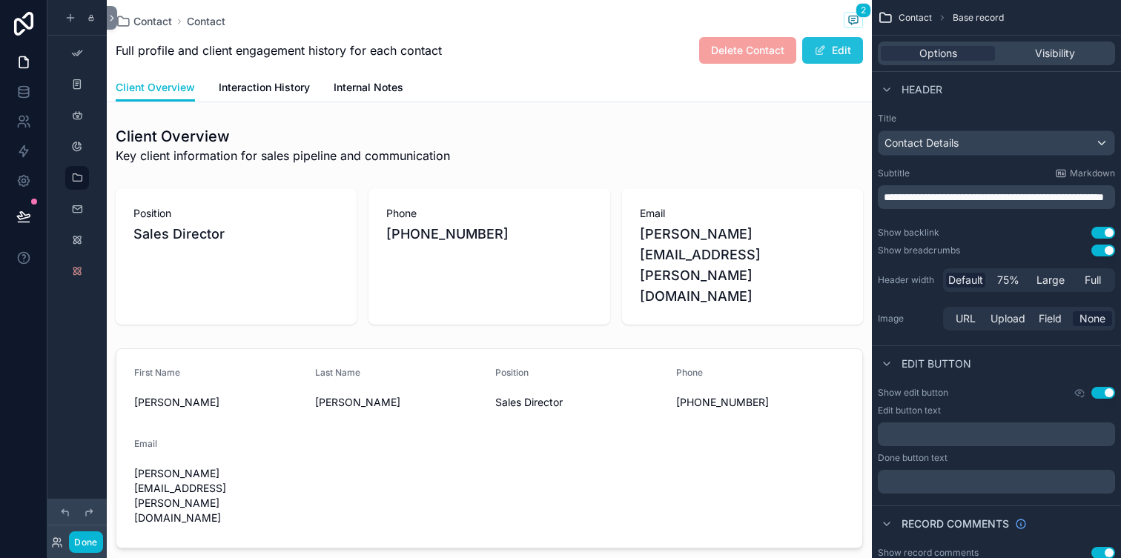
click at [829, 54] on button "Edit" at bounding box center [832, 50] width 61 height 27
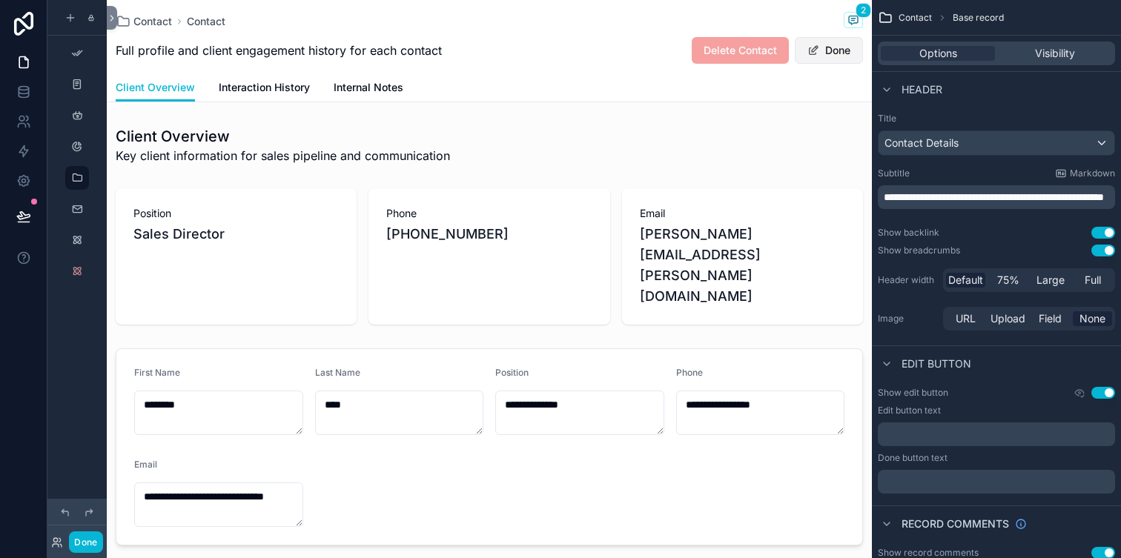
click at [812, 52] on span at bounding box center [813, 50] width 12 height 12
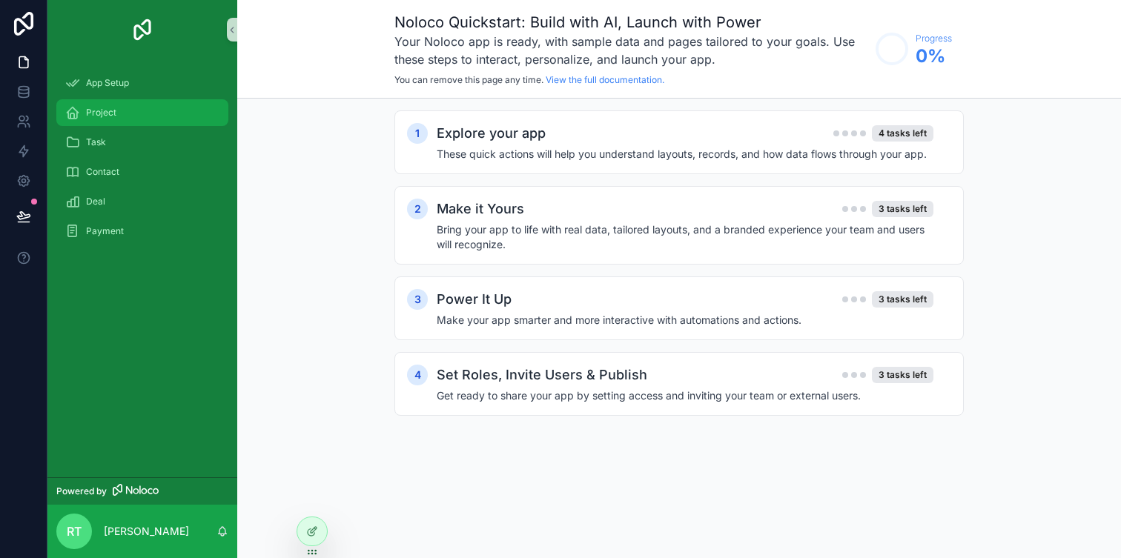
click at [145, 116] on div "Project" at bounding box center [142, 113] width 154 height 24
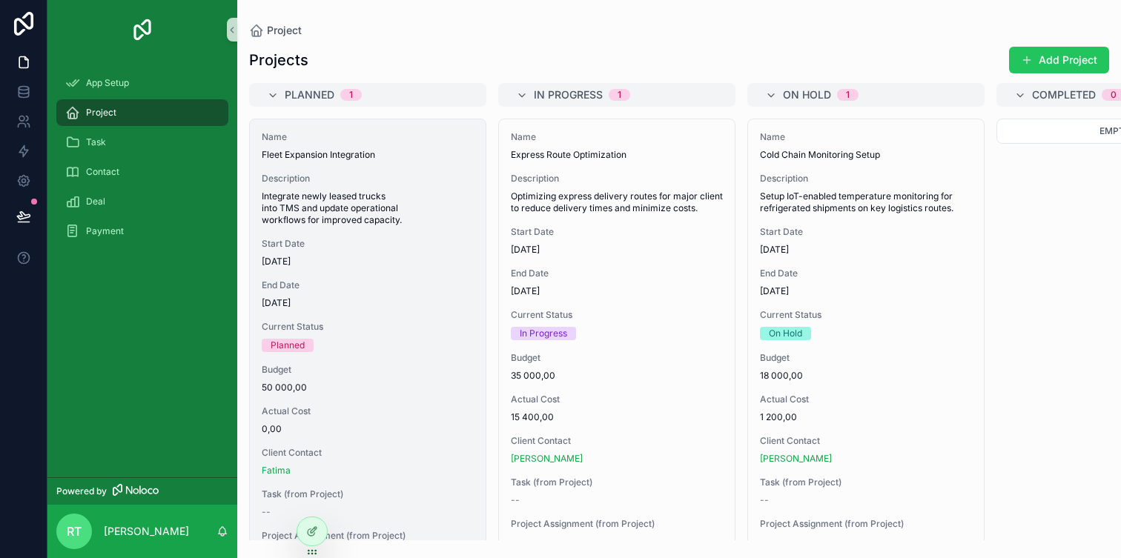
click at [351, 164] on div "Name Fleet Expansion Integration Description Integrate newly leased trucks into…" at bounding box center [368, 345] width 236 height 452
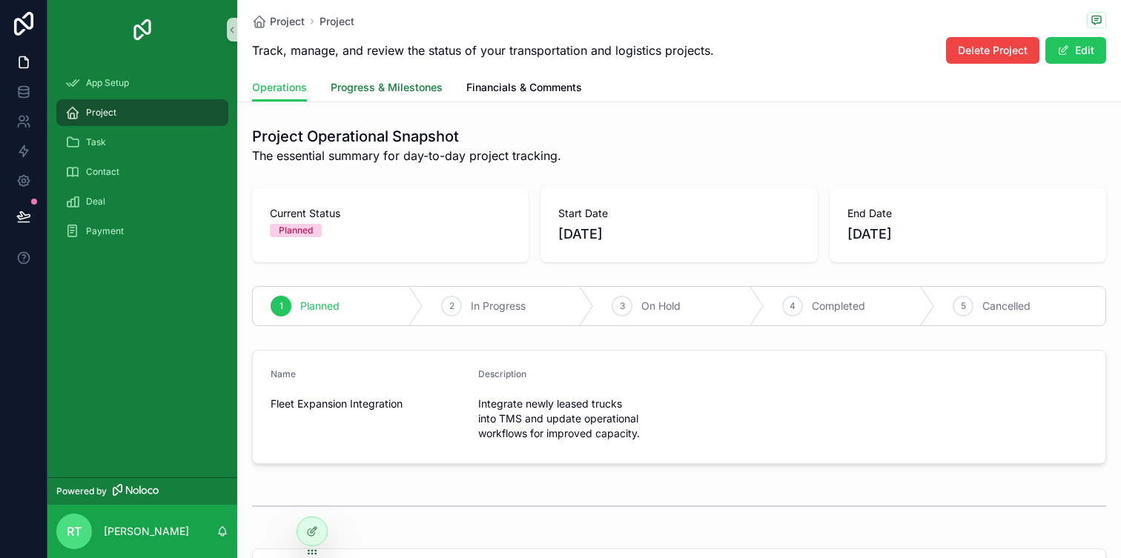
click at [362, 87] on span "Progress & Milestones" at bounding box center [387, 87] width 112 height 15
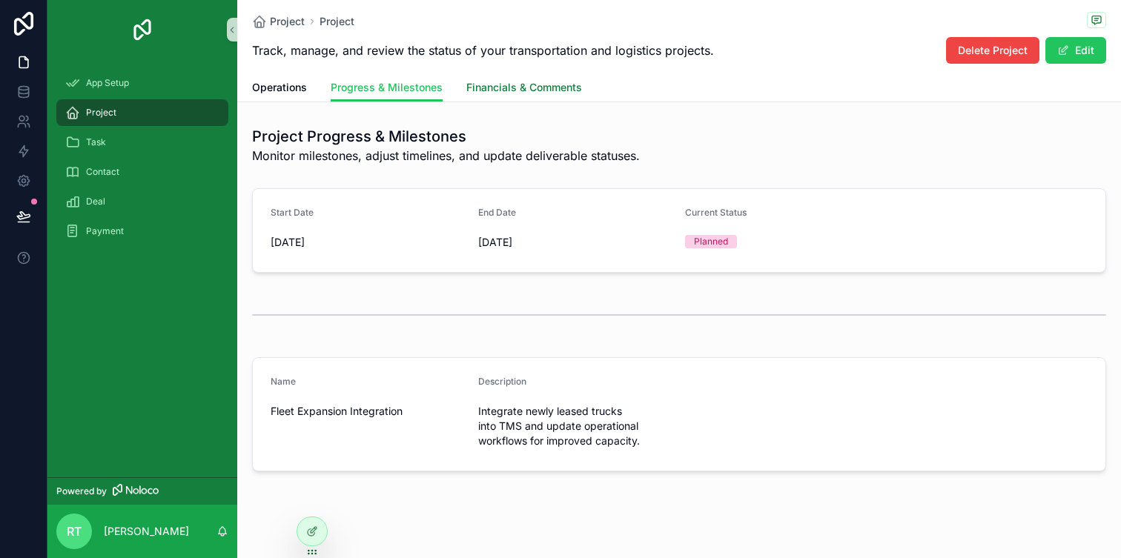
click at [529, 93] on span "Financials & Comments" at bounding box center [524, 87] width 116 height 15
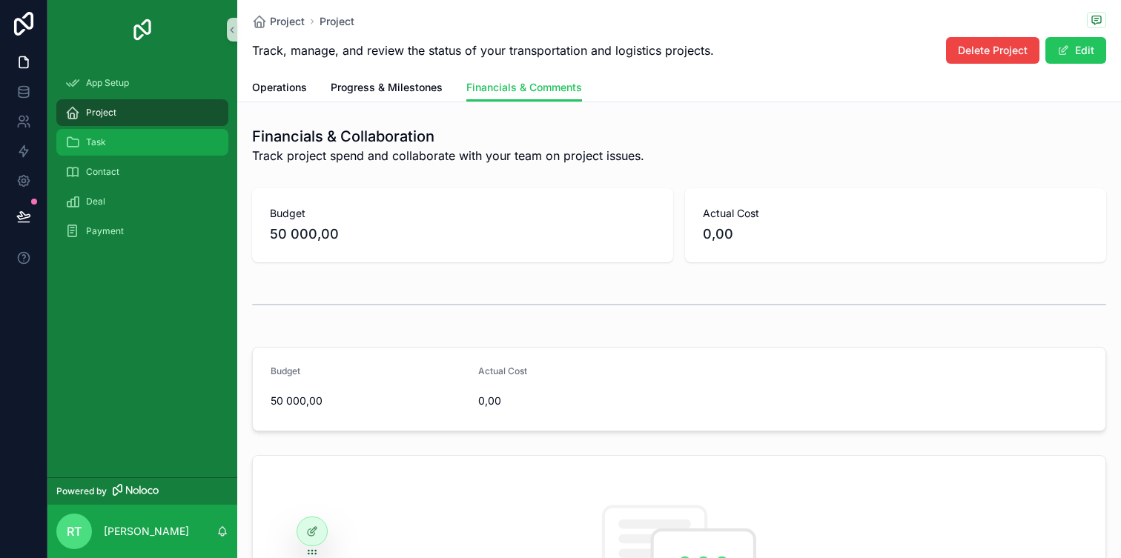
click at [143, 137] on div "Task" at bounding box center [142, 142] width 154 height 24
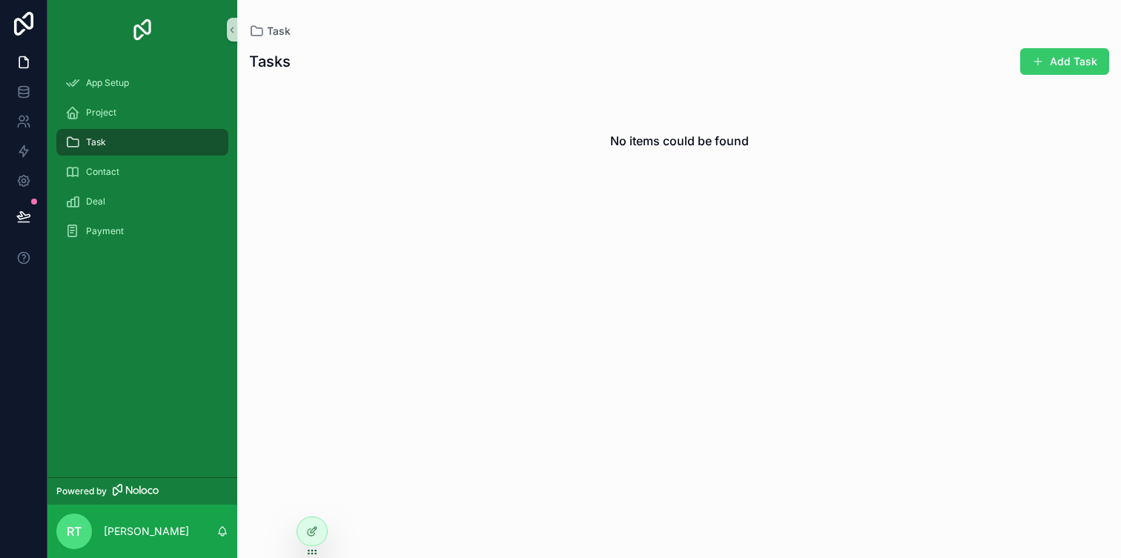
click at [1039, 51] on button "Add Task" at bounding box center [1064, 61] width 89 height 27
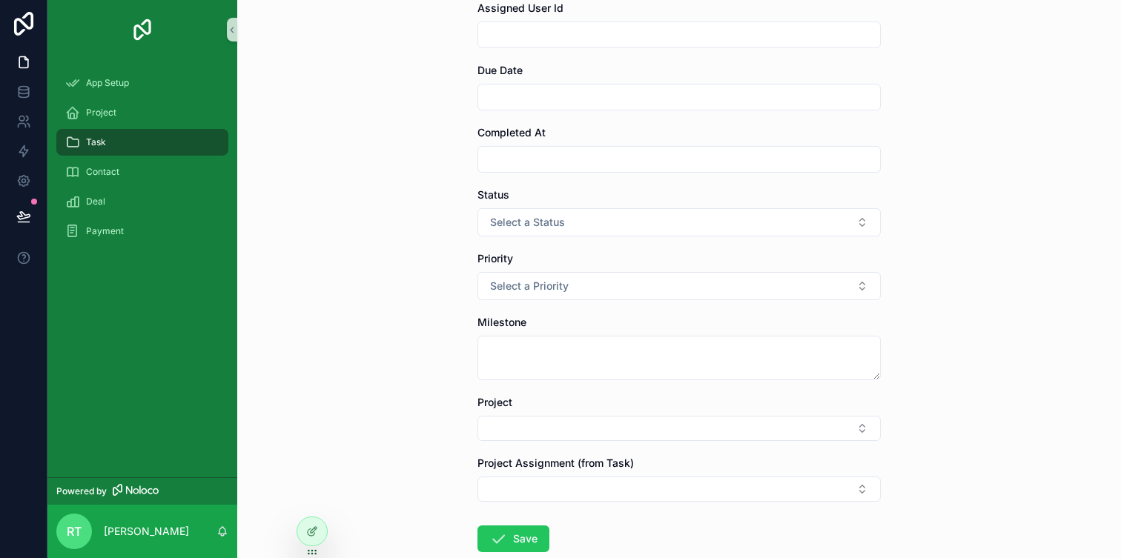
scroll to position [293, 0]
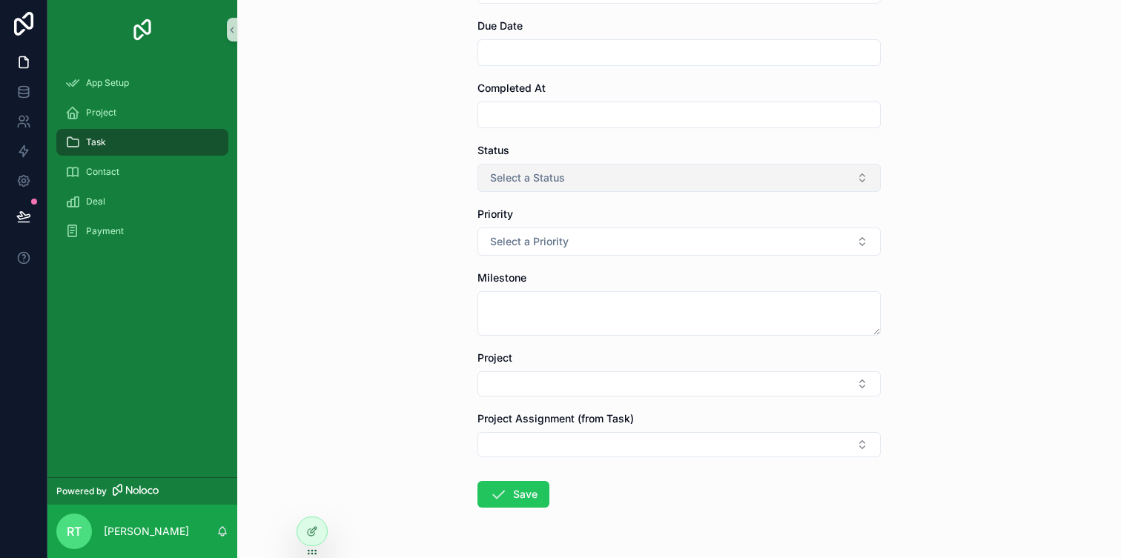
click at [582, 187] on button "Select a Status" at bounding box center [678, 178] width 403 height 28
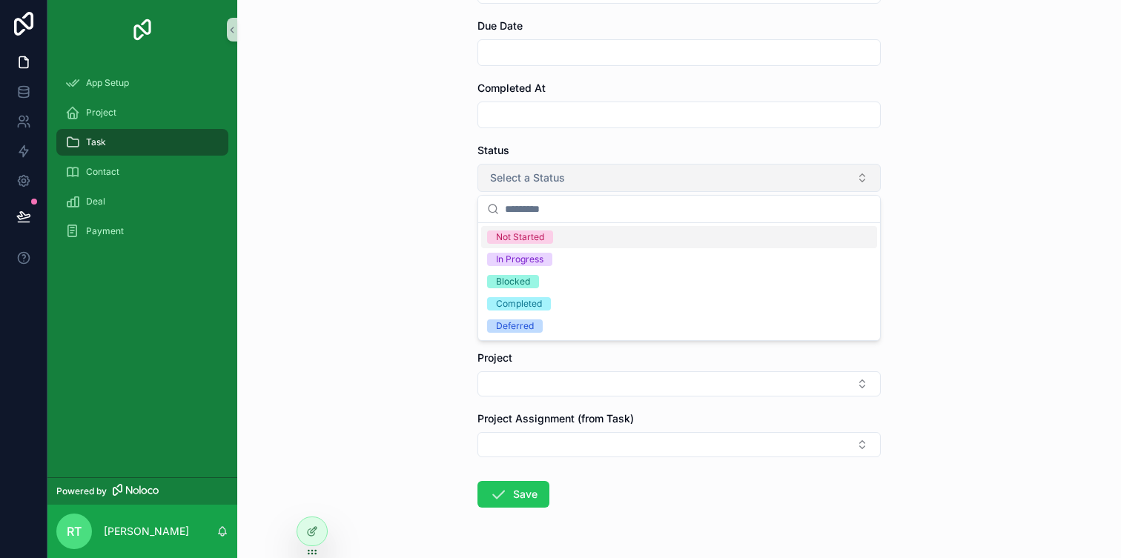
click at [582, 187] on button "Select a Status" at bounding box center [678, 178] width 403 height 28
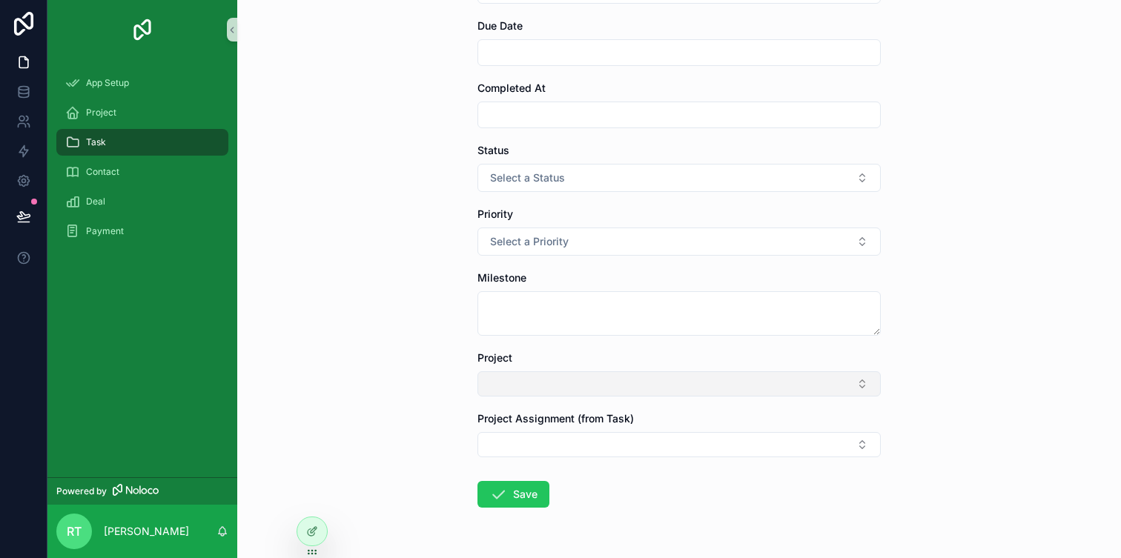
click at [658, 394] on button "Select Button" at bounding box center [678, 383] width 403 height 25
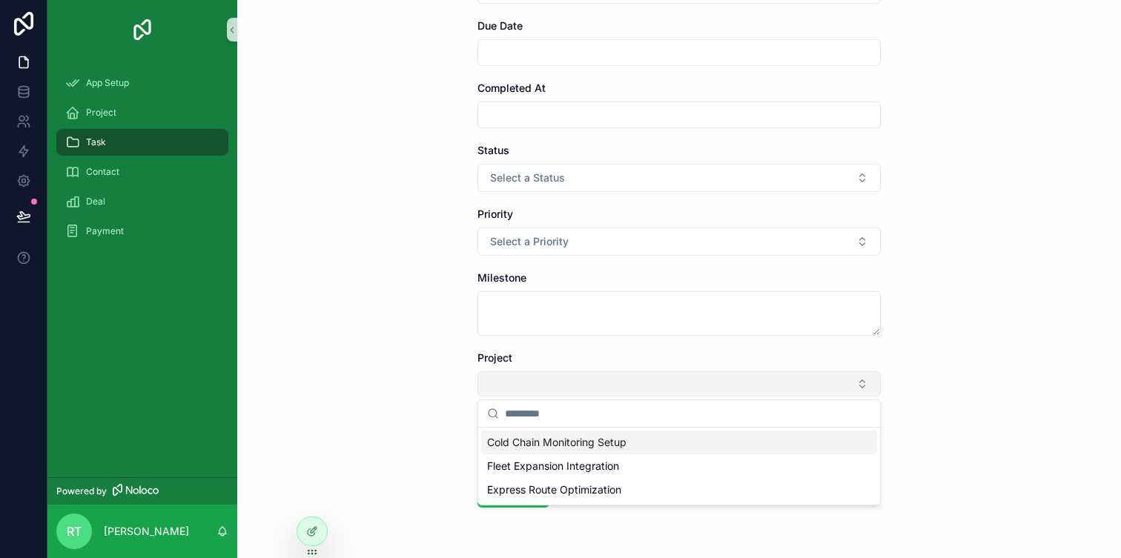
click at [612, 373] on button "Select Button" at bounding box center [678, 383] width 403 height 25
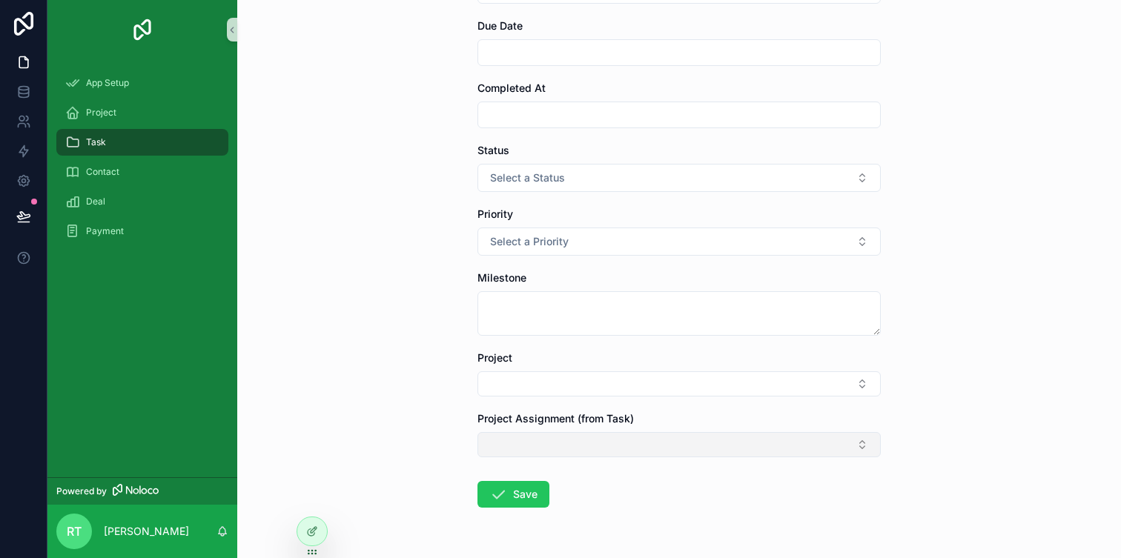
click at [577, 454] on button "Select Button" at bounding box center [678, 444] width 403 height 25
click at [583, 443] on button "Select Button" at bounding box center [678, 444] width 403 height 25
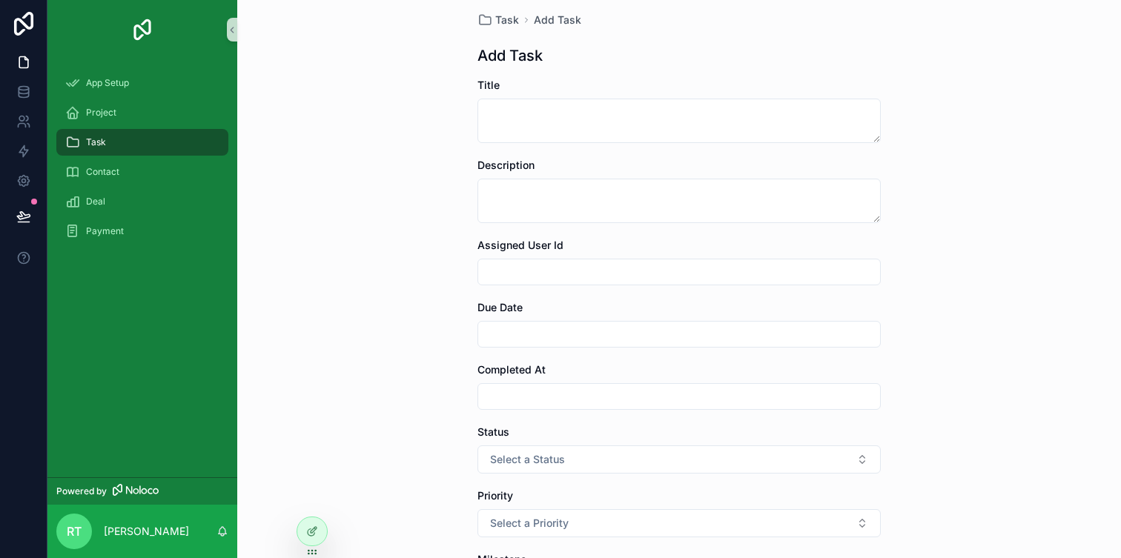
scroll to position [0, 0]
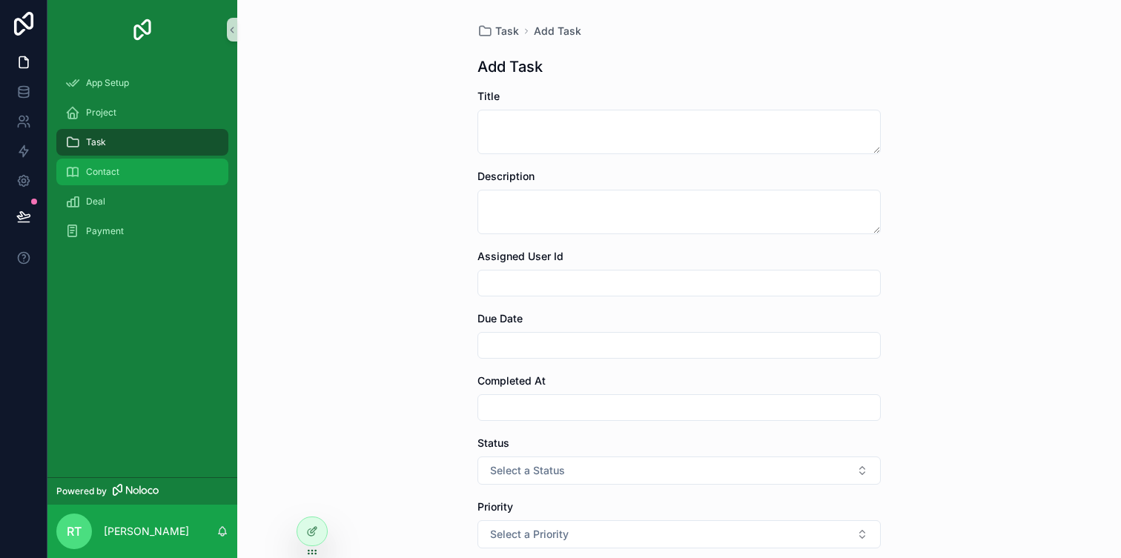
click at [110, 182] on div "Contact" at bounding box center [142, 172] width 154 height 24
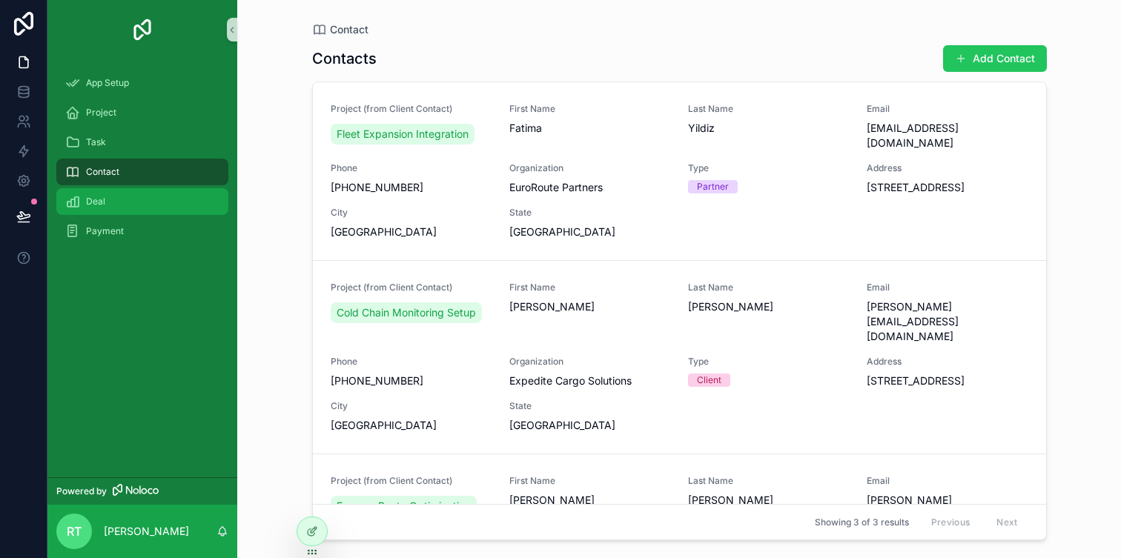
click at [152, 207] on div "Deal" at bounding box center [142, 202] width 154 height 24
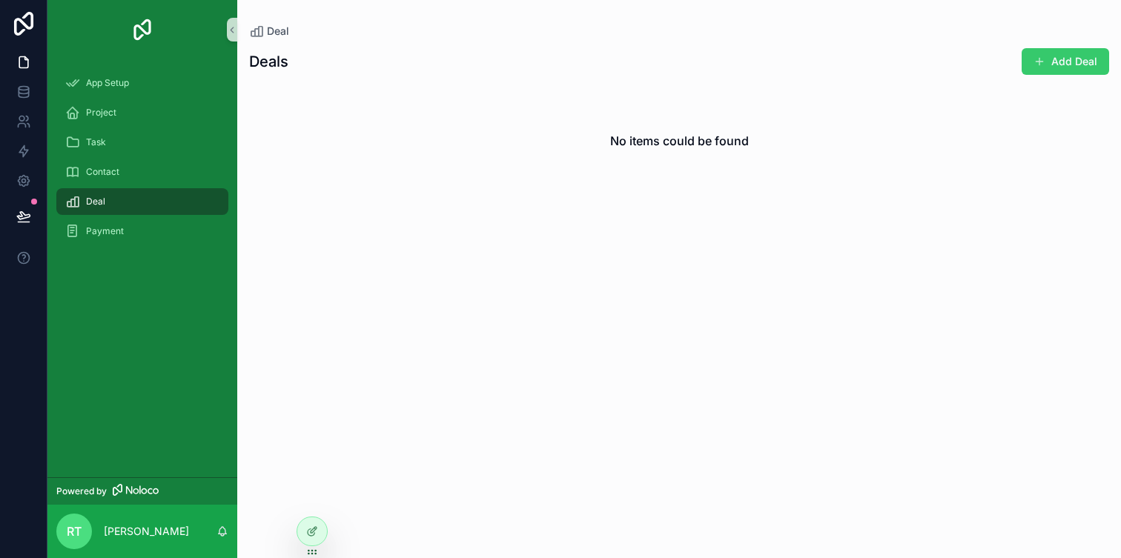
click at [1052, 62] on button "Add Deal" at bounding box center [1064, 61] width 87 height 27
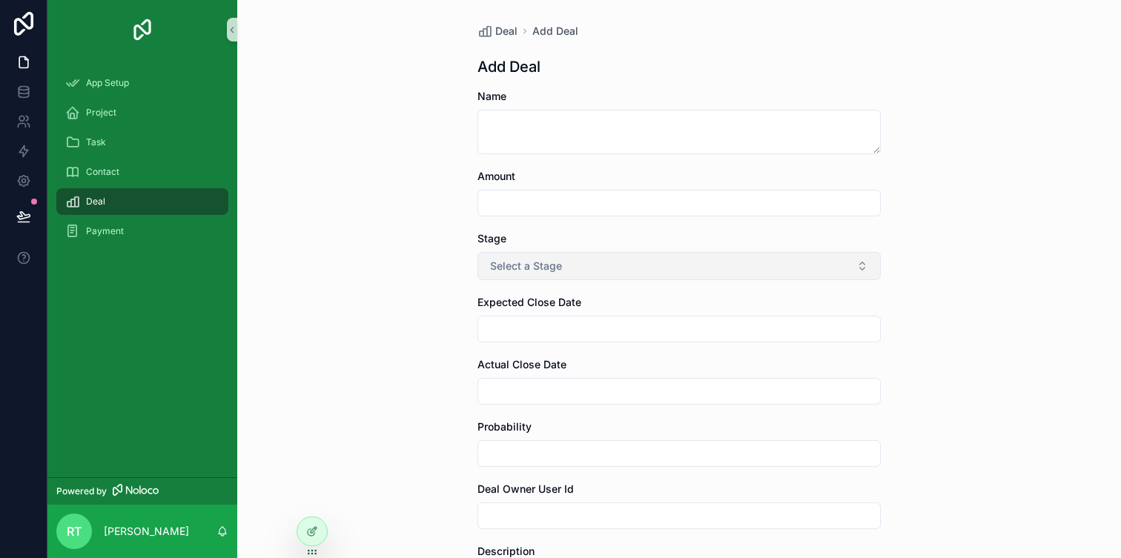
click at [633, 262] on button "Select a Stage" at bounding box center [678, 266] width 403 height 28
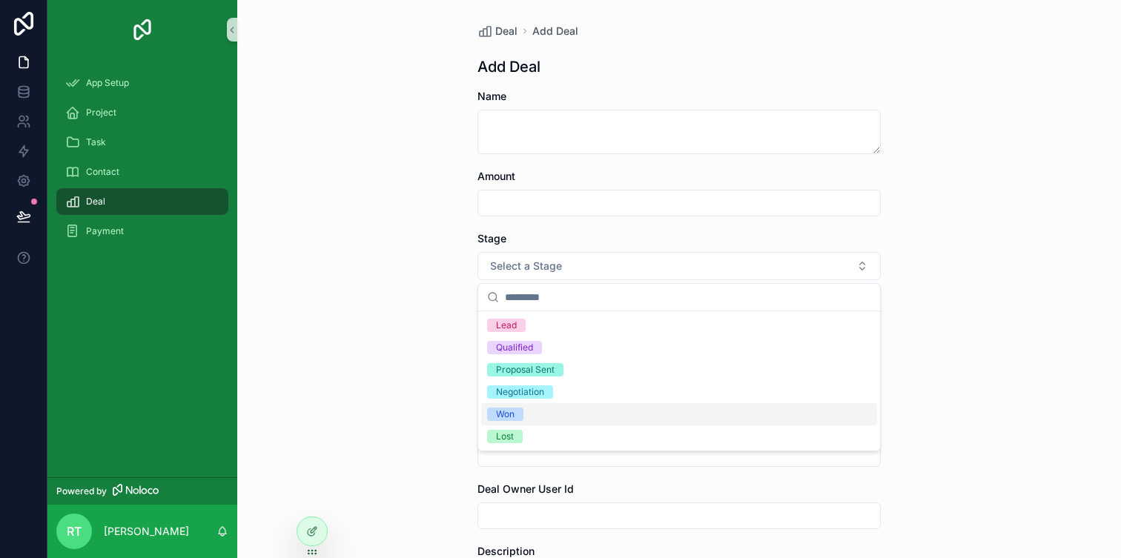
click at [563, 408] on div "Won" at bounding box center [679, 414] width 396 height 22
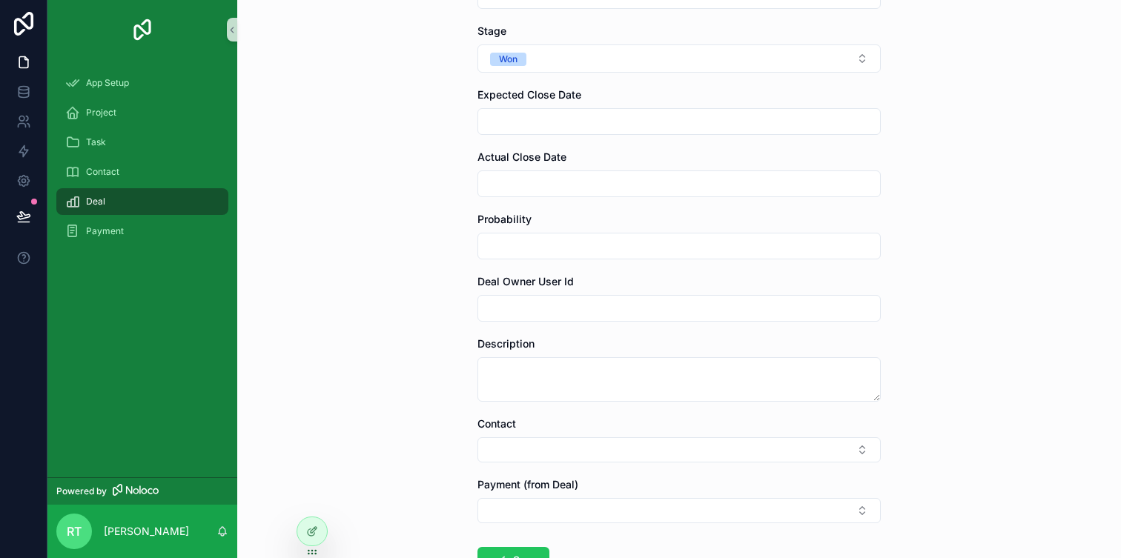
scroll to position [318, 0]
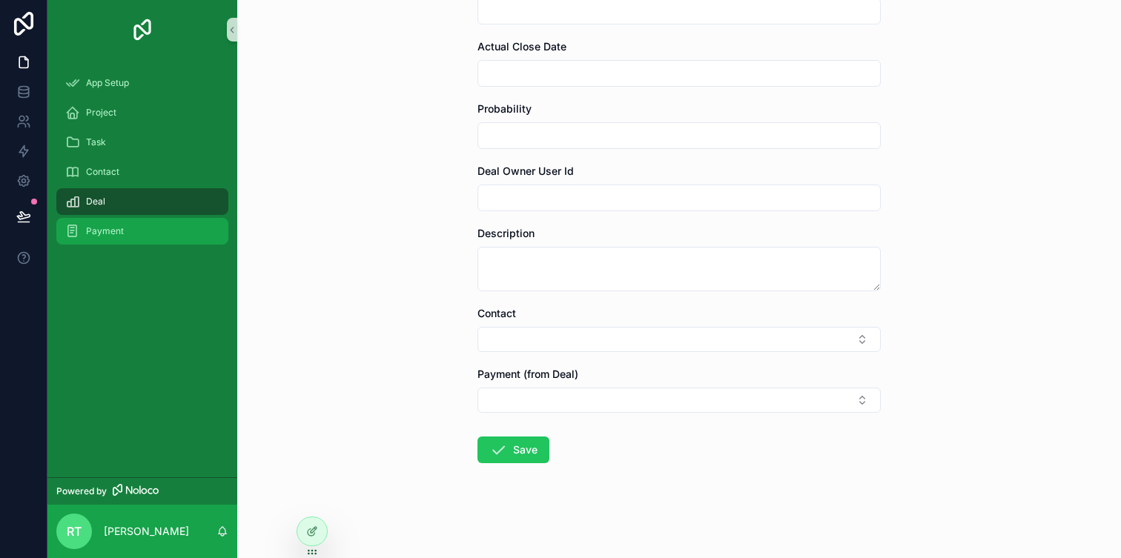
click at [170, 242] on div "Payment" at bounding box center [142, 231] width 154 height 24
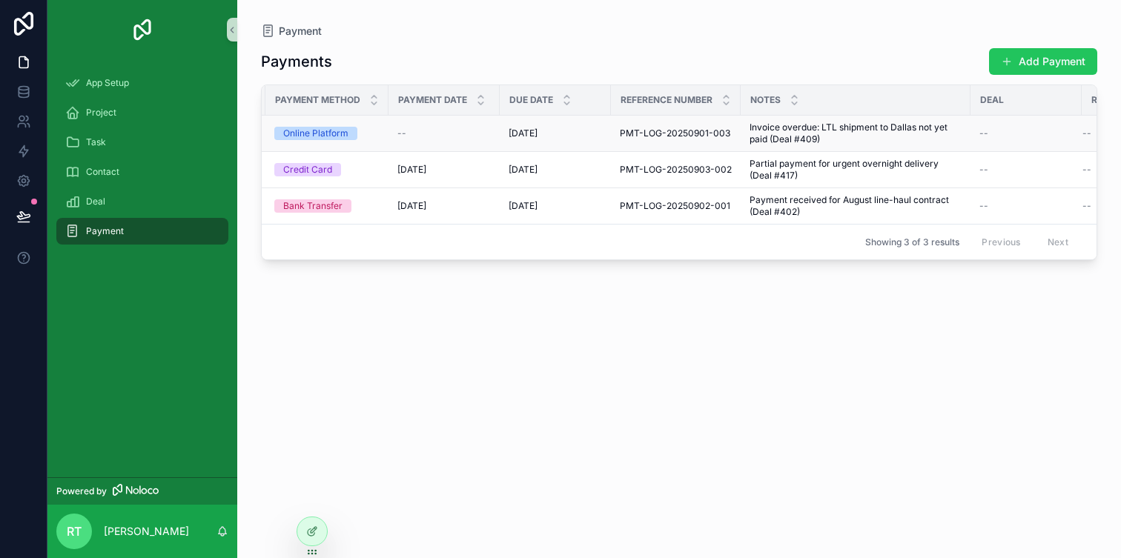
scroll to position [0, 325]
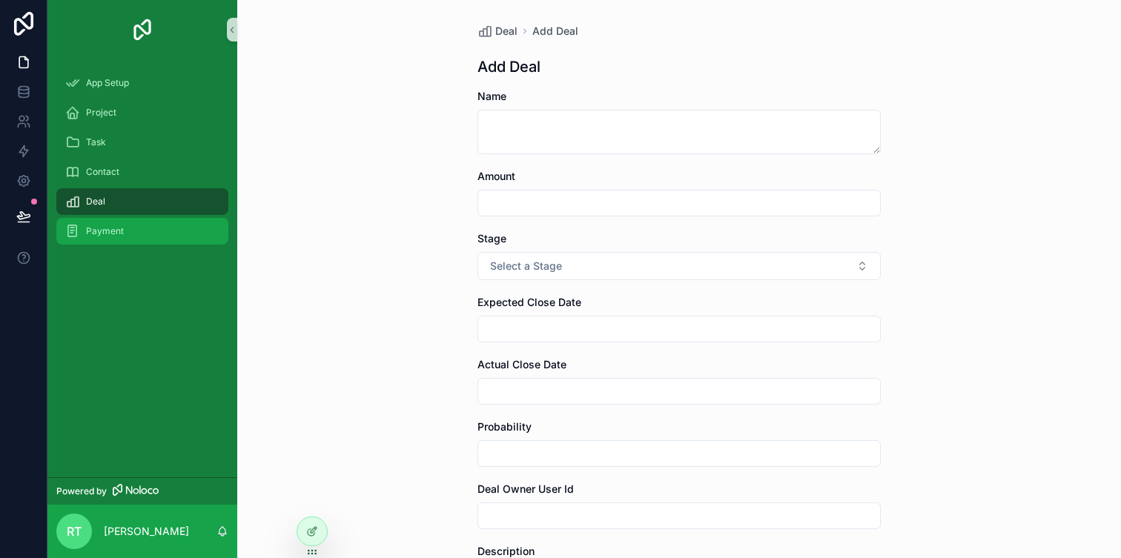
click at [152, 232] on div "Payment" at bounding box center [142, 231] width 154 height 24
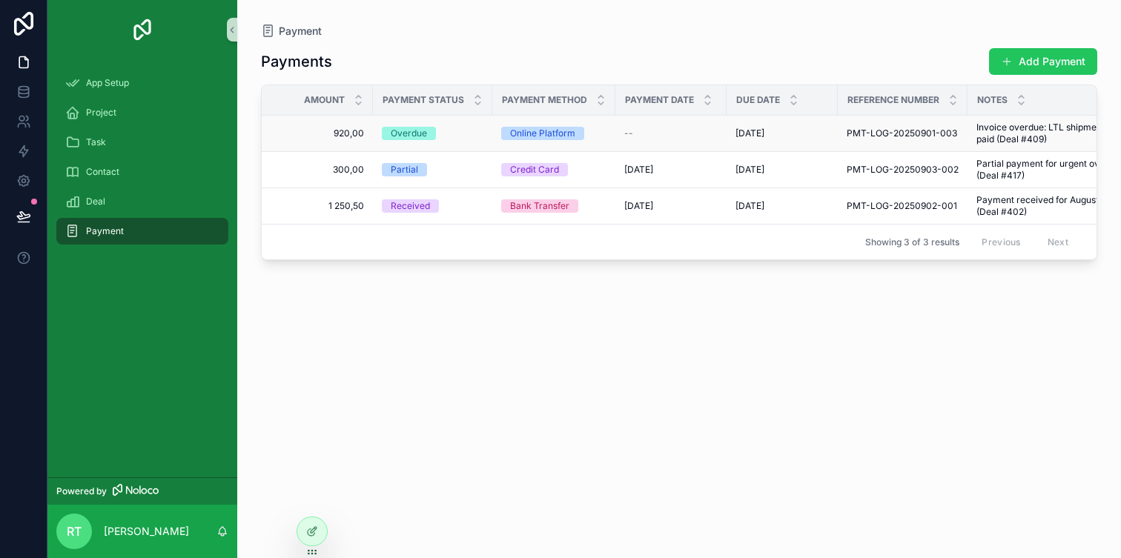
click at [417, 125] on td "Overdue" at bounding box center [432, 134] width 119 height 36
click at [350, 129] on span "920,00" at bounding box center [321, 133] width 85 height 12
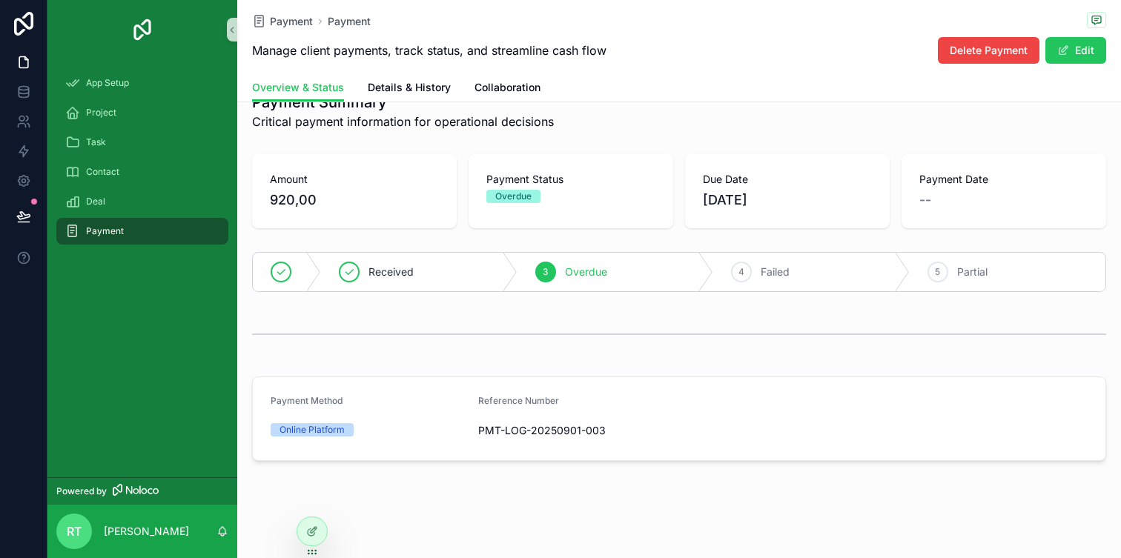
scroll to position [38, 0]
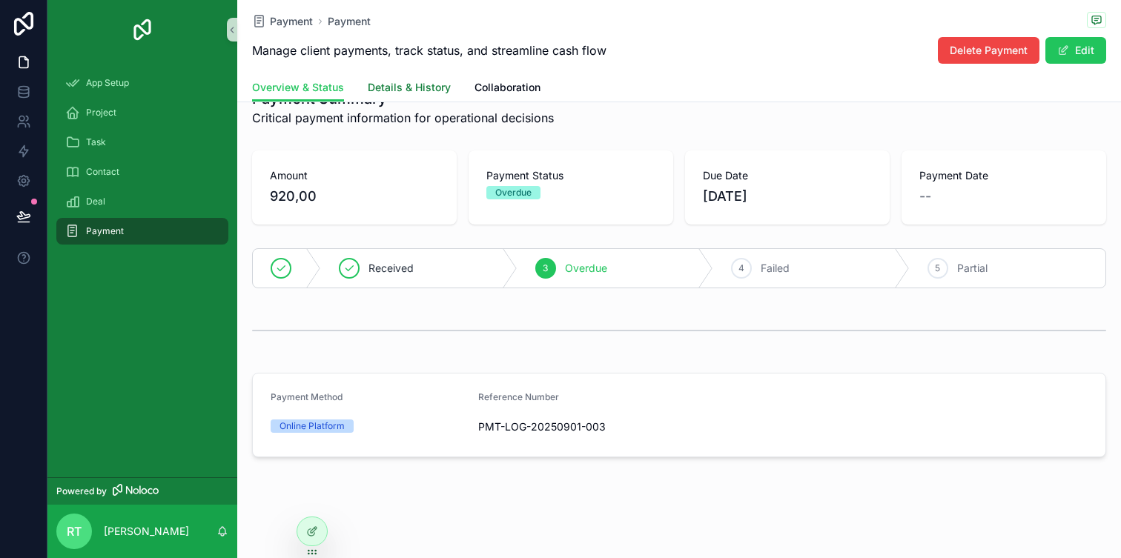
click at [423, 92] on span "Details & History" at bounding box center [409, 87] width 83 height 15
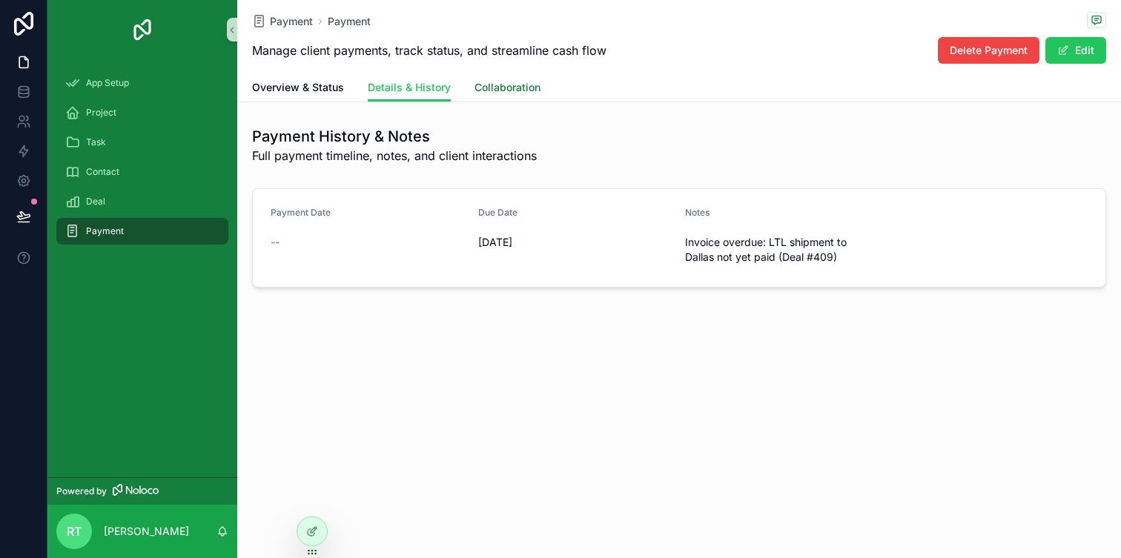
click at [505, 99] on link "Collaboration" at bounding box center [507, 89] width 66 height 30
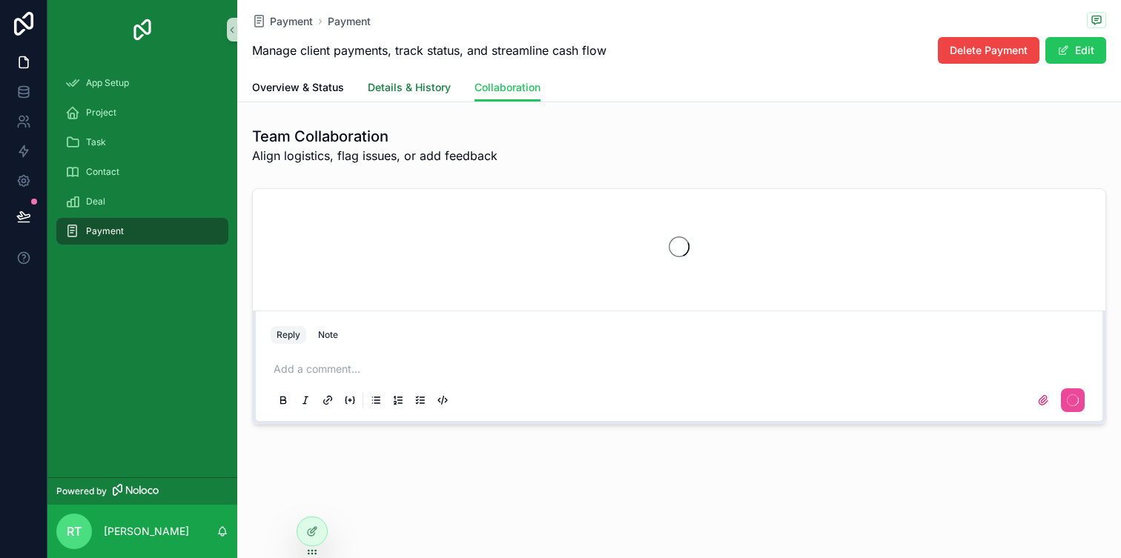
click at [417, 91] on span "Details & History" at bounding box center [409, 87] width 83 height 15
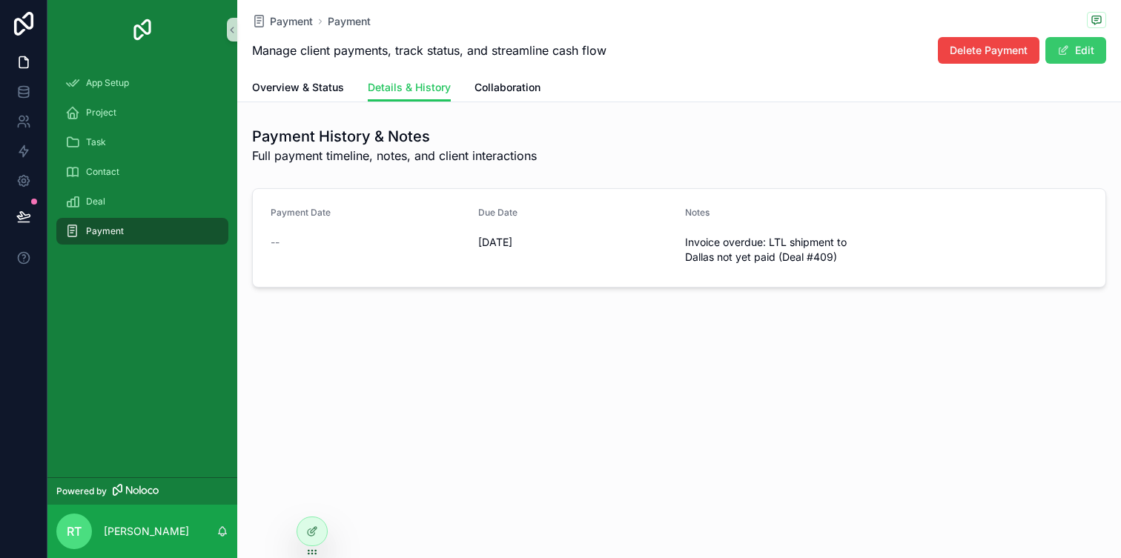
click at [1062, 53] on span "scrollable content" at bounding box center [1063, 50] width 12 height 12
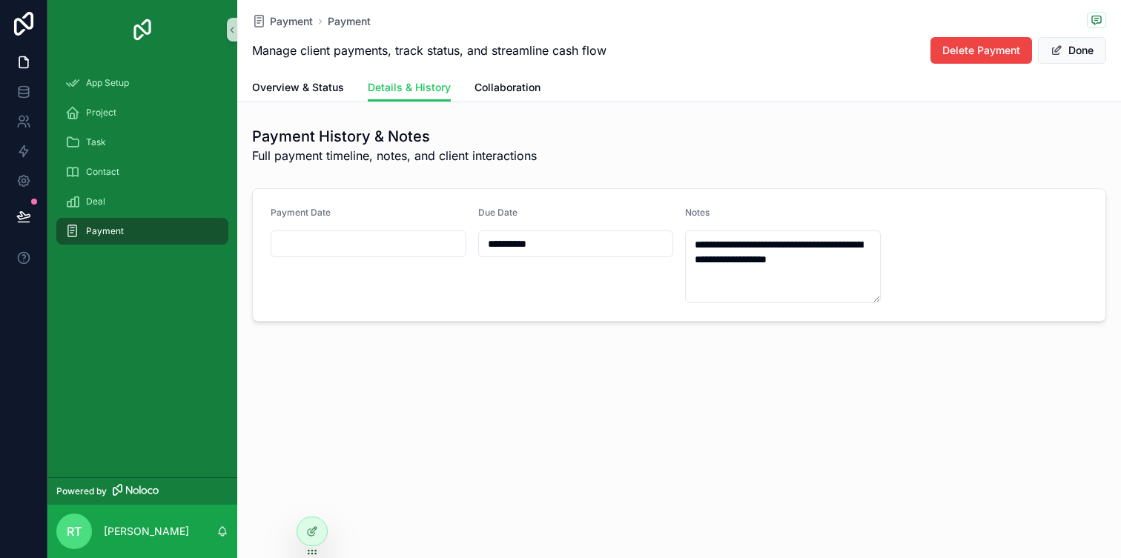
click at [362, 247] on input "scrollable content" at bounding box center [368, 243] width 194 height 21
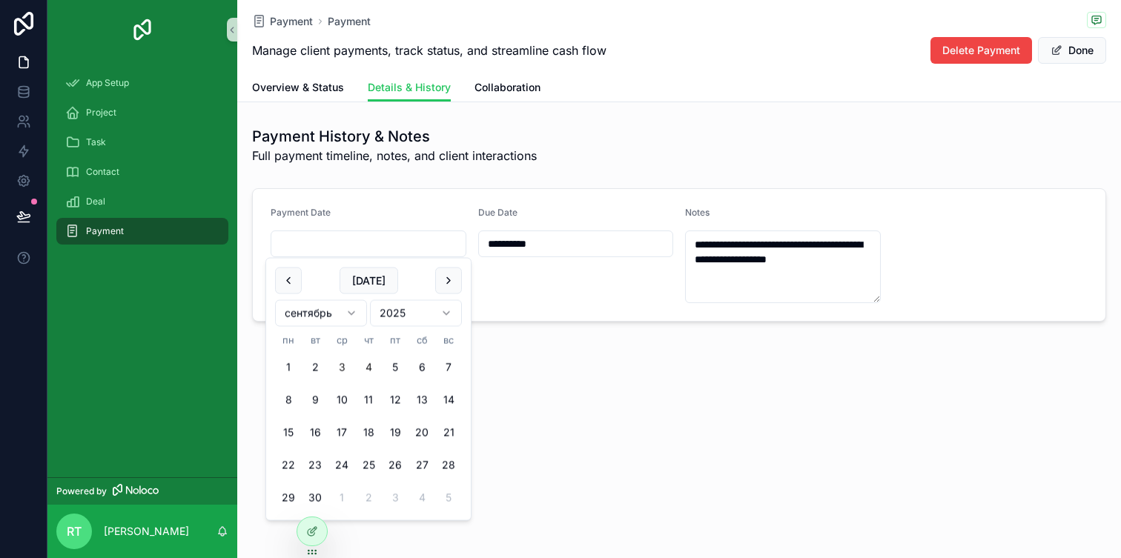
click at [341, 365] on button "3" at bounding box center [341, 367] width 27 height 27
type input "**********"
click at [615, 317] on form "**********" at bounding box center [679, 255] width 852 height 132
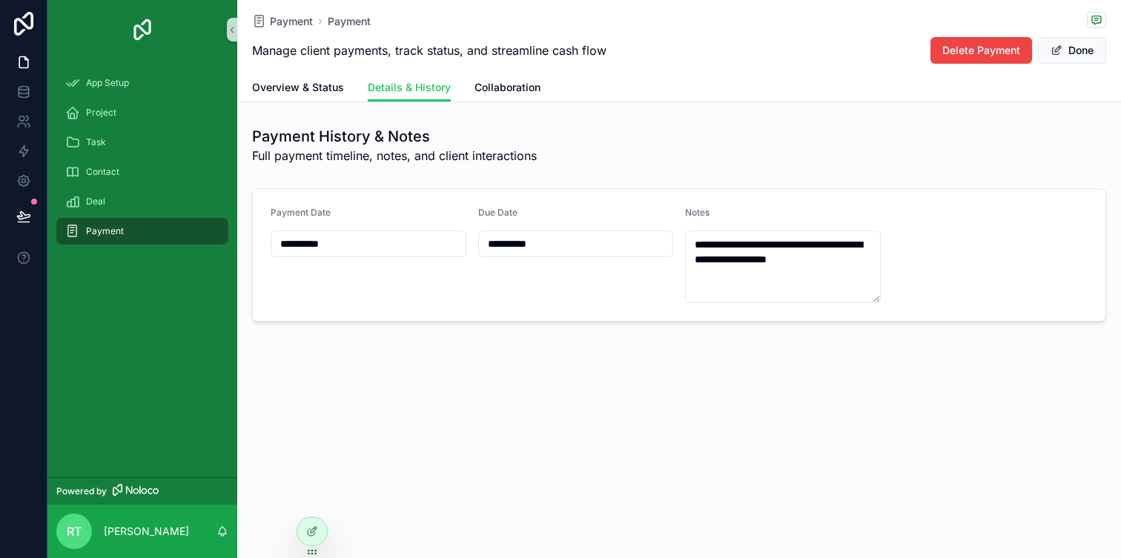
click at [642, 314] on form "**********" at bounding box center [679, 255] width 852 height 132
click at [642, 362] on div "**********" at bounding box center [679, 211] width 884 height 423
click at [1062, 50] on button "Done" at bounding box center [1072, 50] width 68 height 27
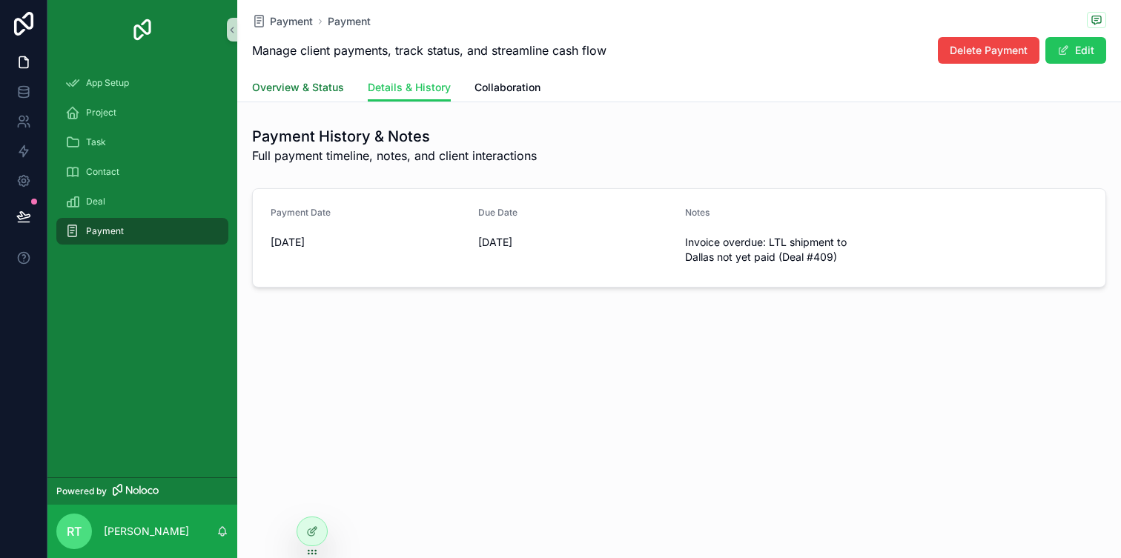
click at [323, 89] on span "Overview & Status" at bounding box center [298, 87] width 92 height 15
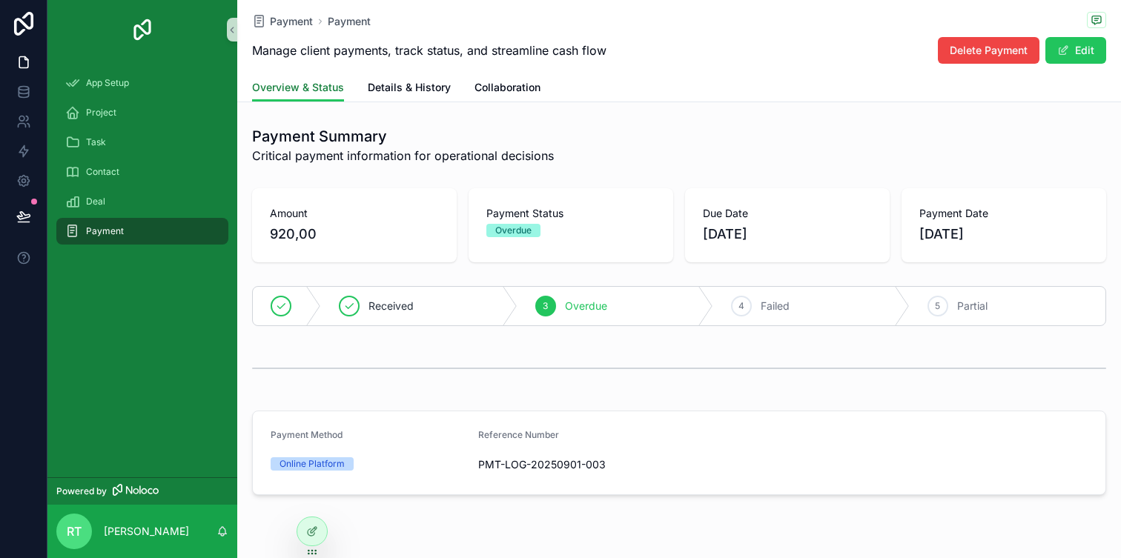
scroll to position [38, 0]
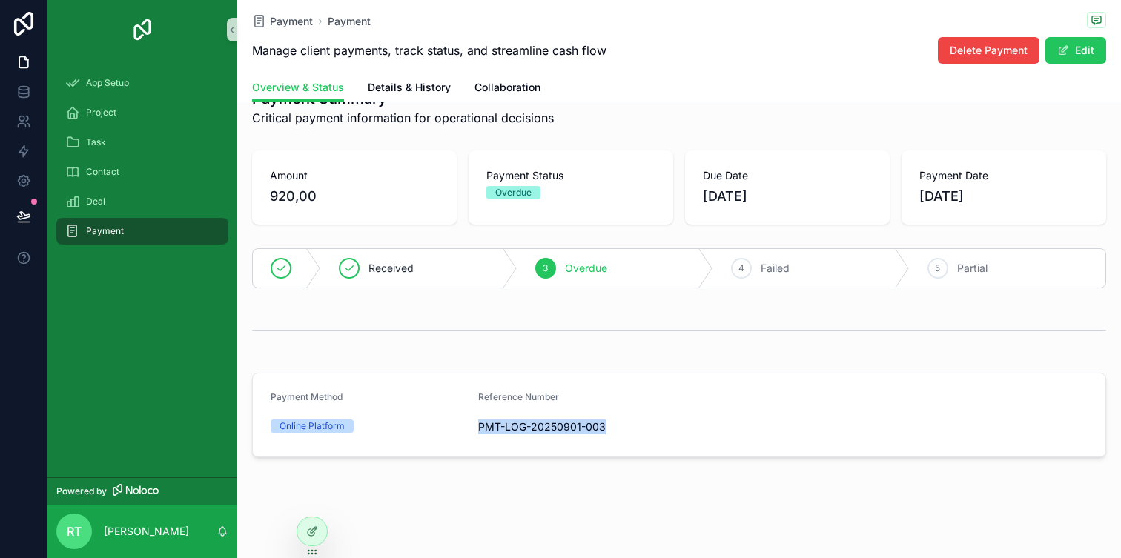
drag, startPoint x: 480, startPoint y: 428, endPoint x: 617, endPoint y: 420, distance: 138.1
click at [617, 420] on span "PMT-LOG-20250901-003" at bounding box center [576, 427] width 196 height 15
click at [515, 99] on link "Collaboration" at bounding box center [507, 89] width 66 height 30
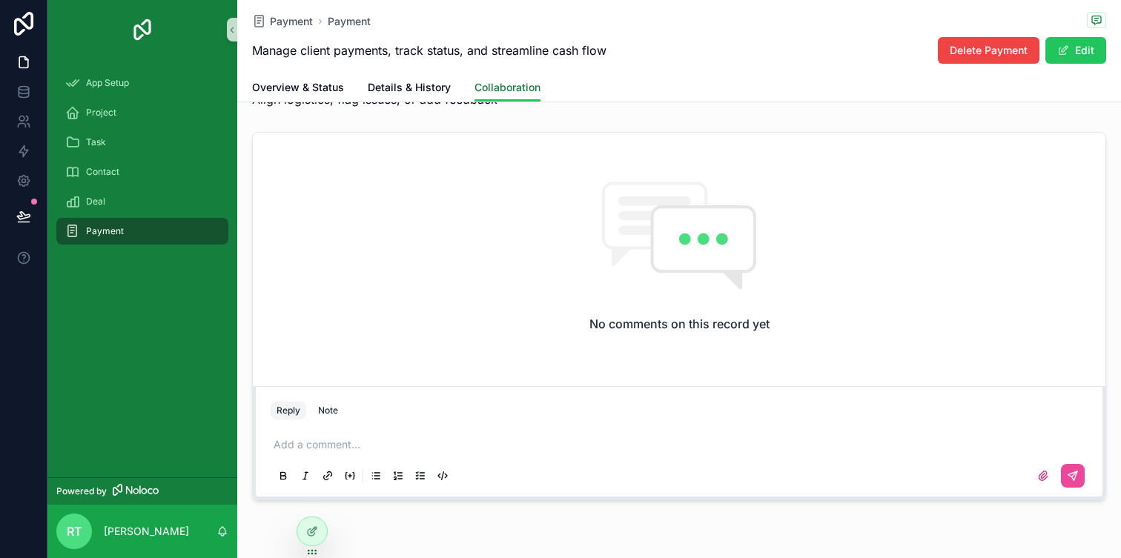
scroll to position [59, 0]
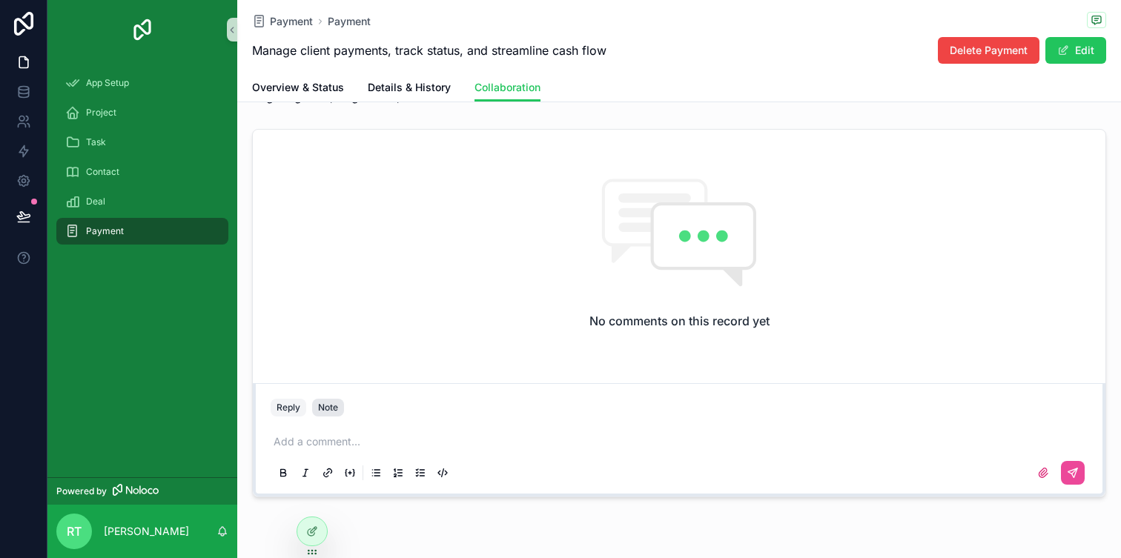
click at [342, 408] on button "Note" at bounding box center [328, 408] width 32 height 18
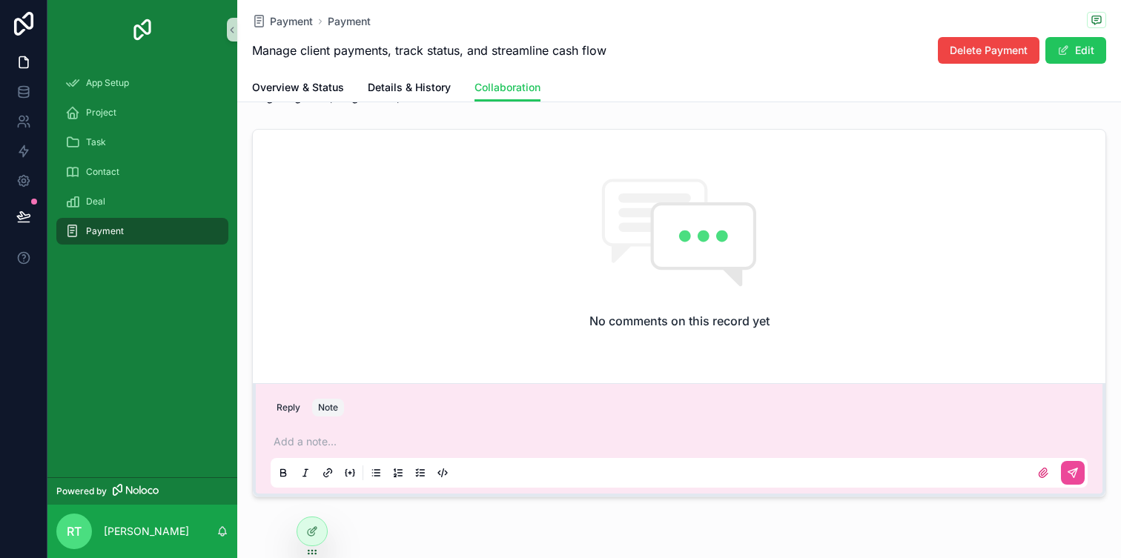
click at [395, 440] on p "scrollable content" at bounding box center [682, 441] width 817 height 15
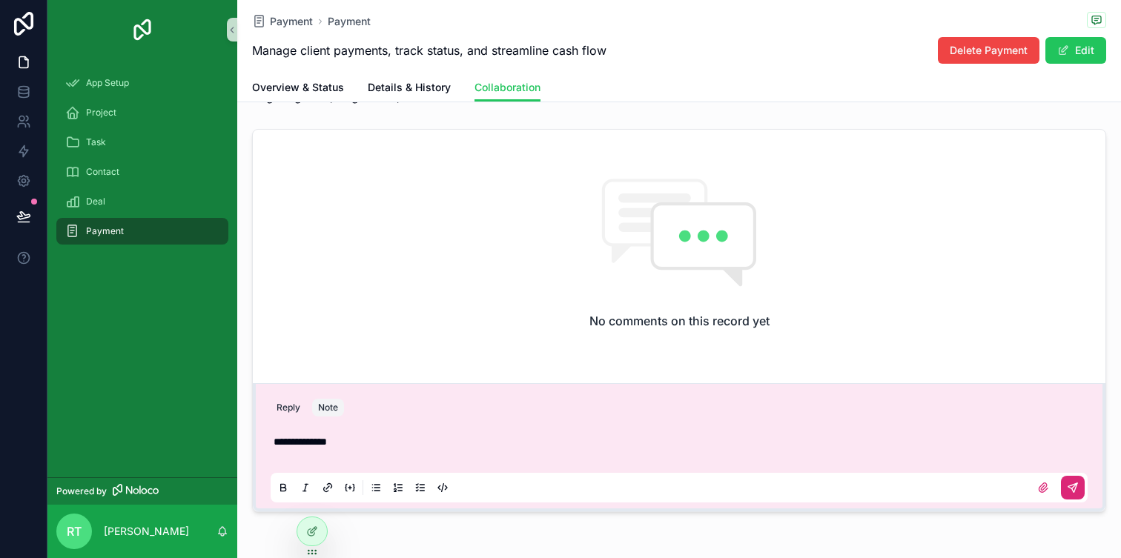
click at [1074, 484] on icon "scrollable content" at bounding box center [1072, 487] width 9 height 9
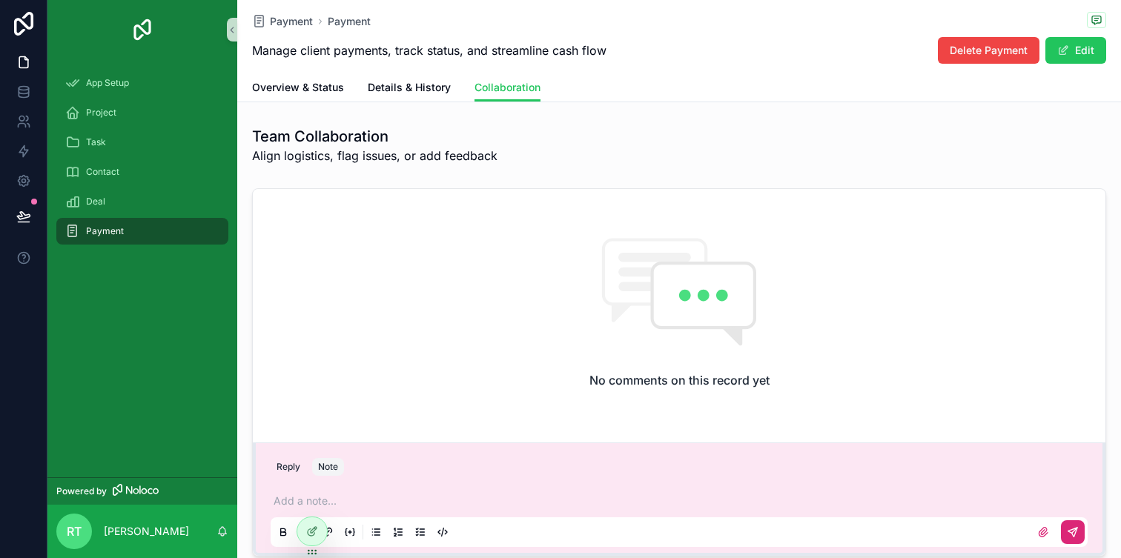
scroll to position [99, 0]
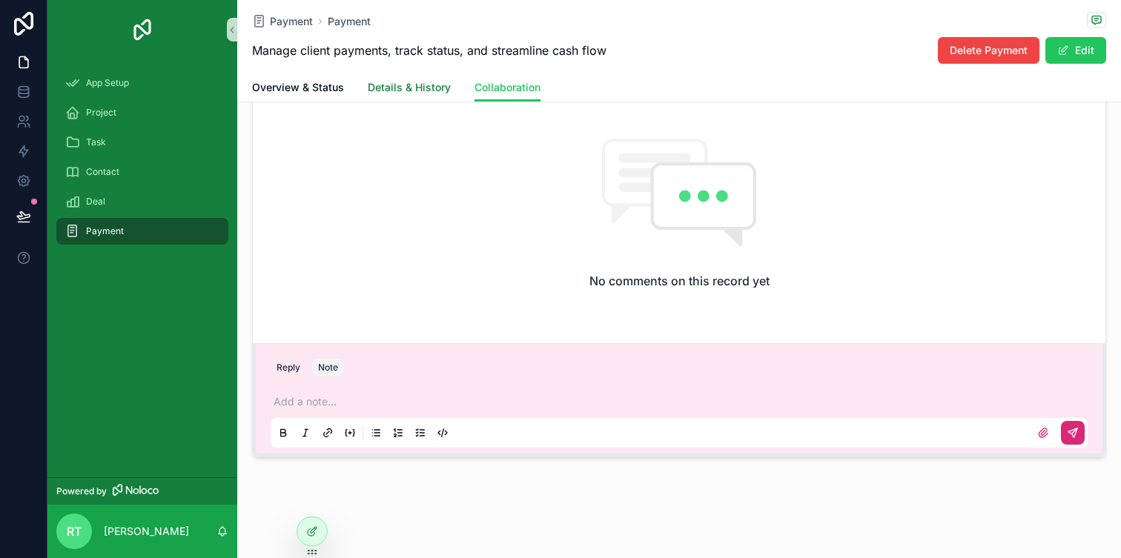
click at [408, 77] on link "Details & History" at bounding box center [409, 89] width 83 height 30
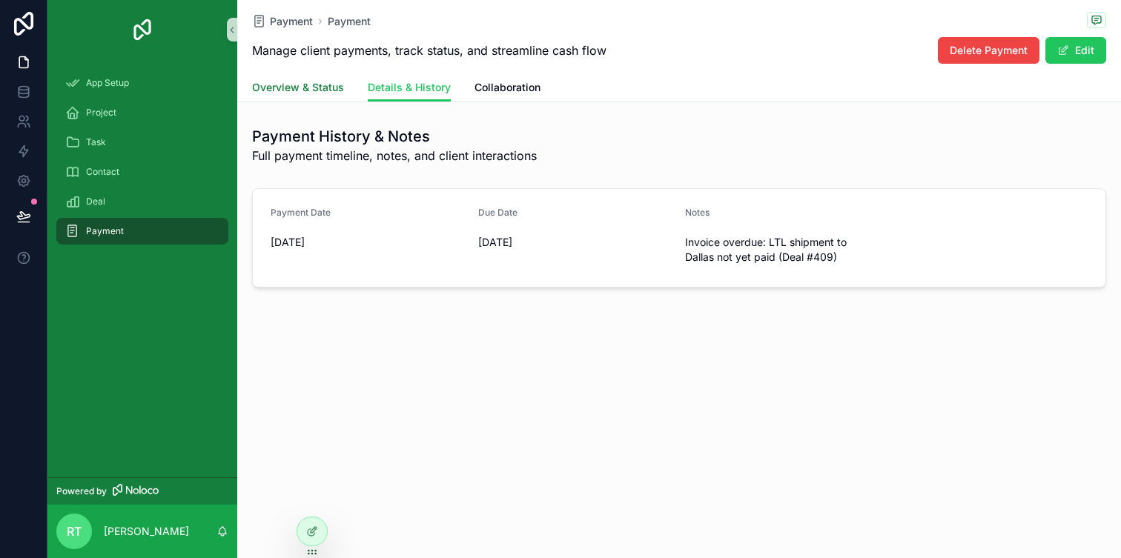
click at [318, 94] on span "Overview & Status" at bounding box center [298, 87] width 92 height 15
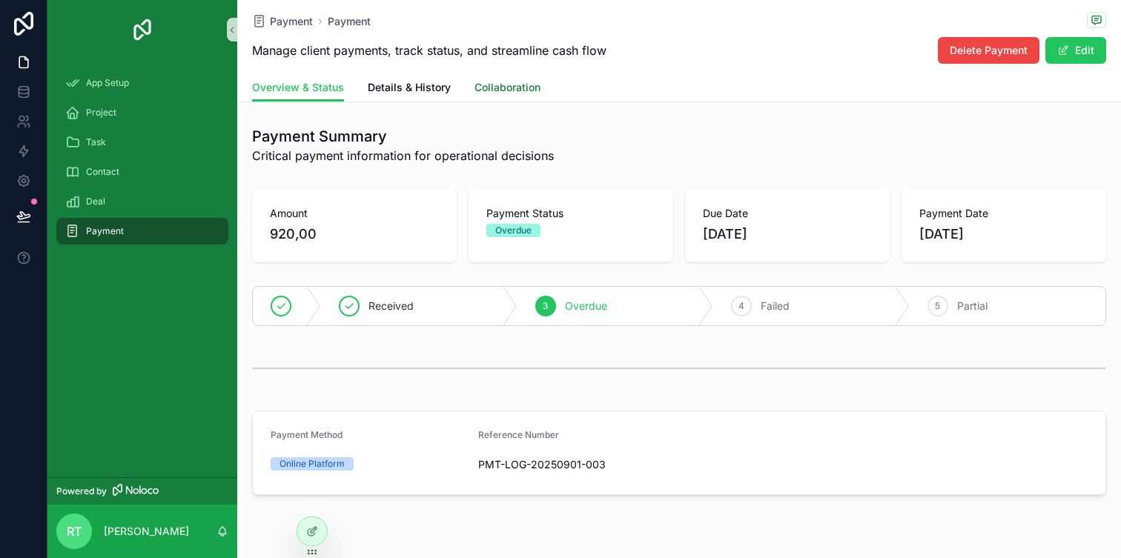
click at [526, 82] on span "Collaboration" at bounding box center [507, 87] width 66 height 15
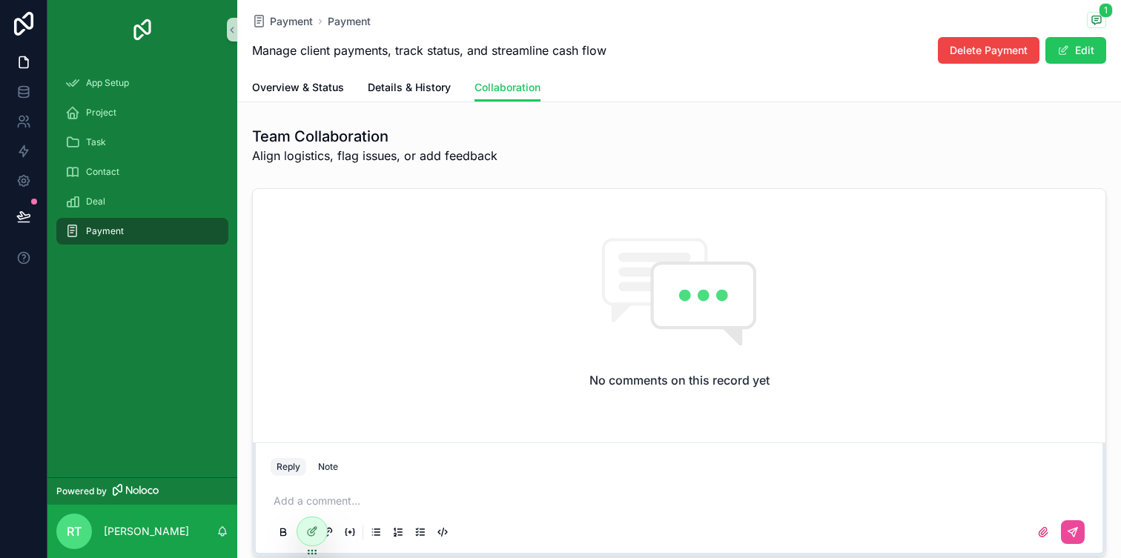
scroll to position [99, 0]
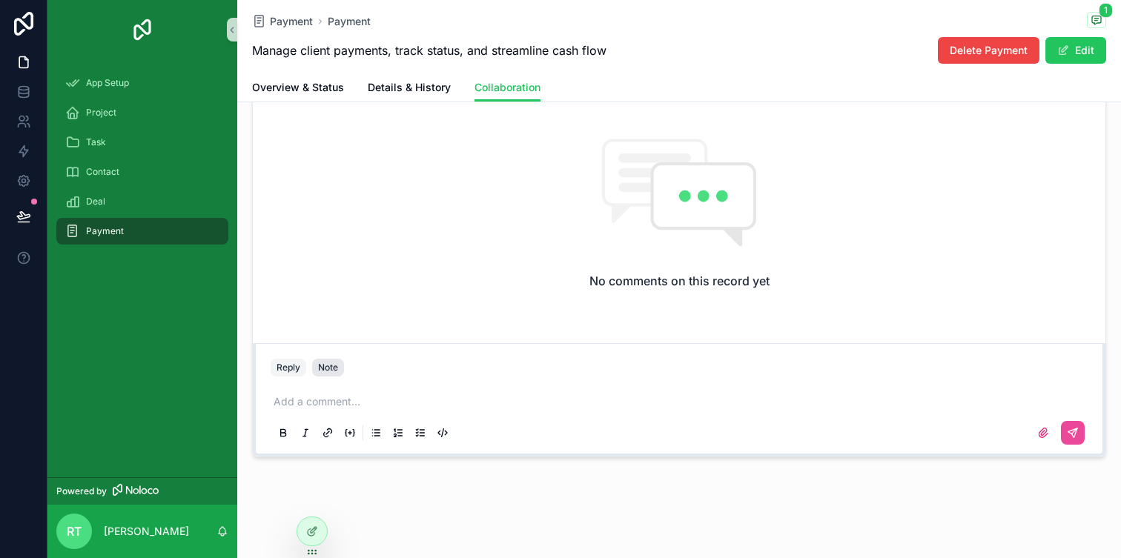
click at [329, 359] on button "Note" at bounding box center [328, 368] width 32 height 18
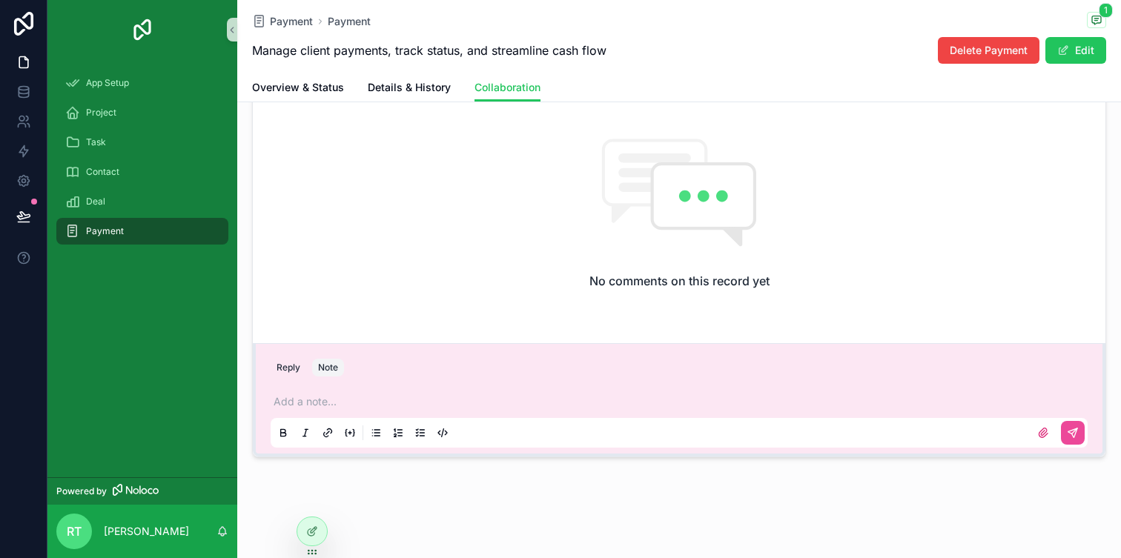
click at [331, 393] on div "Add a note..." at bounding box center [679, 416] width 817 height 62
click at [282, 368] on button "Reply" at bounding box center [289, 368] width 36 height 18
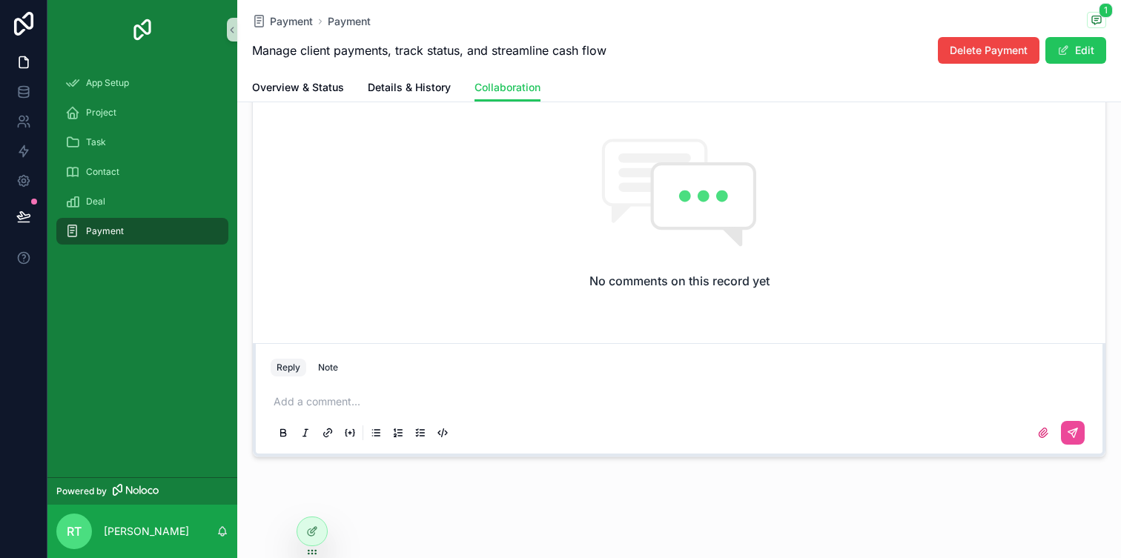
click at [319, 404] on p "scrollable content" at bounding box center [682, 401] width 817 height 15
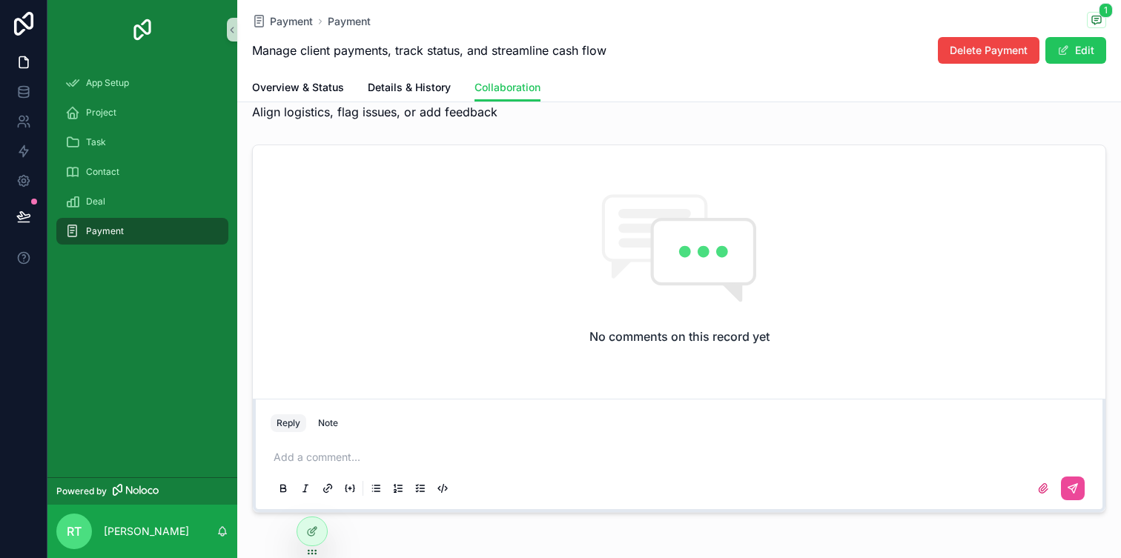
scroll to position [54, 0]
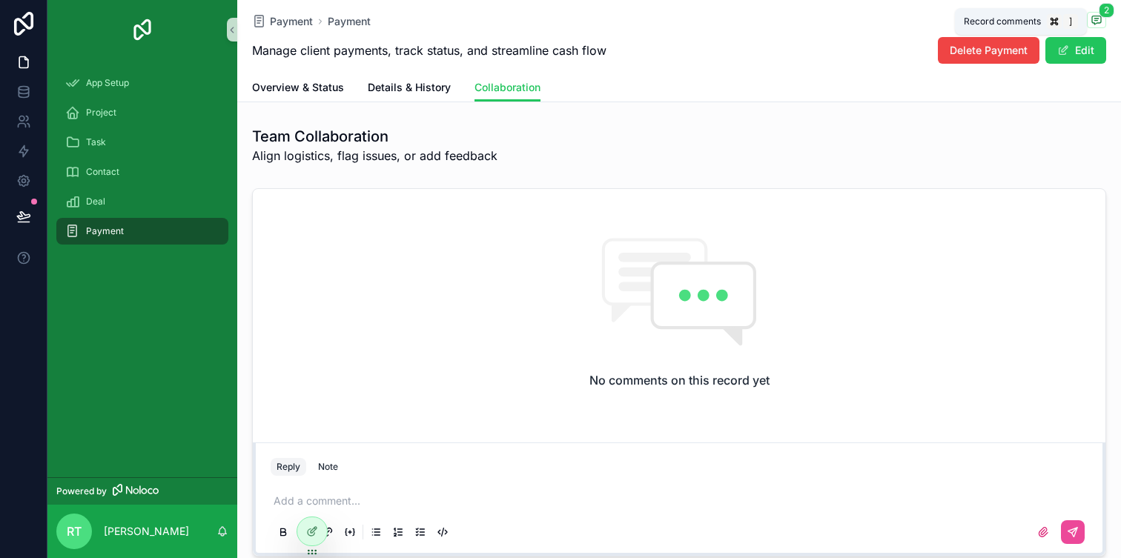
click at [1099, 21] on icon "scrollable content" at bounding box center [1096, 20] width 12 height 12
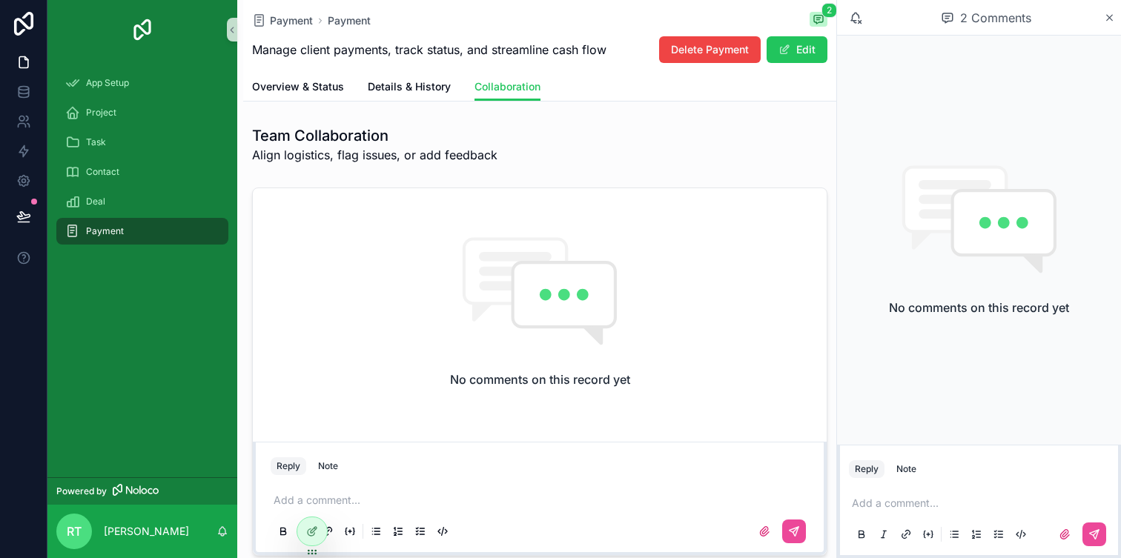
click at [975, 19] on span "2 Comments" at bounding box center [995, 18] width 71 height 18
click at [941, 19] on icon "scrollable content" at bounding box center [947, 17] width 13 height 13
click at [1108, 18] on icon "scrollable content" at bounding box center [1110, 18] width 6 height 6
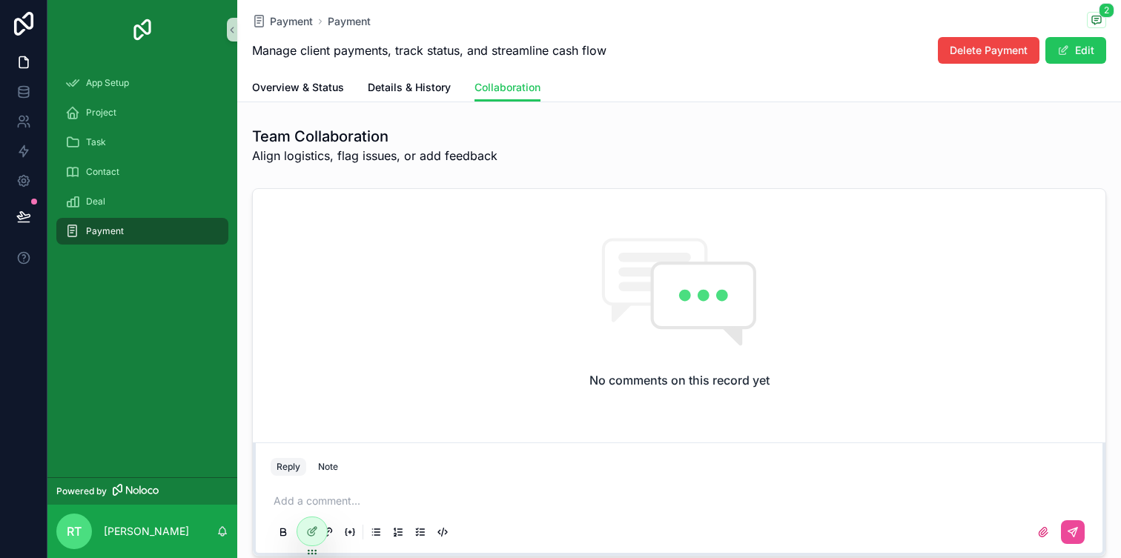
click at [150, 239] on div "Payment" at bounding box center [142, 231] width 154 height 24
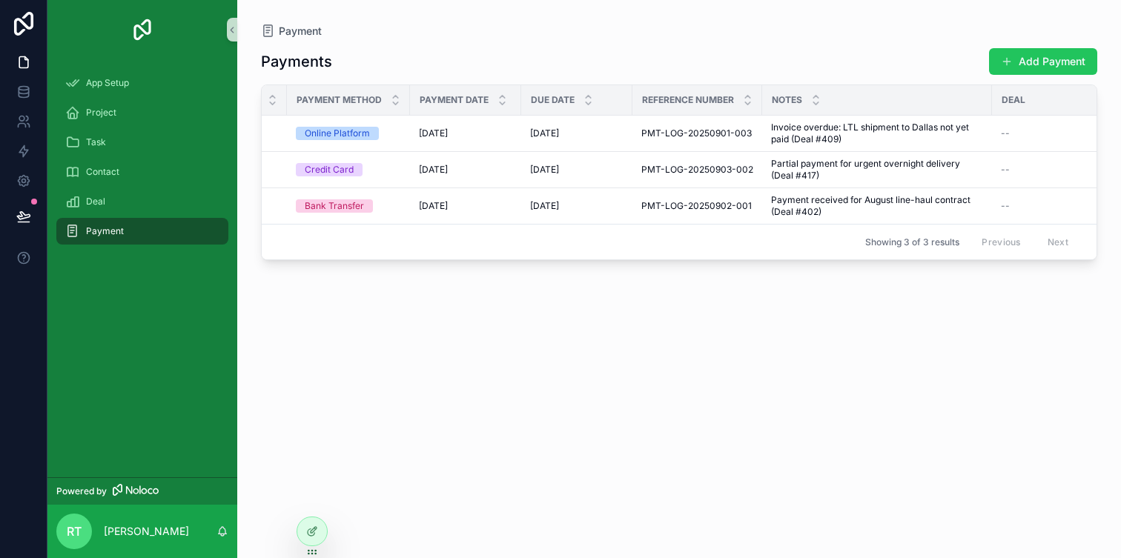
scroll to position [0, 325]
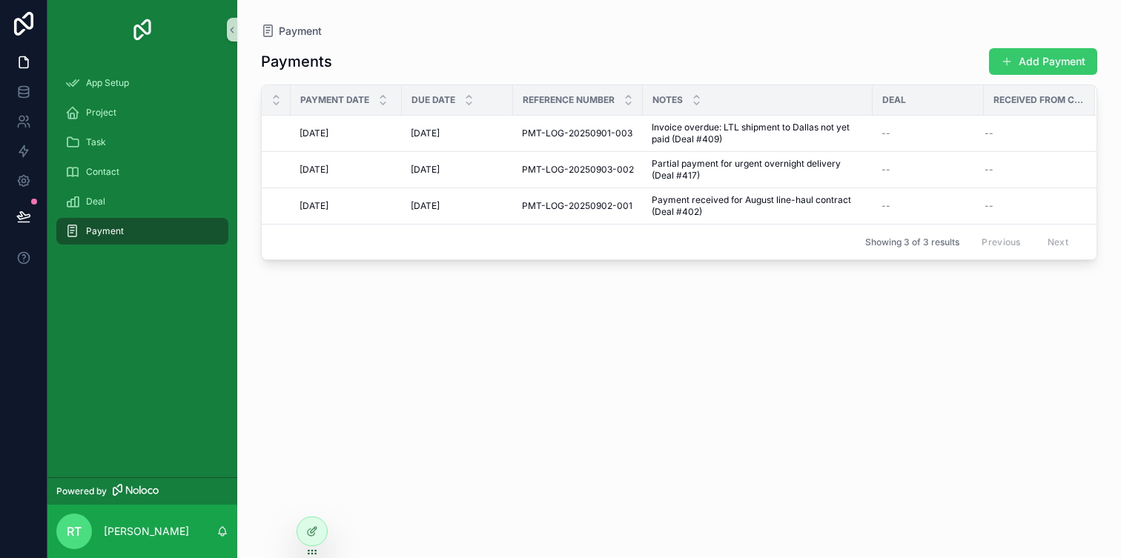
click at [1006, 59] on span "scrollable content" at bounding box center [1007, 62] width 12 height 12
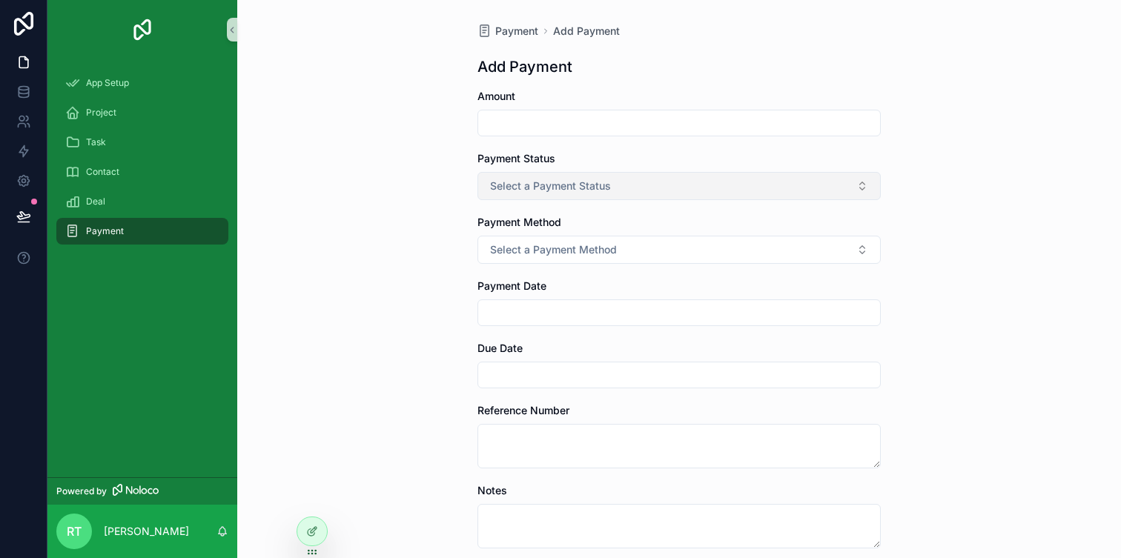
click at [716, 189] on button "Select a Payment Status" at bounding box center [678, 186] width 403 height 28
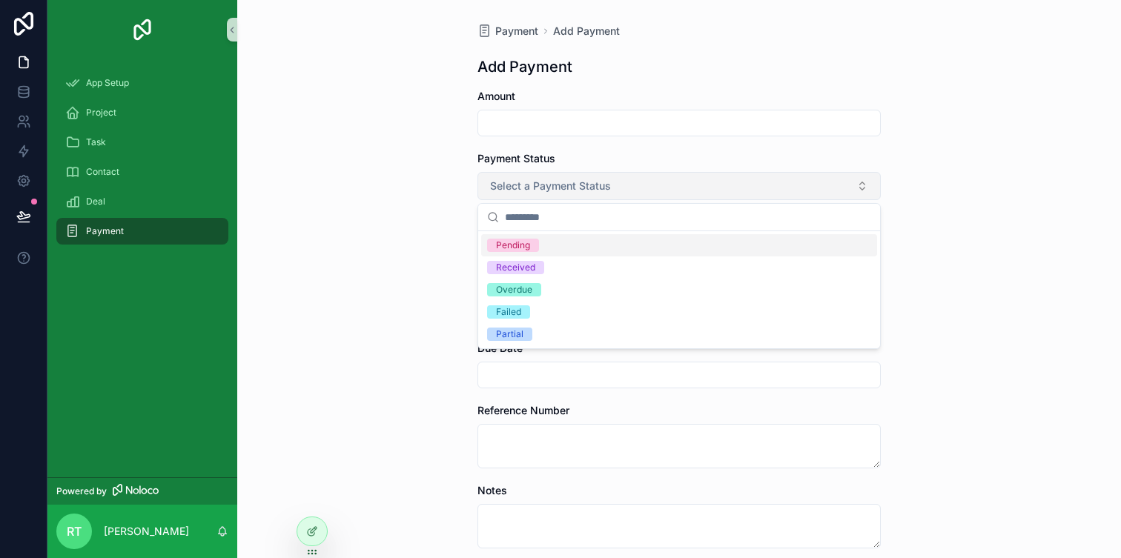
click at [716, 189] on button "Select a Payment Status" at bounding box center [678, 186] width 403 height 28
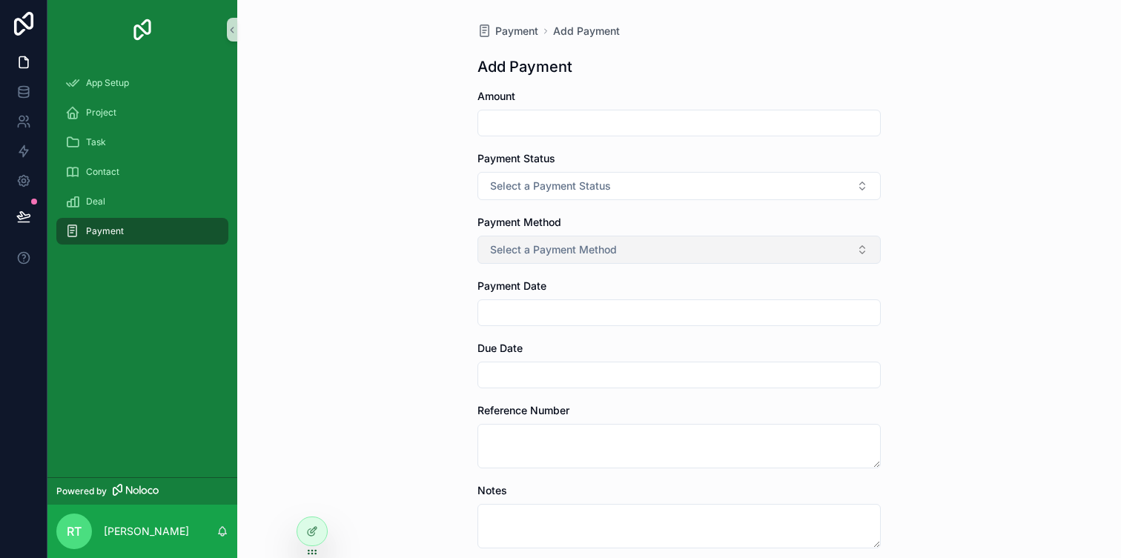
click at [702, 249] on button "Select a Payment Method" at bounding box center [678, 250] width 403 height 28
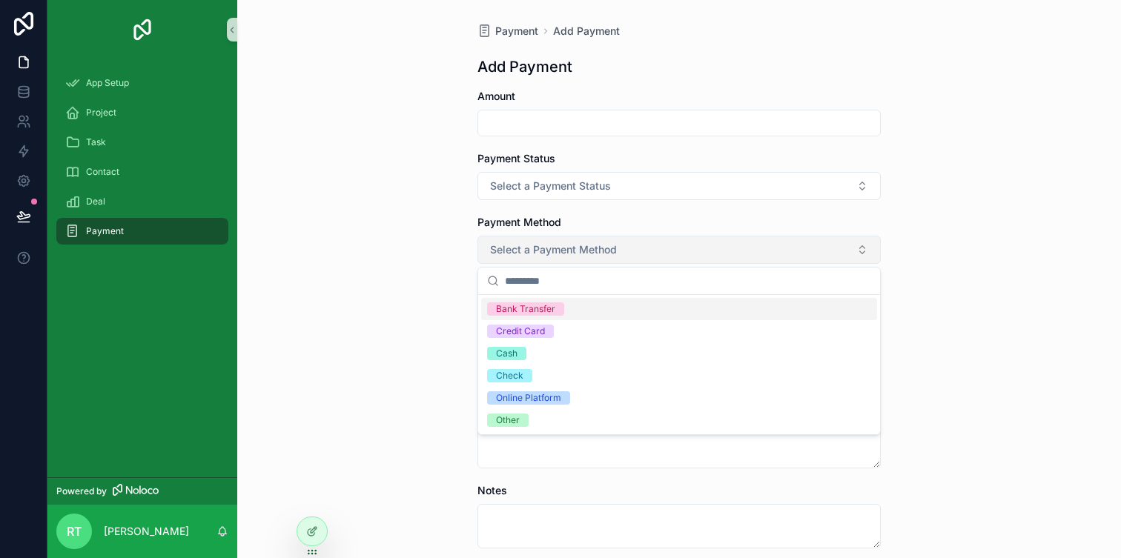
click at [702, 249] on button "Select a Payment Method" at bounding box center [678, 250] width 403 height 28
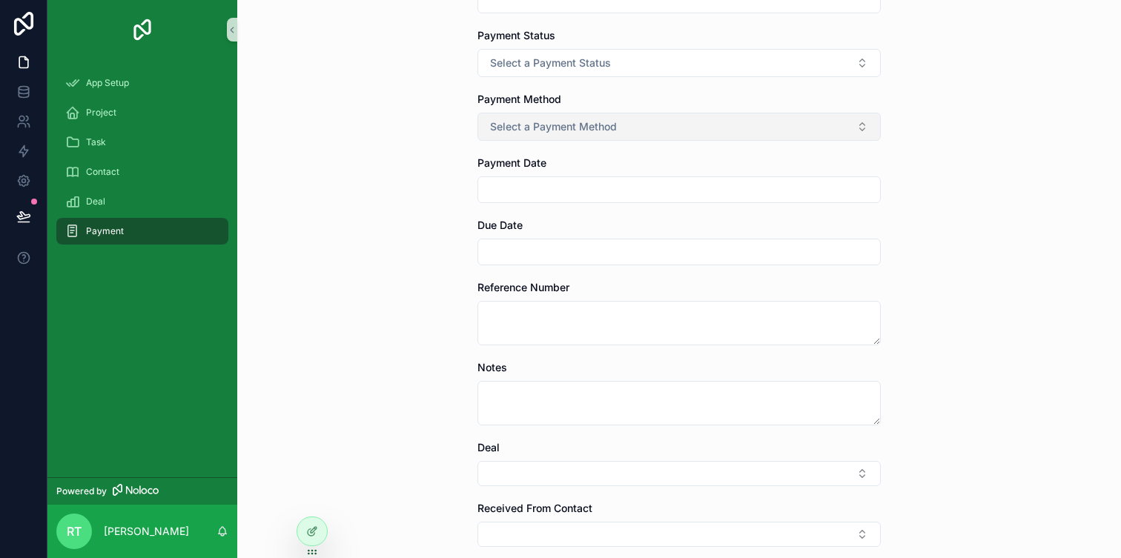
scroll to position [257, 0]
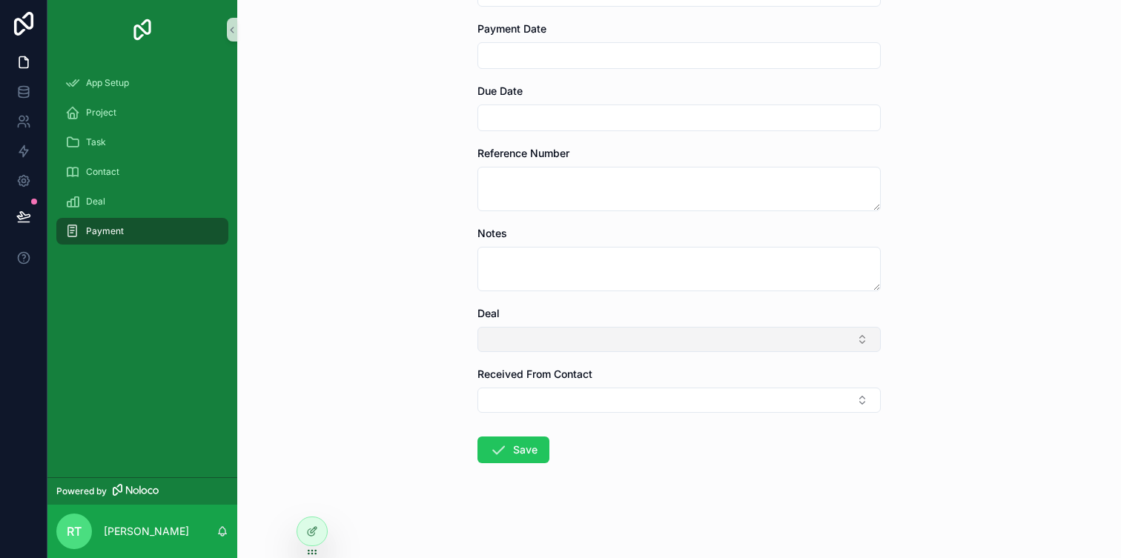
click at [603, 336] on button "Select Button" at bounding box center [678, 339] width 403 height 25
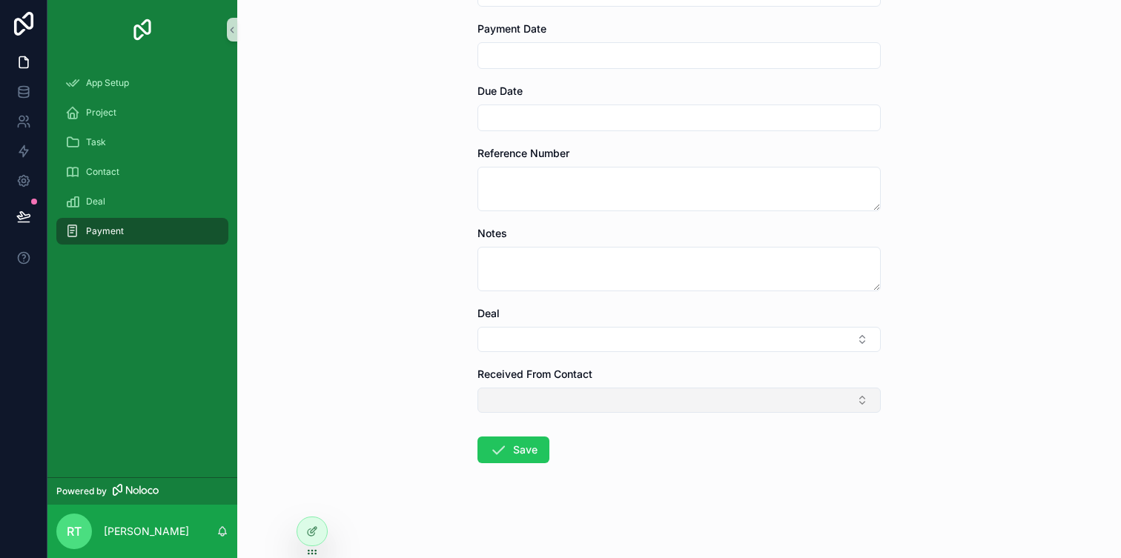
click at [597, 406] on button "Select Button" at bounding box center [678, 400] width 403 height 25
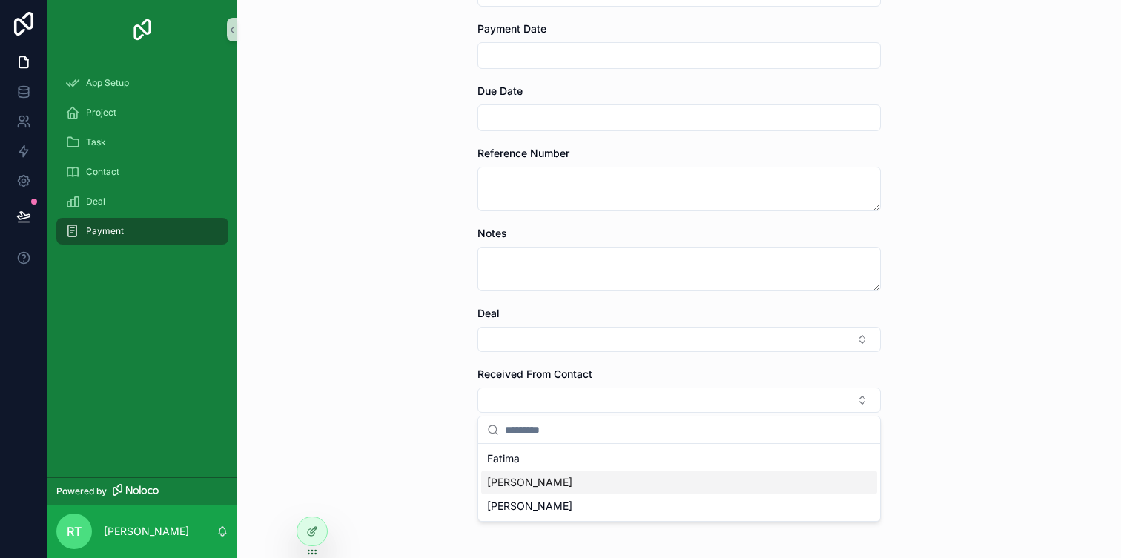
click at [562, 482] on div "[PERSON_NAME]" at bounding box center [679, 483] width 396 height 24
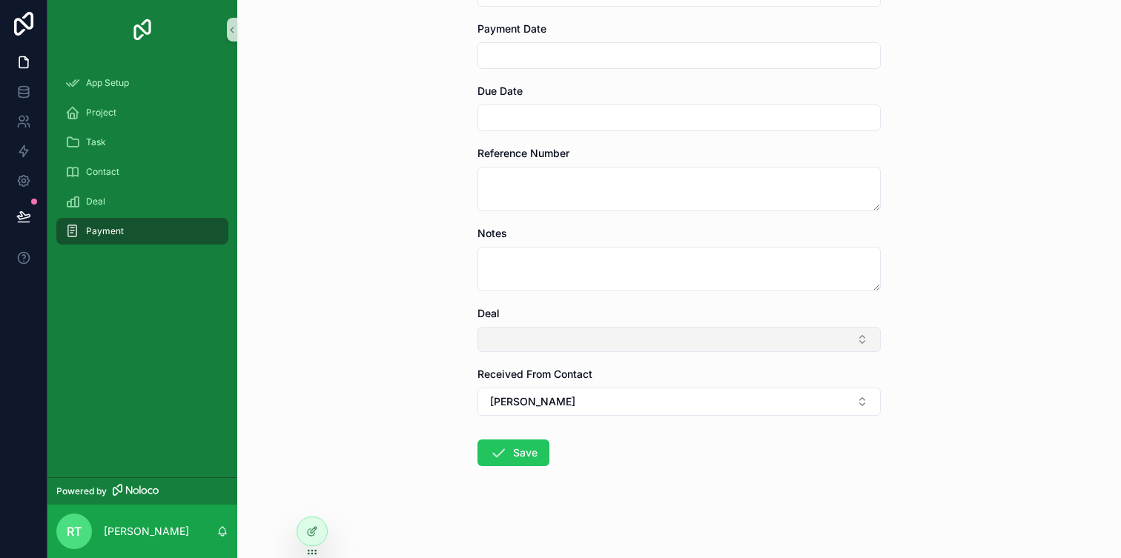
click at [561, 342] on button "Select Button" at bounding box center [678, 339] width 403 height 25
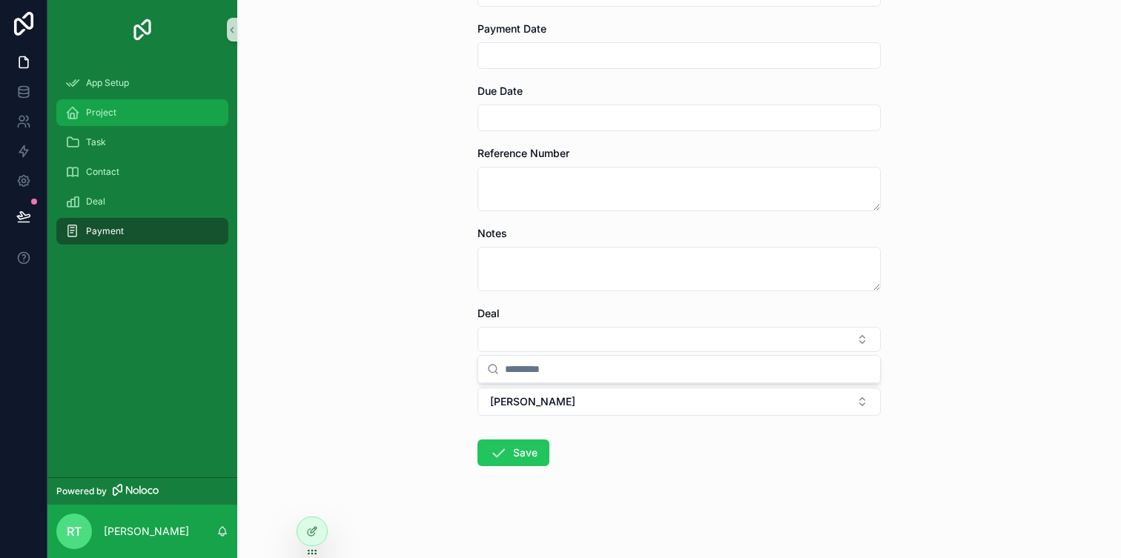
click at [121, 107] on div "Project" at bounding box center [142, 113] width 154 height 24
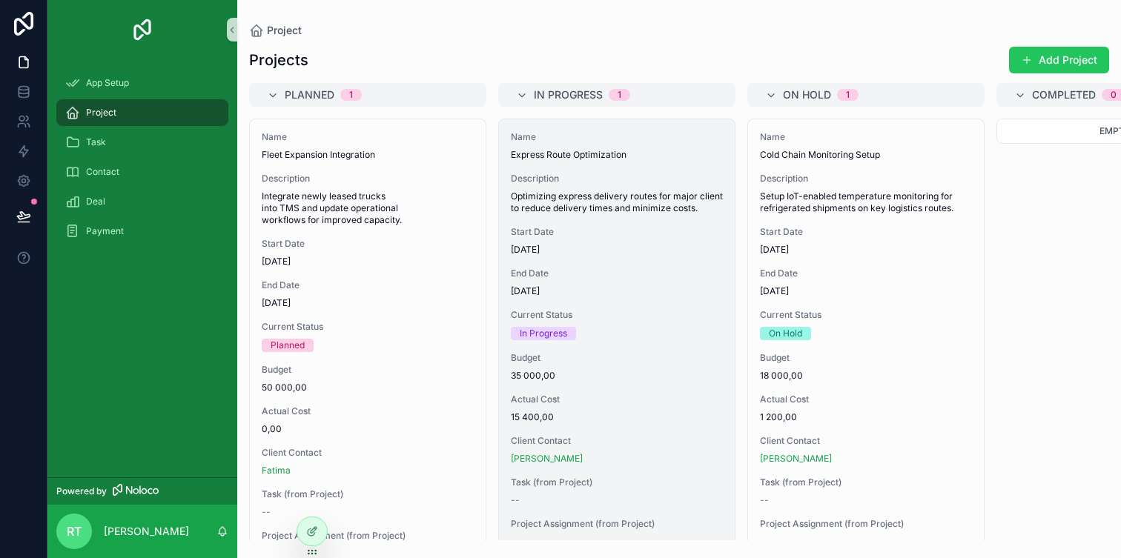
click at [558, 172] on div "Name Express Route Optimization Description Optimizing express delivery routes …" at bounding box center [617, 339] width 236 height 440
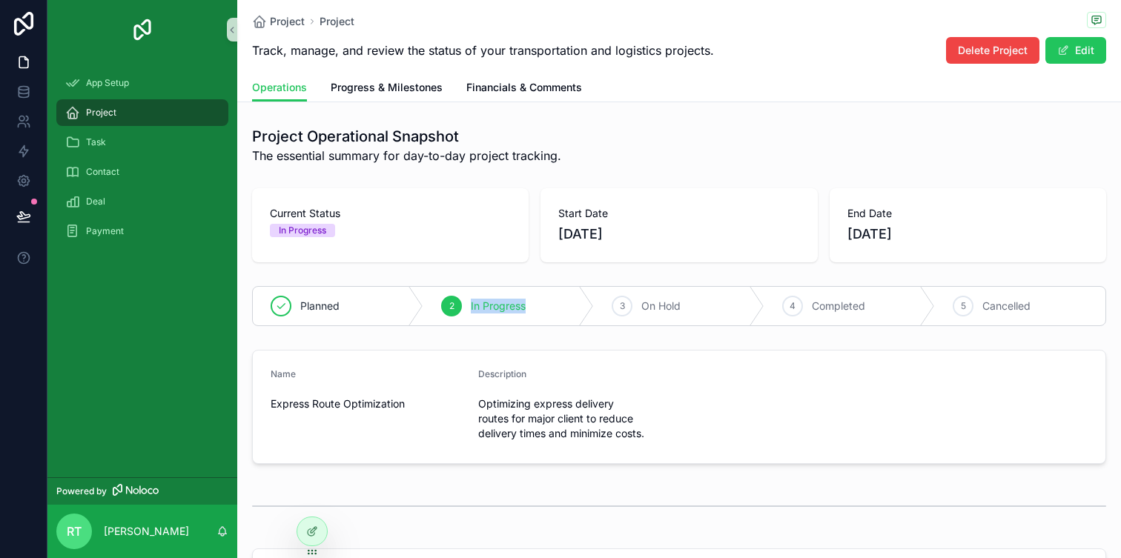
drag, startPoint x: 469, startPoint y: 304, endPoint x: 537, endPoint y: 307, distance: 67.5
click at [537, 307] on div "2 In Progress" at bounding box center [508, 306] width 170 height 39
click at [411, 92] on span "Progress & Milestones" at bounding box center [387, 87] width 112 height 15
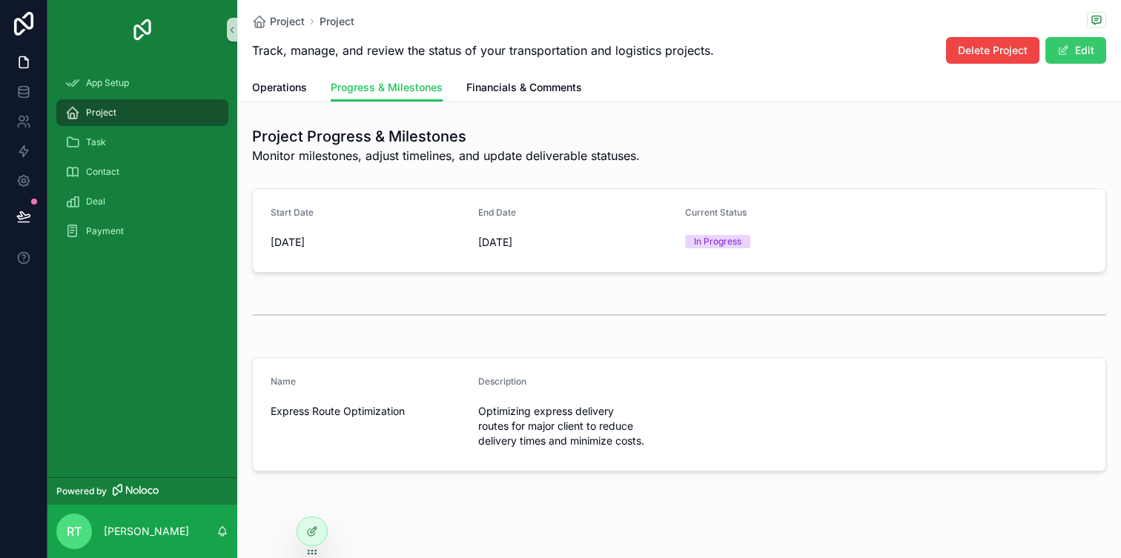
click at [1079, 46] on button "Edit" at bounding box center [1075, 50] width 61 height 27
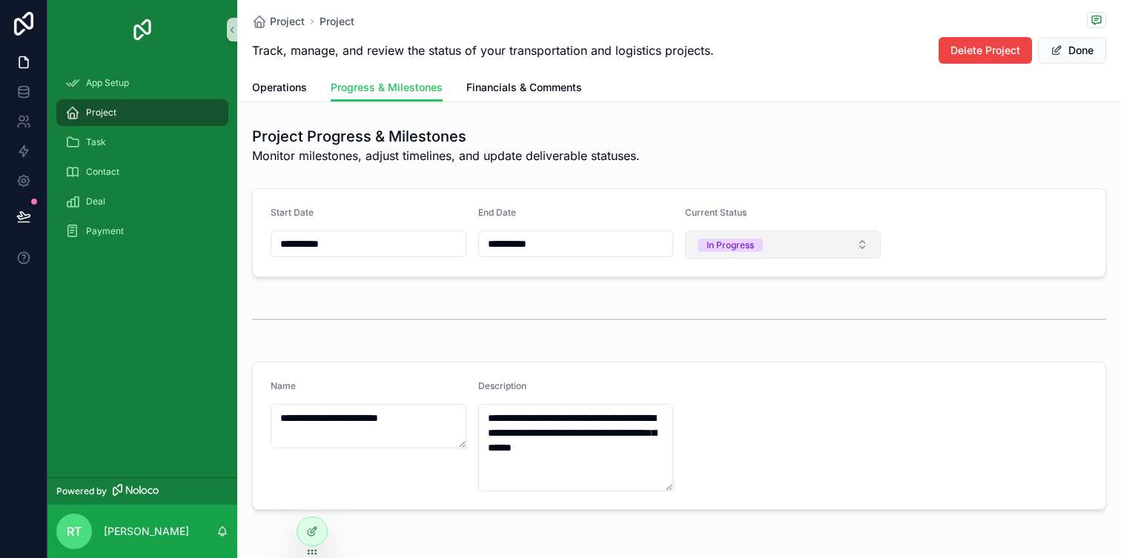
click at [841, 239] on button "In Progress" at bounding box center [783, 245] width 196 height 28
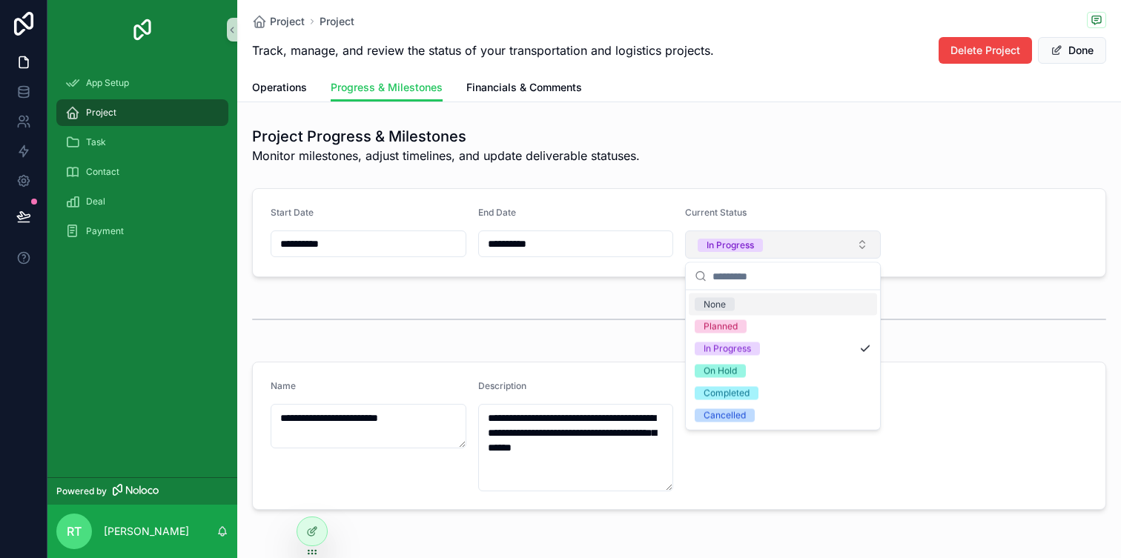
click at [841, 239] on button "In Progress" at bounding box center [783, 245] width 196 height 28
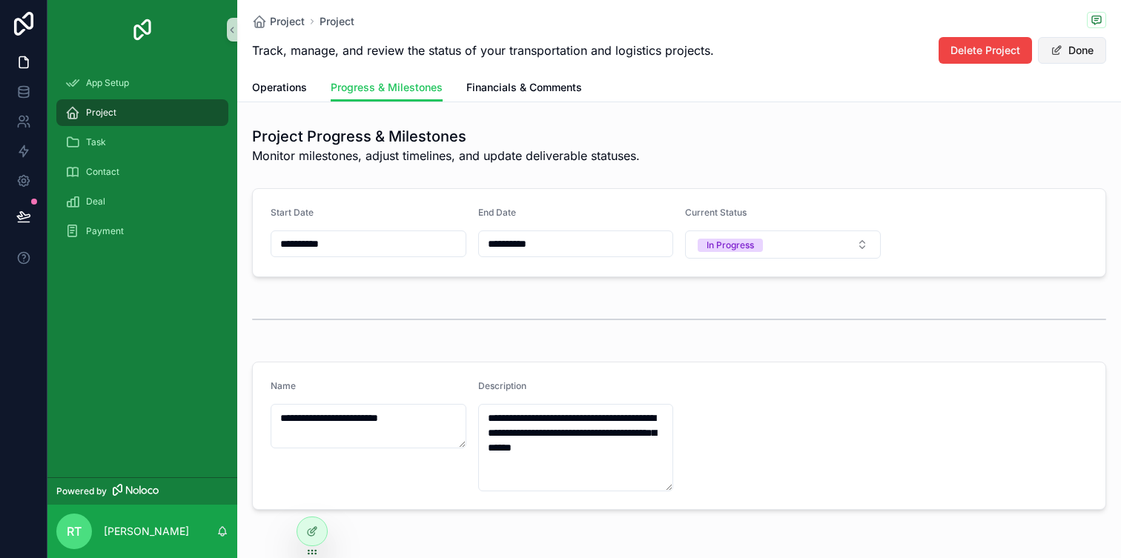
click at [1061, 58] on button "Done" at bounding box center [1072, 50] width 68 height 27
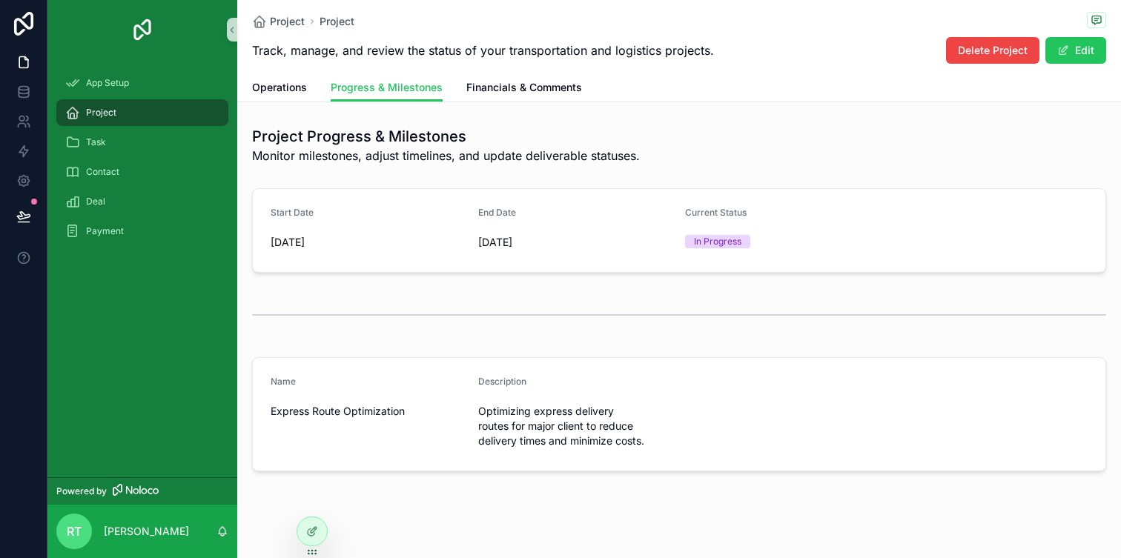
click at [506, 70] on div "Project Project Track, manage, and review the status of your transportation and…" at bounding box center [679, 36] width 854 height 73
click at [517, 86] on span "Financials & Comments" at bounding box center [524, 87] width 116 height 15
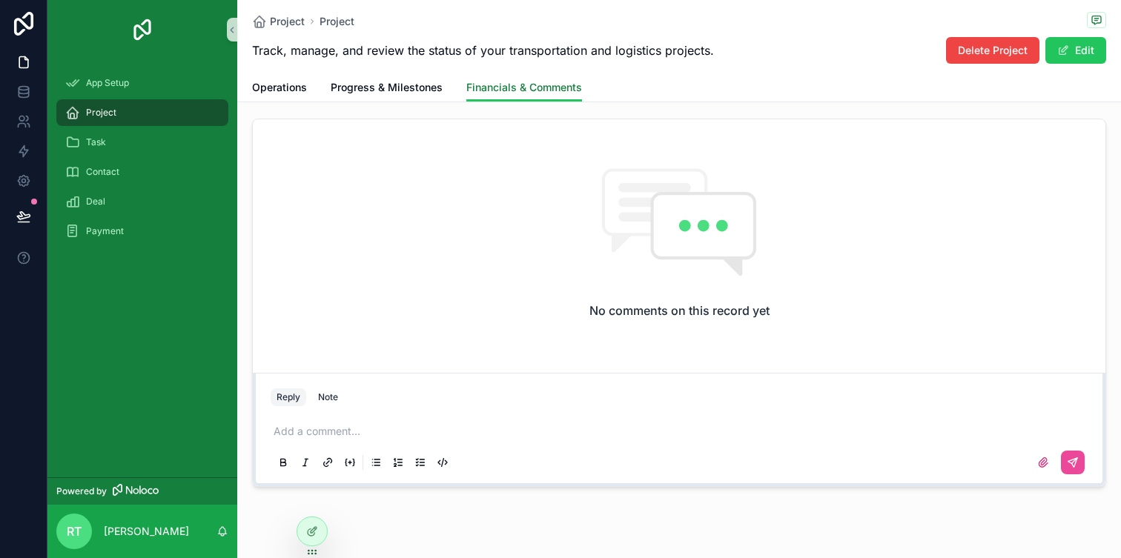
scroll to position [366, 0]
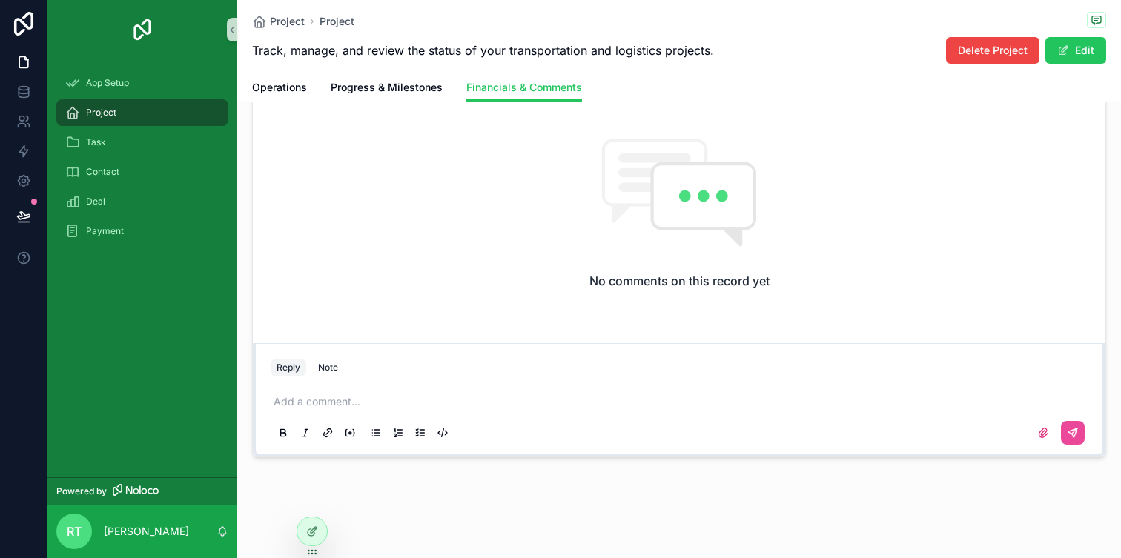
click at [500, 403] on p "scrollable content" at bounding box center [682, 401] width 817 height 15
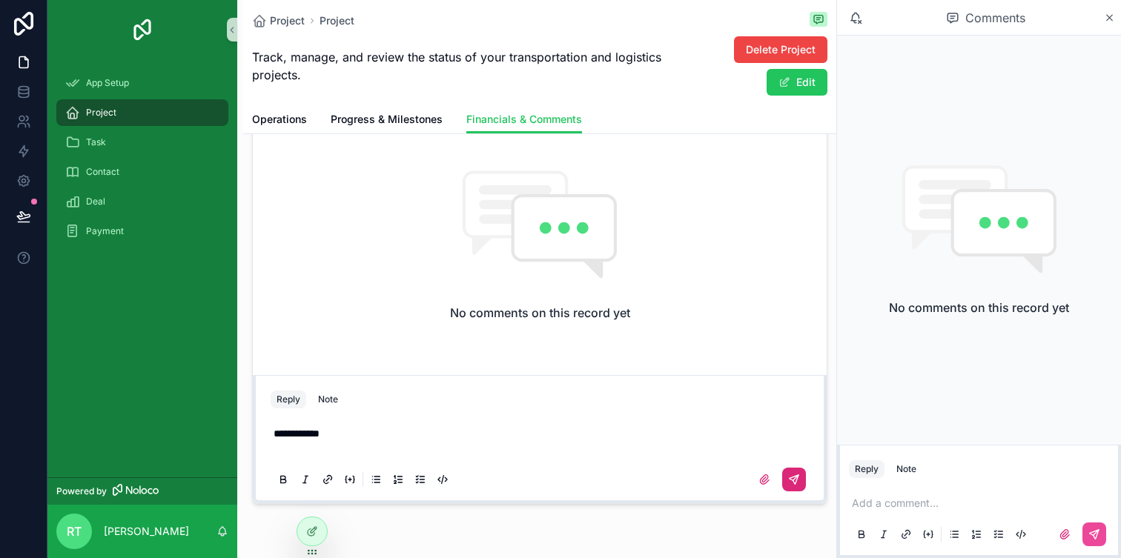
click at [785, 473] on button "scrollable content" at bounding box center [794, 480] width 24 height 24
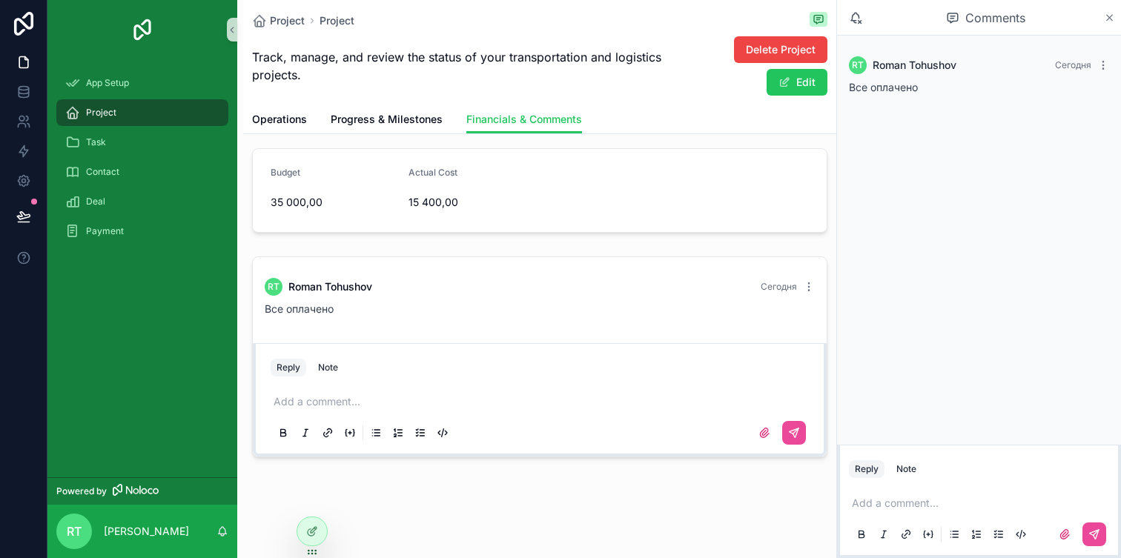
click at [1105, 20] on icon "scrollable content" at bounding box center [1109, 18] width 11 height 12
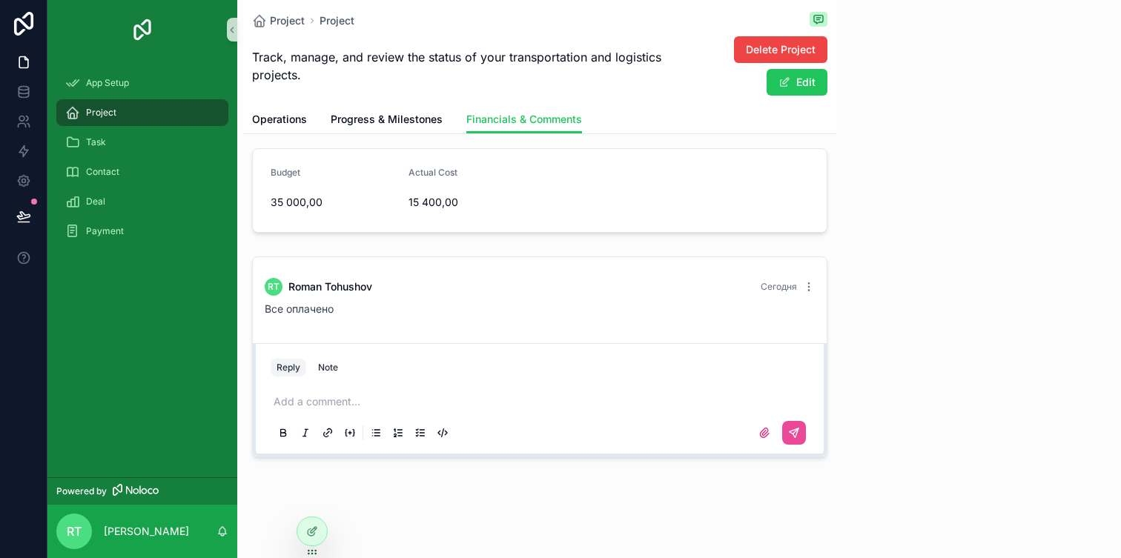
scroll to position [199, 0]
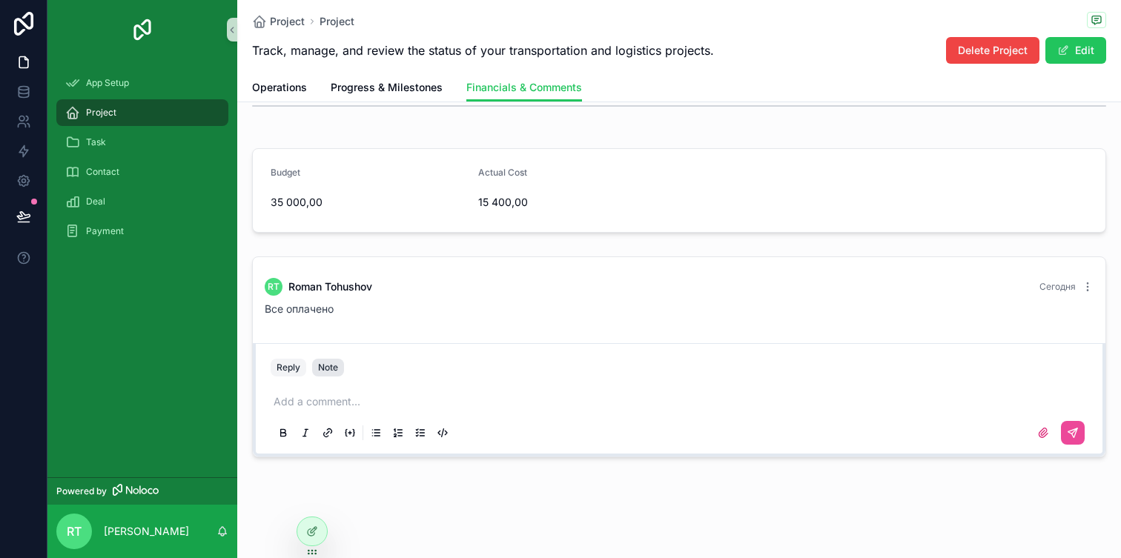
click at [321, 367] on div "Note" at bounding box center [328, 368] width 20 height 12
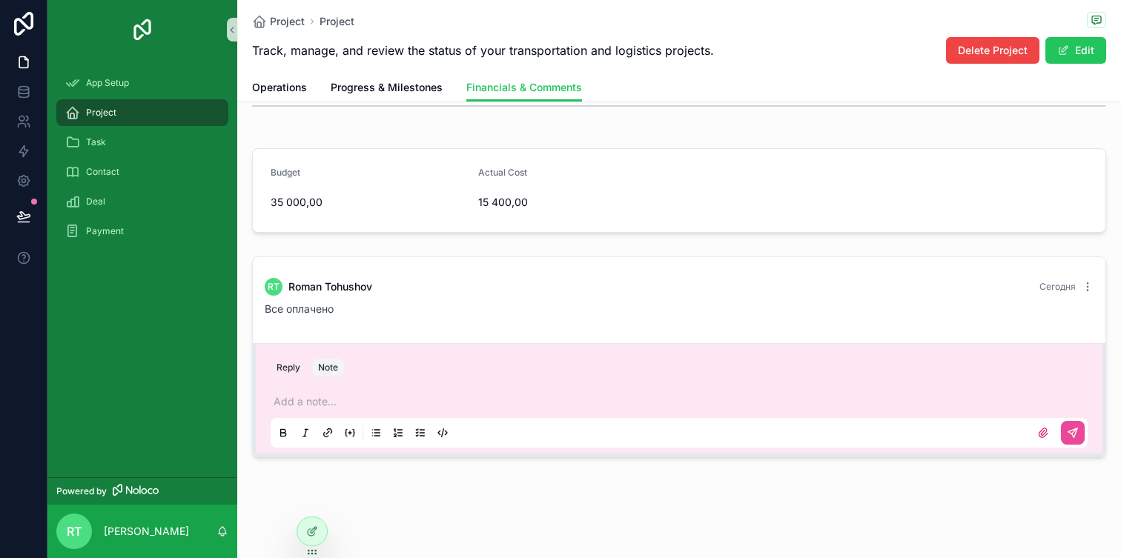
click at [312, 392] on div "Add a note..." at bounding box center [679, 416] width 817 height 62
click at [308, 401] on p "scrollable content" at bounding box center [682, 401] width 817 height 15
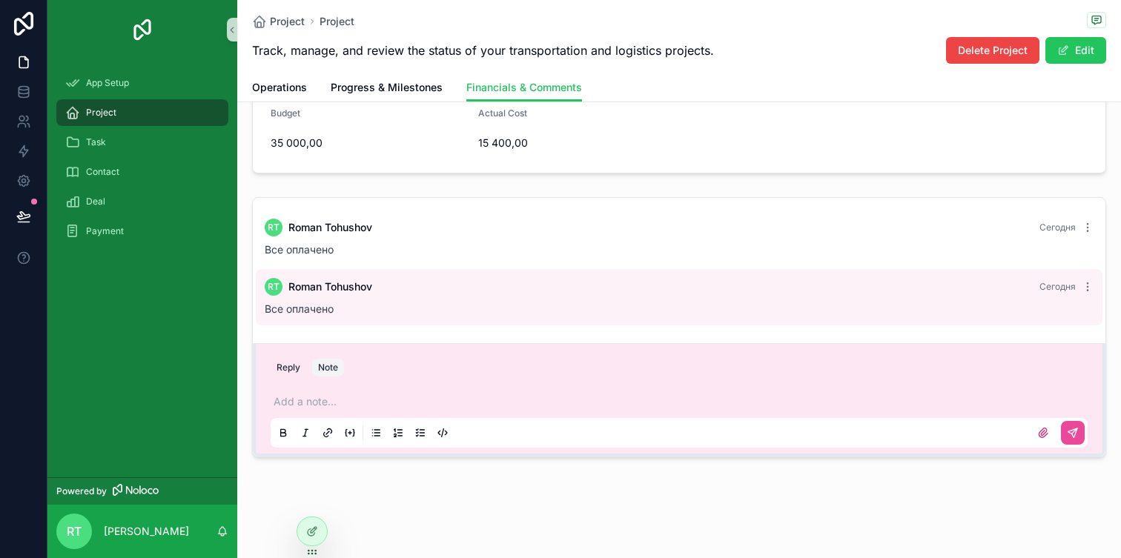
click at [391, 392] on div "Add a note..." at bounding box center [679, 416] width 817 height 62
click at [339, 401] on p "scrollable content" at bounding box center [682, 401] width 817 height 15
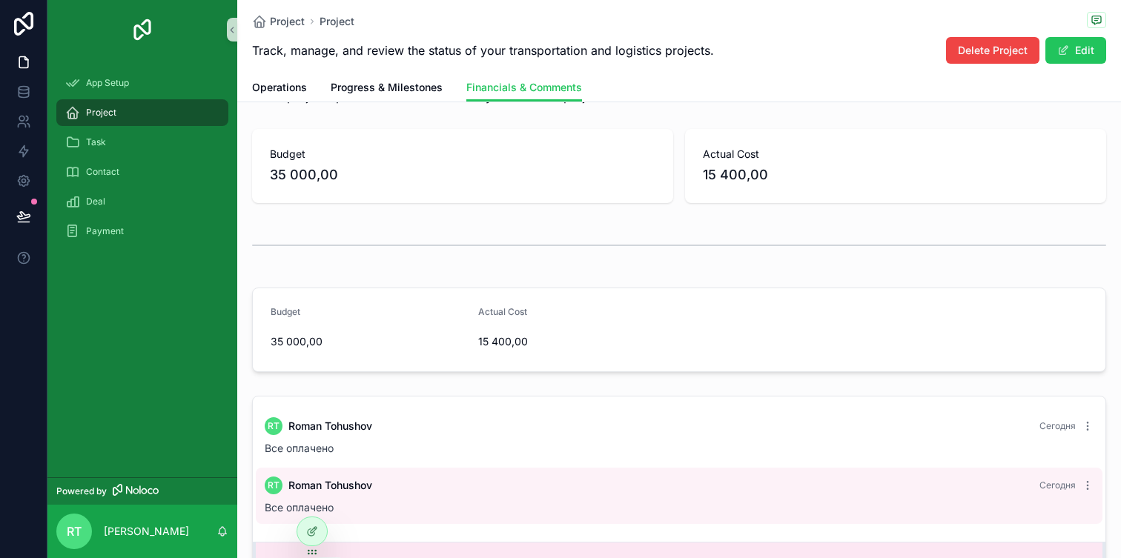
scroll to position [0, 0]
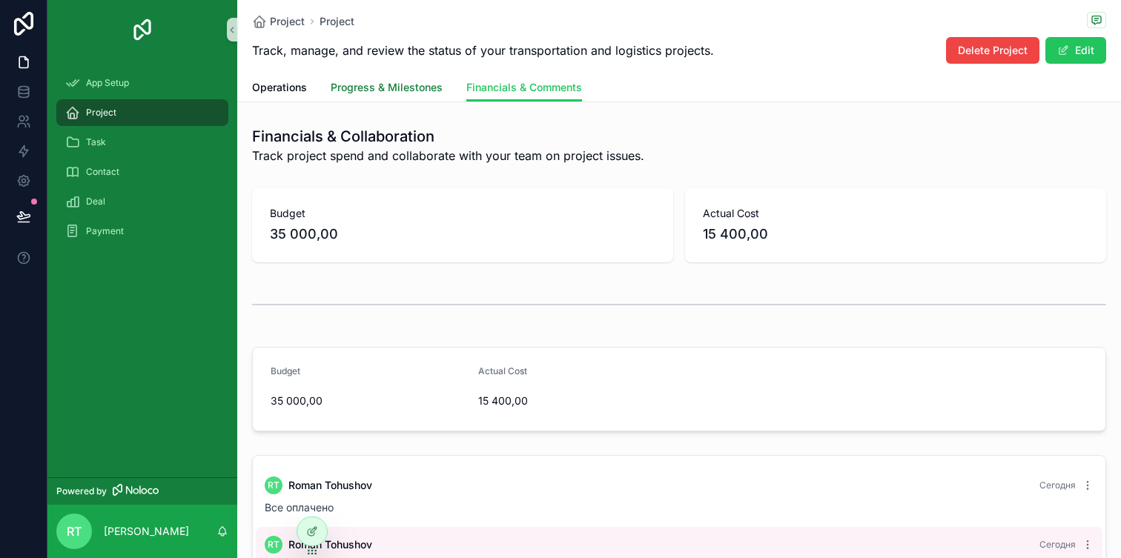
click at [387, 76] on link "Progress & Milestones" at bounding box center [387, 89] width 112 height 30
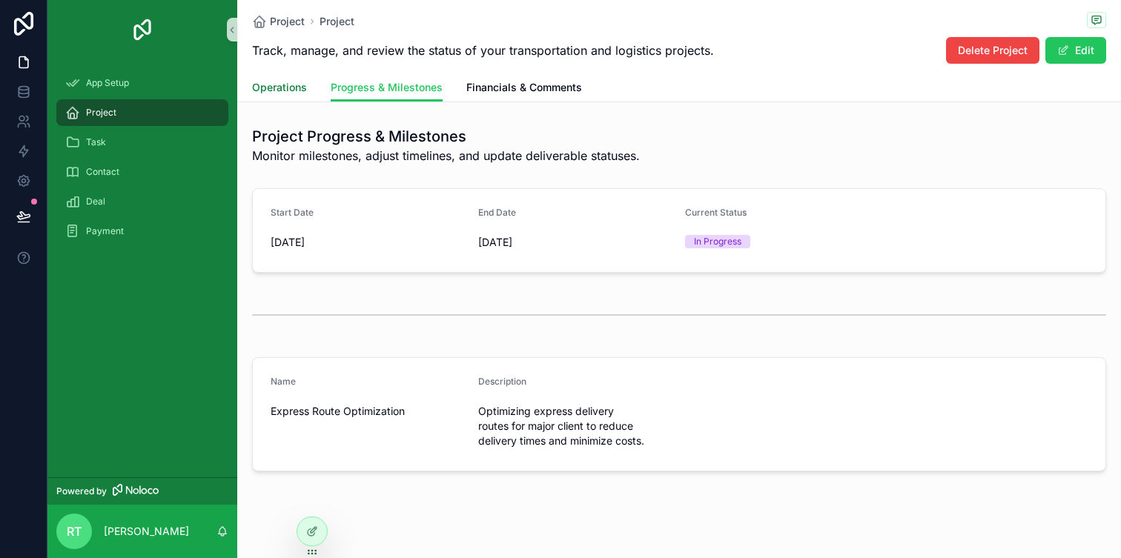
click at [278, 90] on span "Operations" at bounding box center [279, 87] width 55 height 15
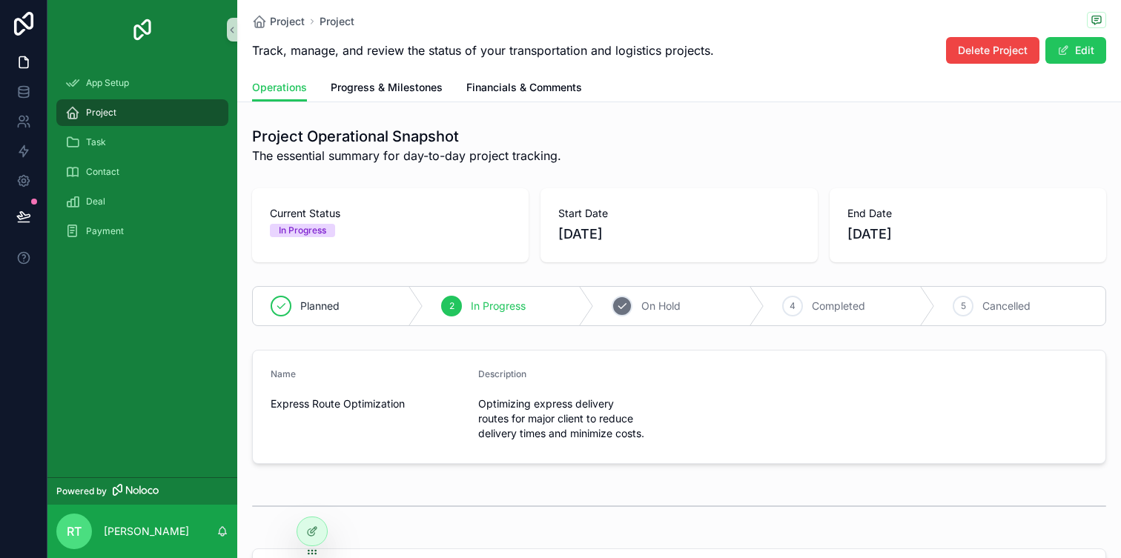
click at [641, 306] on span "On Hold" at bounding box center [660, 306] width 39 height 15
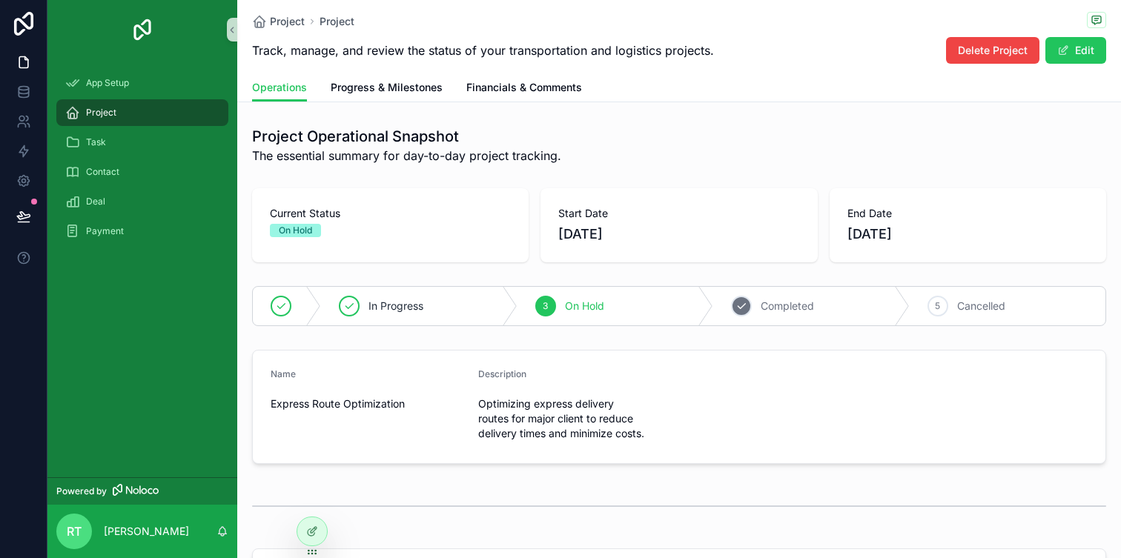
click at [784, 305] on span "Completed" at bounding box center [787, 306] width 53 height 15
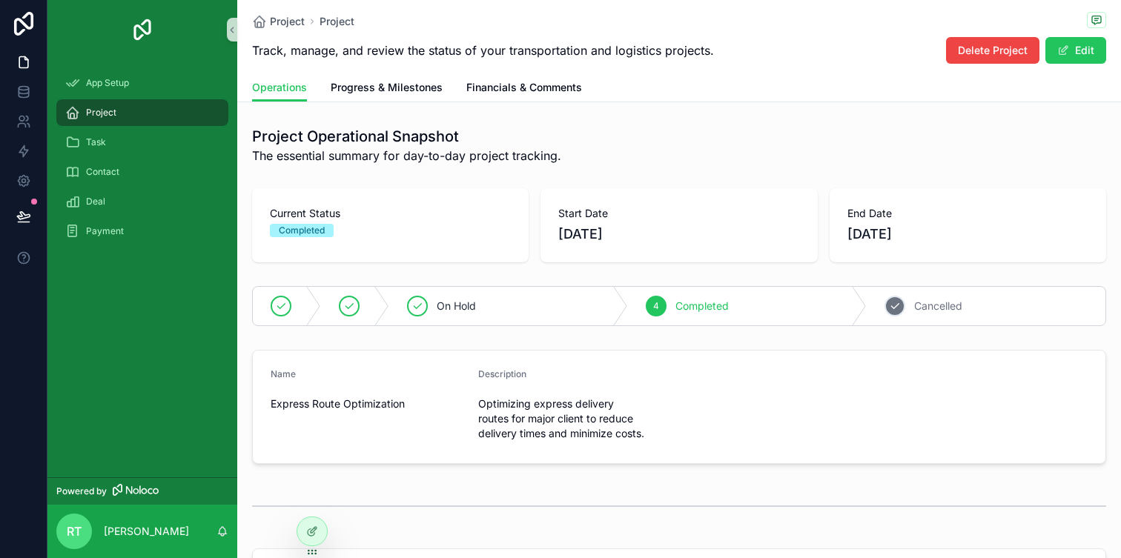
click at [883, 306] on div "5 Cancelled" at bounding box center [986, 306] width 239 height 39
click at [551, 316] on div "Completed" at bounding box center [619, 306] width 324 height 39
click at [453, 304] on span "On Hold" at bounding box center [456, 306] width 39 height 15
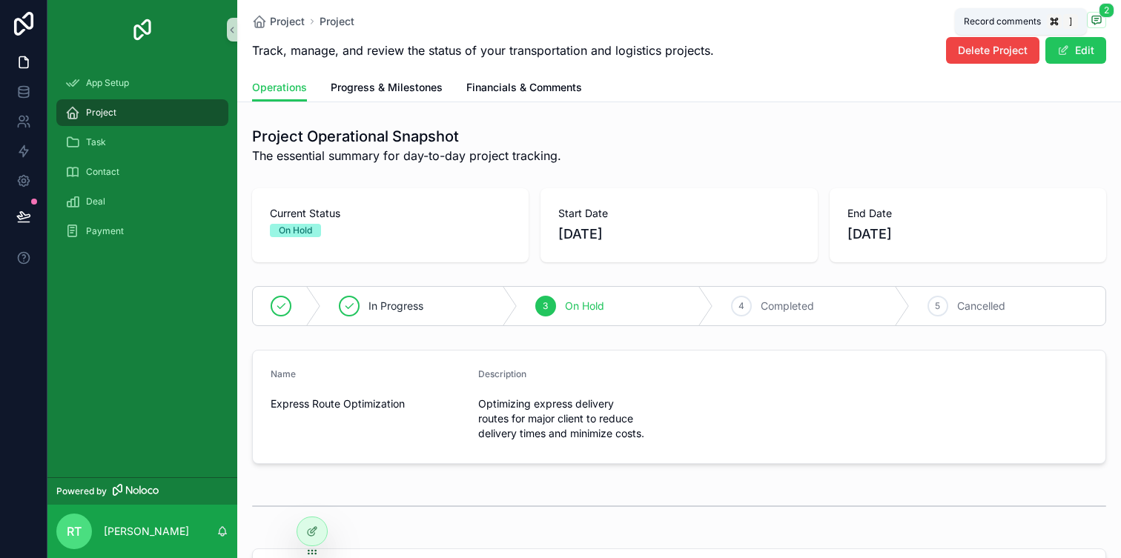
click at [1090, 24] on span "scrollable content" at bounding box center [1096, 20] width 19 height 16
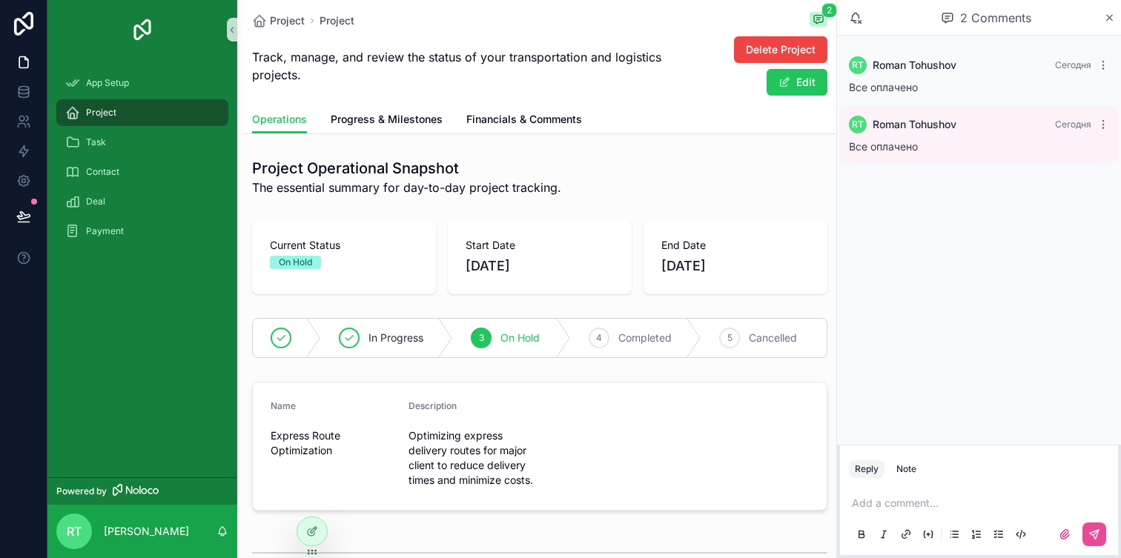
click at [1116, 18] on div "2 Comments" at bounding box center [979, 18] width 284 height 36
click at [1110, 18] on icon "scrollable content" at bounding box center [1110, 18] width 6 height 6
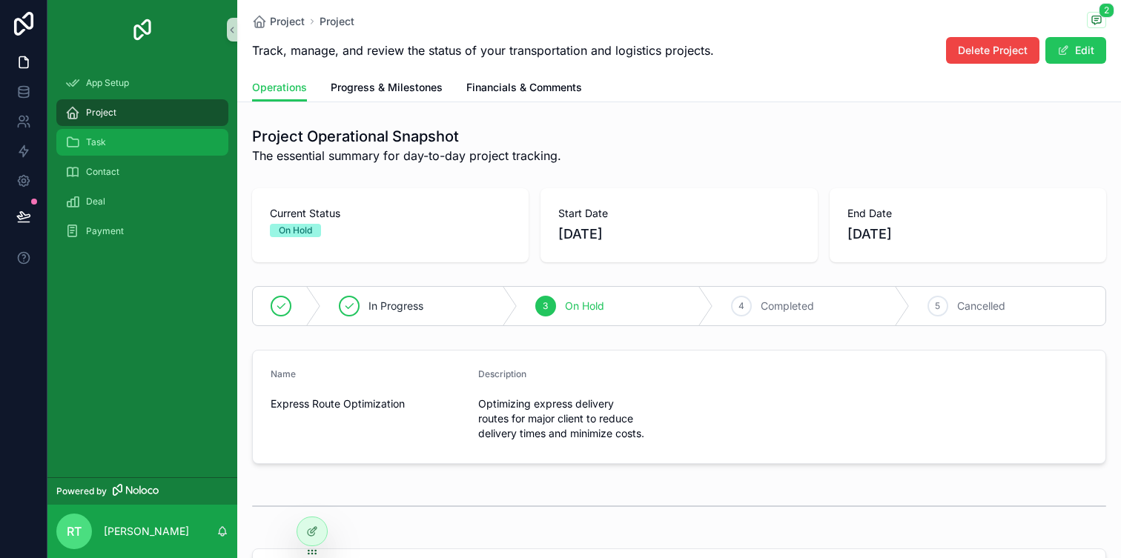
click at [122, 139] on div "Task" at bounding box center [142, 142] width 154 height 24
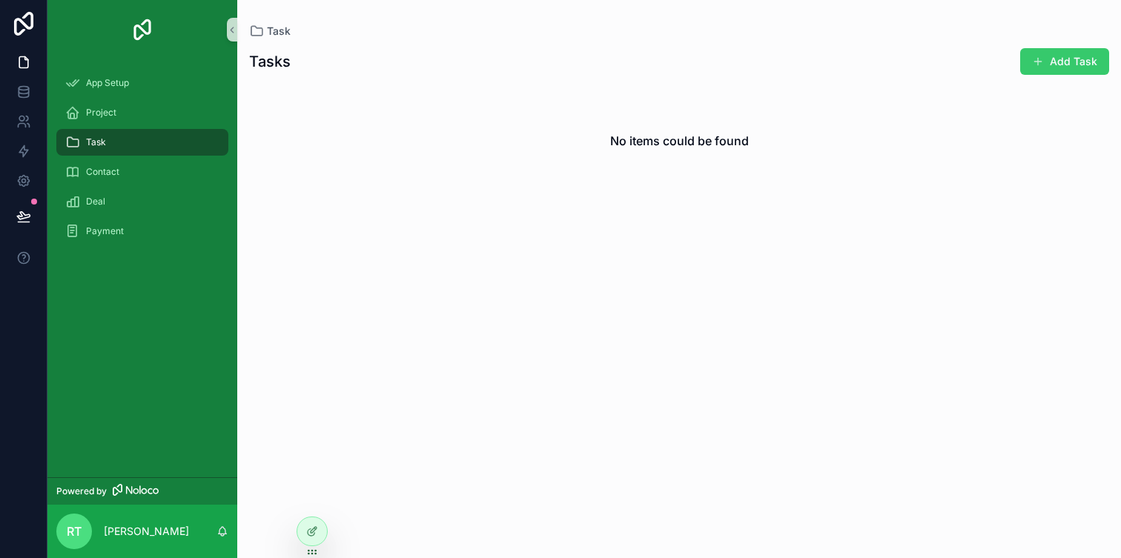
click at [1050, 73] on button "Add Task" at bounding box center [1064, 61] width 89 height 27
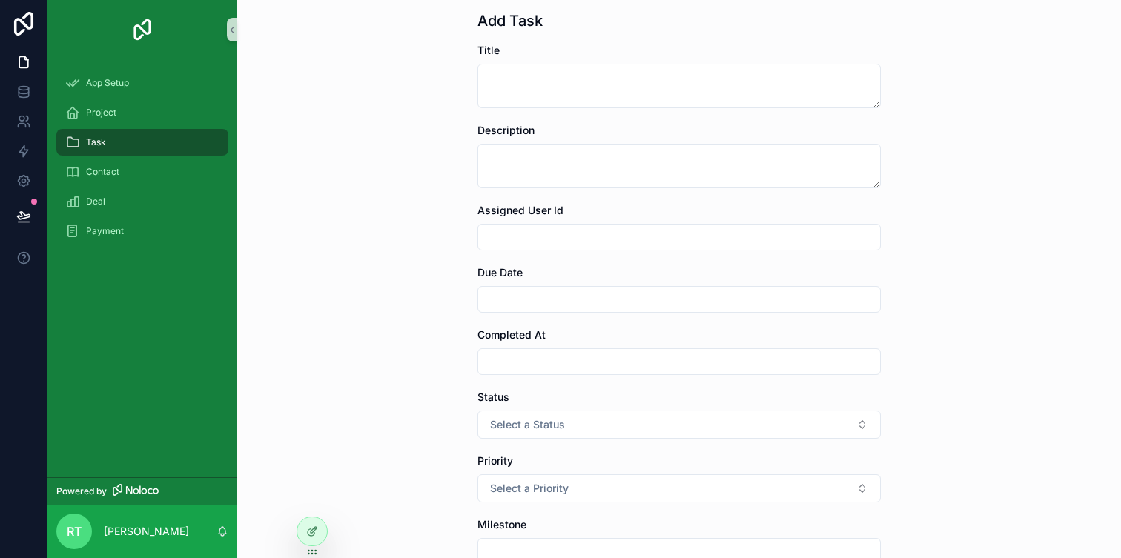
scroll to position [337, 0]
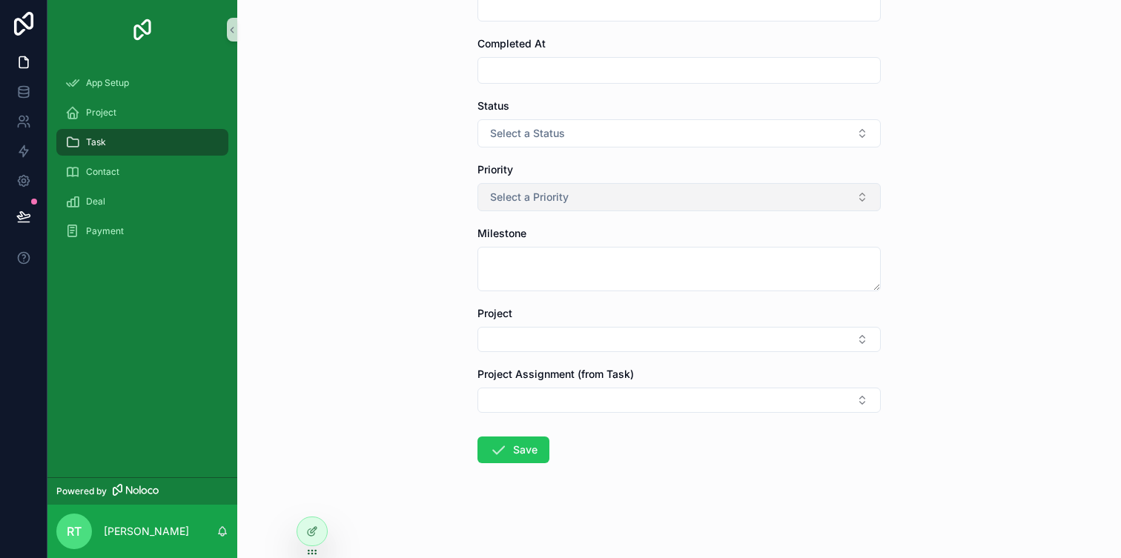
click at [599, 191] on button "Select a Priority" at bounding box center [678, 197] width 403 height 28
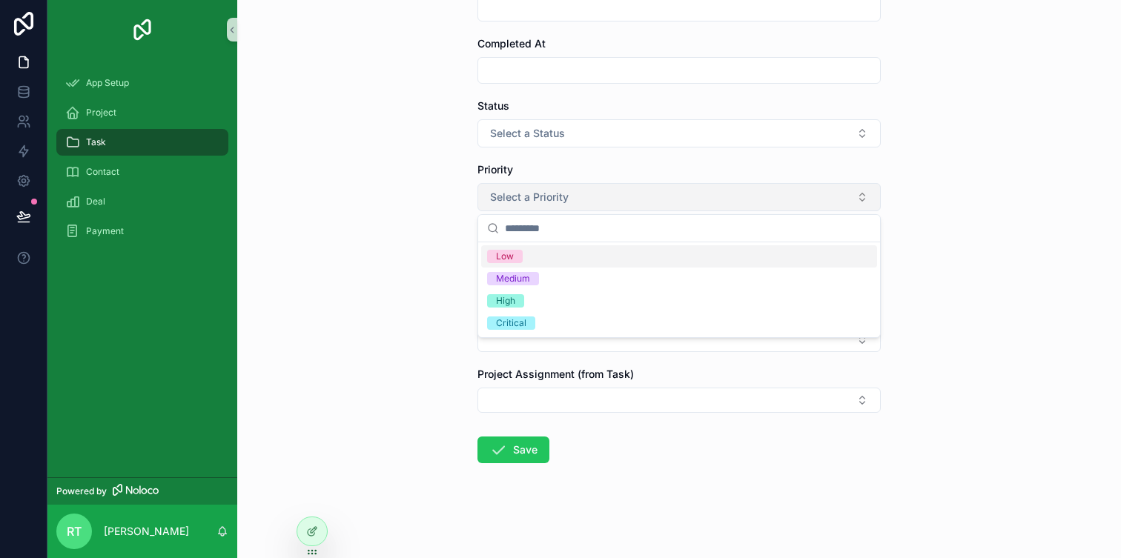
click at [599, 191] on button "Select a Priority" at bounding box center [678, 197] width 403 height 28
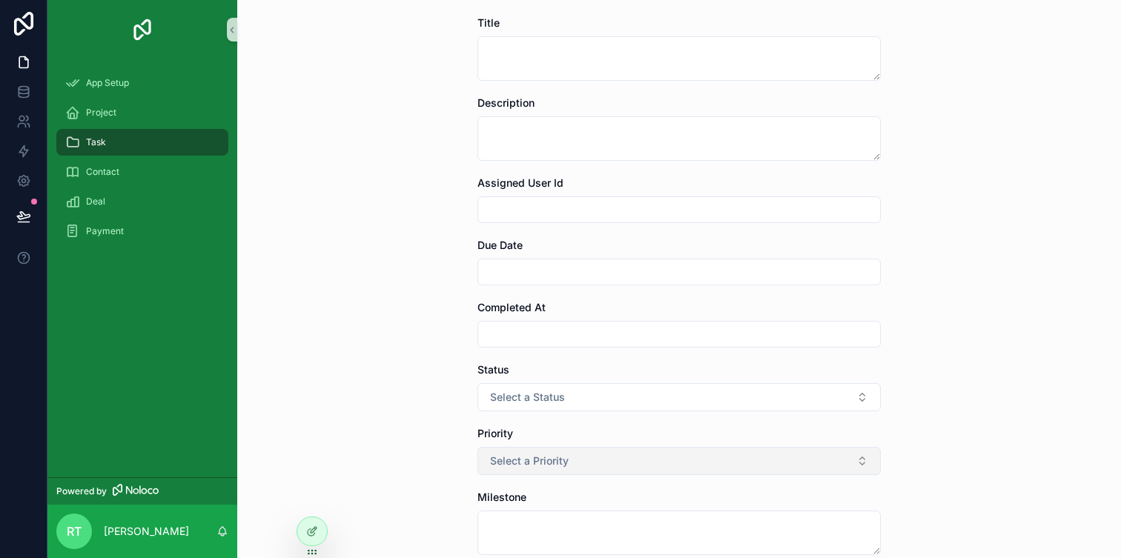
scroll to position [0, 0]
